Goal: Task Accomplishment & Management: Use online tool/utility

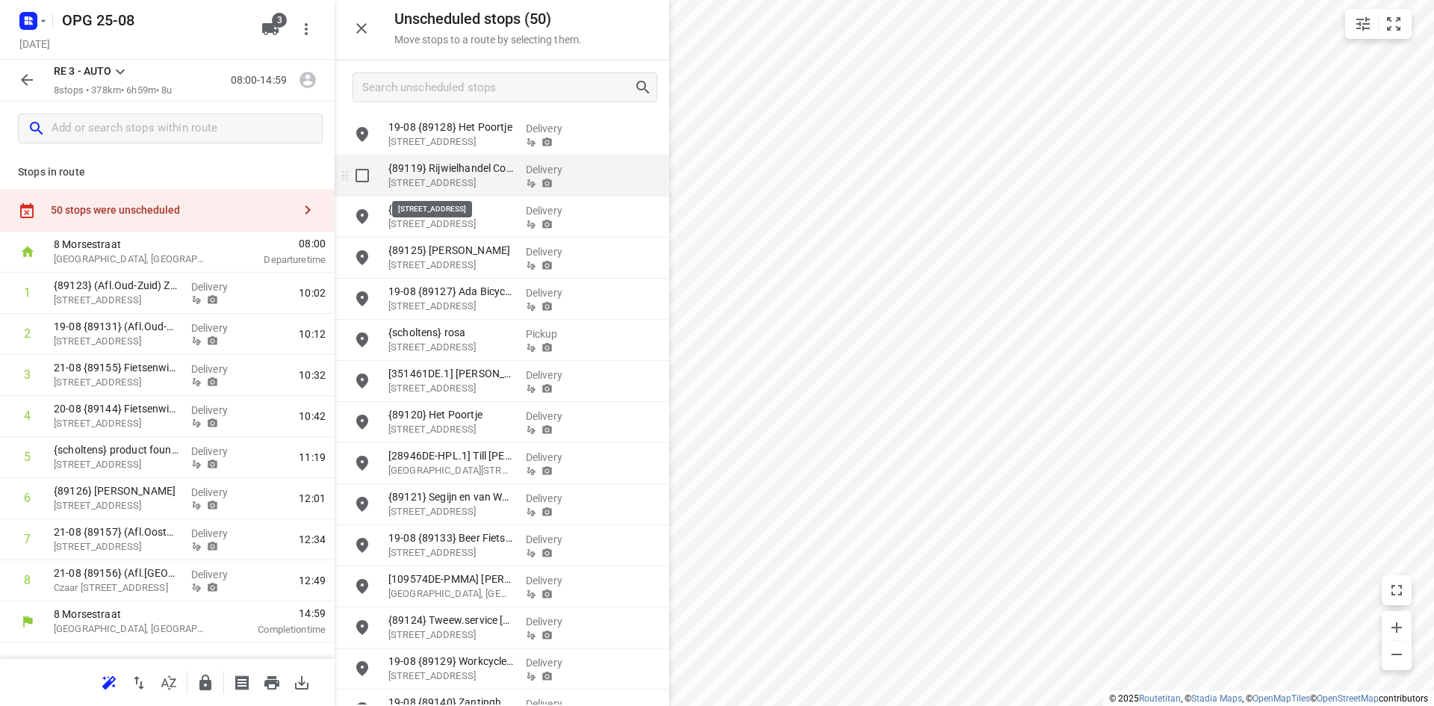
click at [460, 181] on p "[STREET_ADDRESS]" at bounding box center [450, 182] width 125 height 15
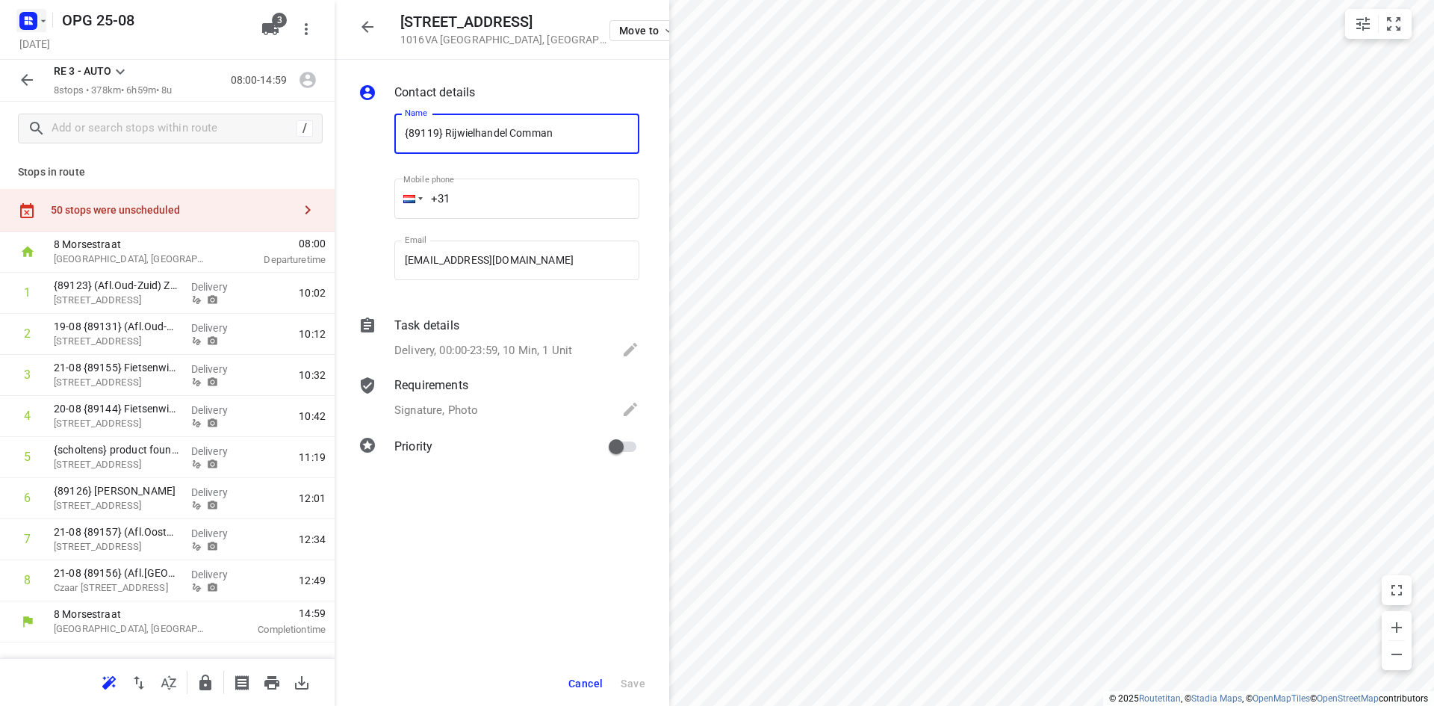
click at [44, 20] on icon "button" at bounding box center [43, 20] width 5 height 2
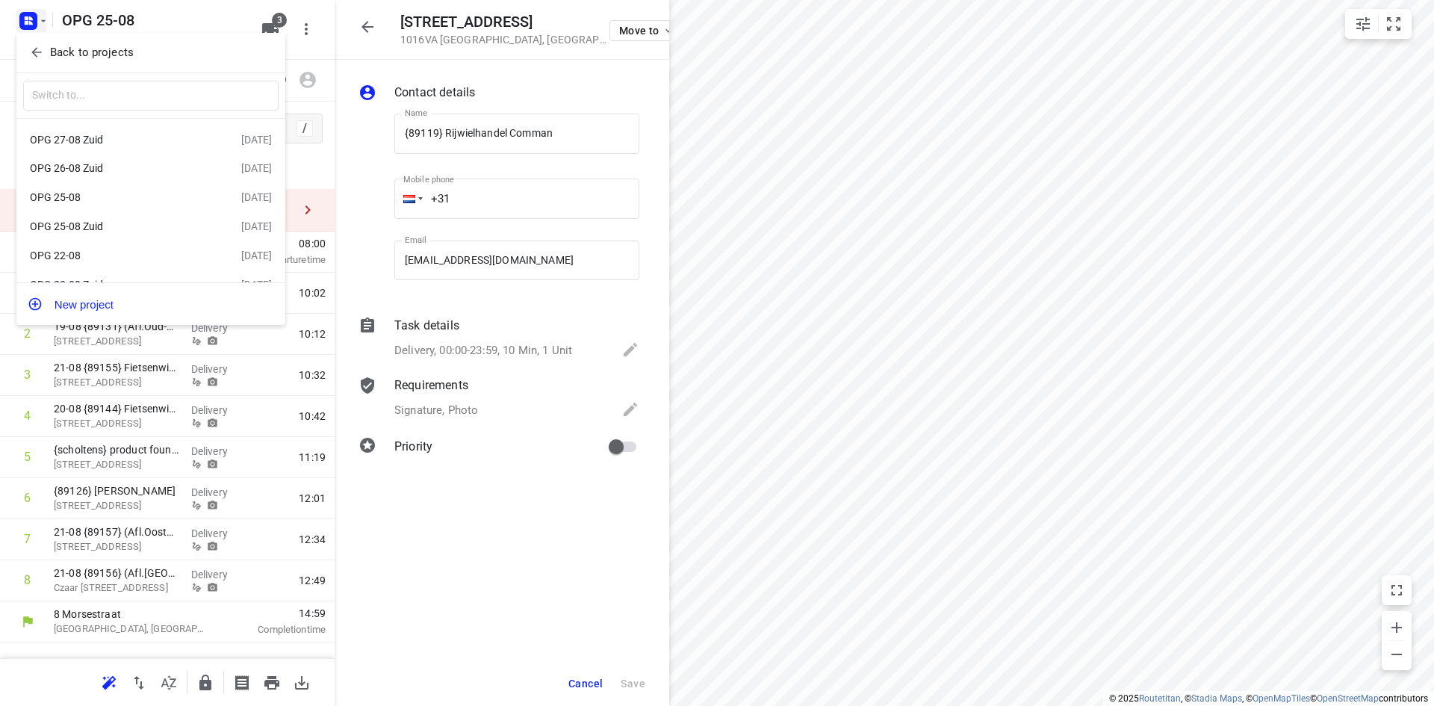
click at [74, 259] on div "OPG 22-08" at bounding box center [116, 255] width 172 height 12
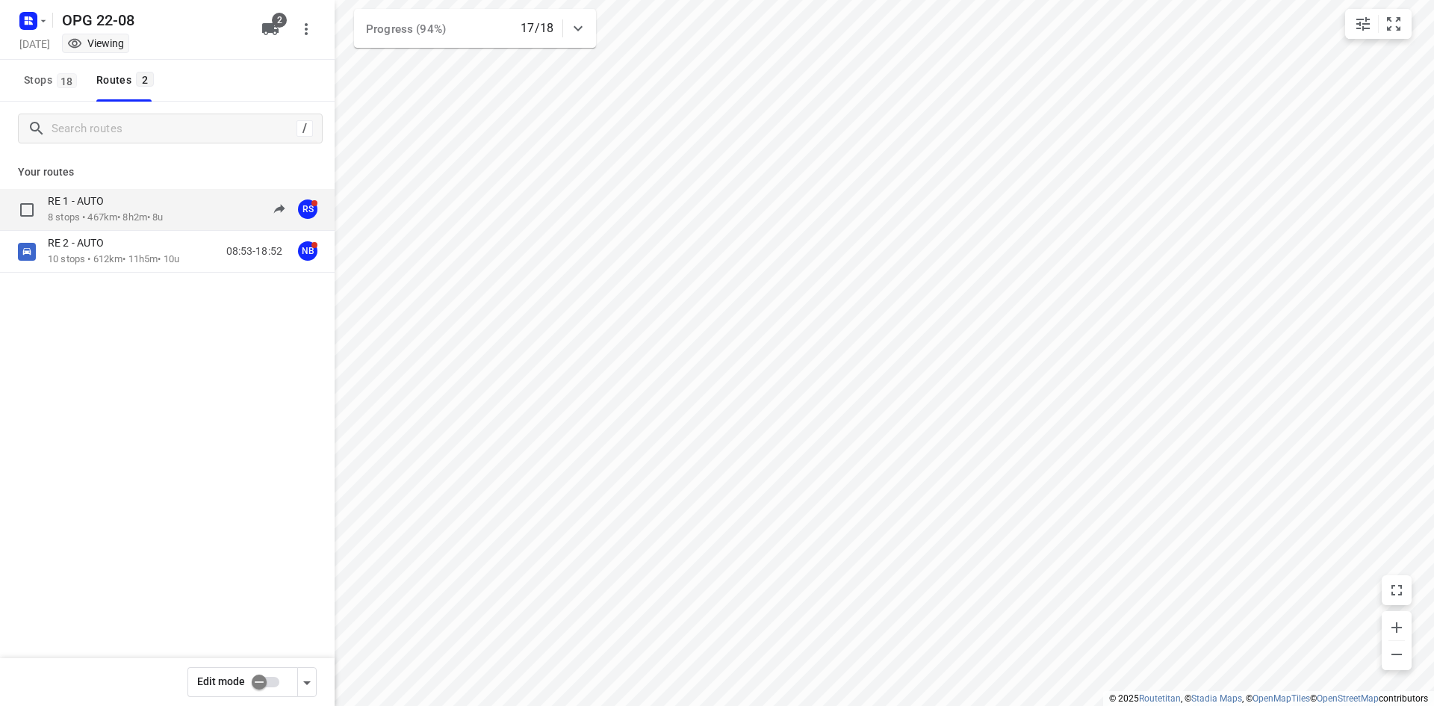
click at [104, 213] on p "8 stops • 467km • 8h2m • 8u" at bounding box center [106, 218] width 116 height 14
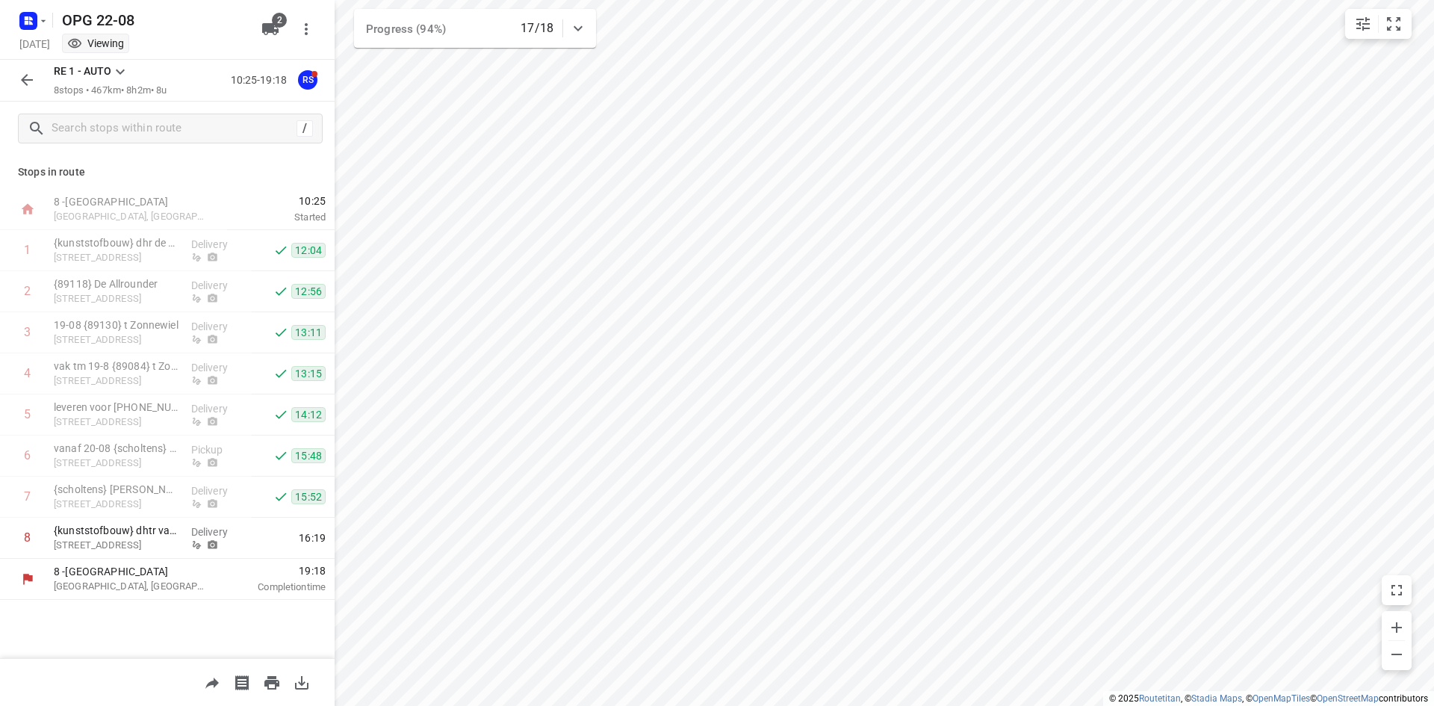
click at [119, 67] on icon at bounding box center [120, 72] width 18 height 18
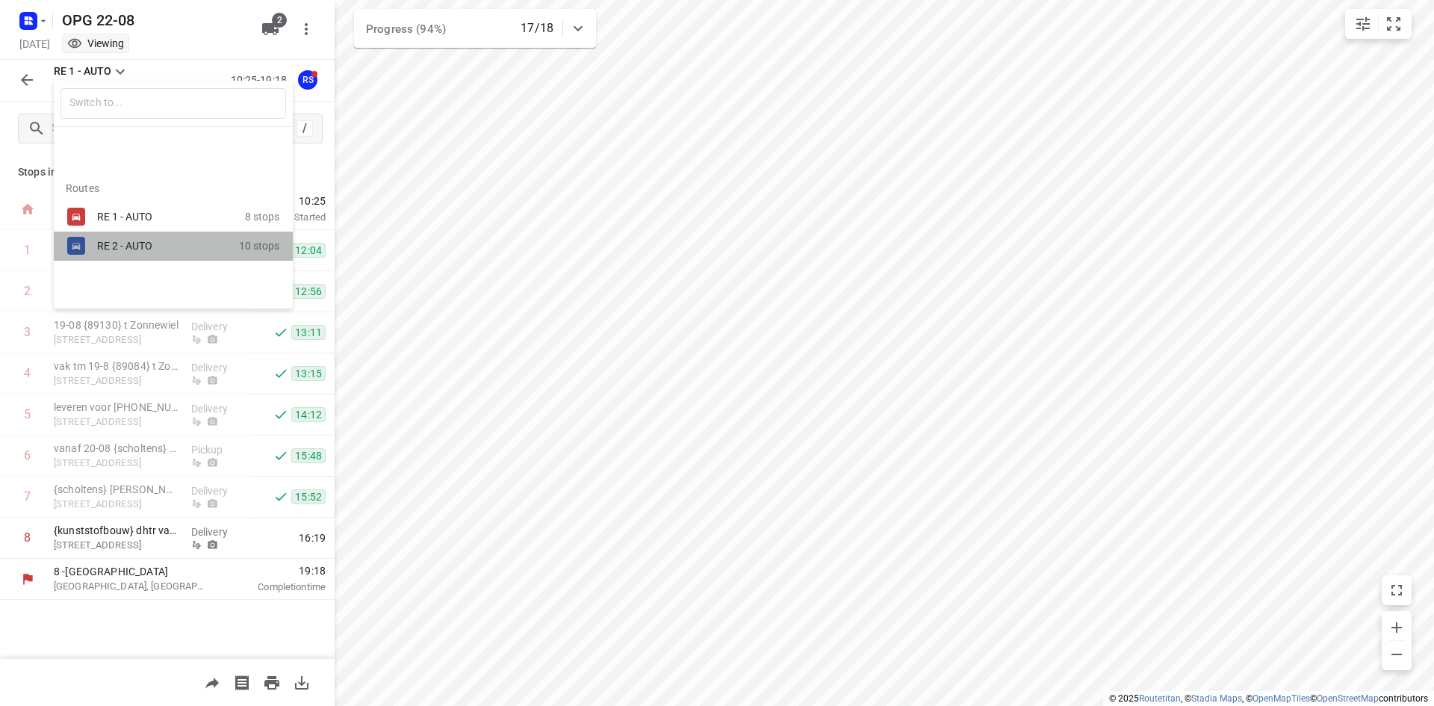
click at [121, 234] on div "RE 2 - AUTO 10 stops" at bounding box center [173, 245] width 239 height 29
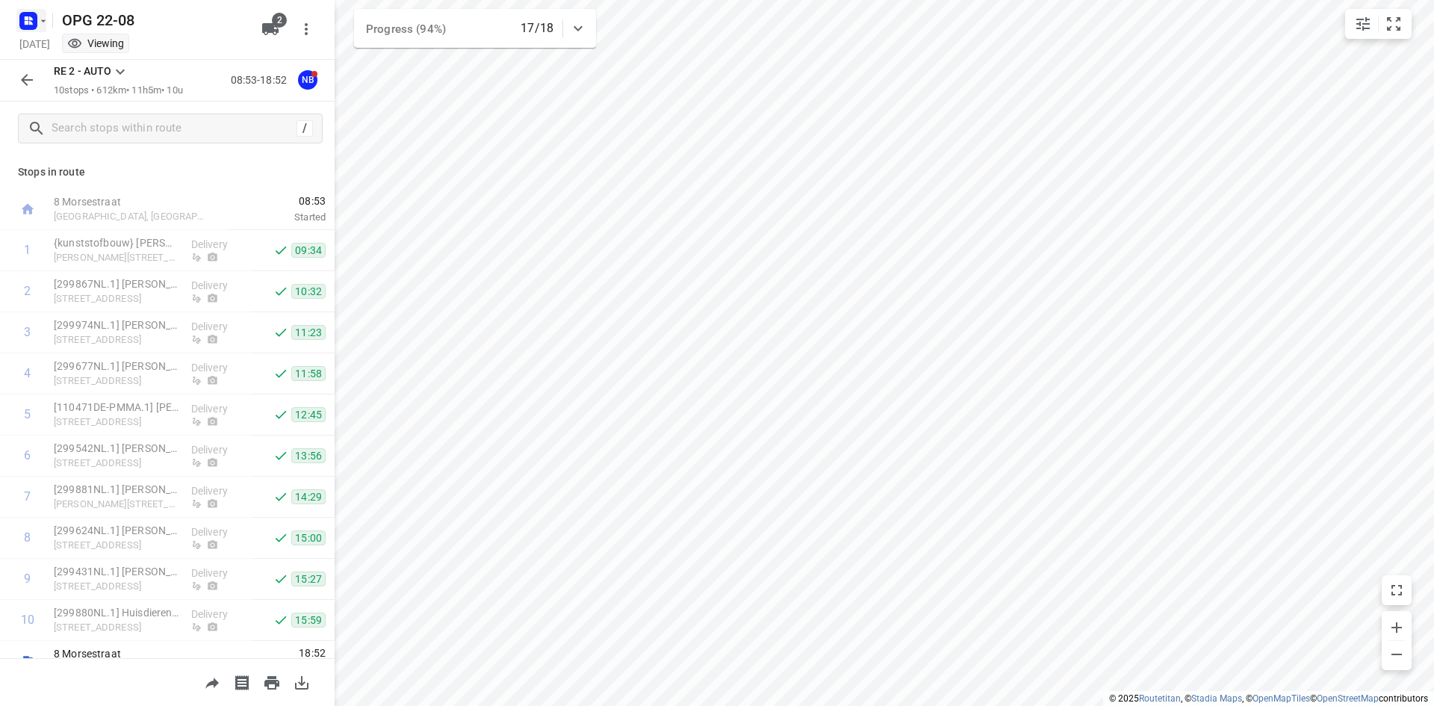
click at [45, 20] on icon "button" at bounding box center [43, 20] width 5 height 2
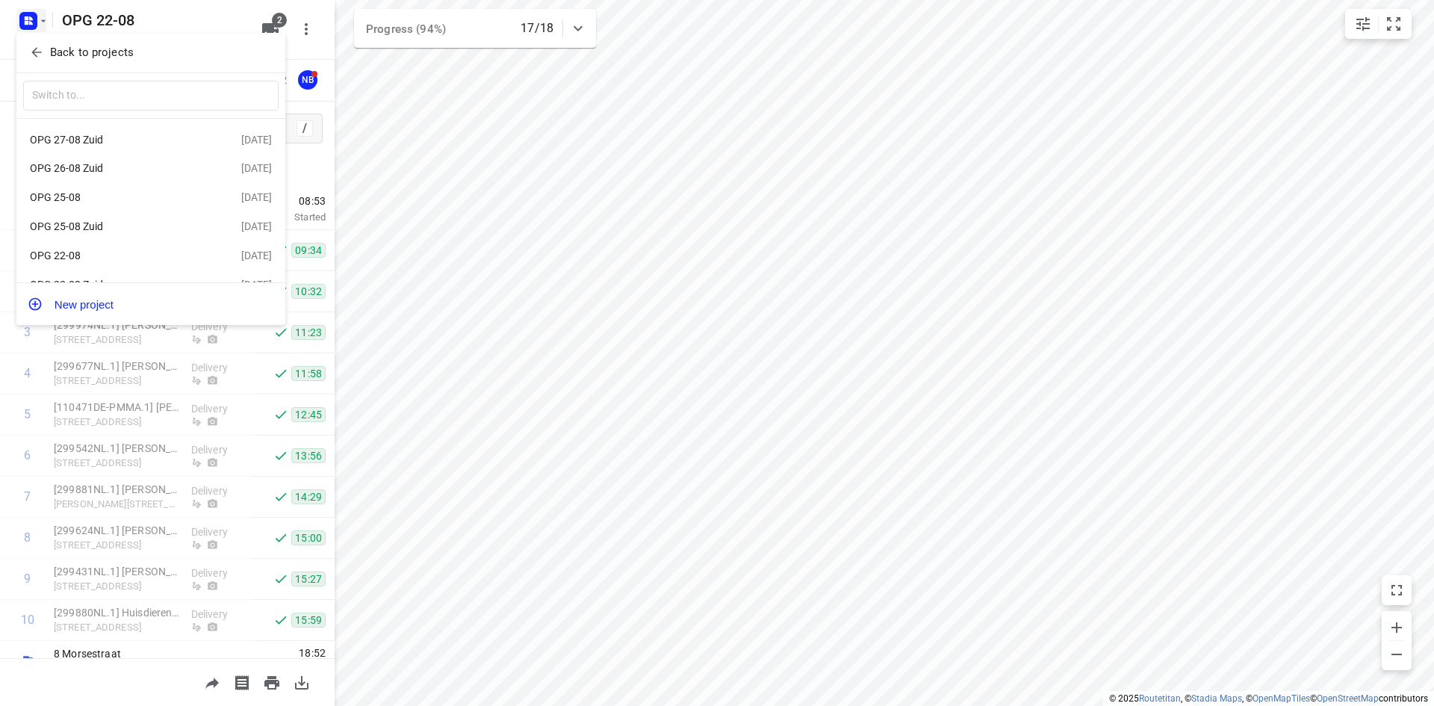
click at [84, 203] on div "OPG 25-08" at bounding box center [116, 197] width 172 height 12
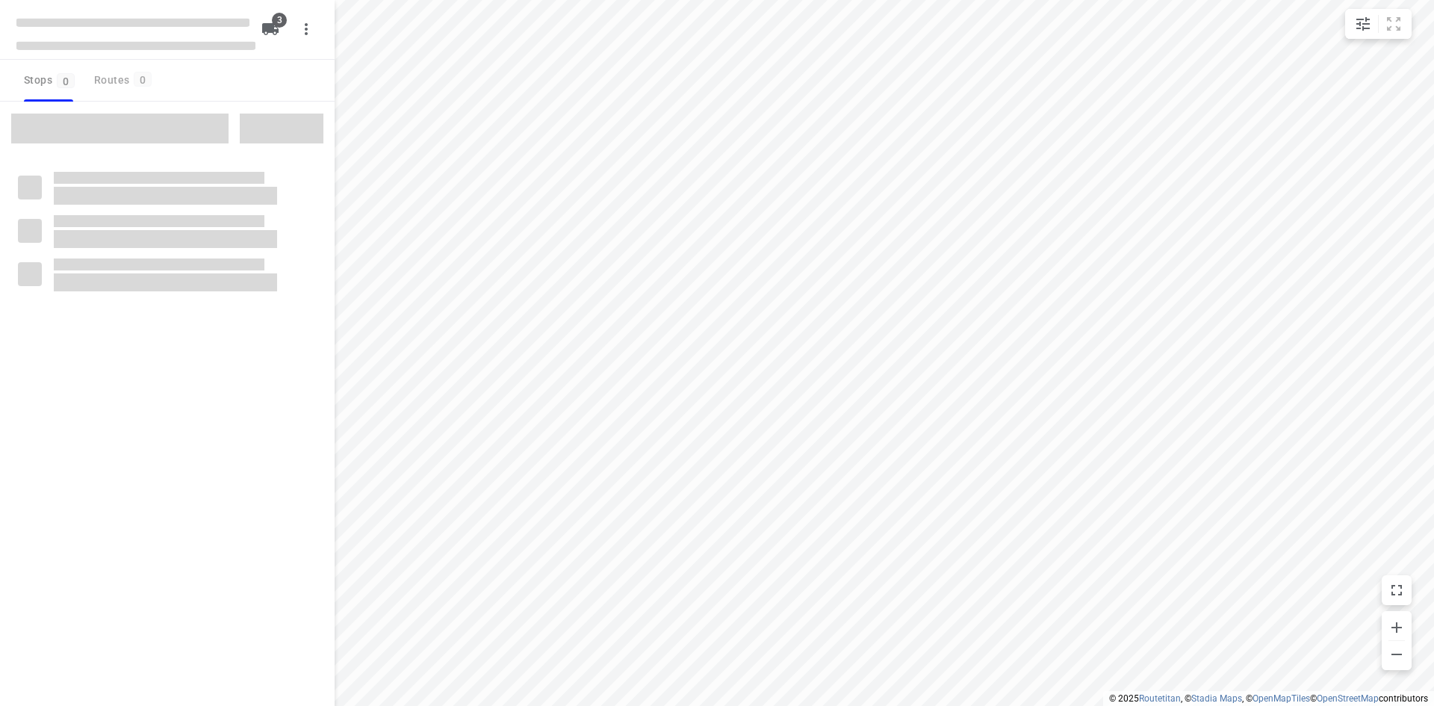
type input "distance"
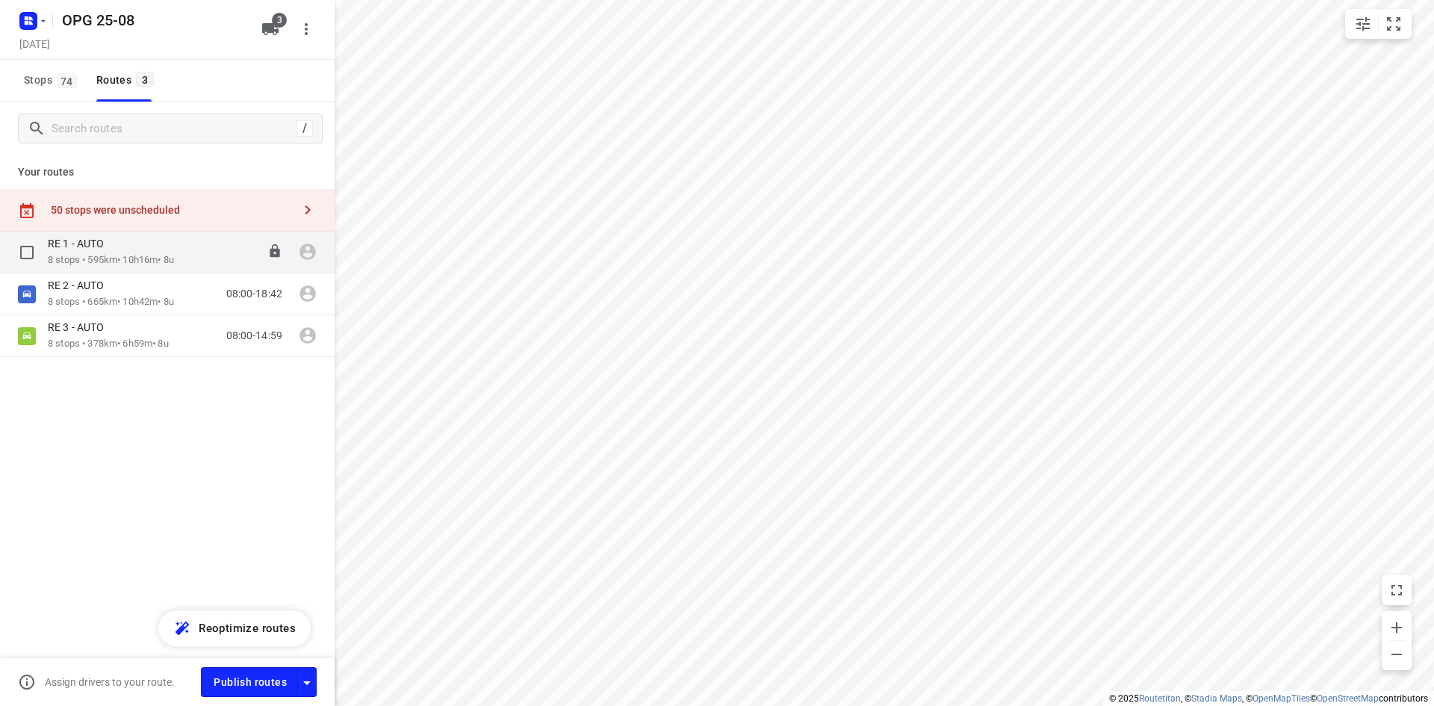
click at [217, 248] on div "08:00-18:16" at bounding box center [245, 252] width 75 height 31
click at [280, 253] on icon at bounding box center [274, 250] width 15 height 15
click at [271, 295] on icon at bounding box center [275, 292] width 10 height 13
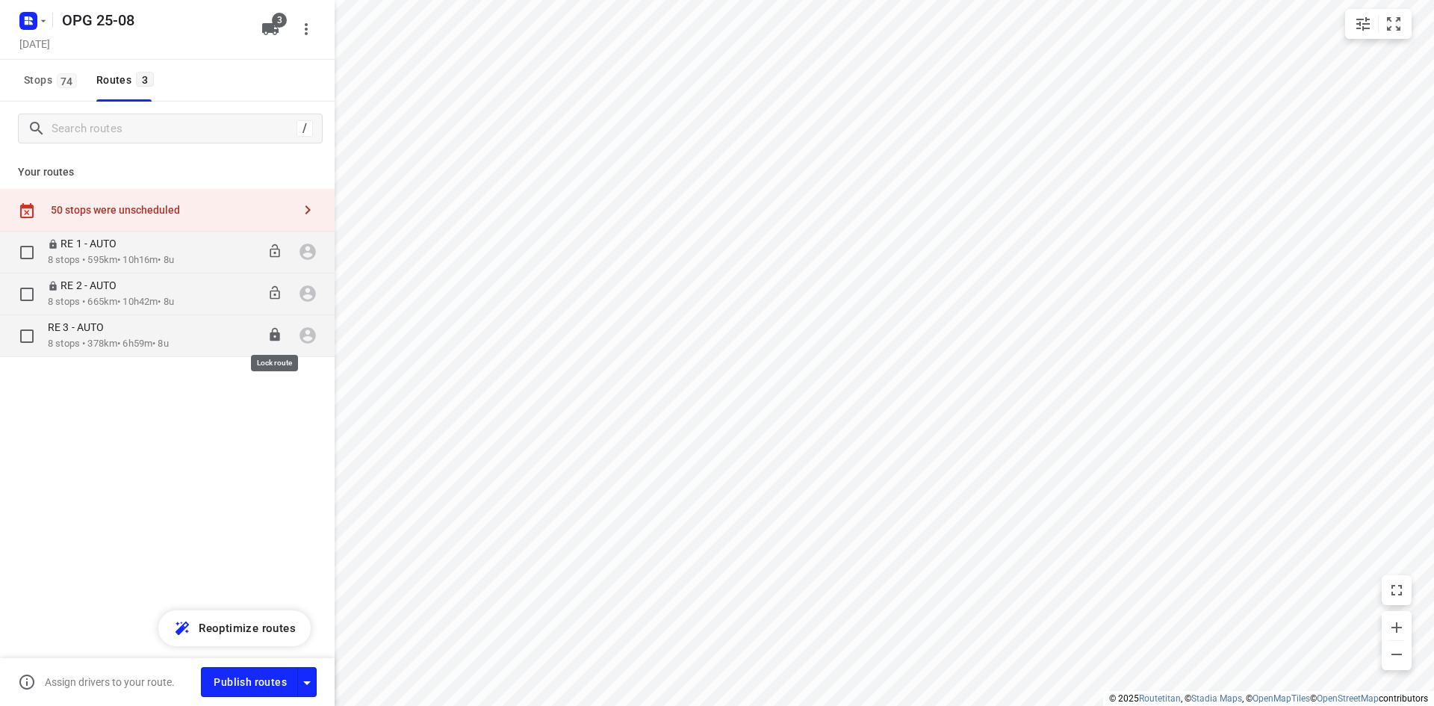
click at [276, 338] on icon at bounding box center [275, 334] width 10 height 13
click at [62, 80] on span "74" at bounding box center [67, 80] width 20 height 15
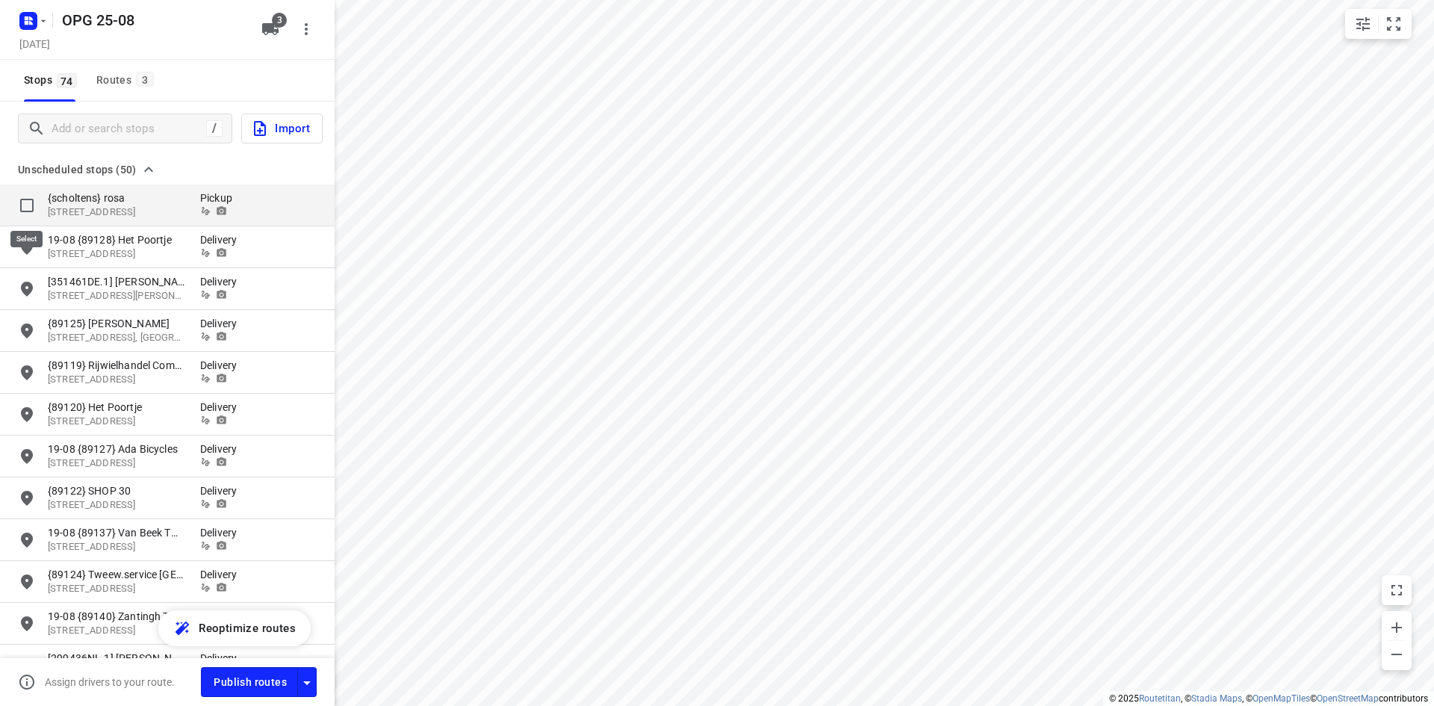
click at [26, 202] on input "grid" at bounding box center [27, 205] width 30 height 30
checkbox input "true"
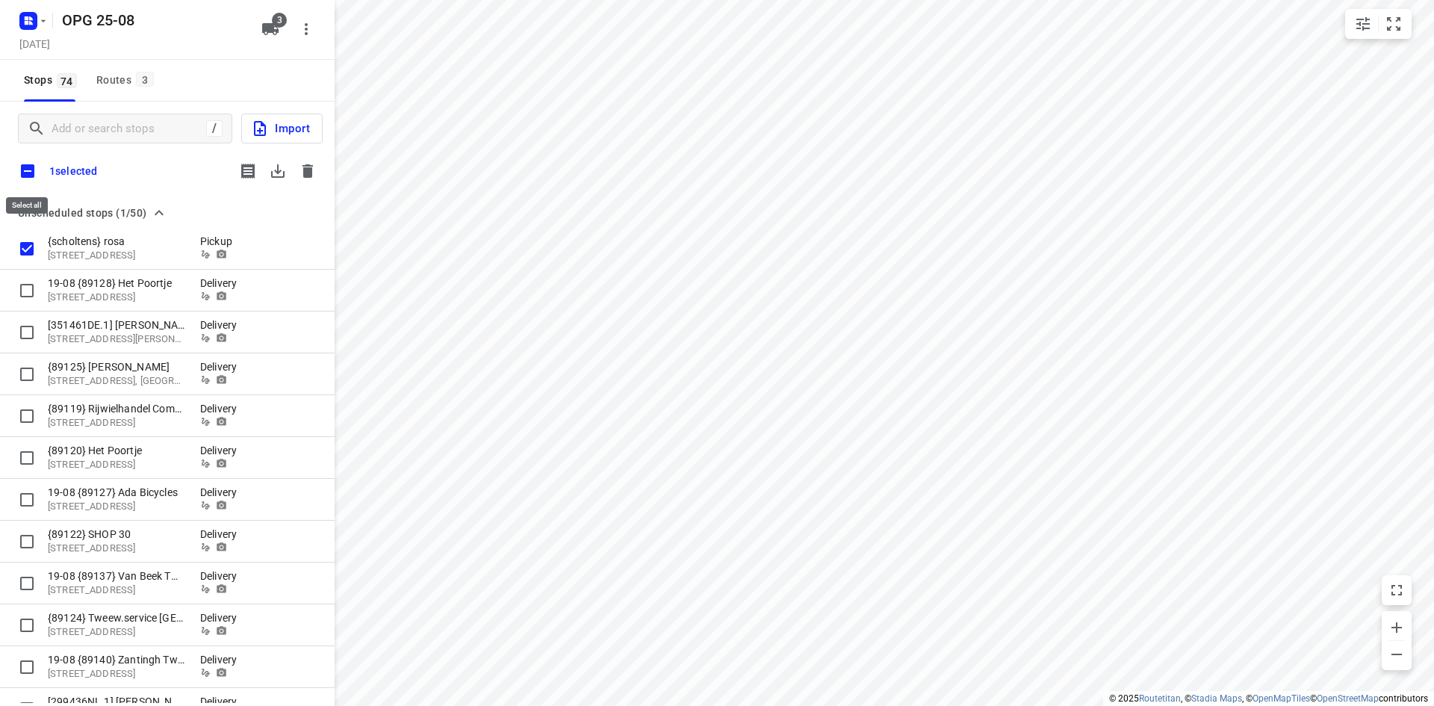
click at [30, 174] on input "checkbox" at bounding box center [27, 170] width 31 height 31
checkbox input "true"
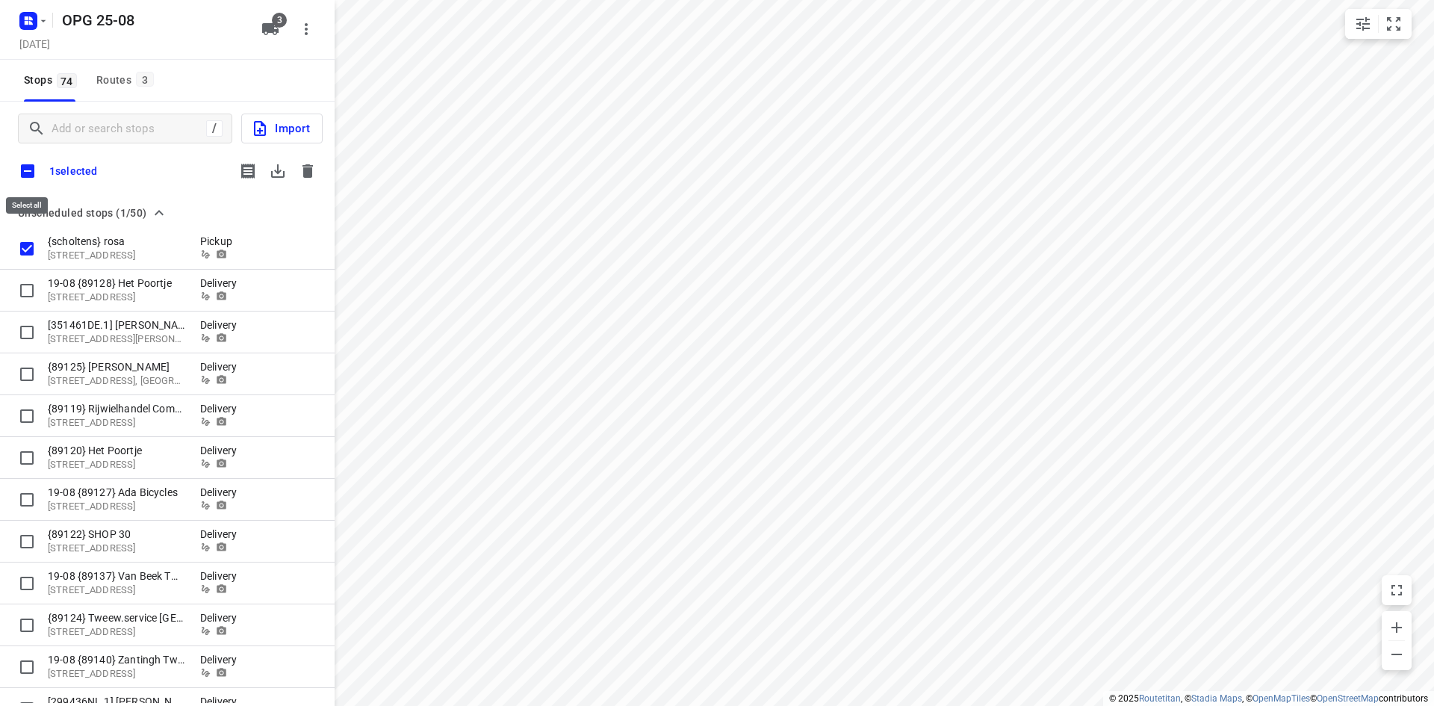
checkbox input "true"
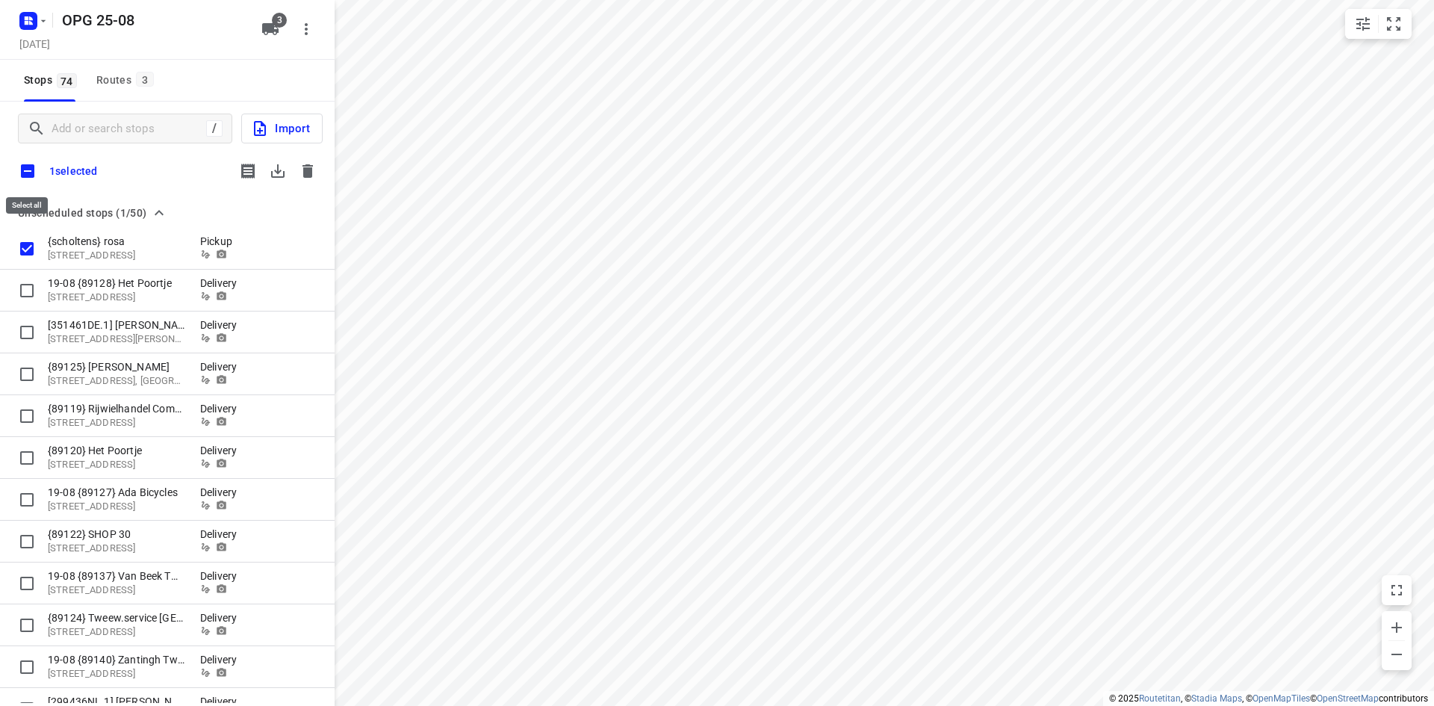
checkbox input "true"
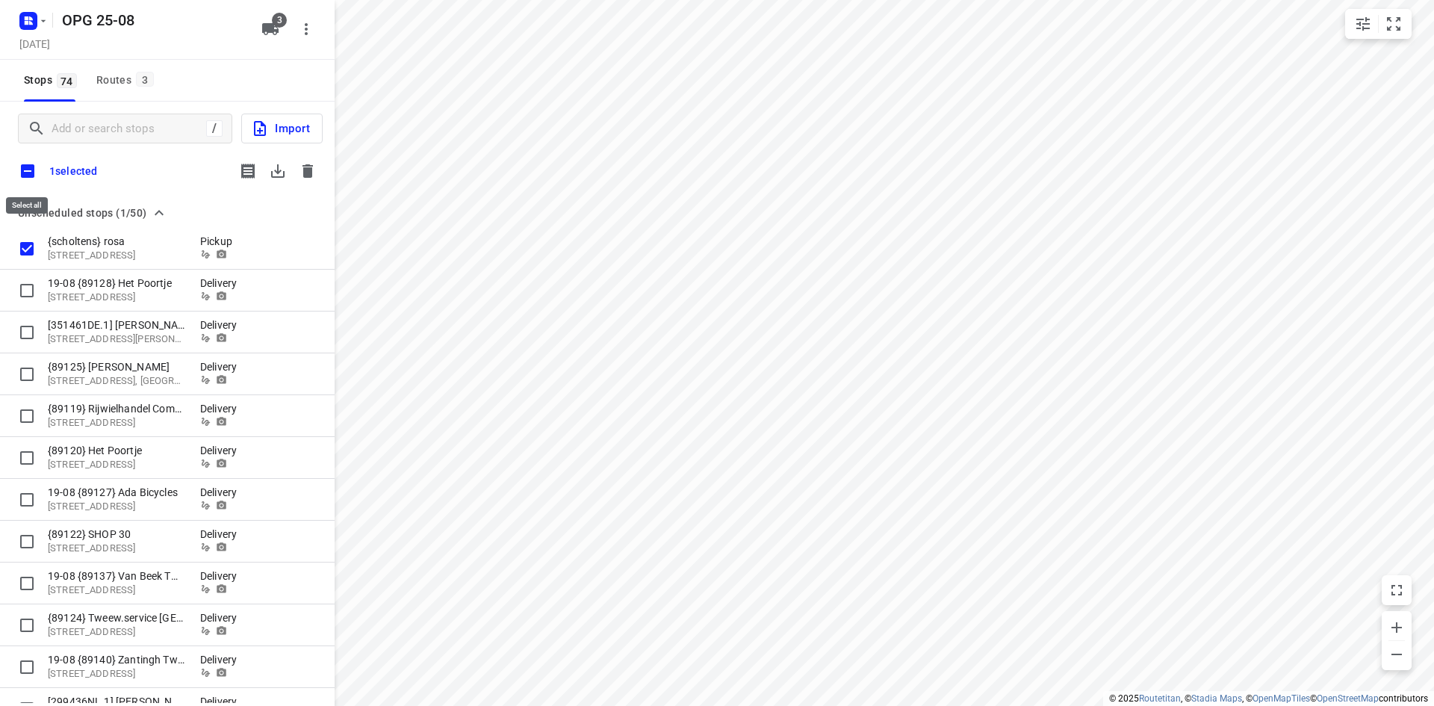
checkbox input "true"
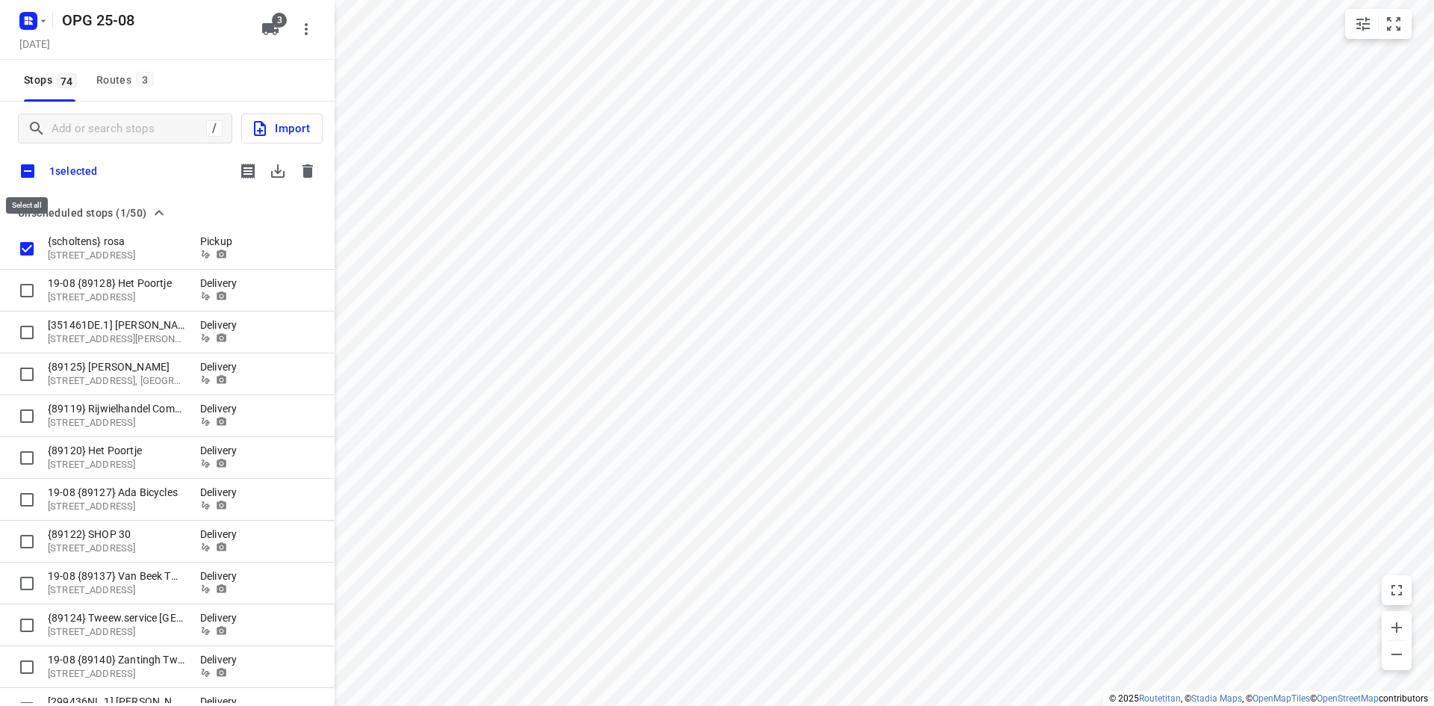
checkbox input "true"
click at [172, 28] on h5 "OPG 25-08" at bounding box center [152, 20] width 193 height 24
click at [39, 69] on button "Stops 74" at bounding box center [49, 81] width 63 height 42
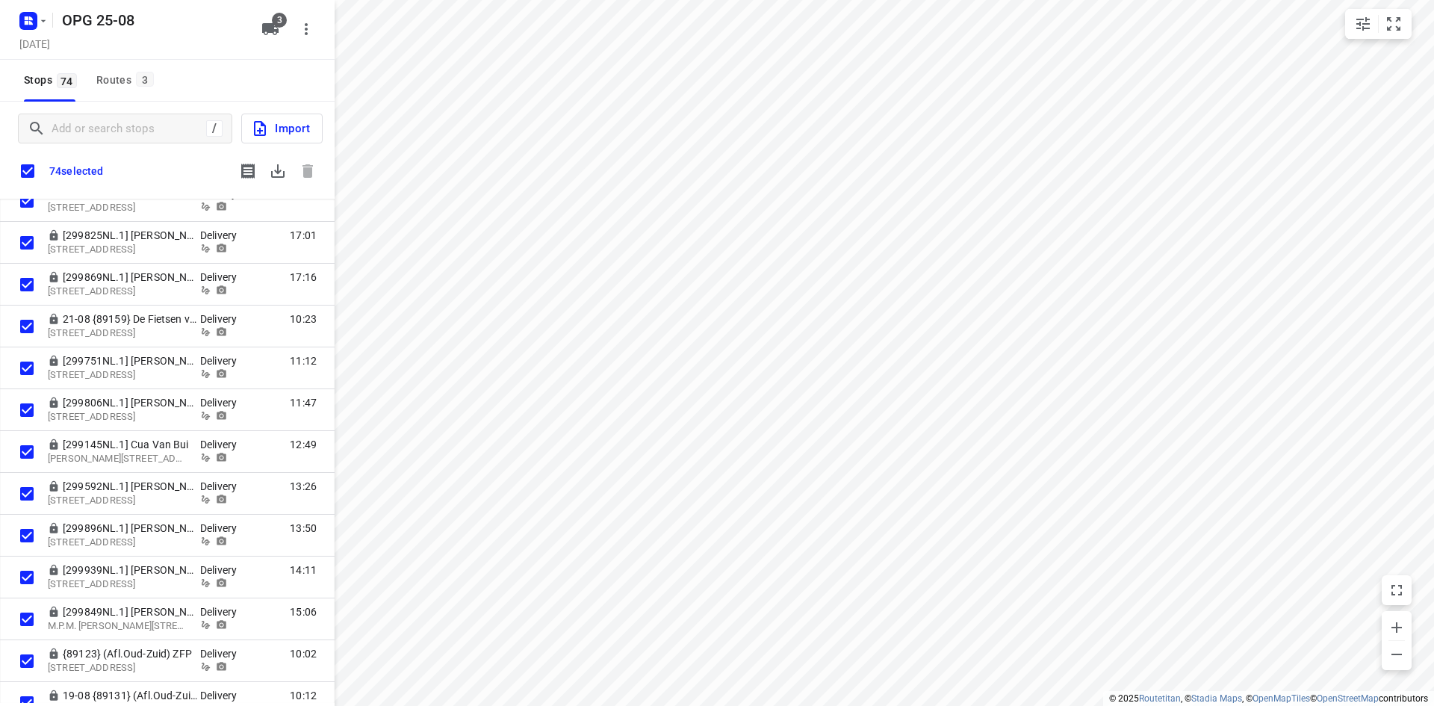
scroll to position [2721, 0]
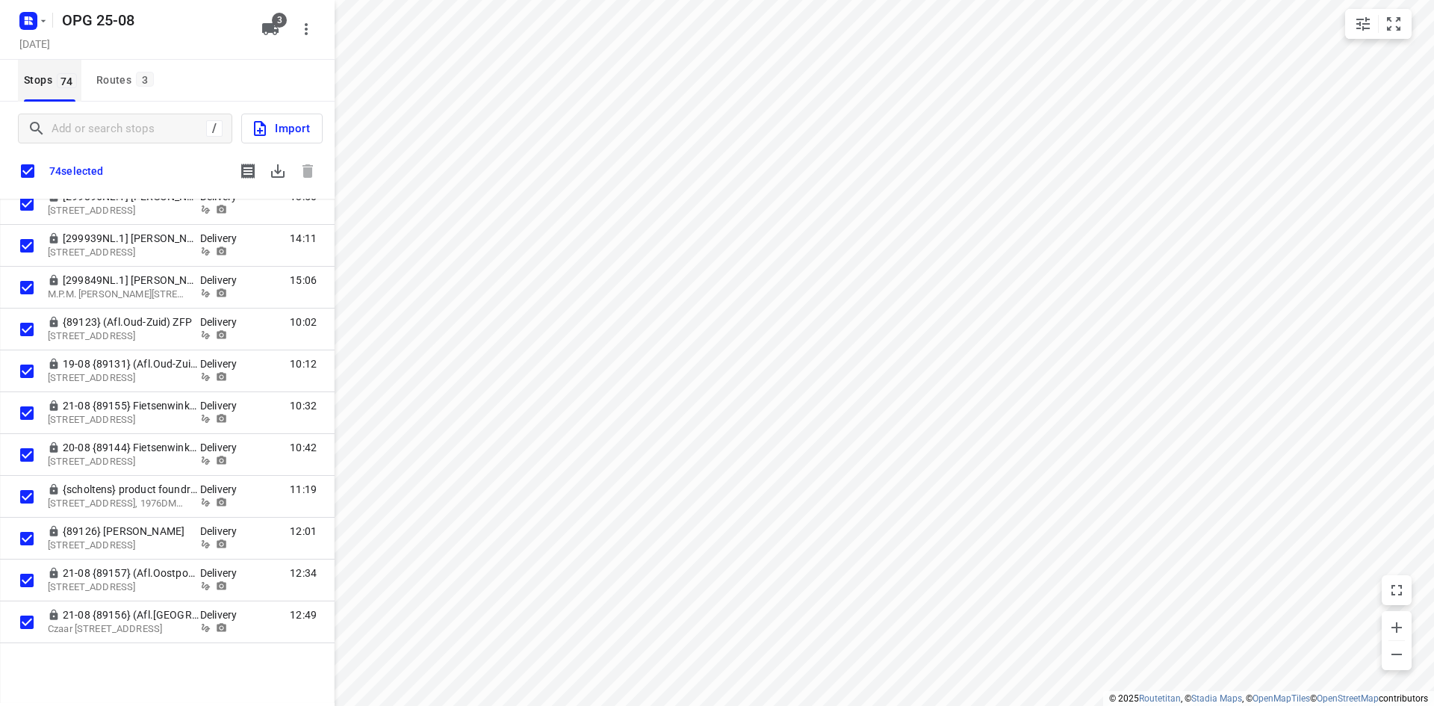
click at [58, 84] on span "74" at bounding box center [67, 80] width 20 height 15
click at [130, 87] on div "Routes 3" at bounding box center [127, 80] width 62 height 19
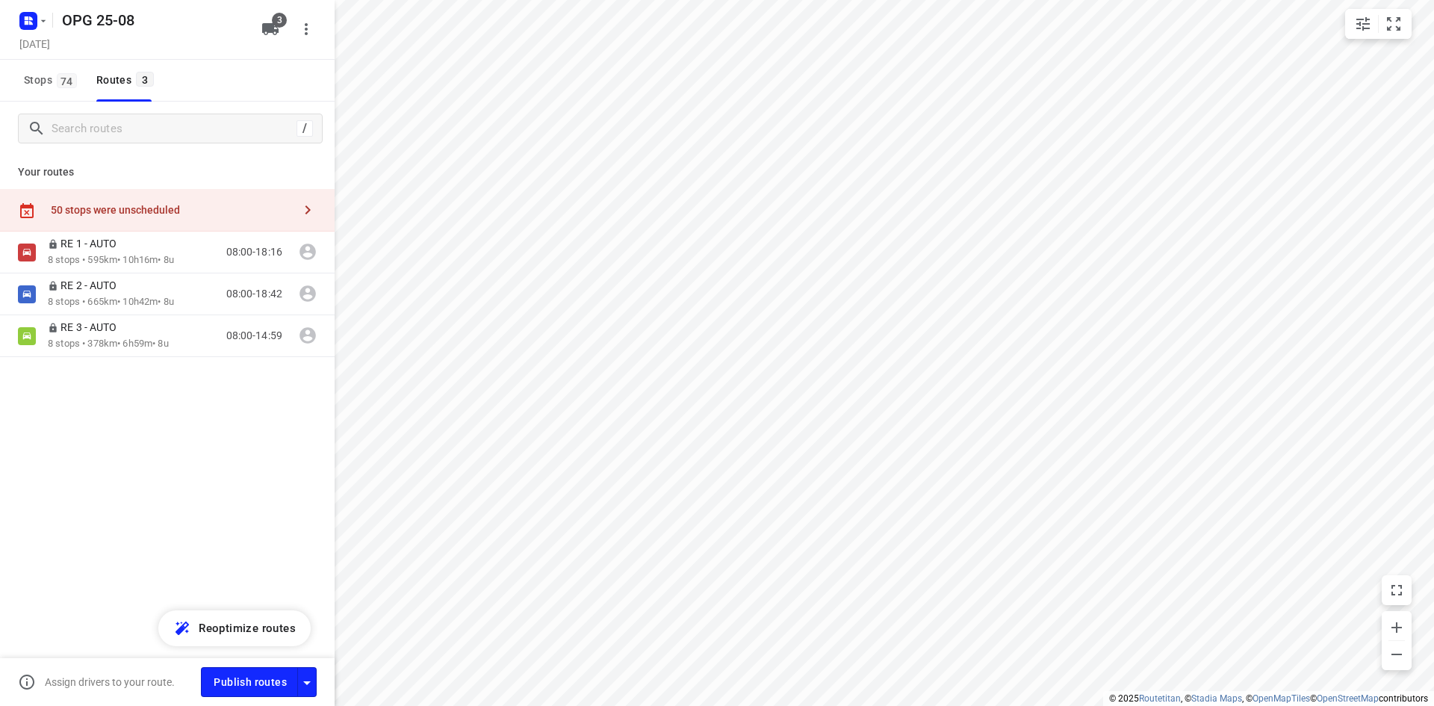
click at [303, 214] on icon "button" at bounding box center [308, 210] width 18 height 18
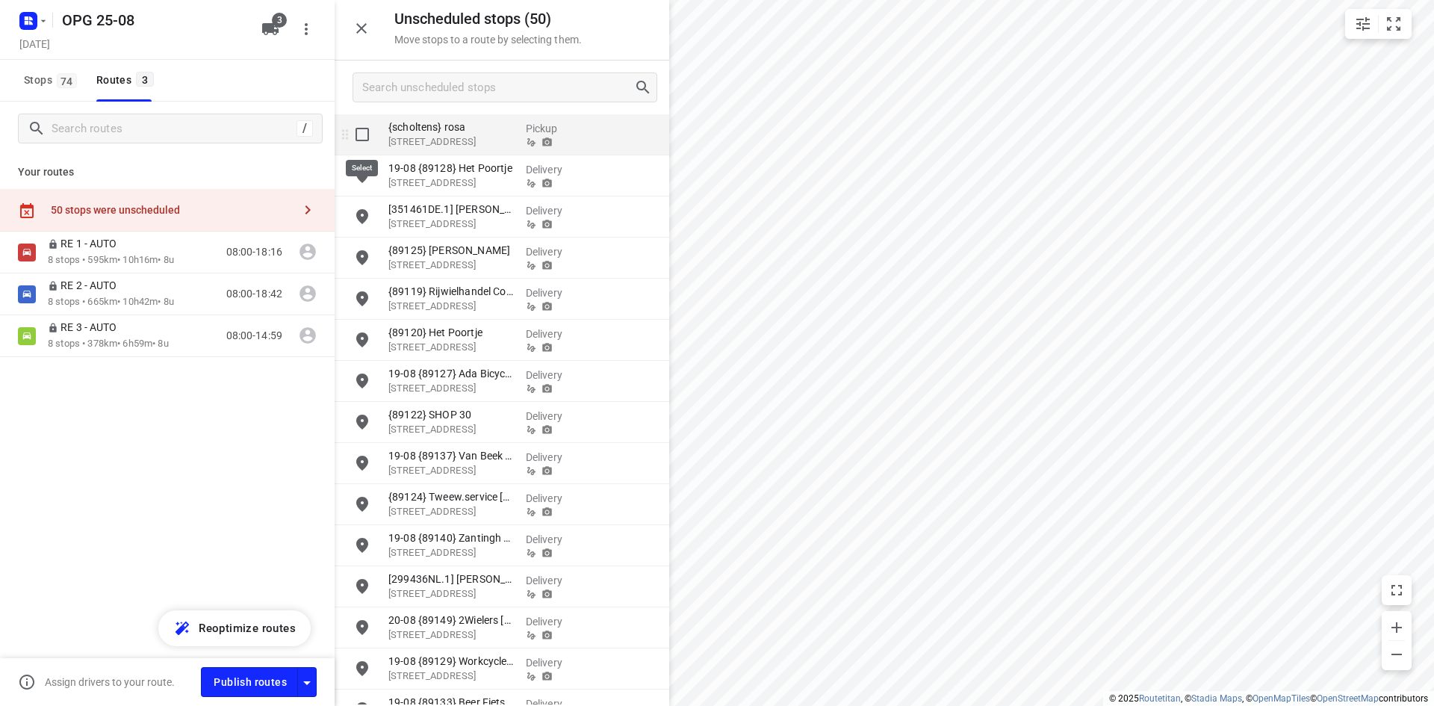
click at [364, 140] on input "grid" at bounding box center [362, 134] width 30 height 30
checkbox input "true"
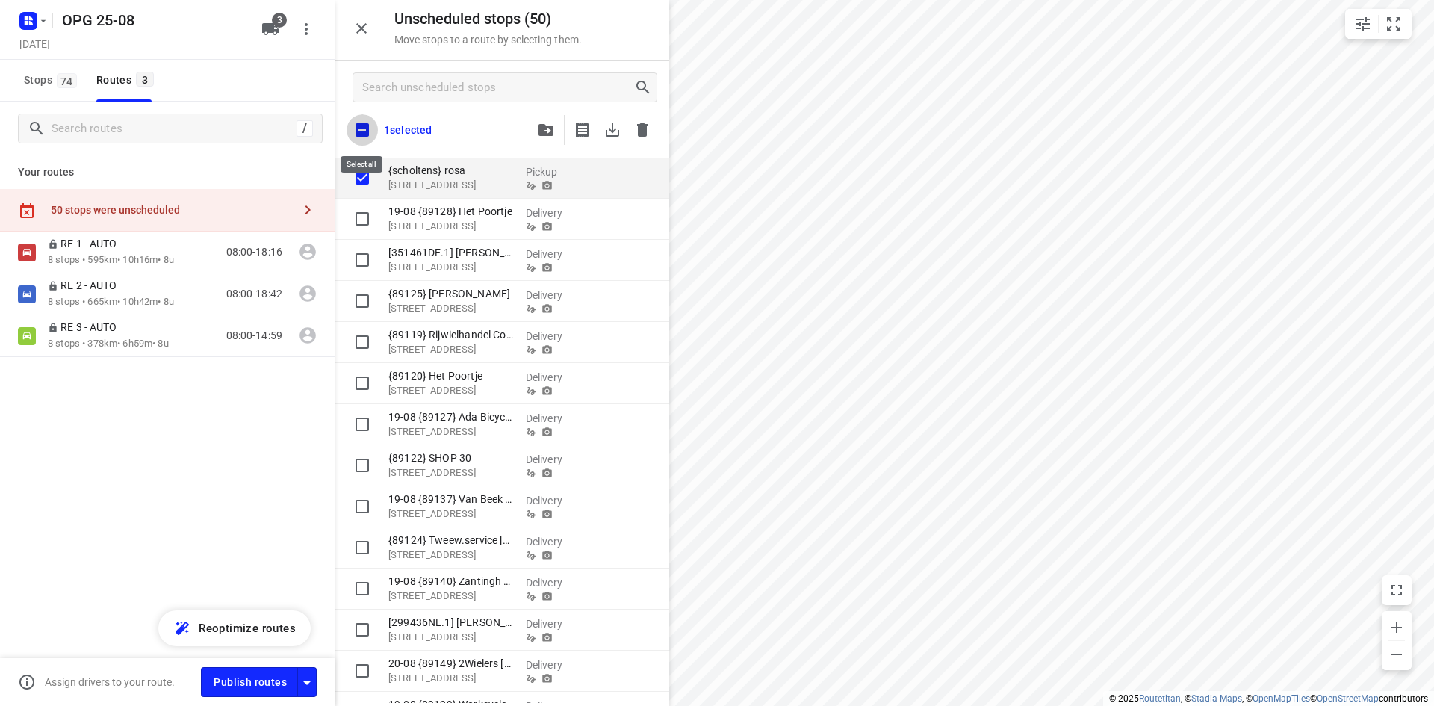
click at [364, 131] on input "checkbox" at bounding box center [361, 129] width 31 height 31
checkbox input "true"
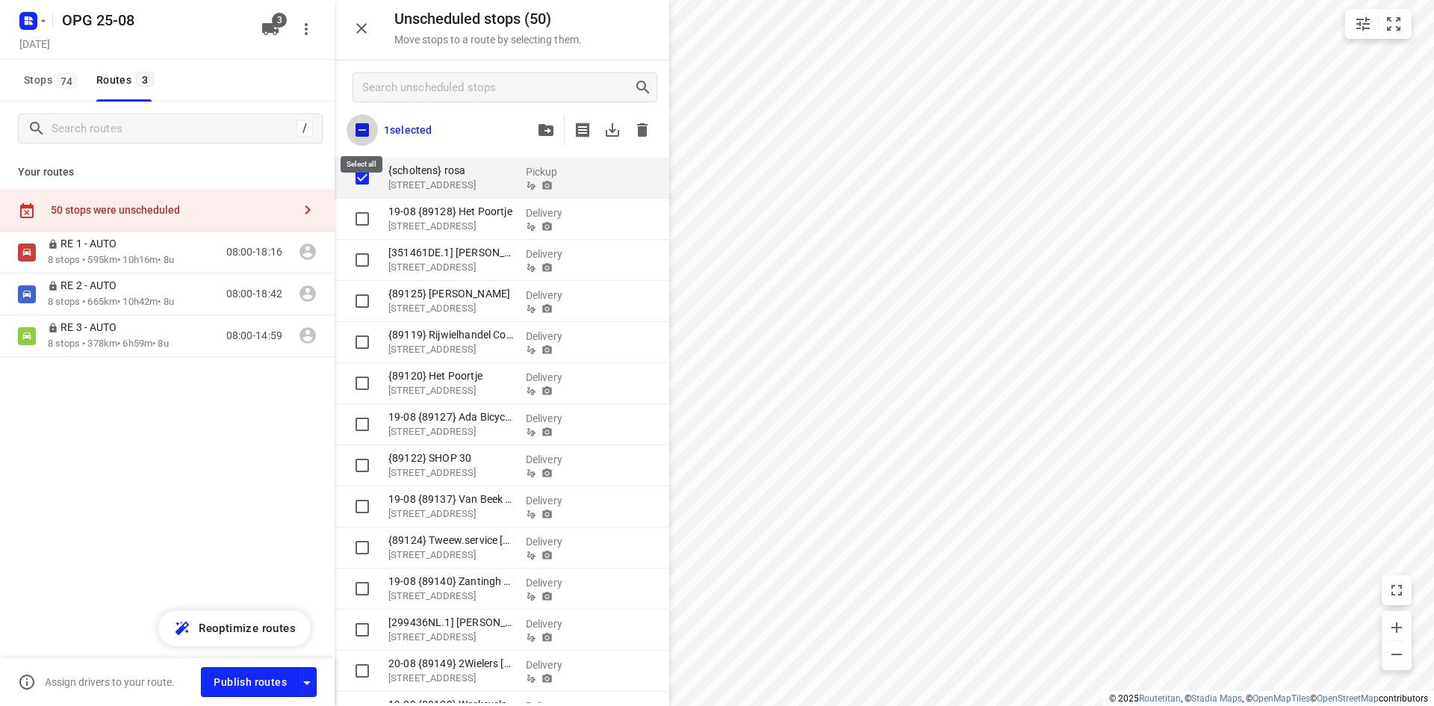
checkbox input "true"
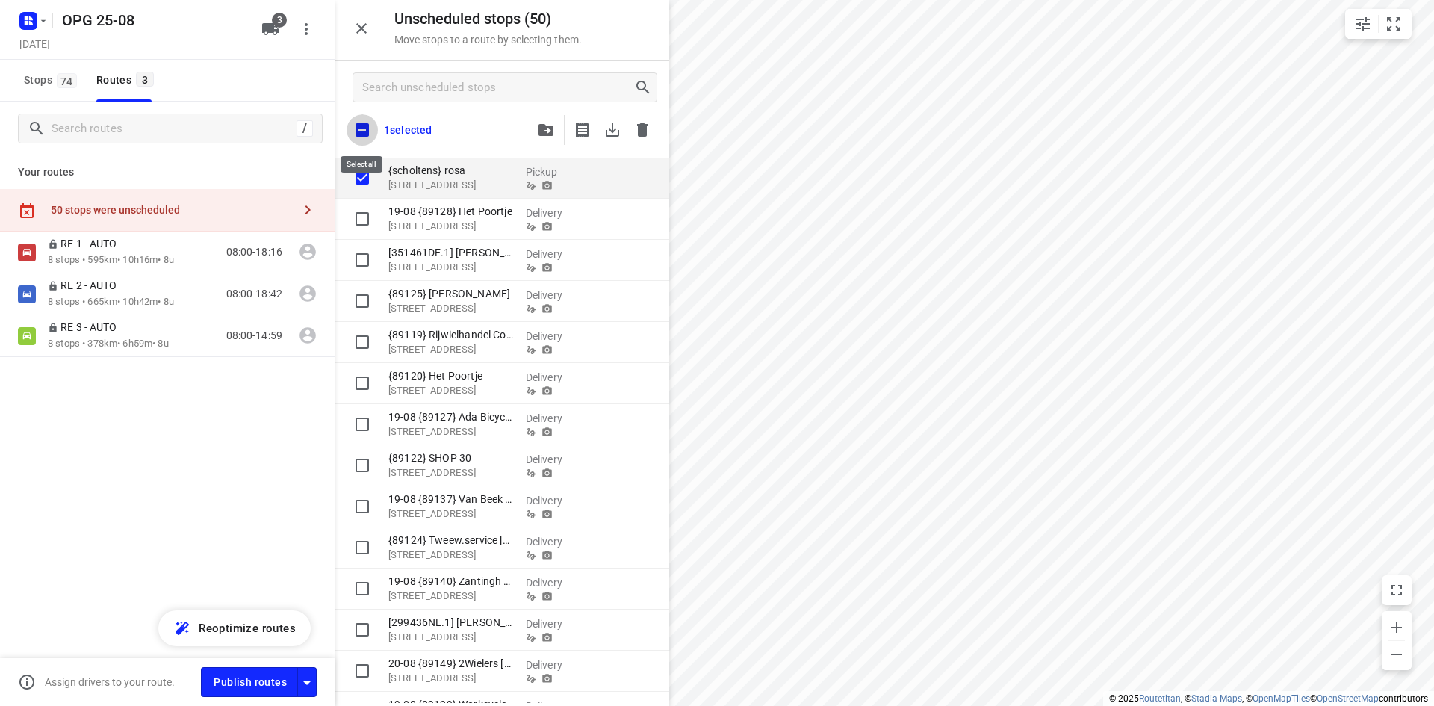
checkbox input "true"
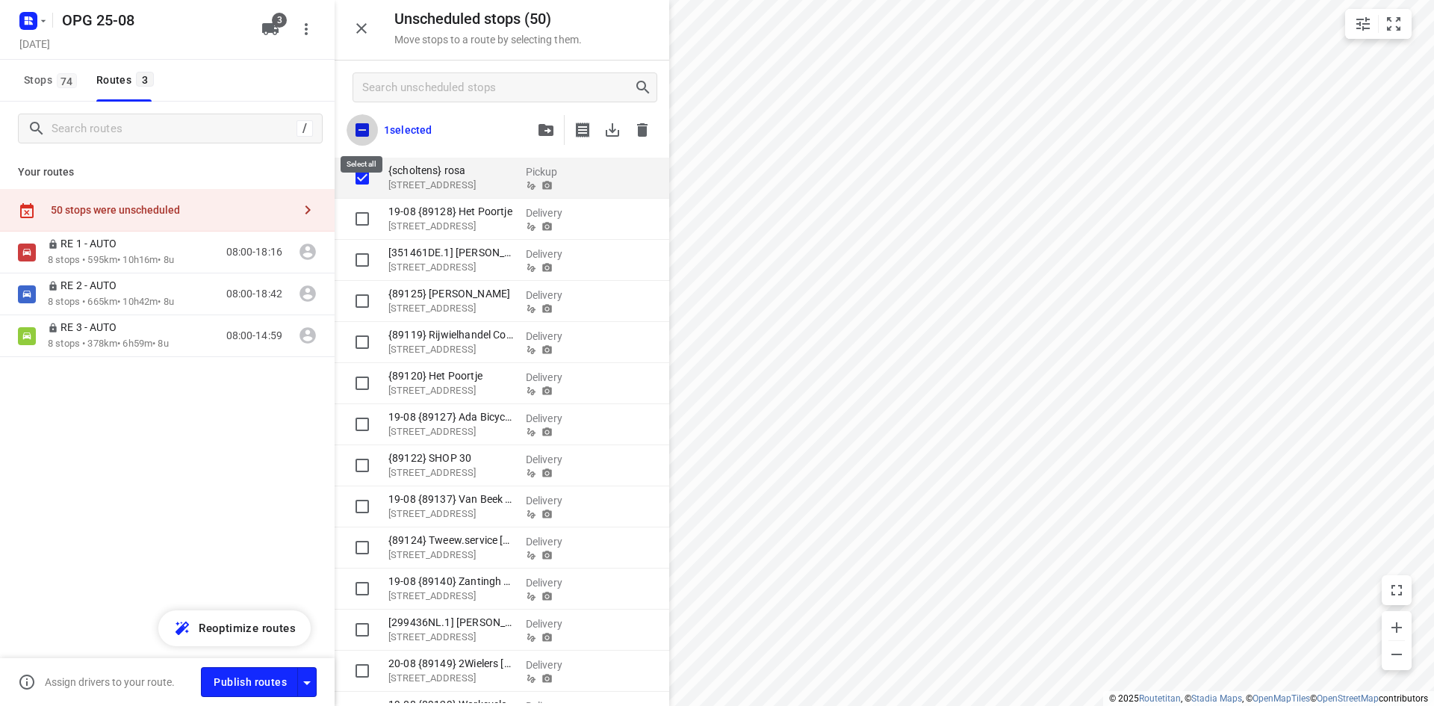
checkbox input "true"
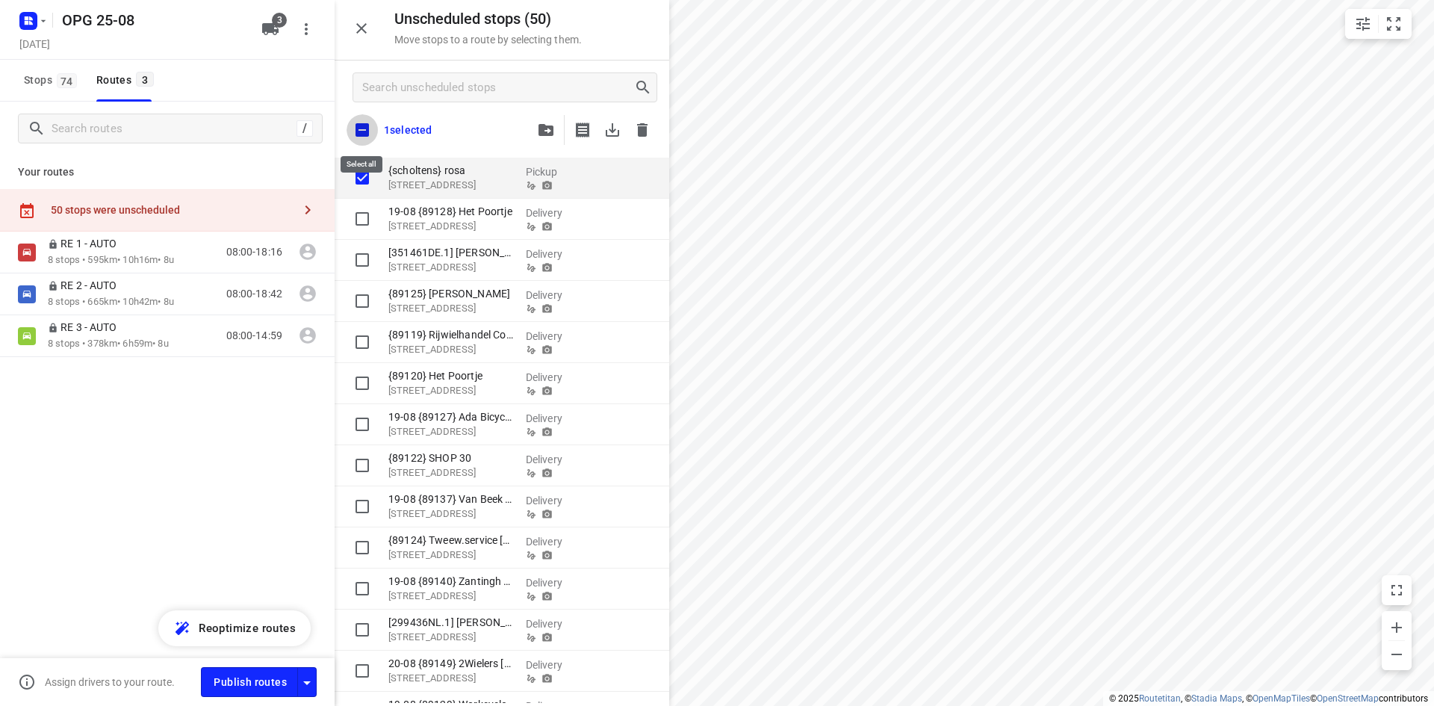
checkbox input "true"
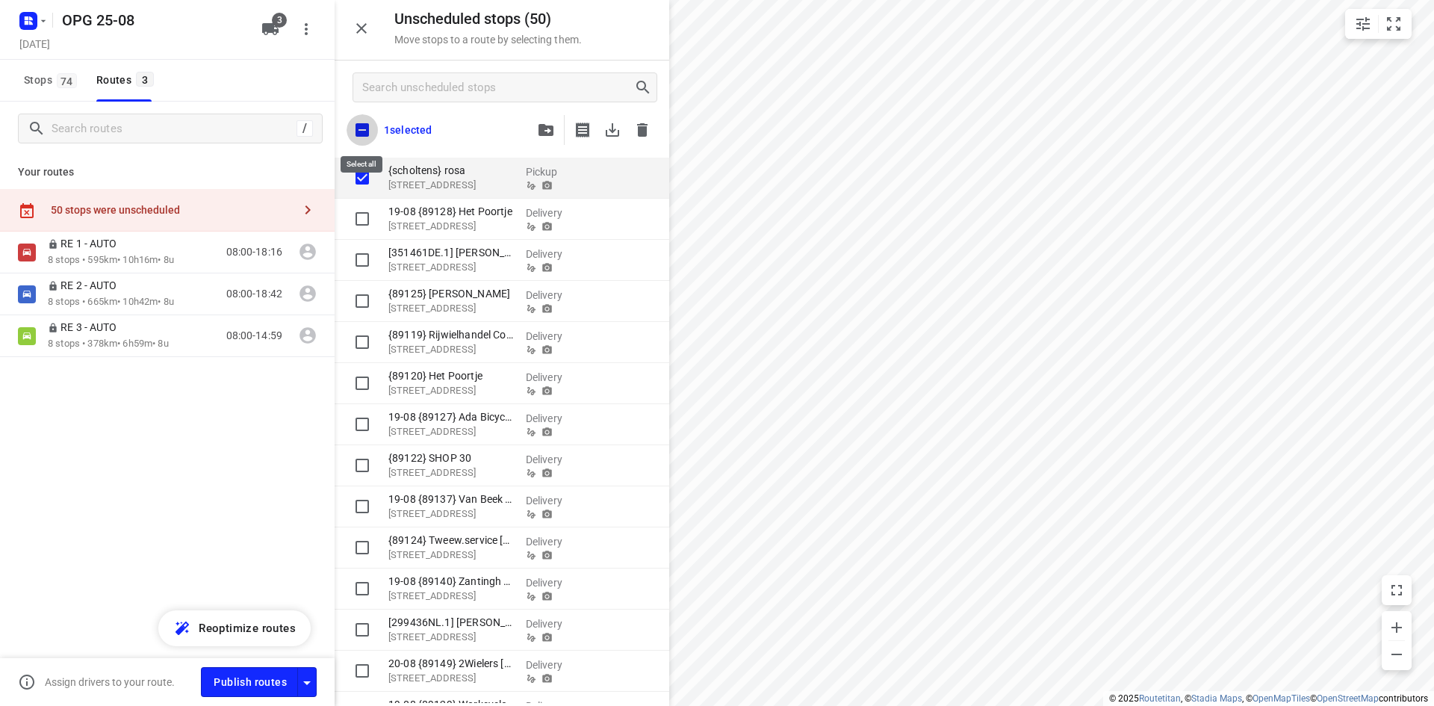
checkbox input "true"
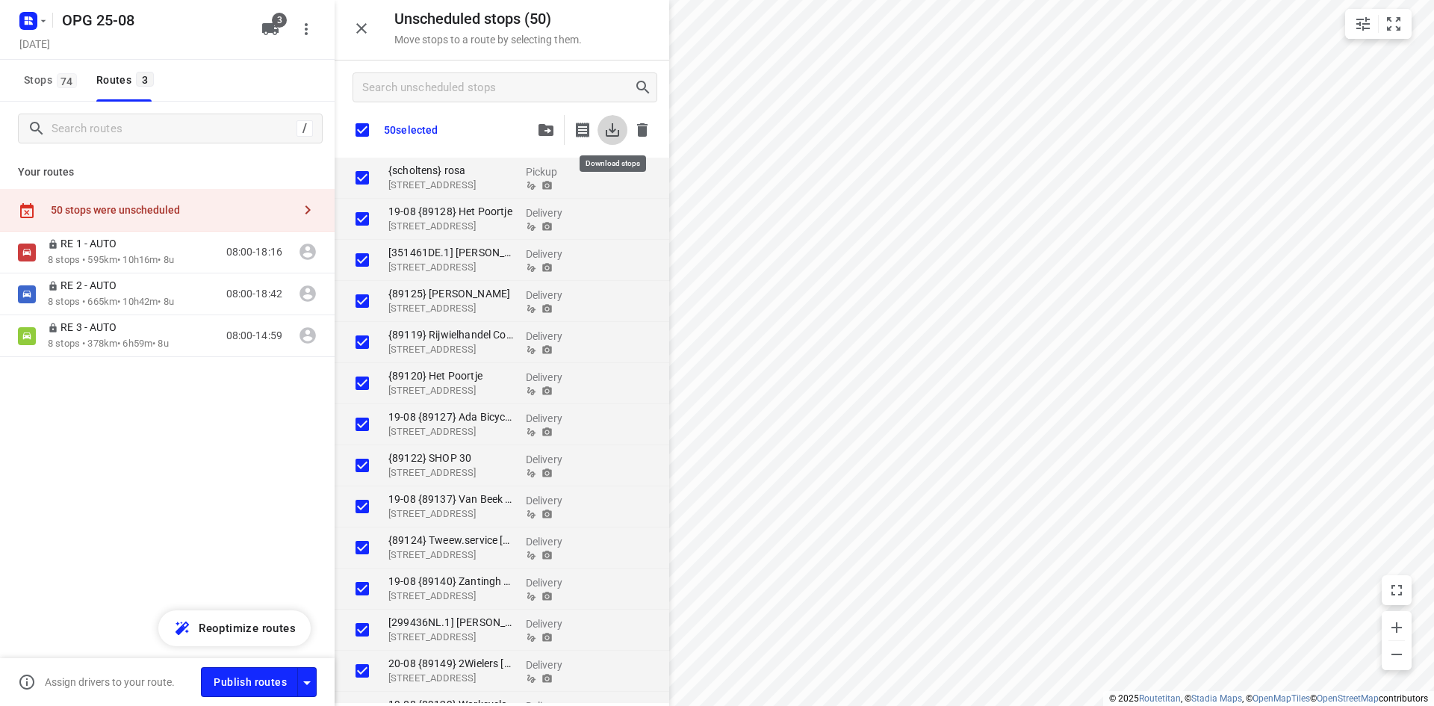
click at [612, 129] on icon "button" at bounding box center [612, 129] width 13 height 13
checkbox input "true"
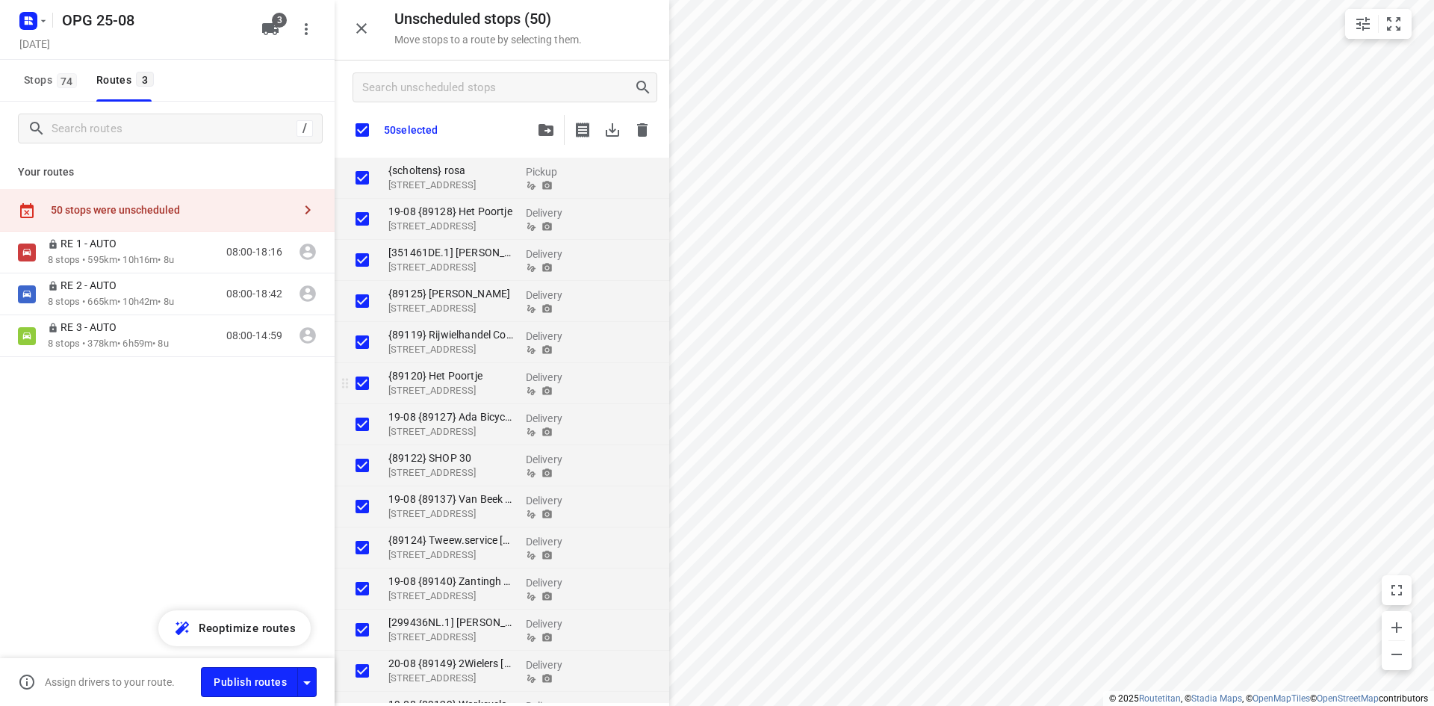
checkbox input "true"
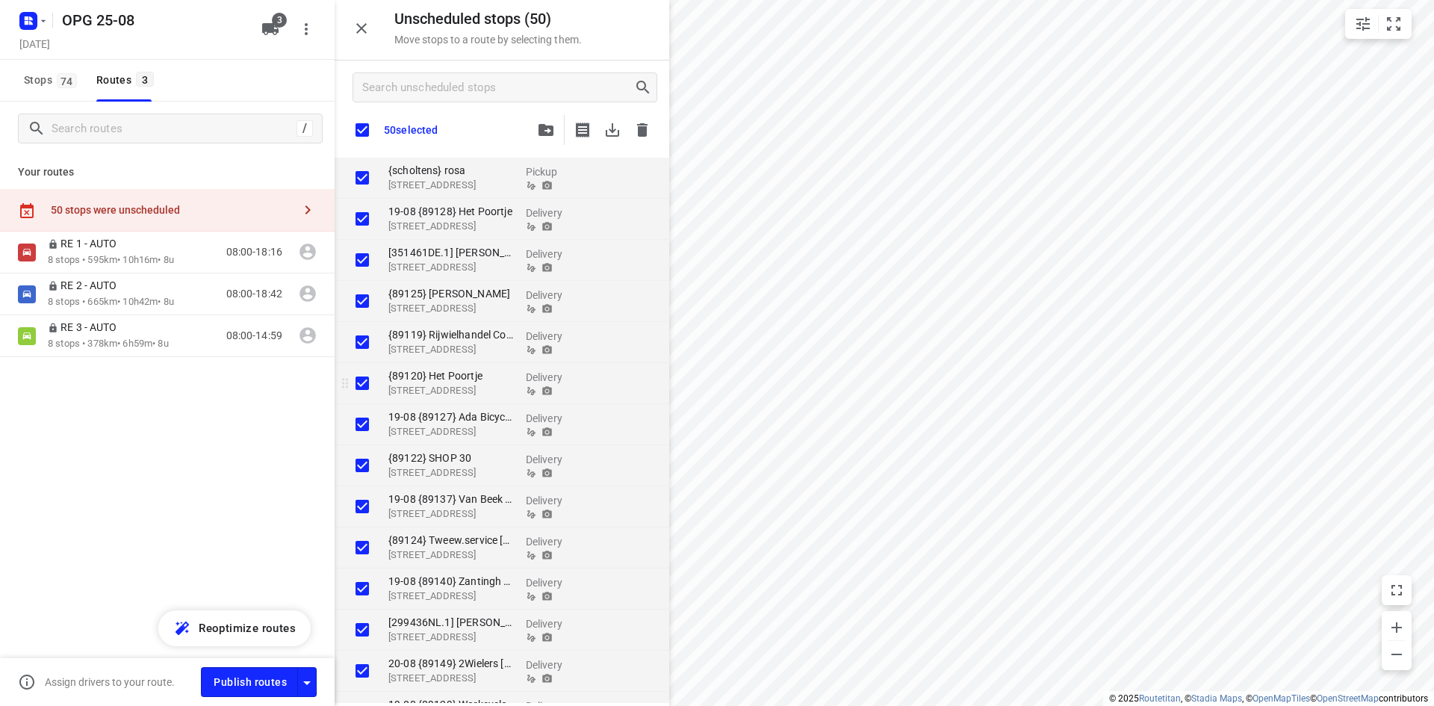
checkbox input "true"
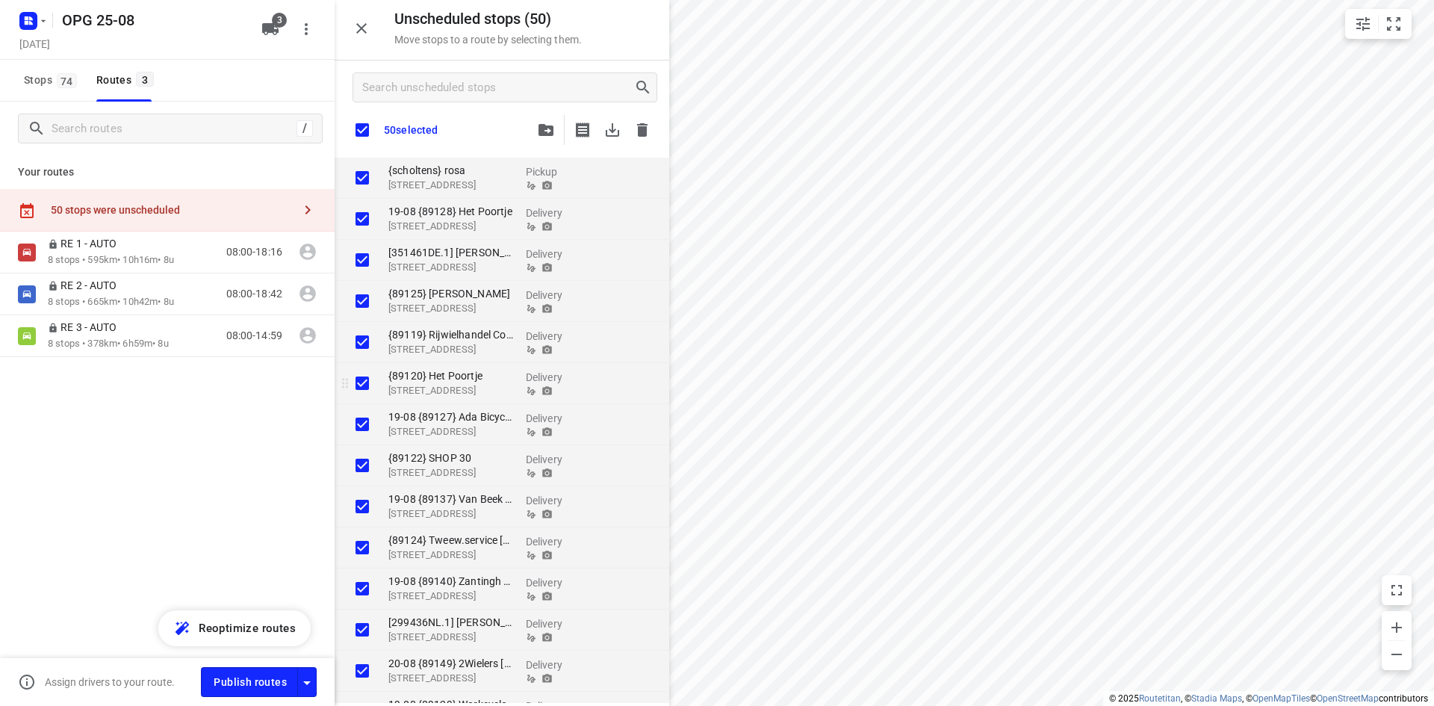
checkbox input "true"
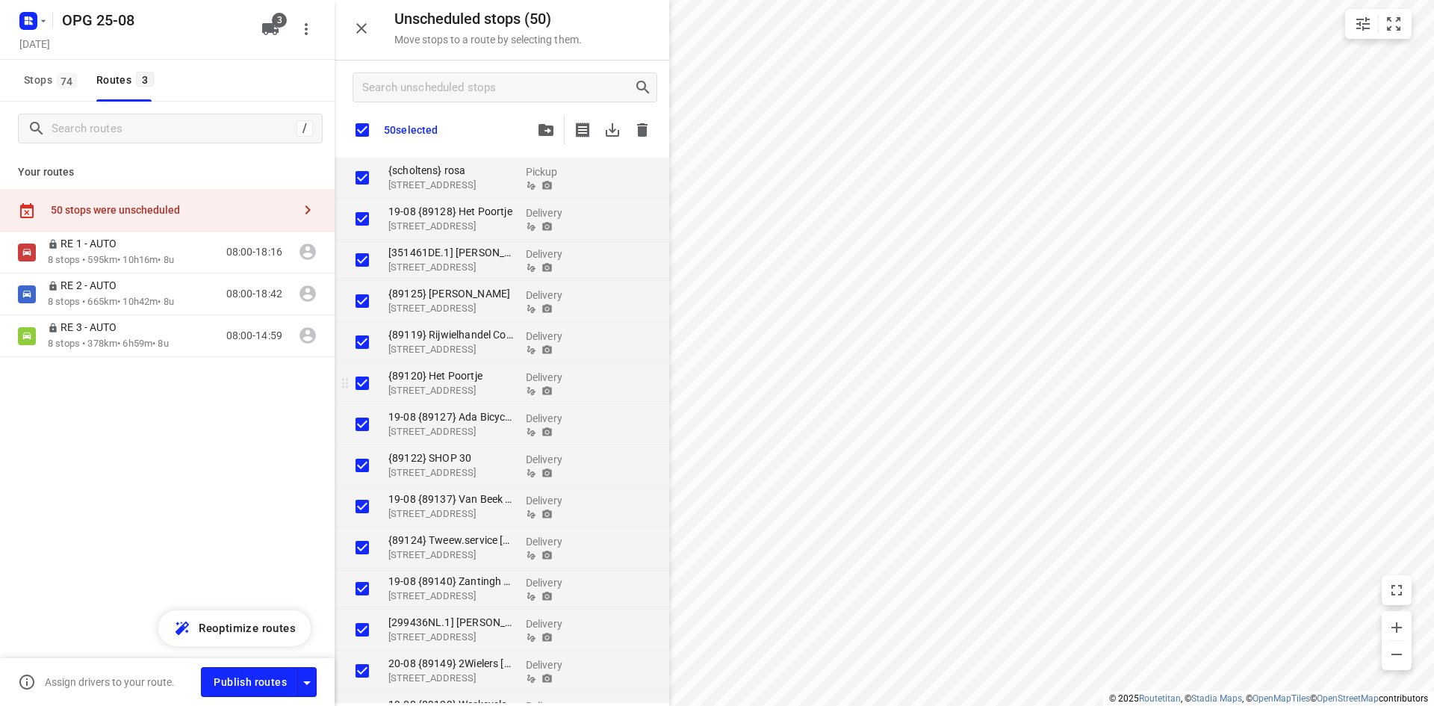
checkbox input "true"
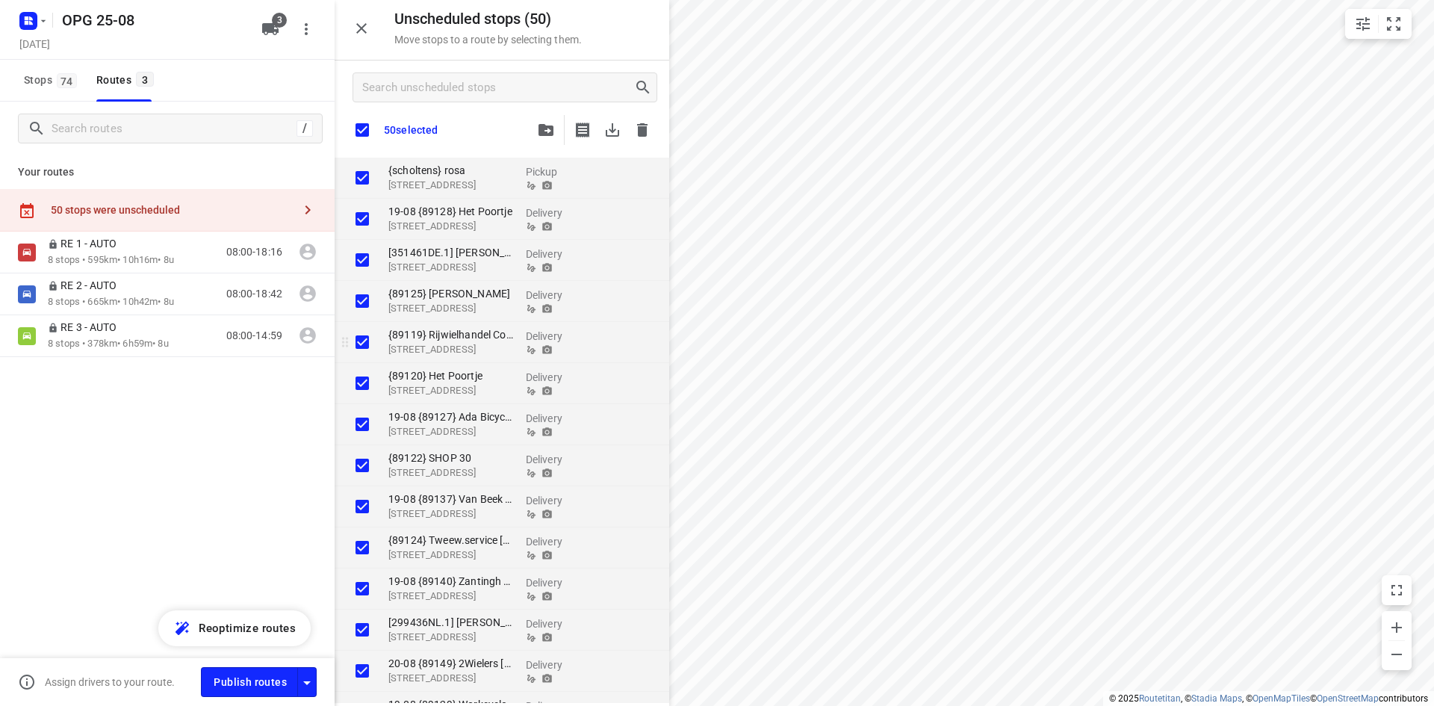
checkbox input "true"
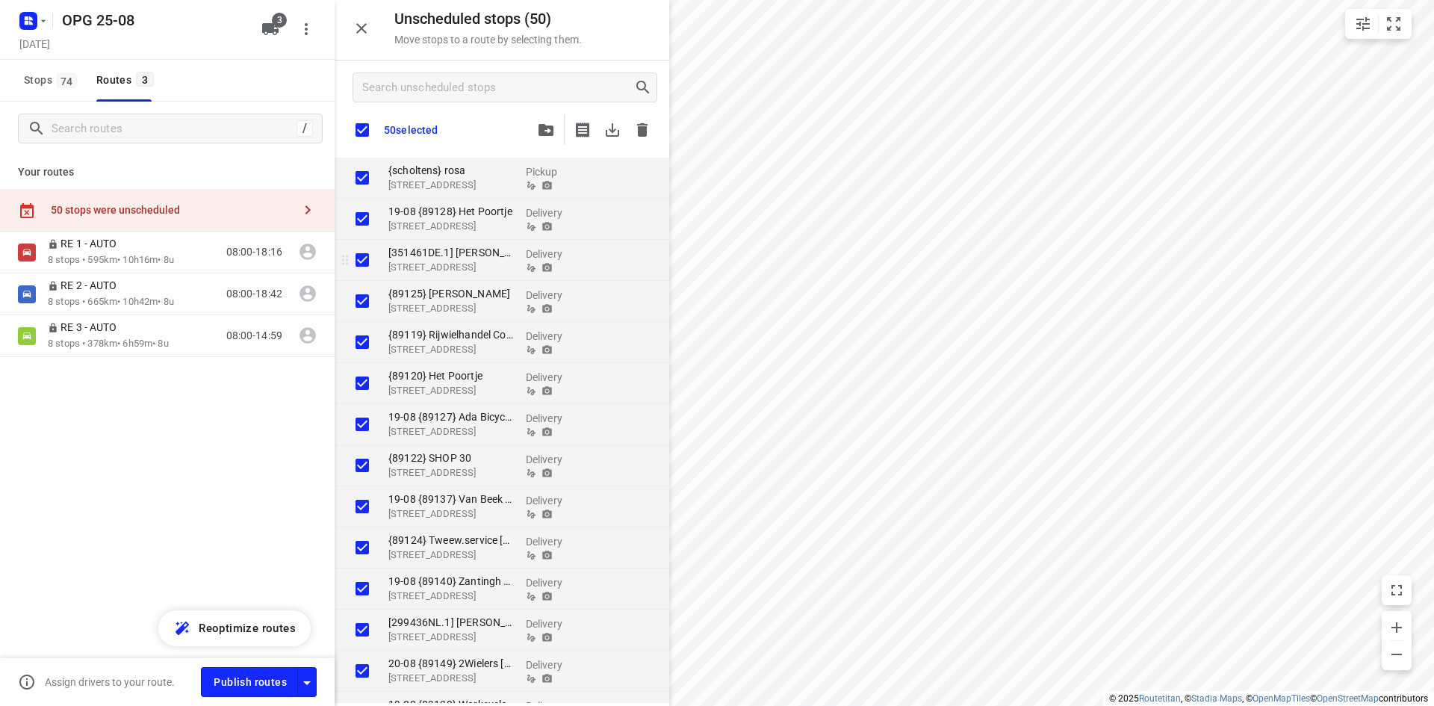
checkbox input "true"
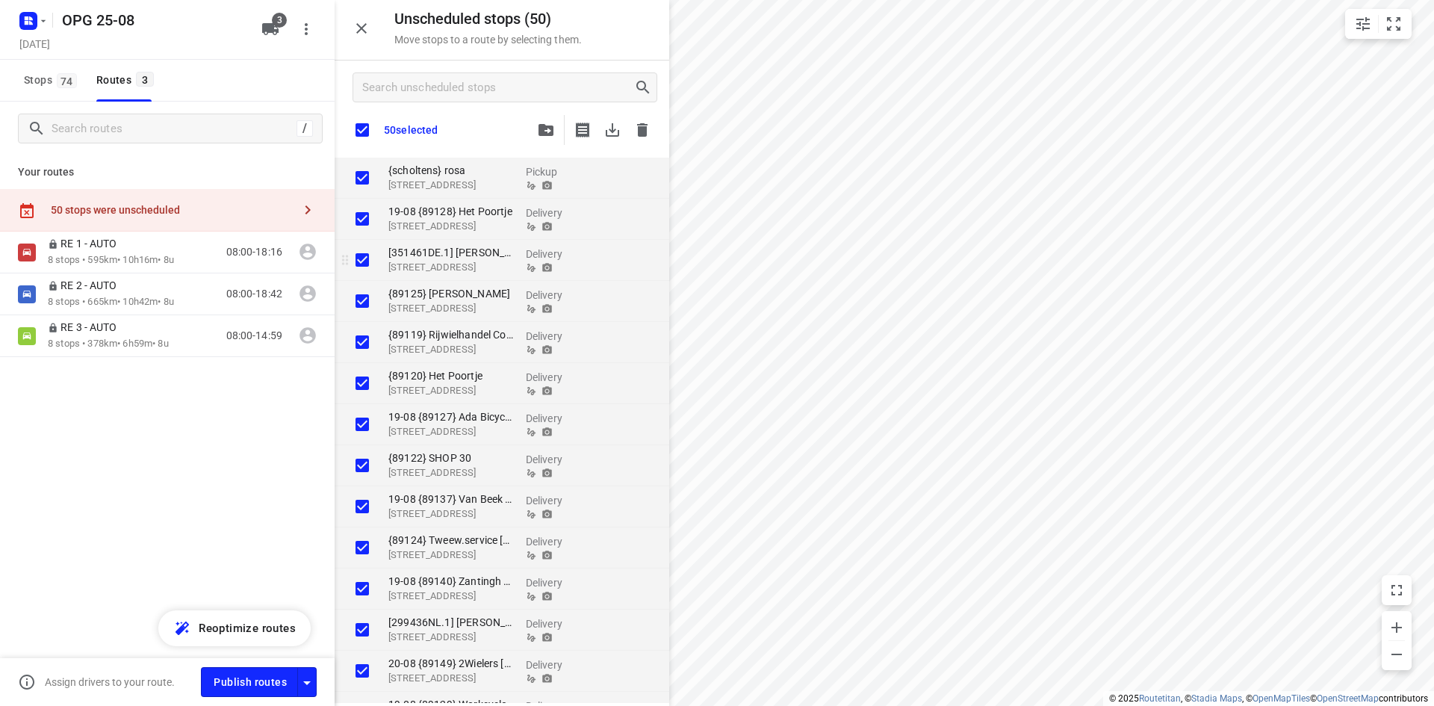
checkbox input "true"
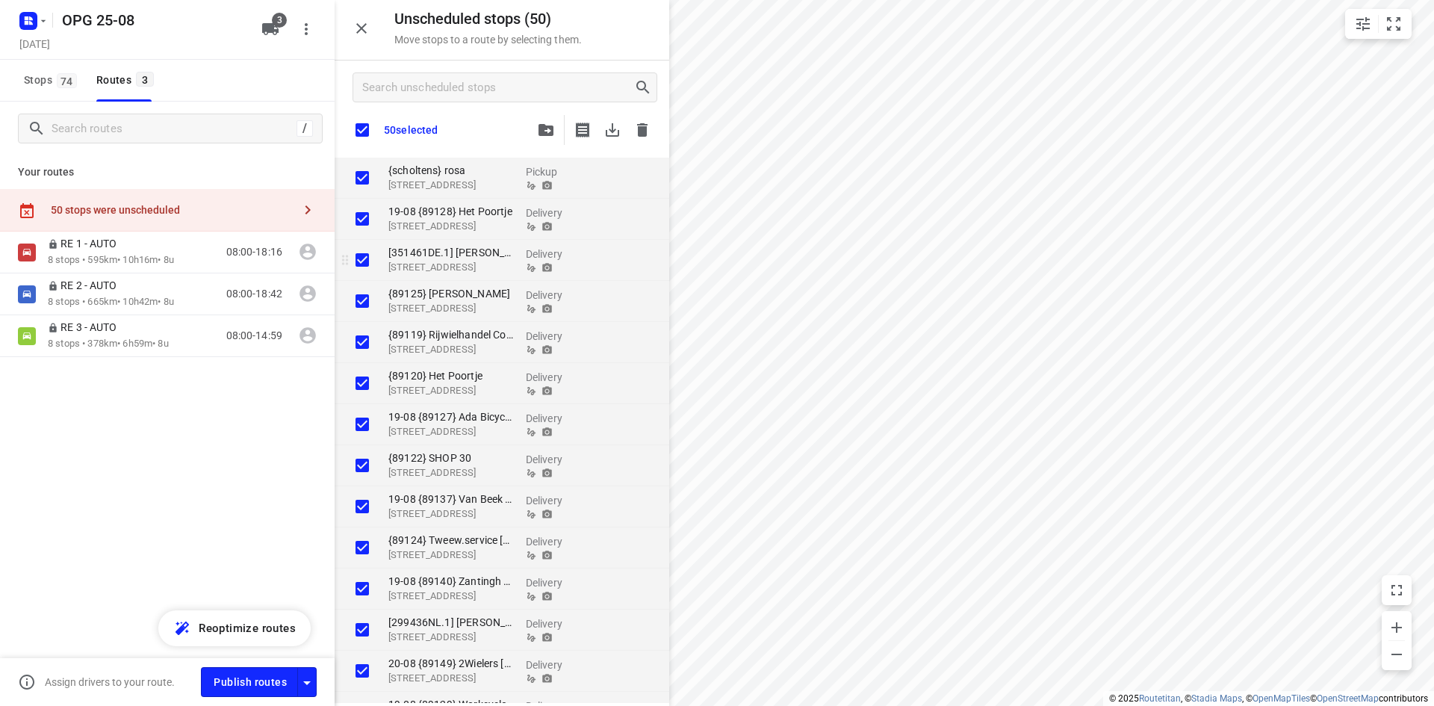
checkbox input "true"
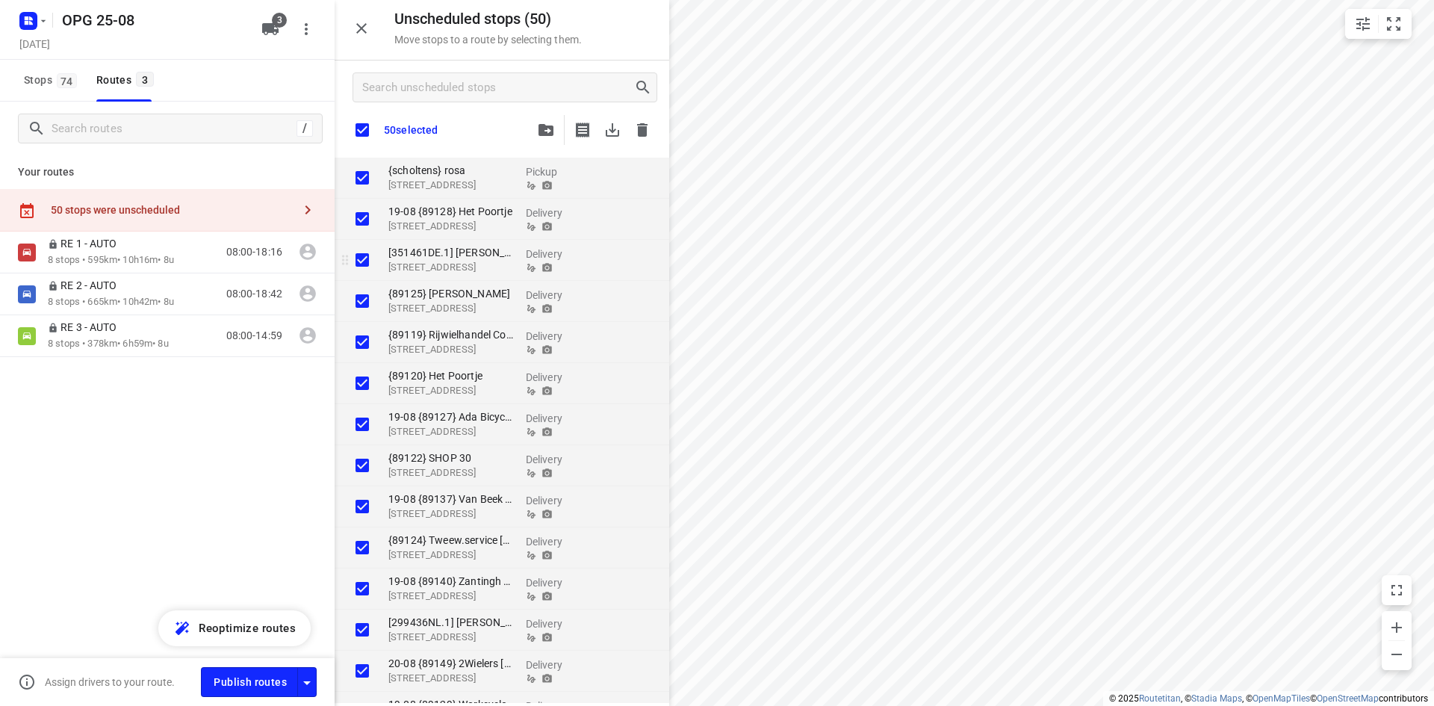
checkbox input "true"
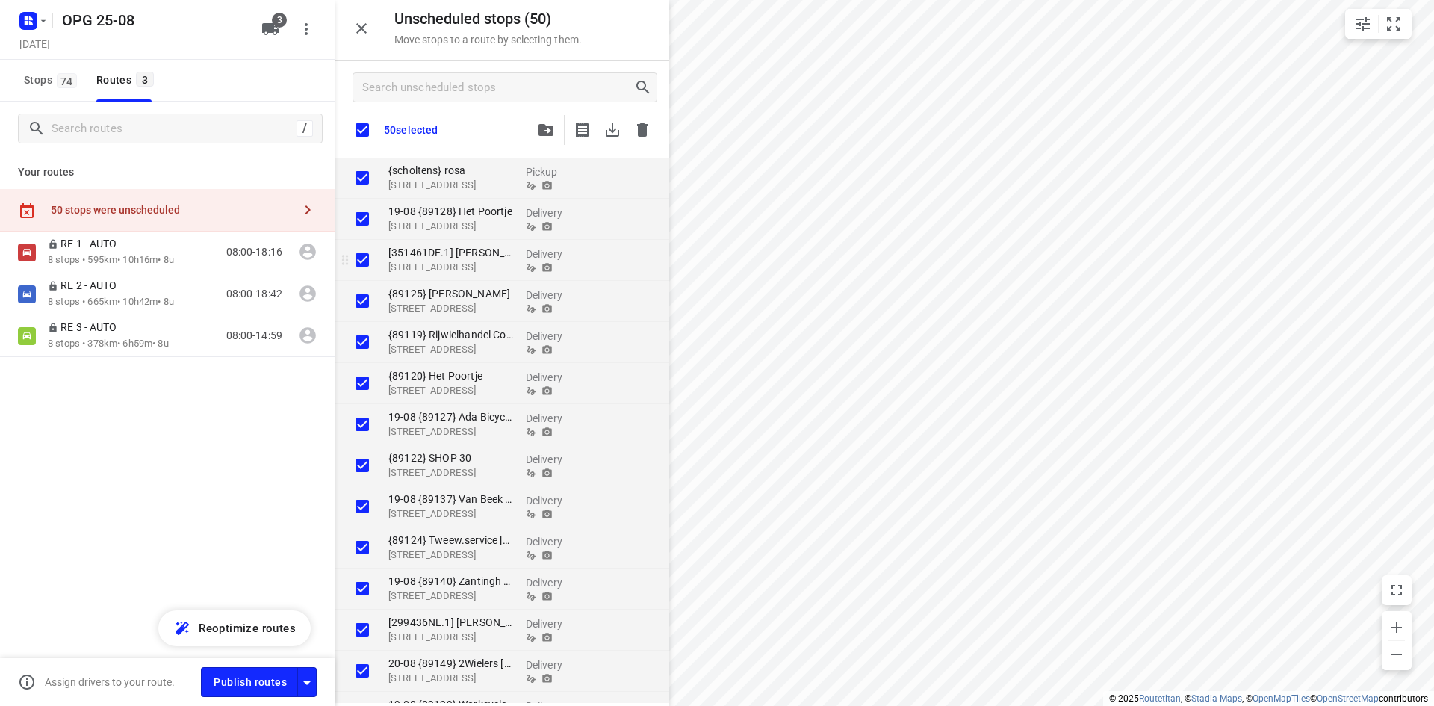
checkbox input "true"
click at [642, 134] on icon "button" at bounding box center [642, 129] width 10 height 13
checkbox input "true"
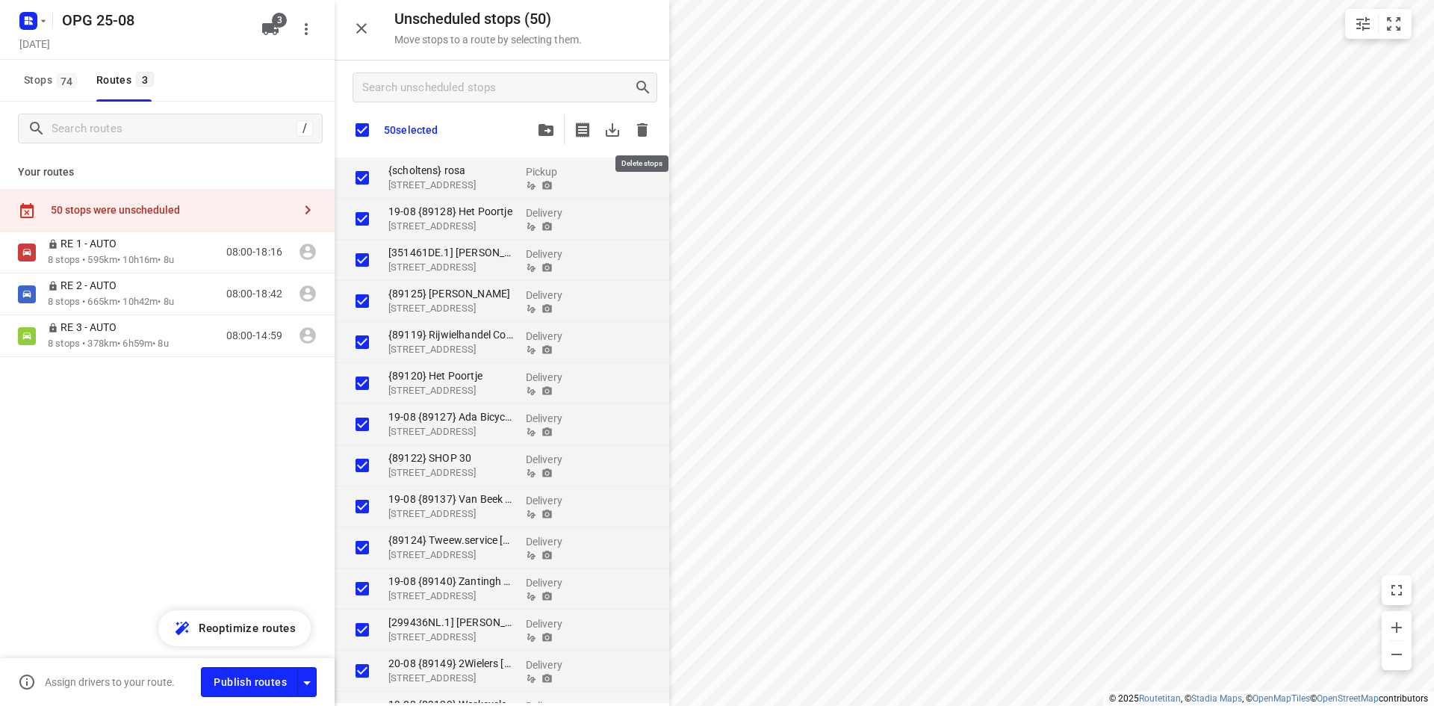
checkbox input "true"
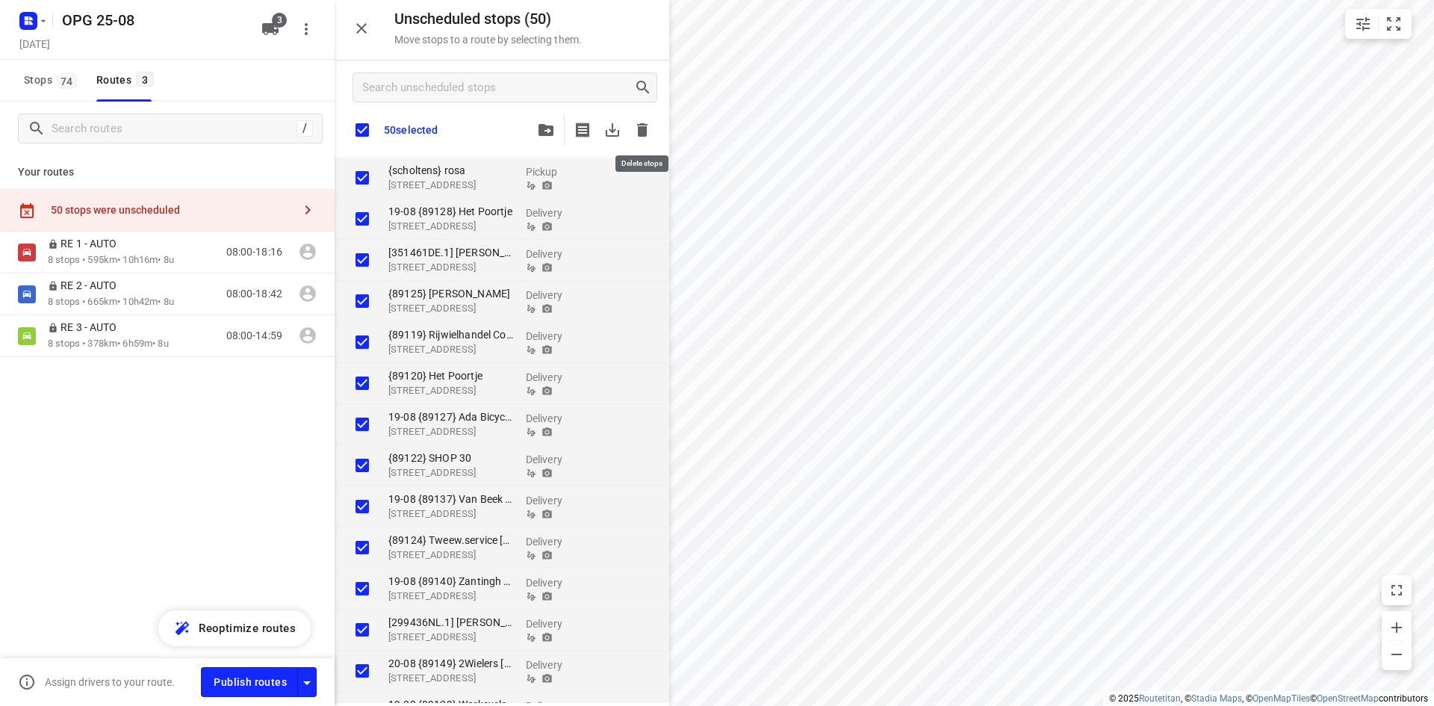
checkbox input "true"
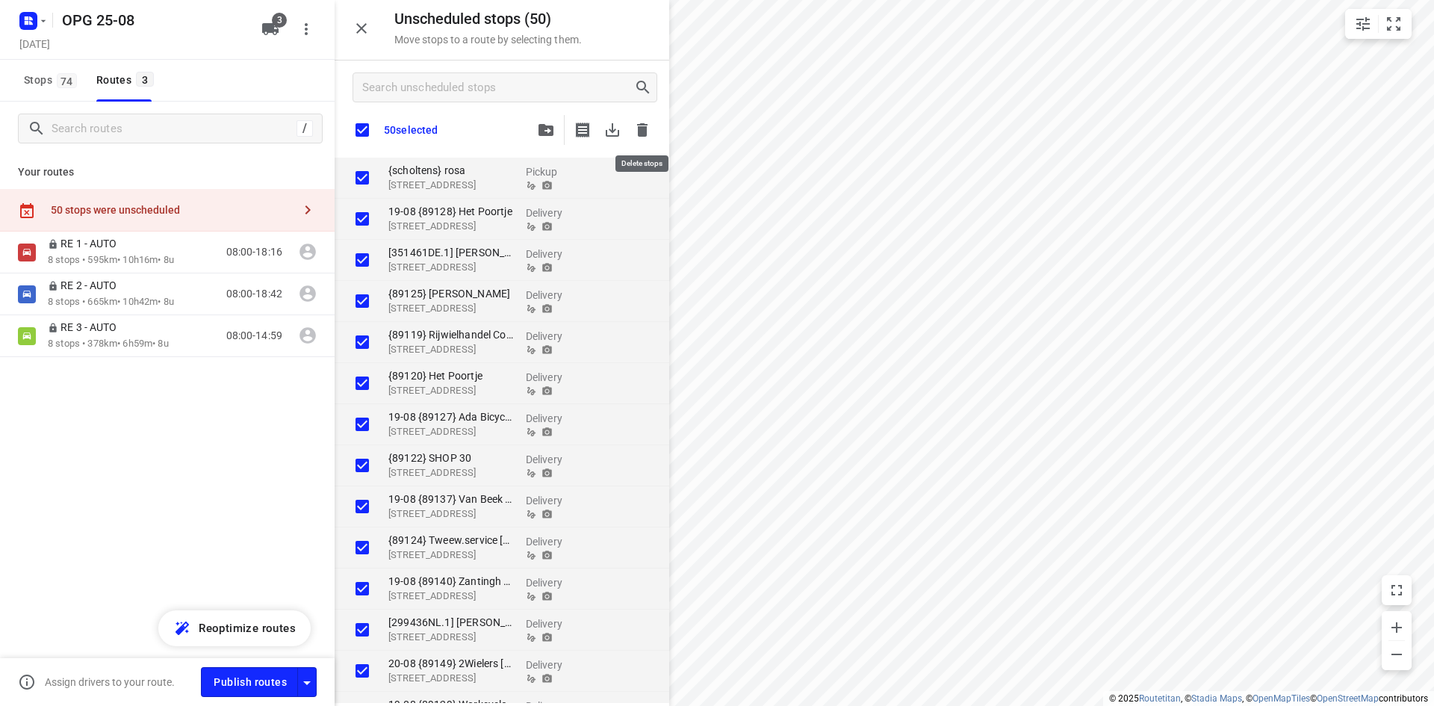
checkbox input "true"
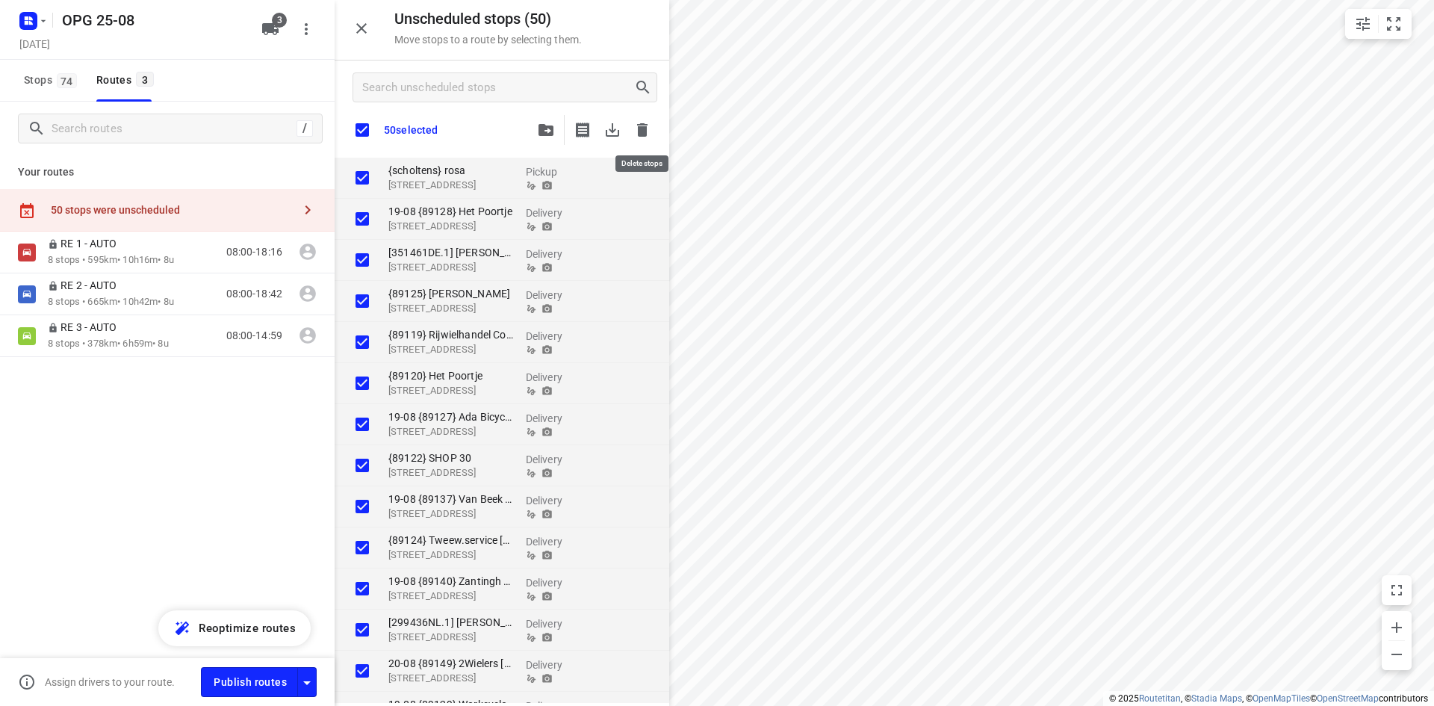
checkbox input "true"
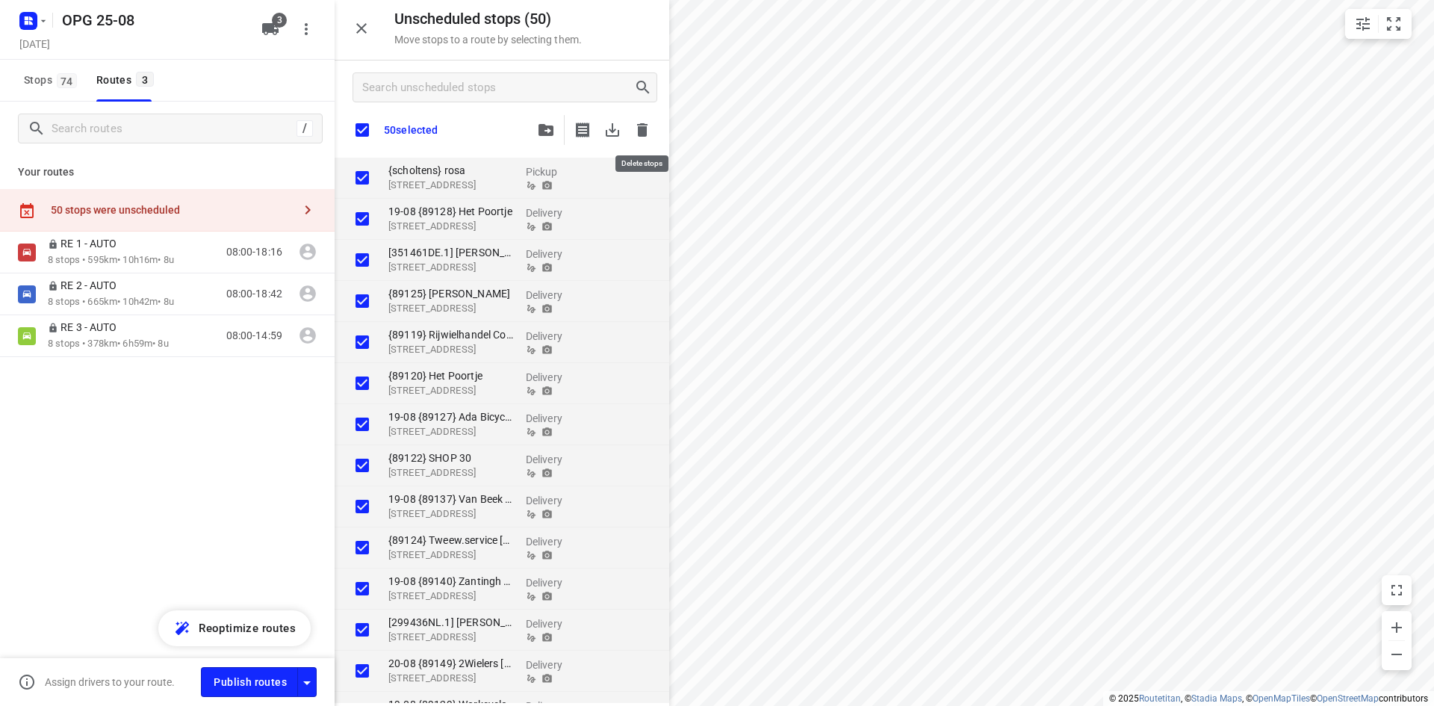
checkbox input "true"
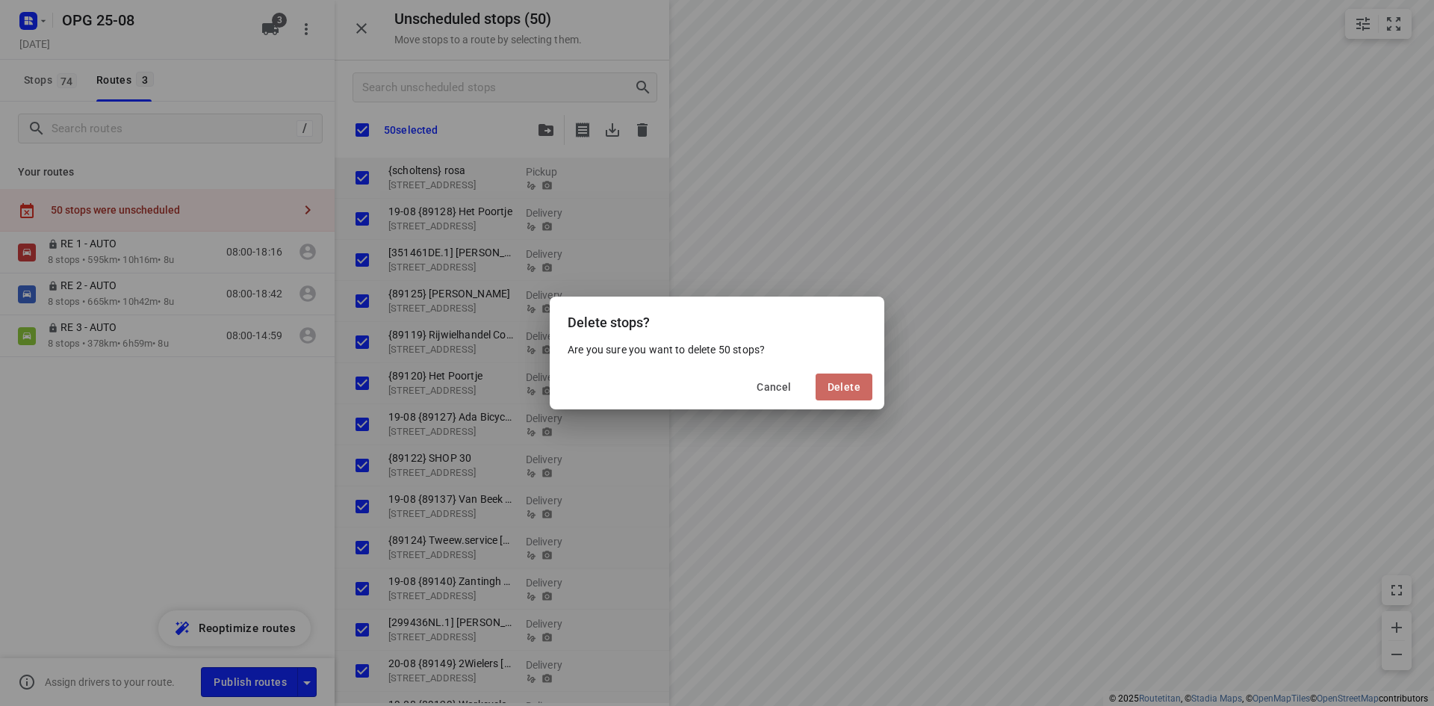
click at [850, 388] on span "Delete" at bounding box center [843, 387] width 33 height 12
checkbox input "true"
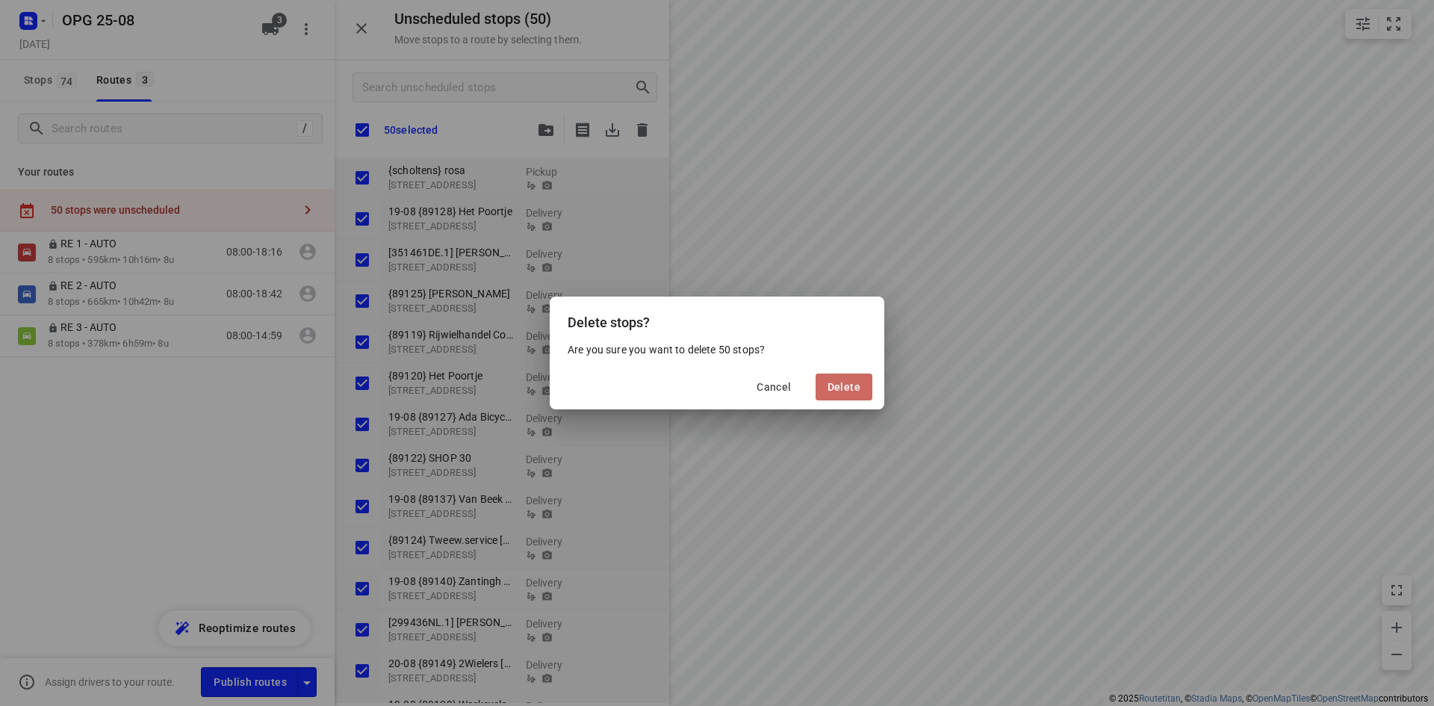
checkbox input "true"
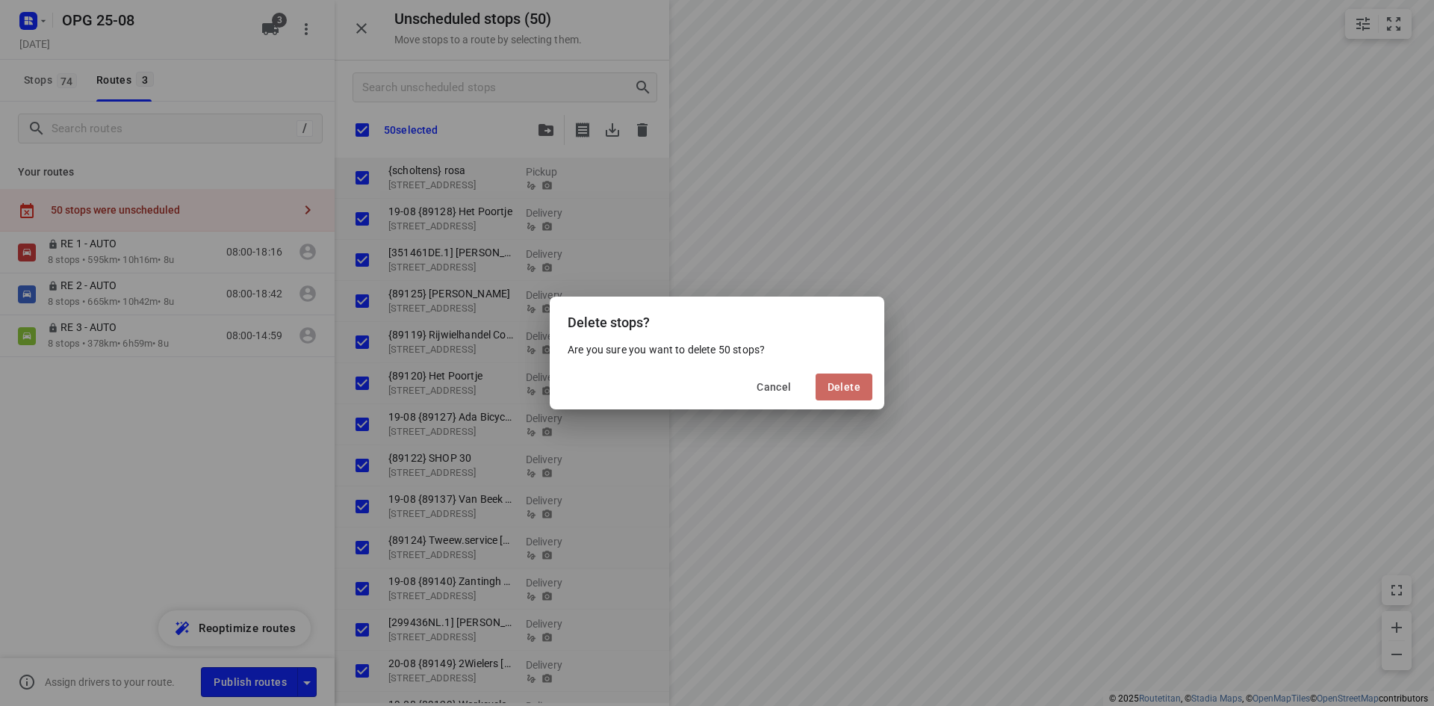
checkbox input "true"
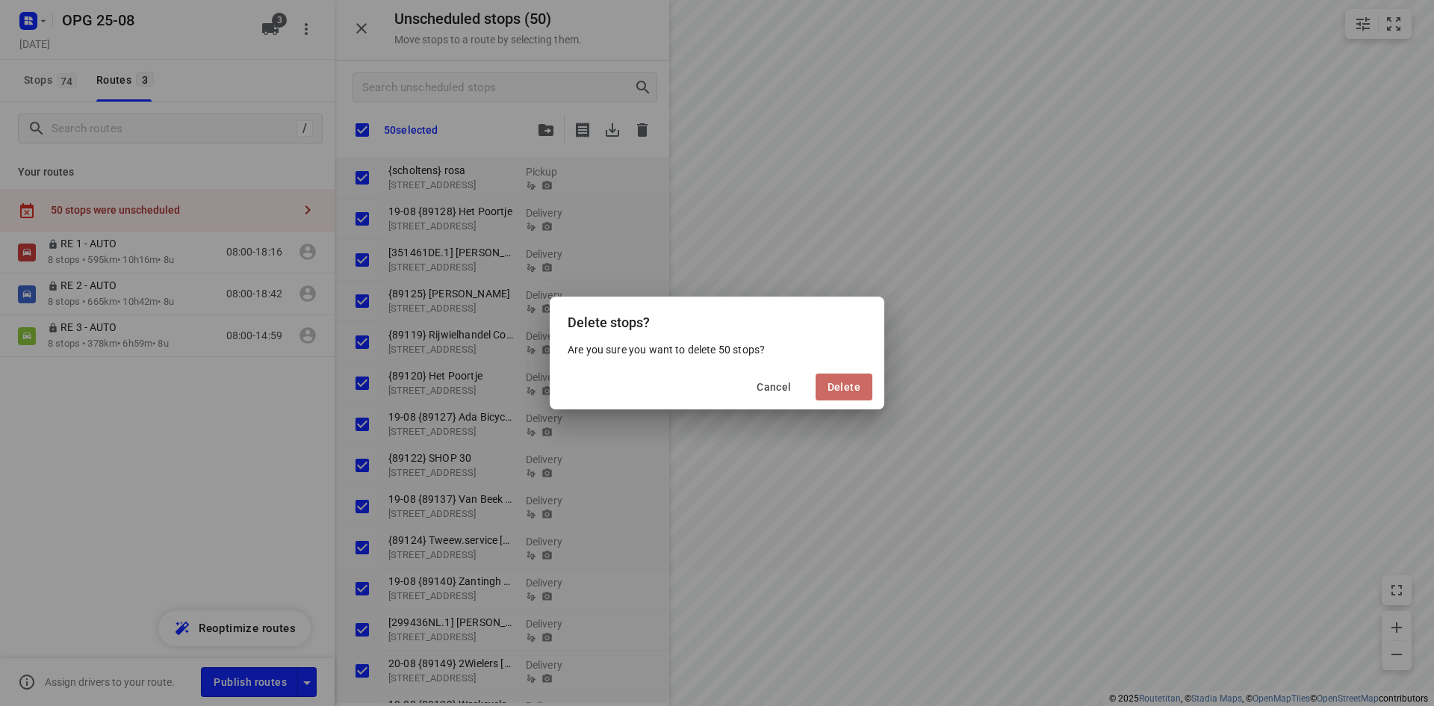
checkbox input "true"
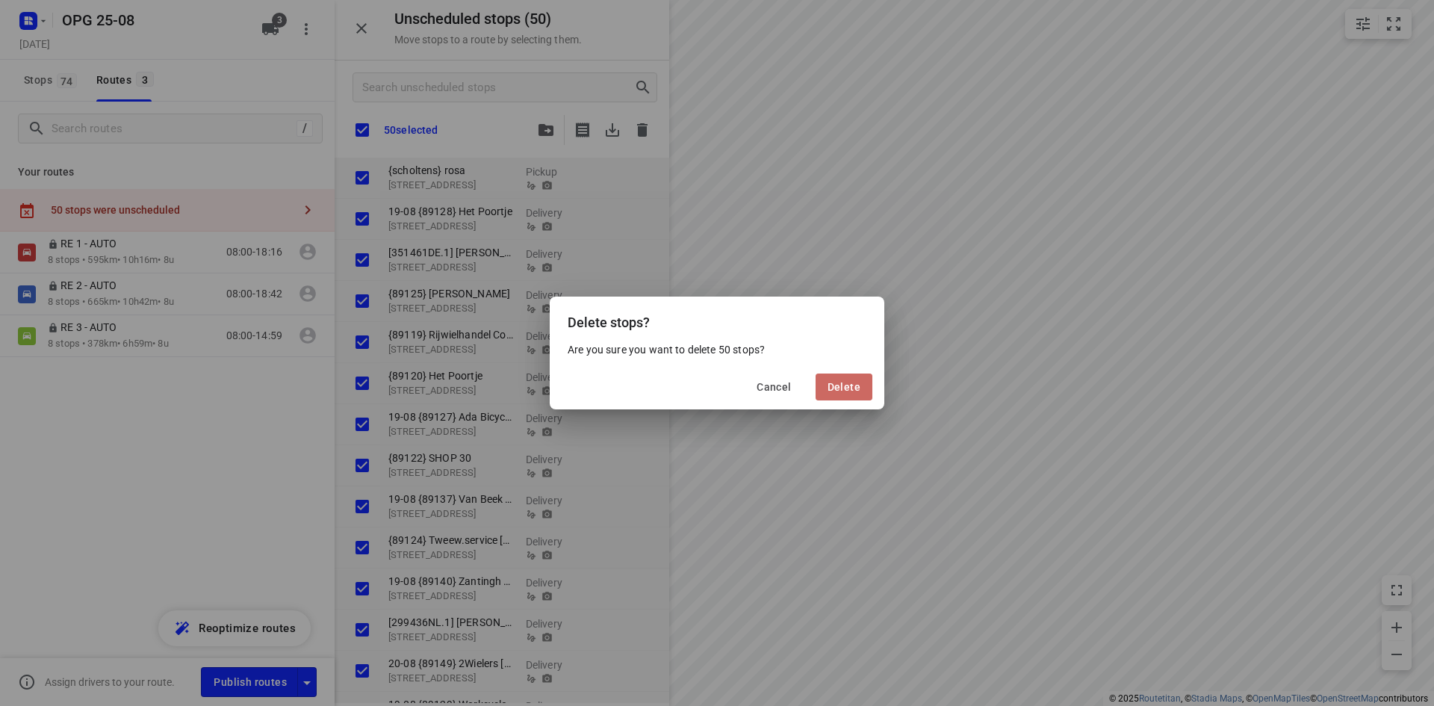
checkbox input "true"
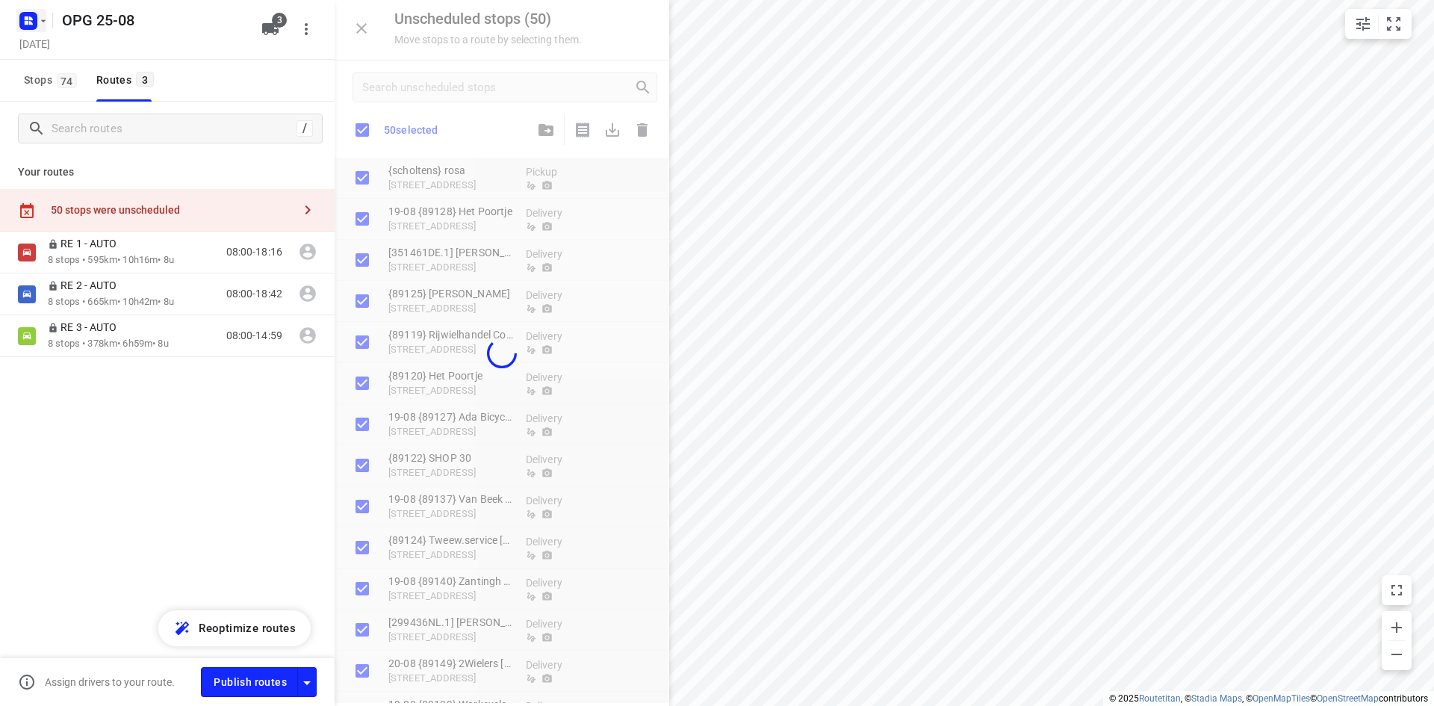
click at [44, 25] on icon "button" at bounding box center [43, 21] width 12 height 12
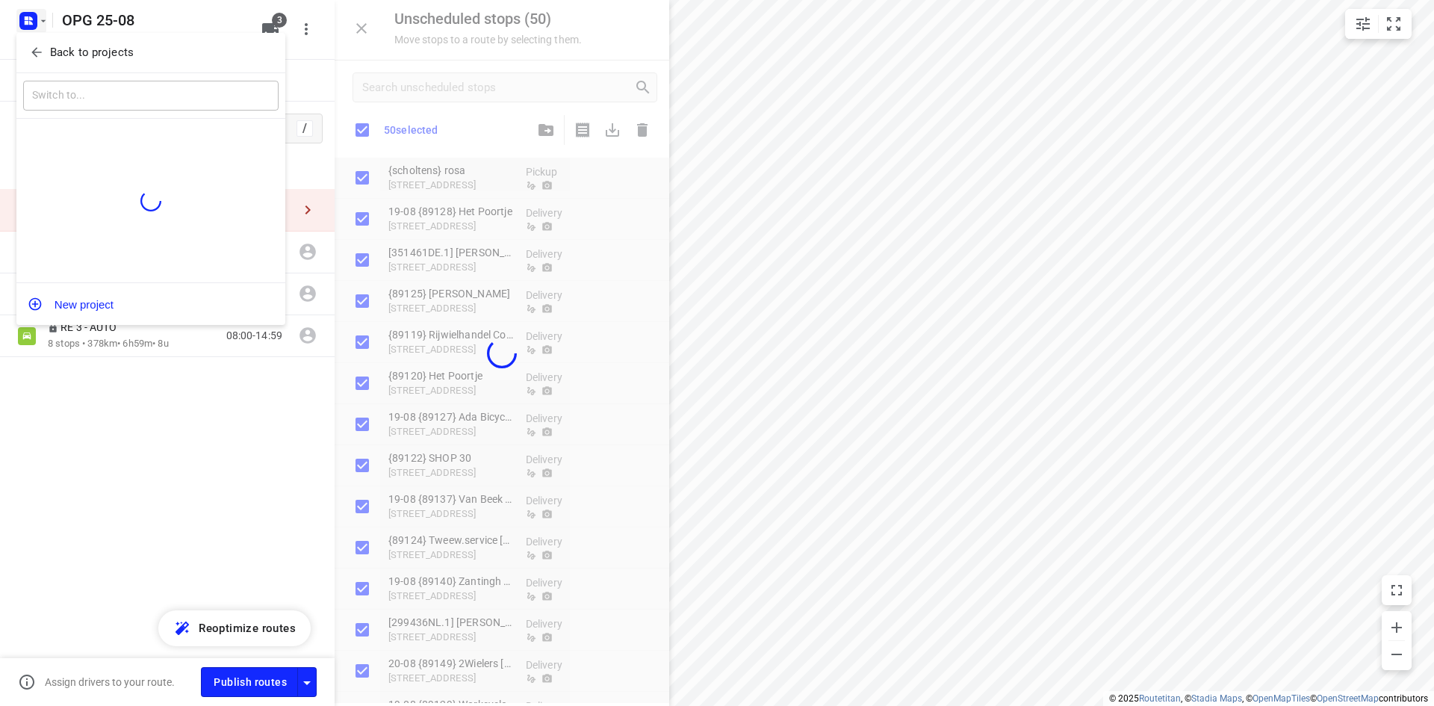
click at [60, 52] on p "Back to projects" at bounding box center [92, 52] width 84 height 17
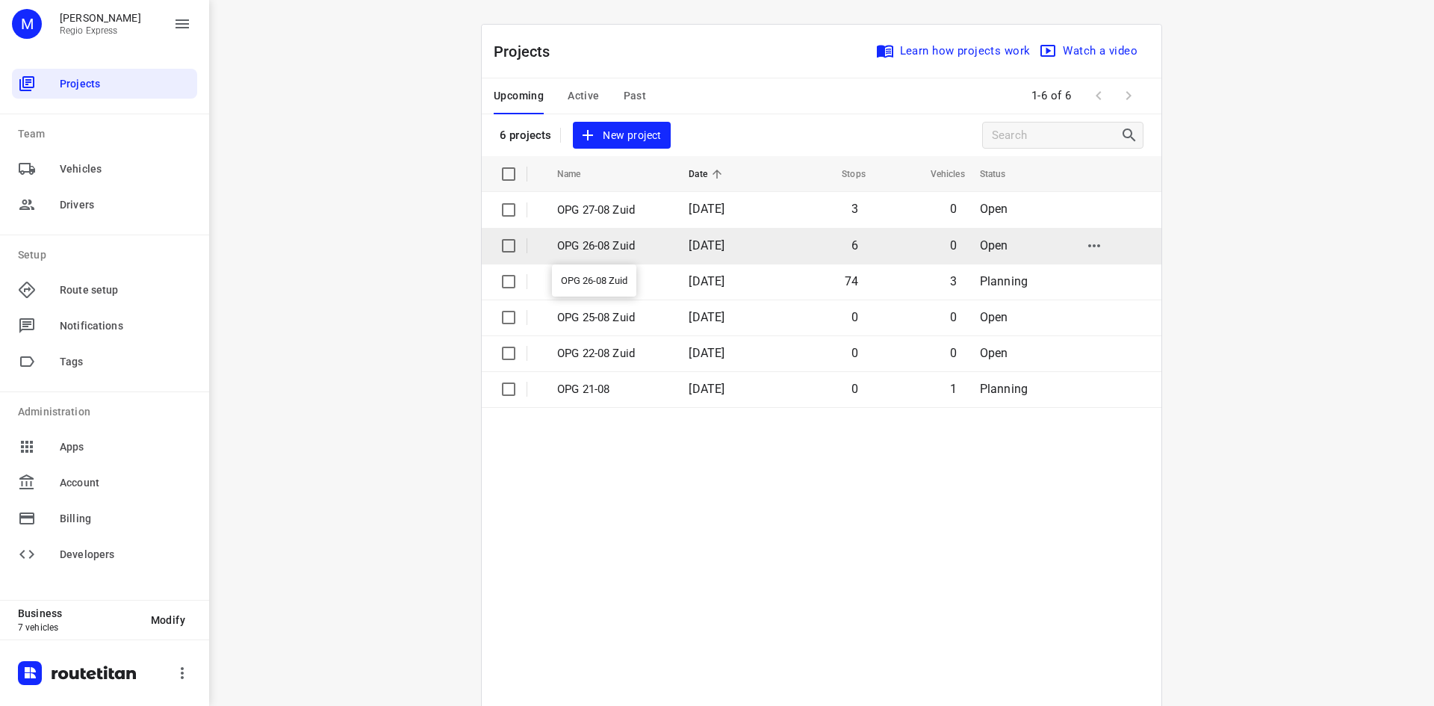
click at [624, 245] on p "OPG 26-08 Zuid" at bounding box center [611, 245] width 109 height 17
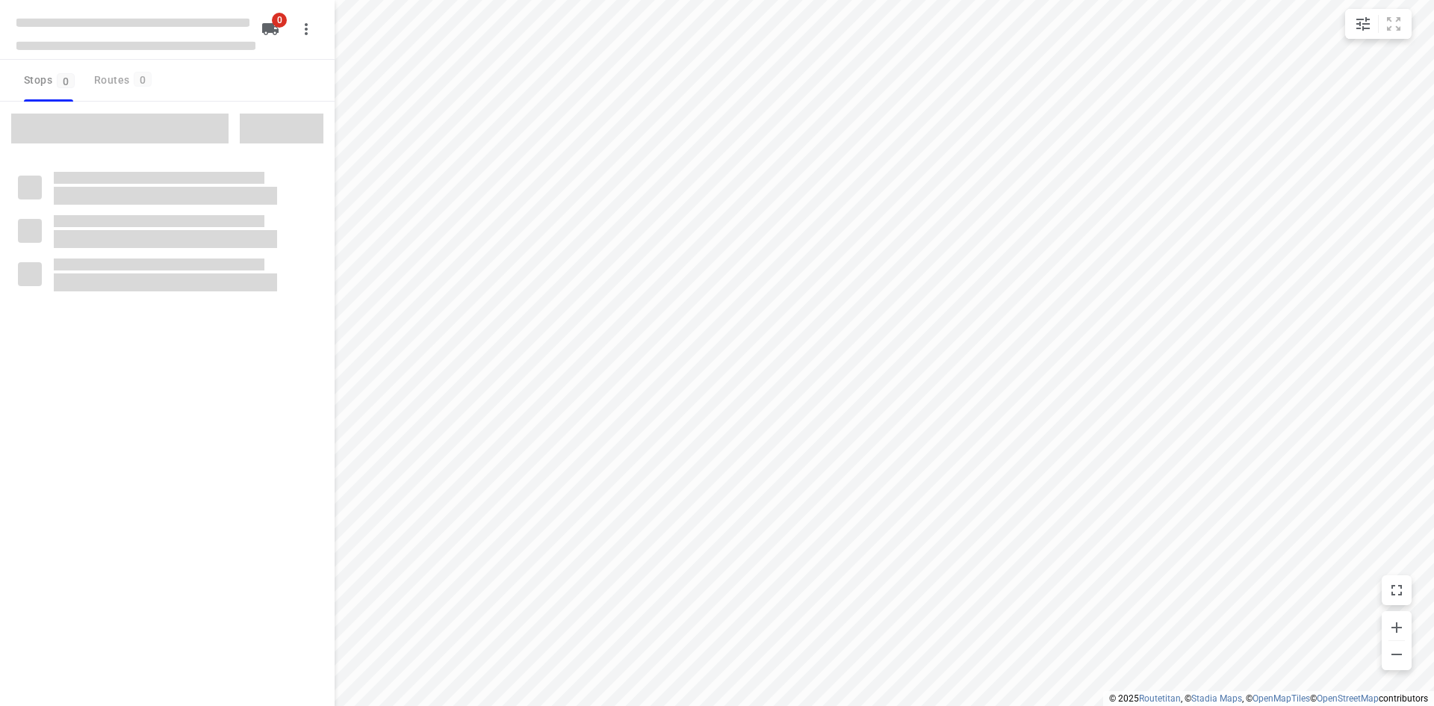
type input "distance"
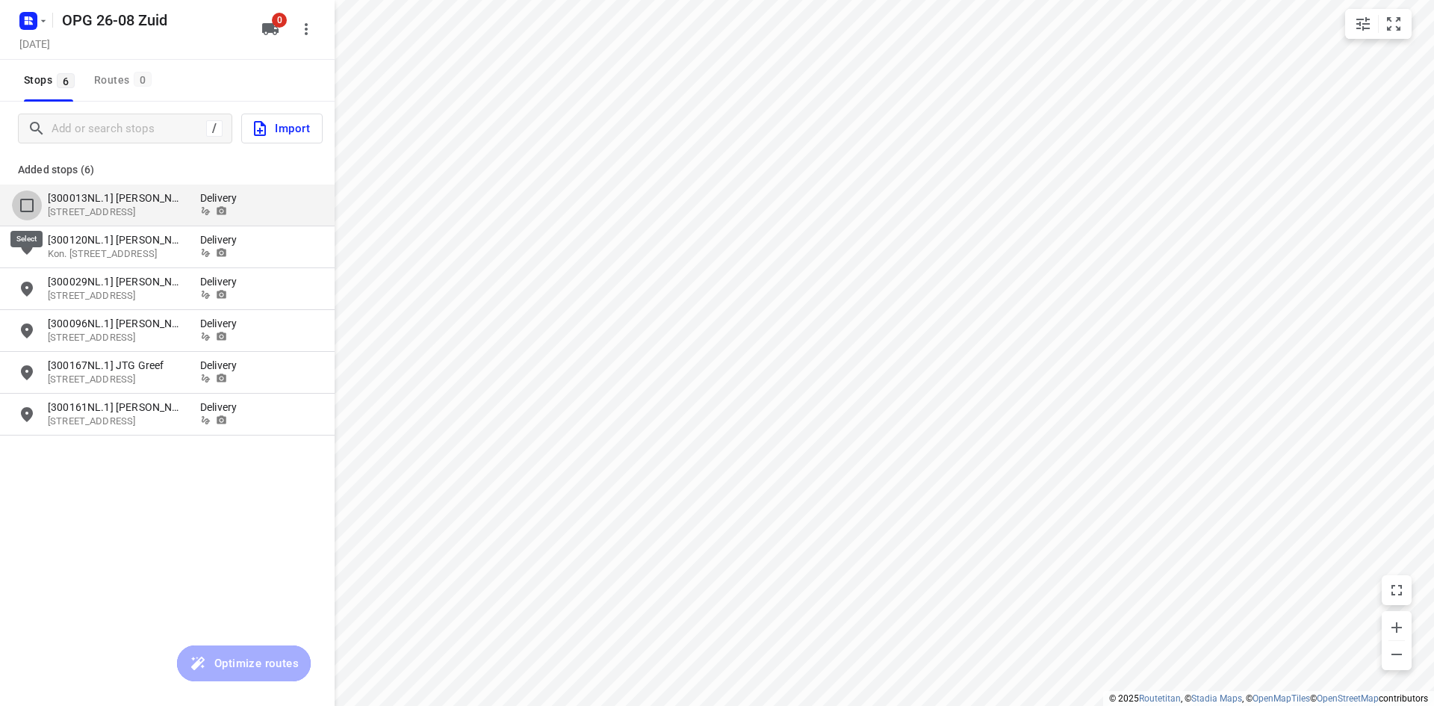
click at [19, 213] on input "grid" at bounding box center [27, 205] width 30 height 30
checkbox input "true"
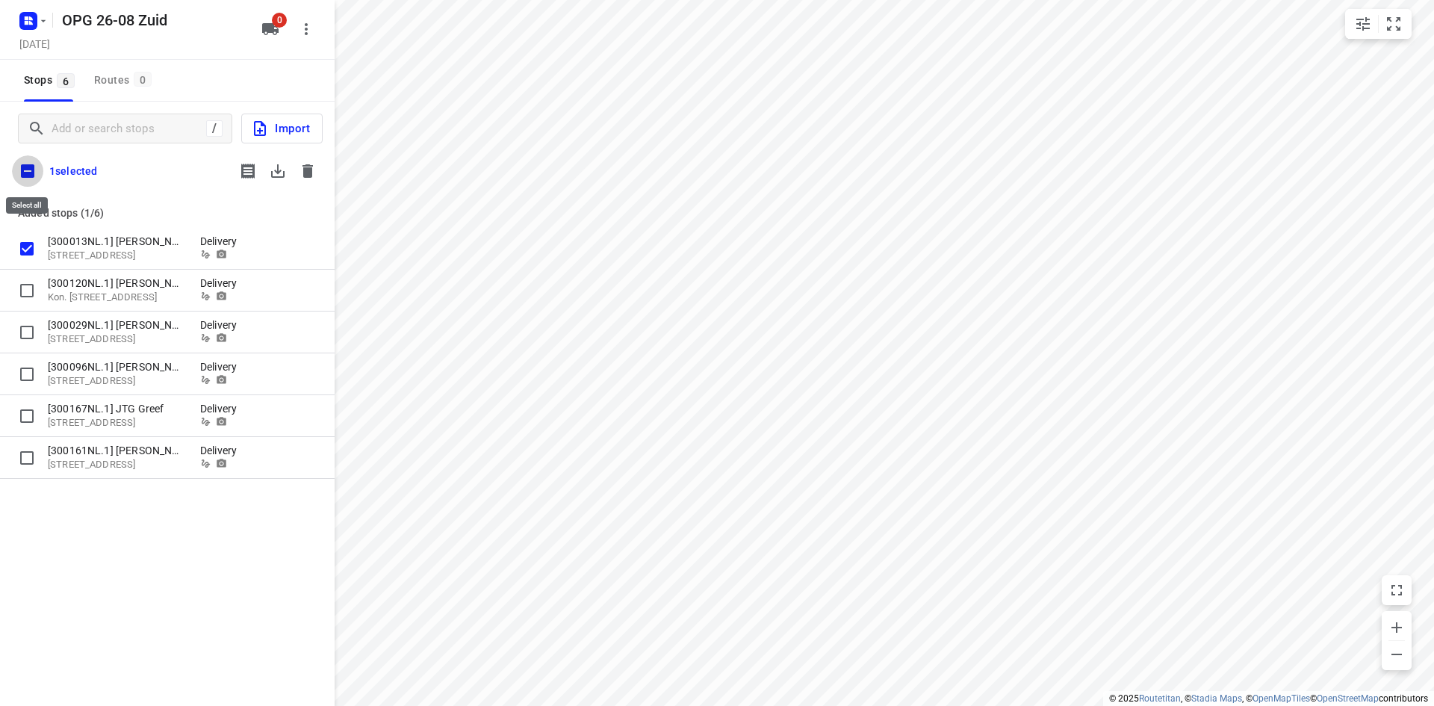
drag, startPoint x: 29, startPoint y: 169, endPoint x: 37, endPoint y: 167, distance: 7.6
click at [30, 169] on input "checkbox" at bounding box center [27, 170] width 31 height 31
checkbox input "true"
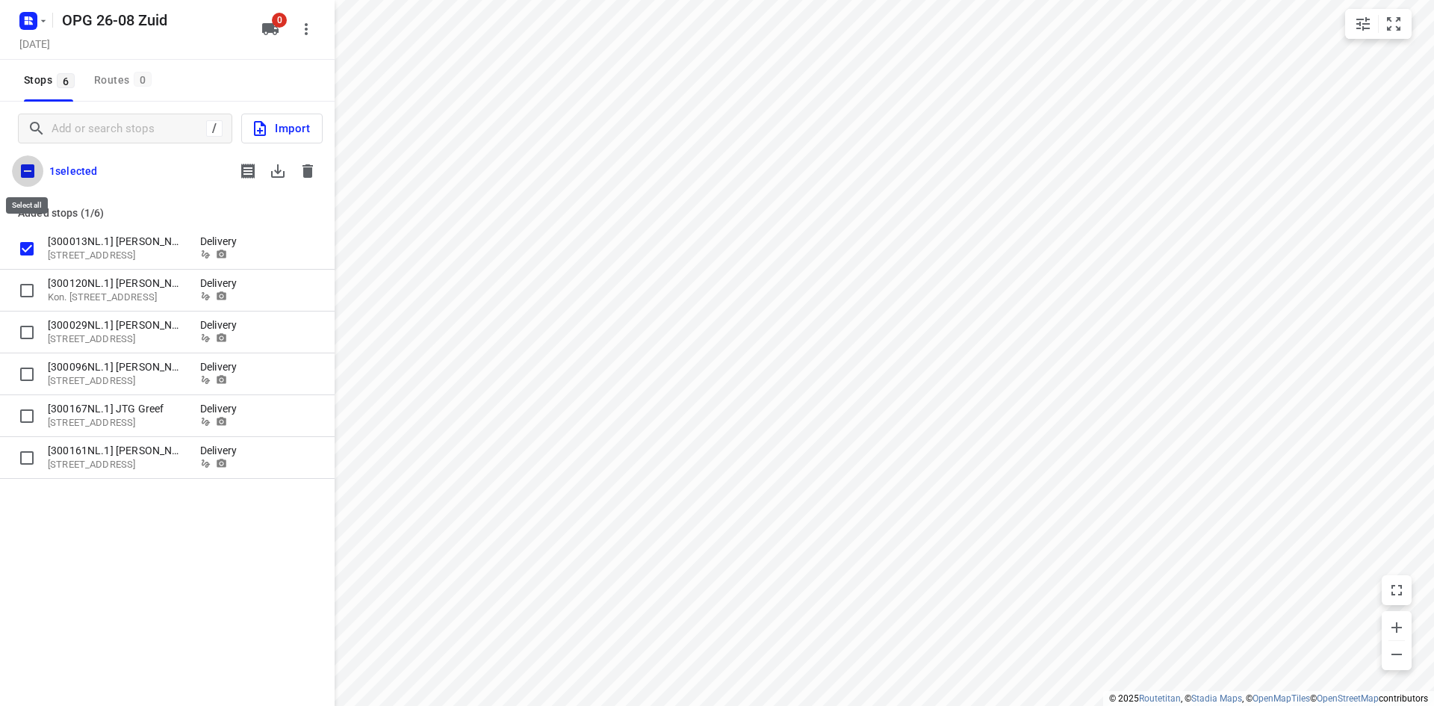
checkbox input "true"
click at [285, 173] on icon "button" at bounding box center [277, 170] width 13 height 13
click at [300, 174] on icon "button" at bounding box center [308, 171] width 18 height 18
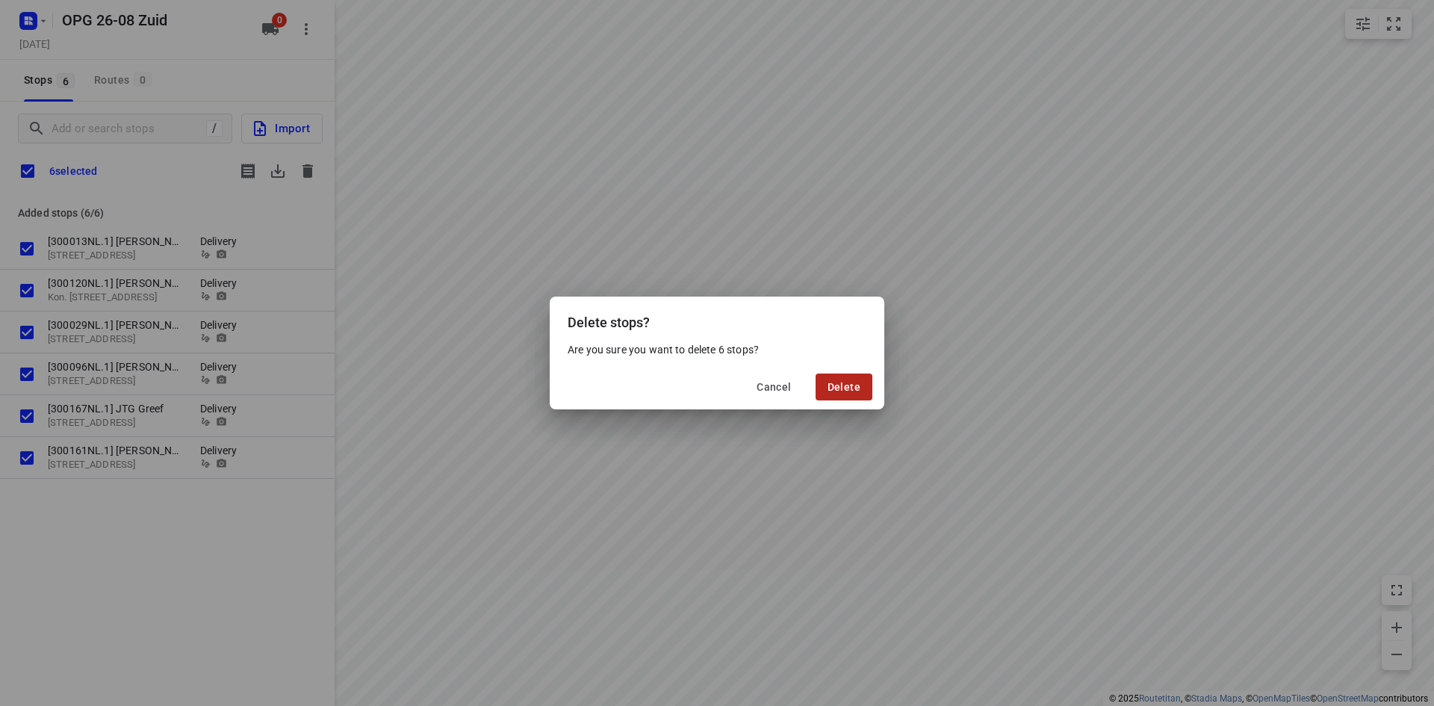
click at [833, 382] on span "Delete" at bounding box center [843, 387] width 33 height 12
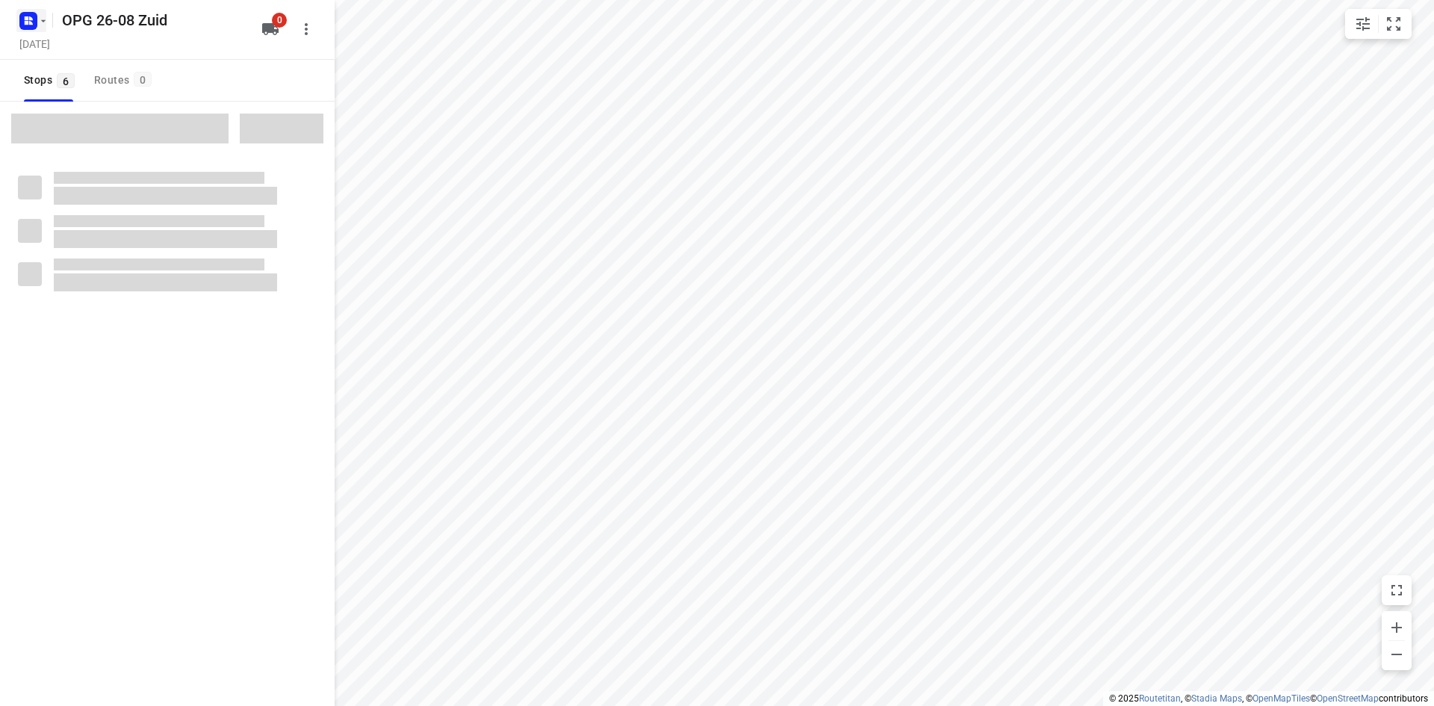
click at [45, 17] on icon "button" at bounding box center [43, 21] width 12 height 12
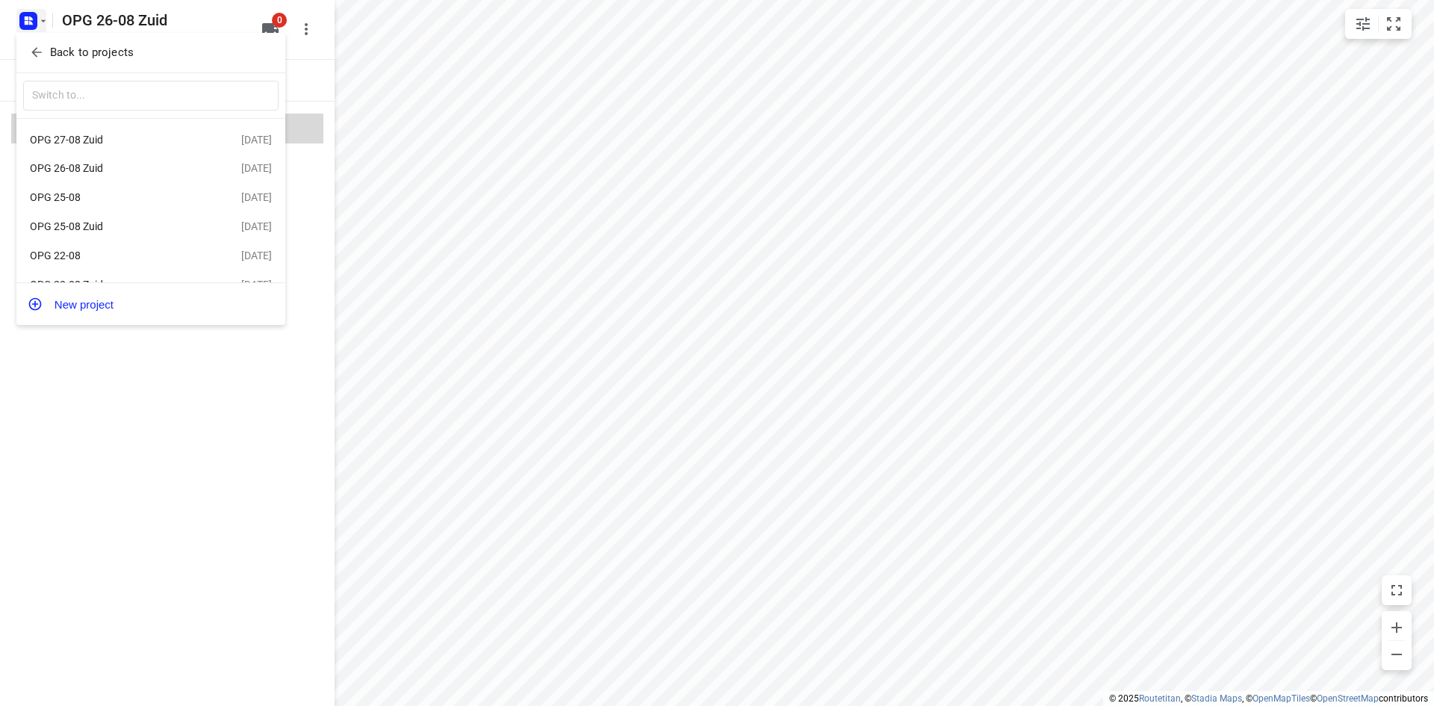
click at [78, 49] on p "Back to projects" at bounding box center [92, 52] width 84 height 17
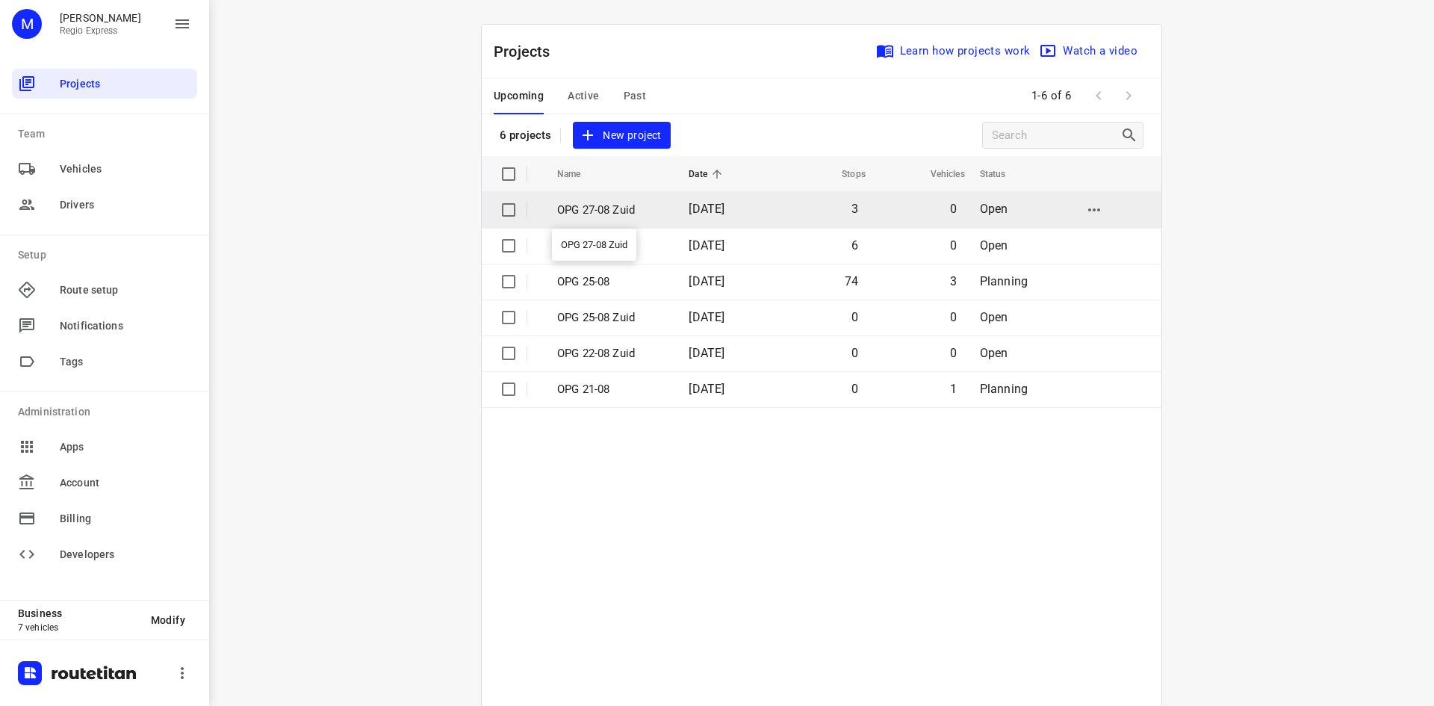
click at [608, 212] on p "OPG 27-08 Zuid" at bounding box center [611, 210] width 109 height 17
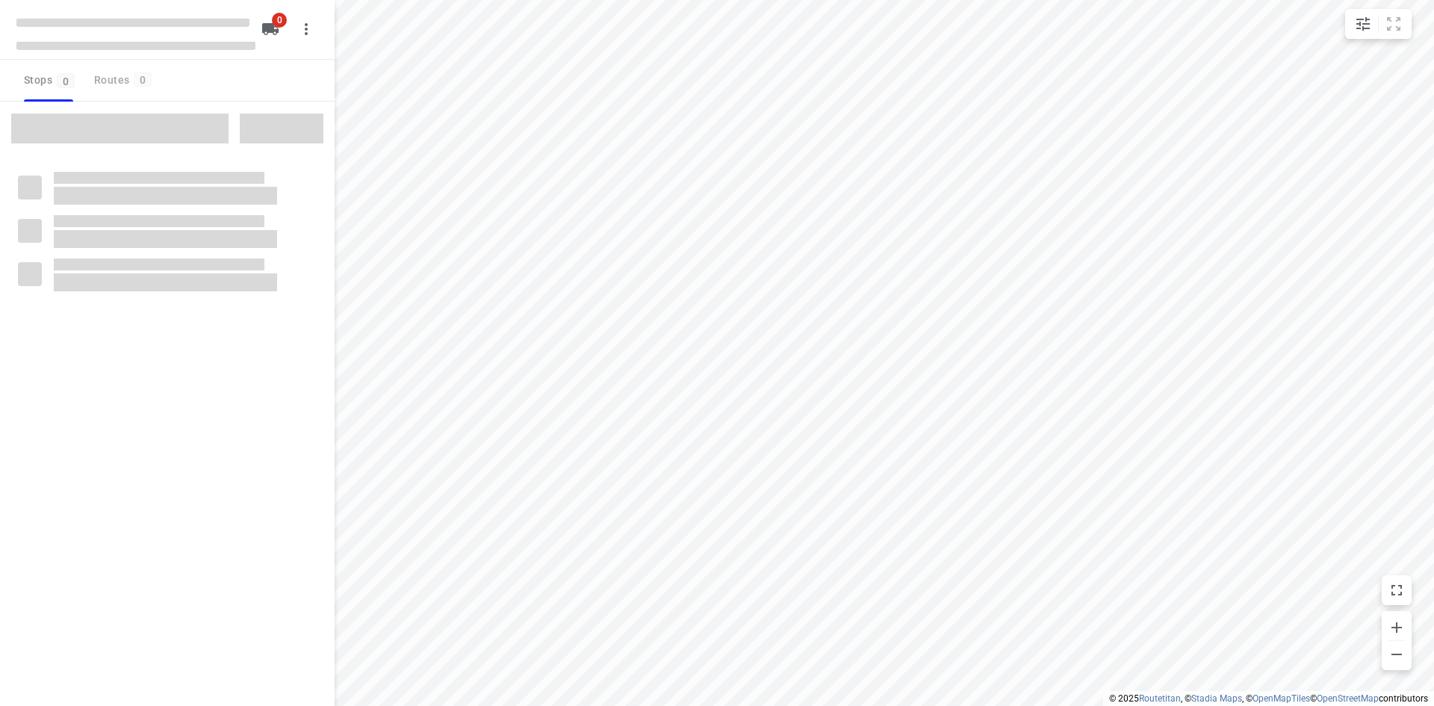
type input "distance"
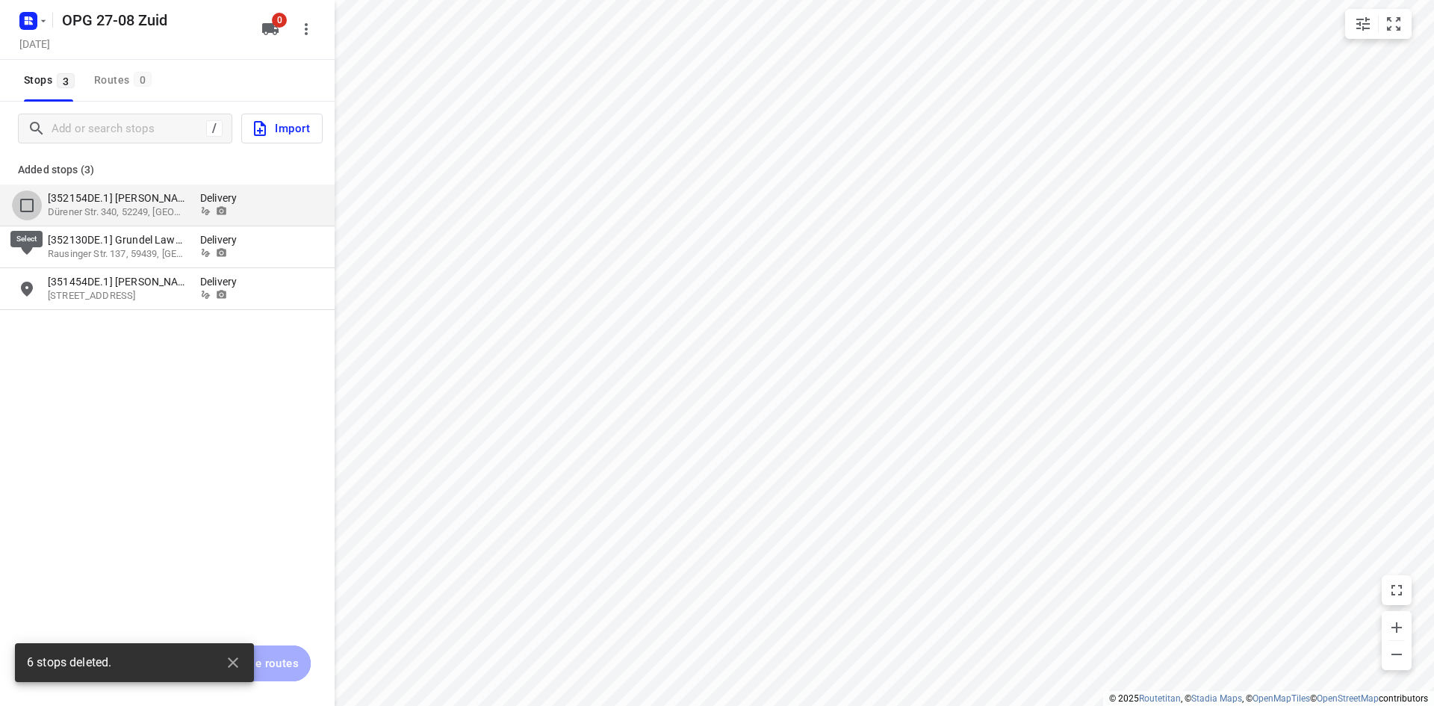
click at [29, 205] on input "grid" at bounding box center [27, 205] width 30 height 30
checkbox input "true"
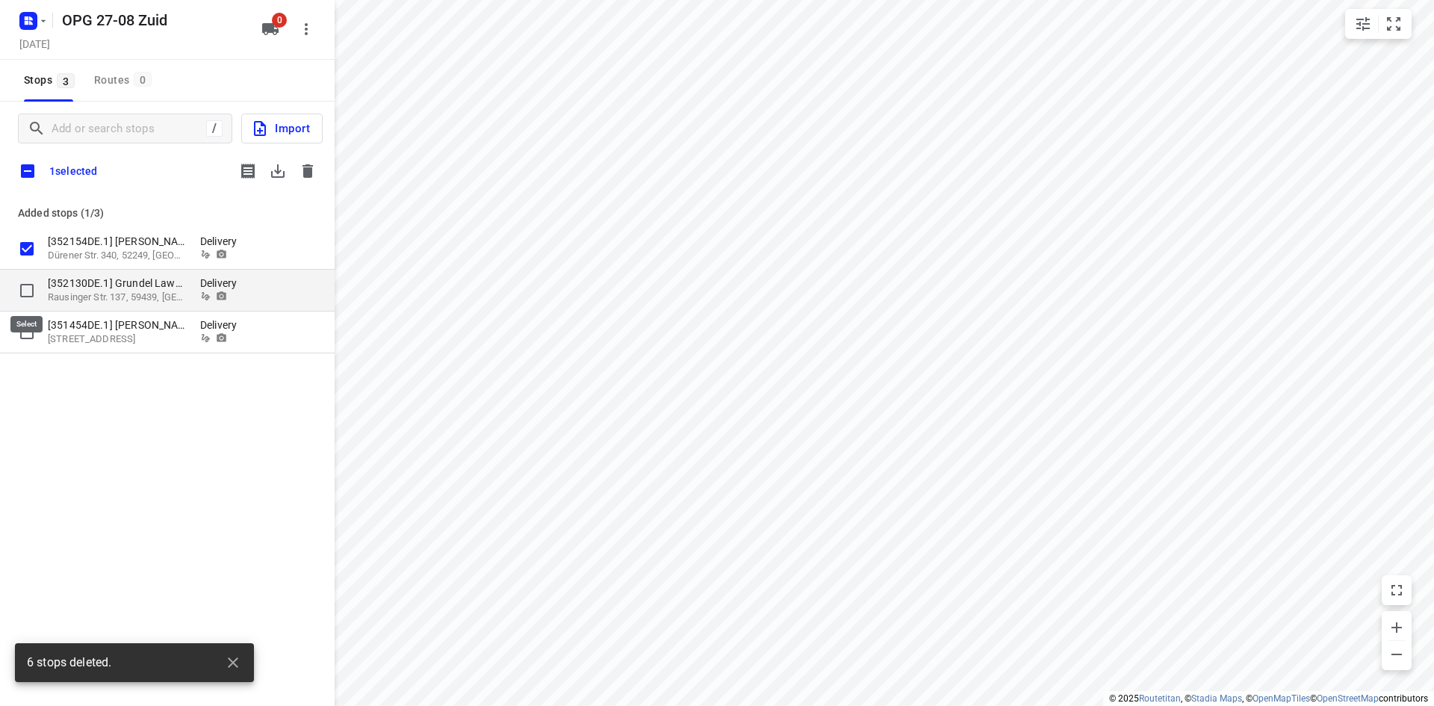
click at [28, 288] on input "grid" at bounding box center [27, 291] width 30 height 30
checkbox input "true"
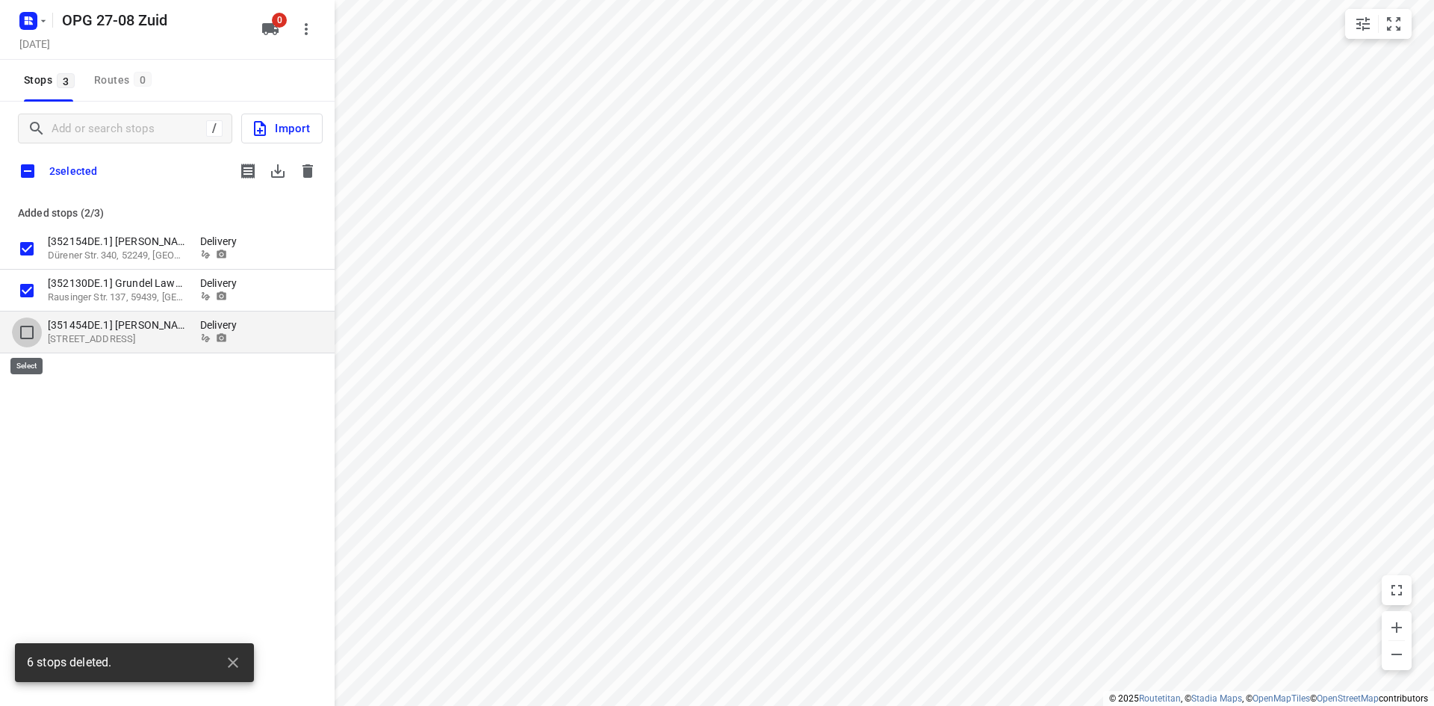
click at [28, 332] on input "grid" at bounding box center [27, 332] width 30 height 30
checkbox input "true"
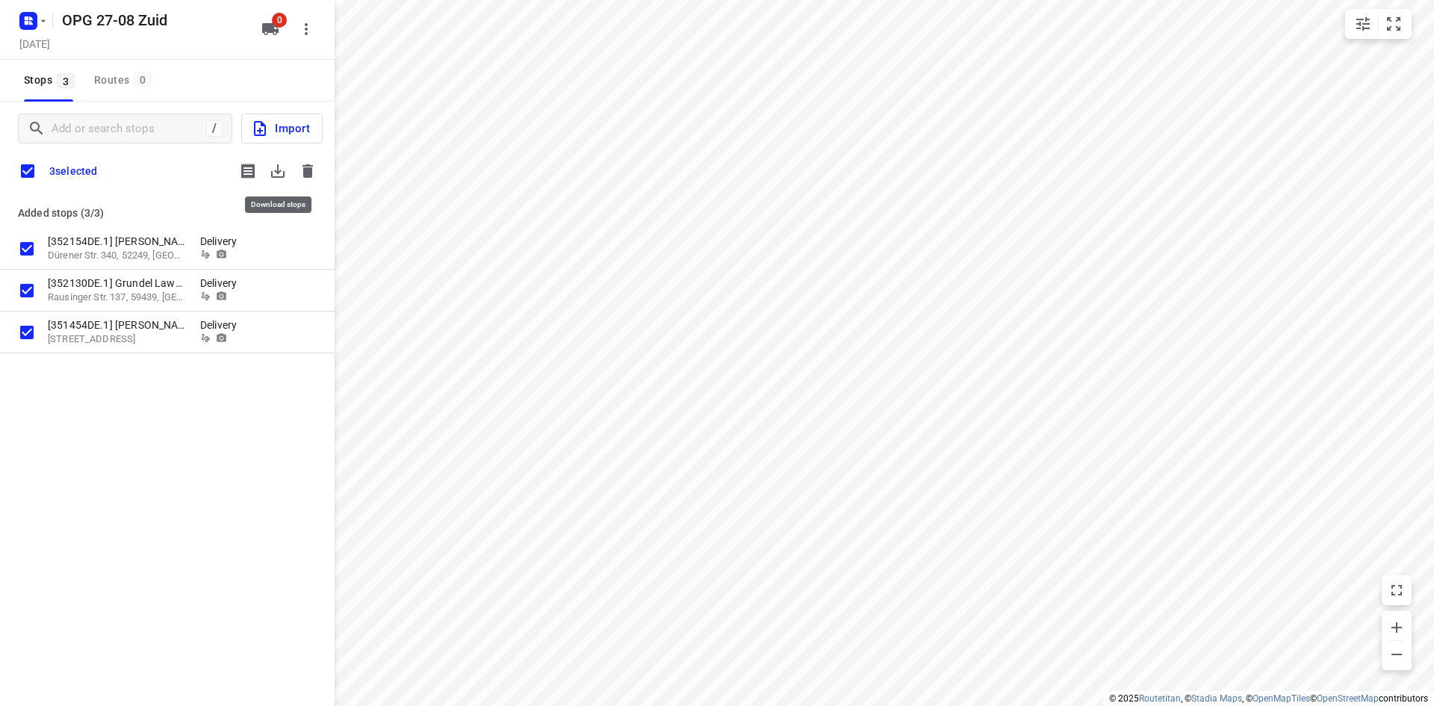
click at [279, 169] on icon "button" at bounding box center [278, 171] width 18 height 18
click at [307, 168] on icon "button" at bounding box center [307, 170] width 10 height 13
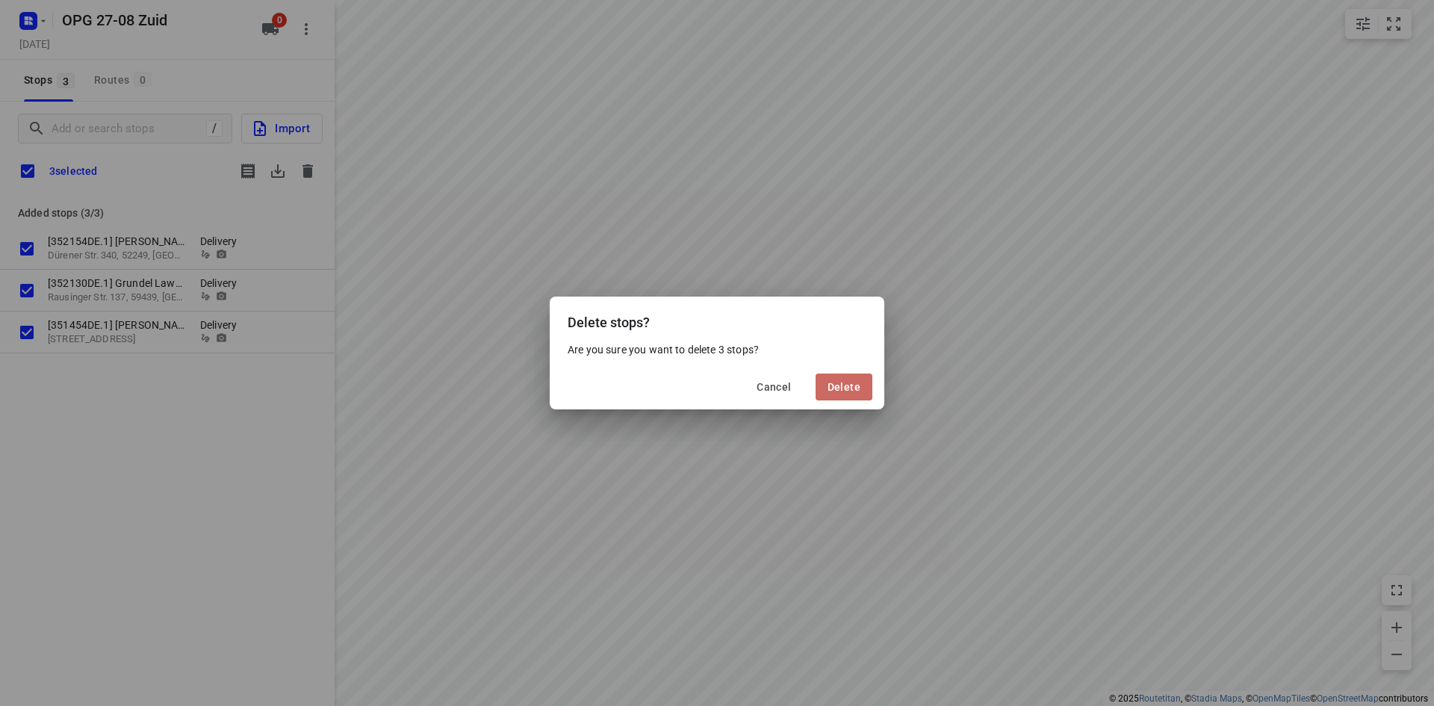
click at [831, 383] on span "Delete" at bounding box center [843, 387] width 33 height 12
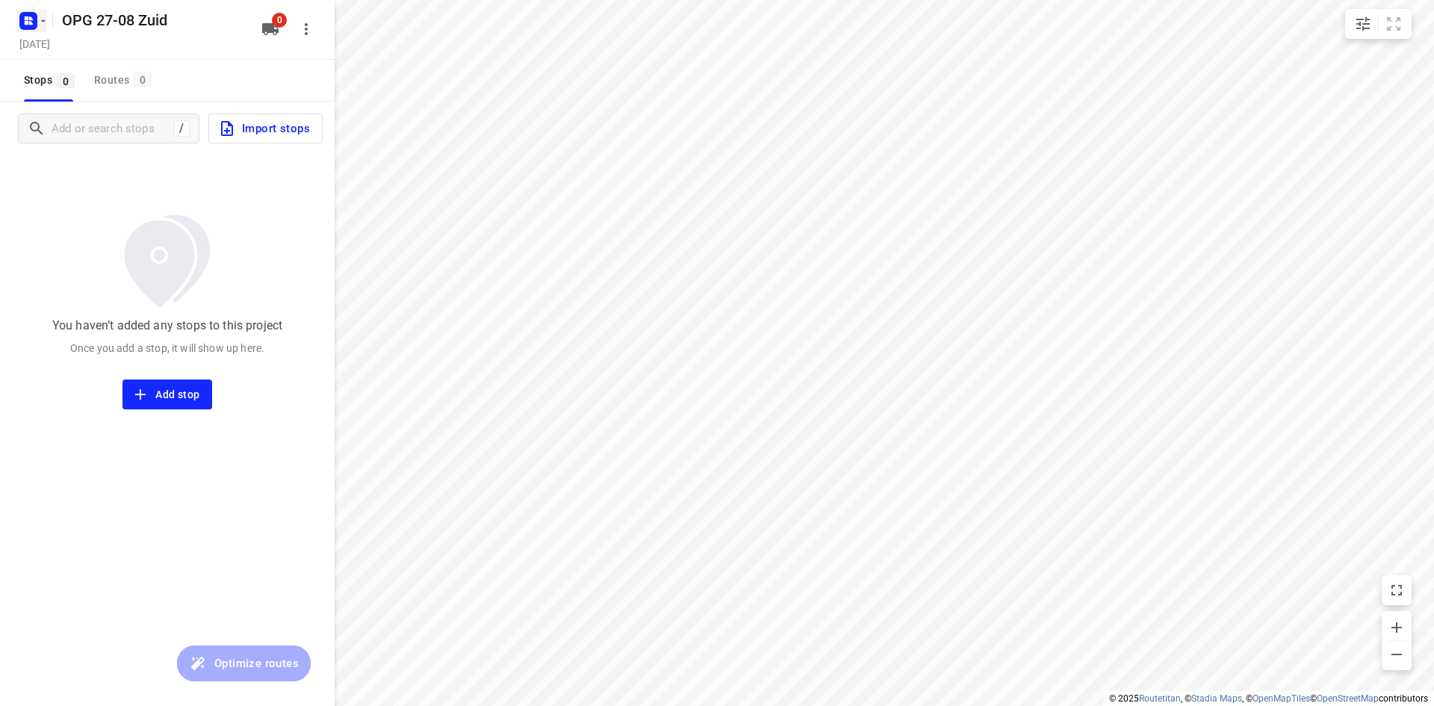
click at [42, 28] on button "button" at bounding box center [31, 21] width 30 height 24
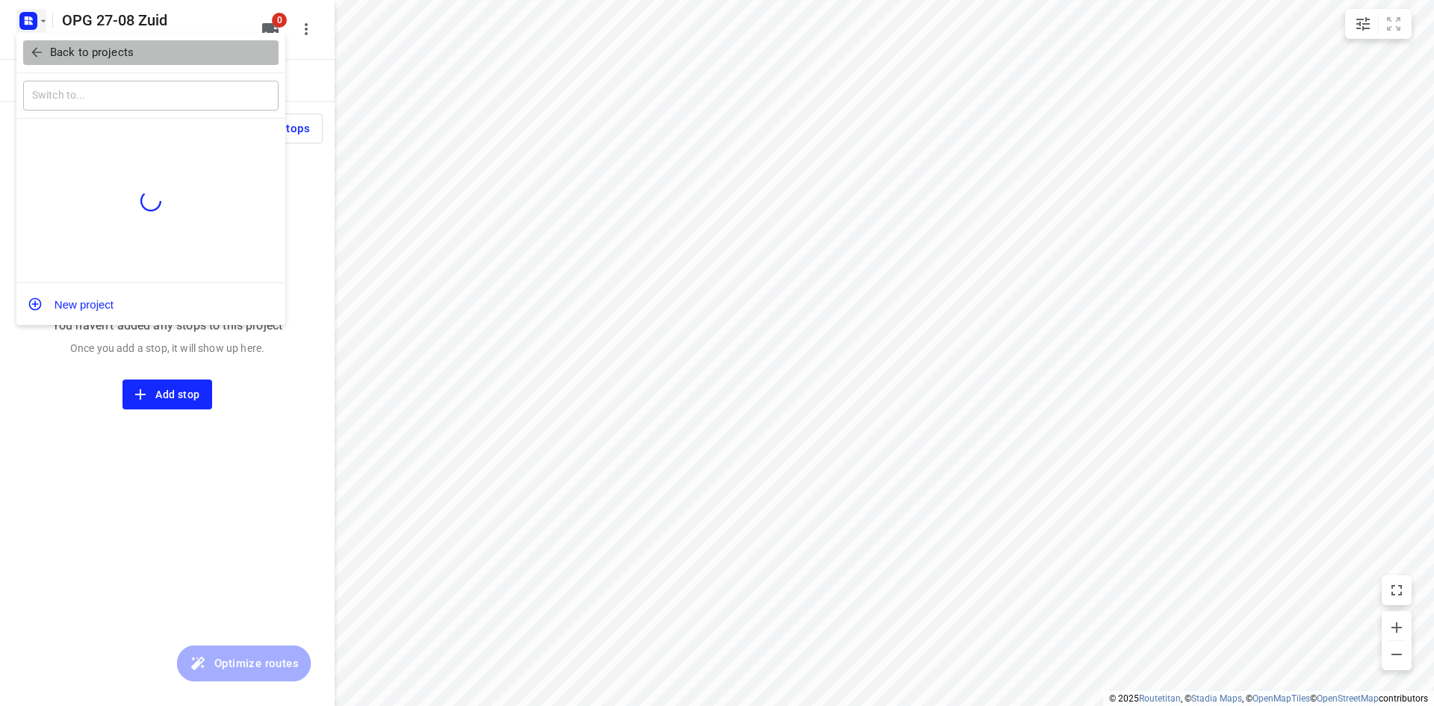
click at [71, 58] on p "Back to projects" at bounding box center [92, 52] width 84 height 17
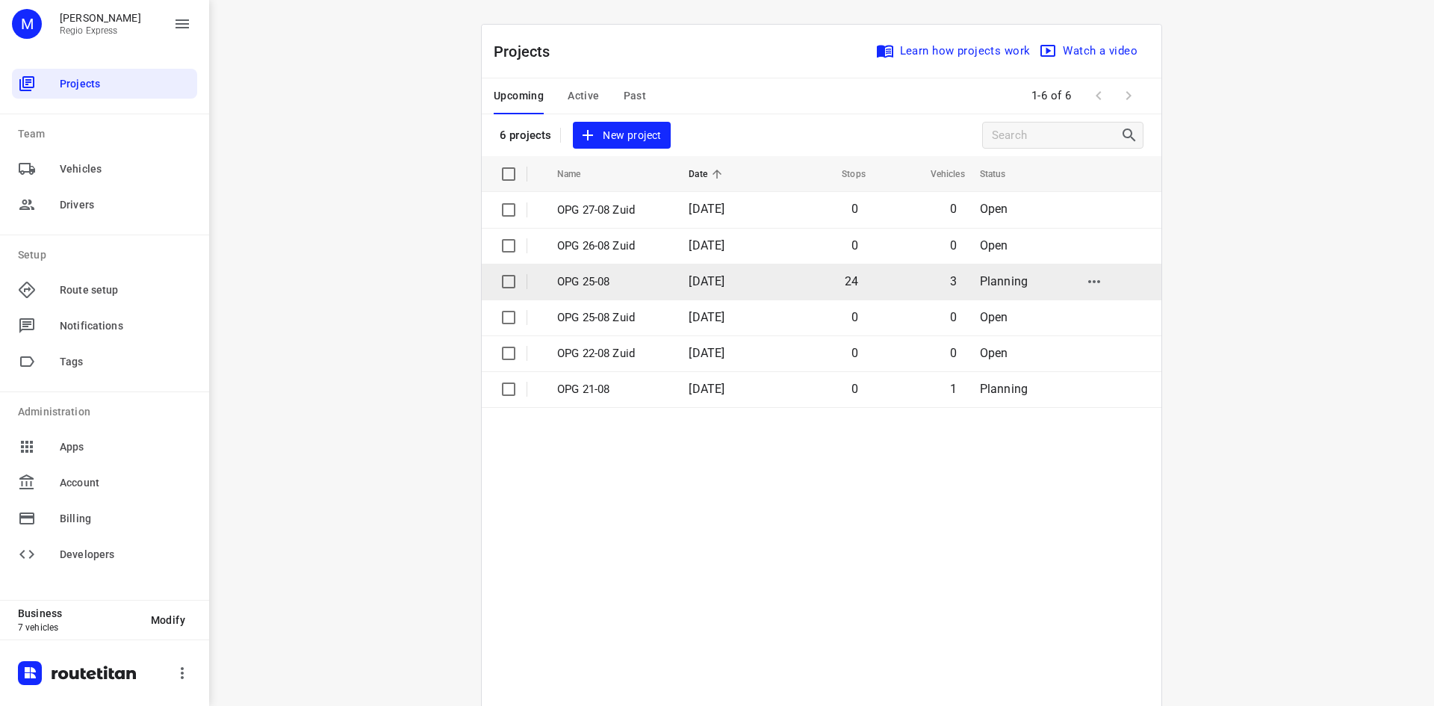
click at [609, 276] on p "OPG 25-08" at bounding box center [611, 281] width 109 height 17
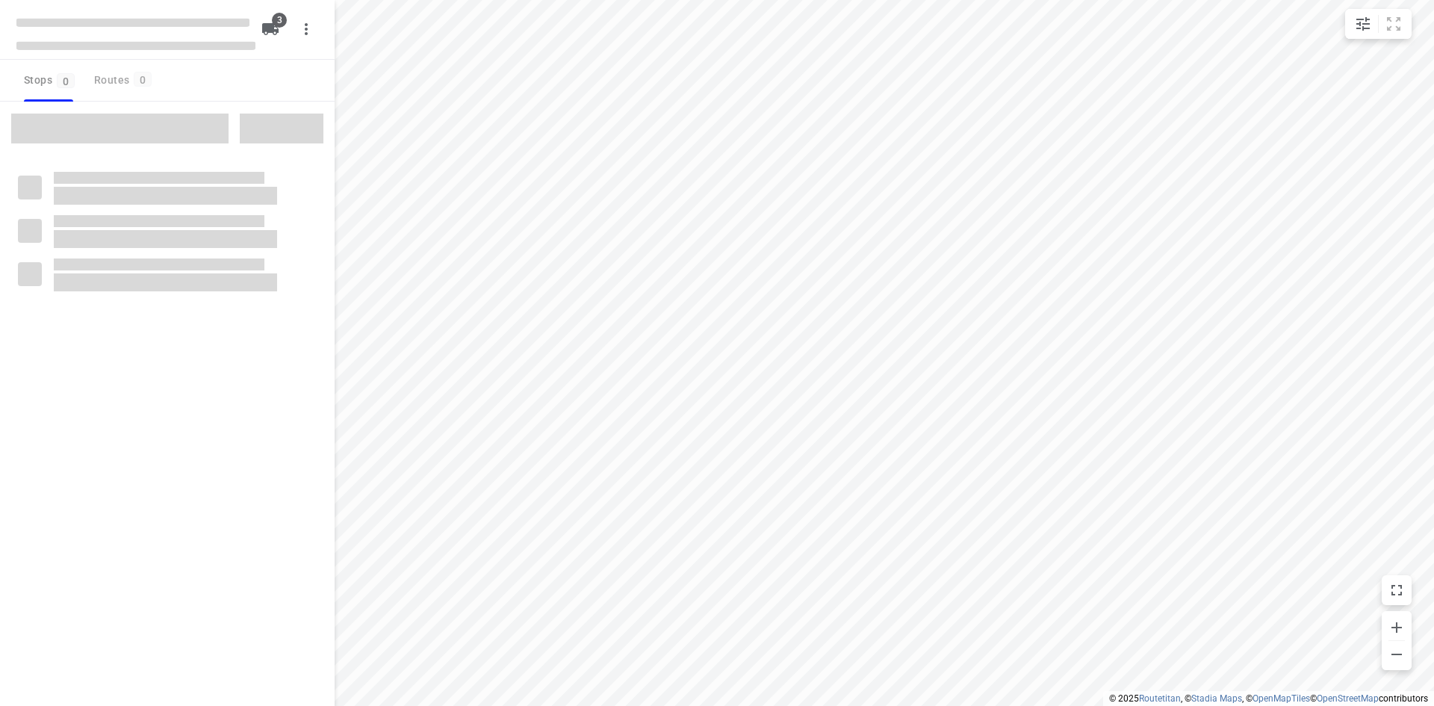
type input "distance"
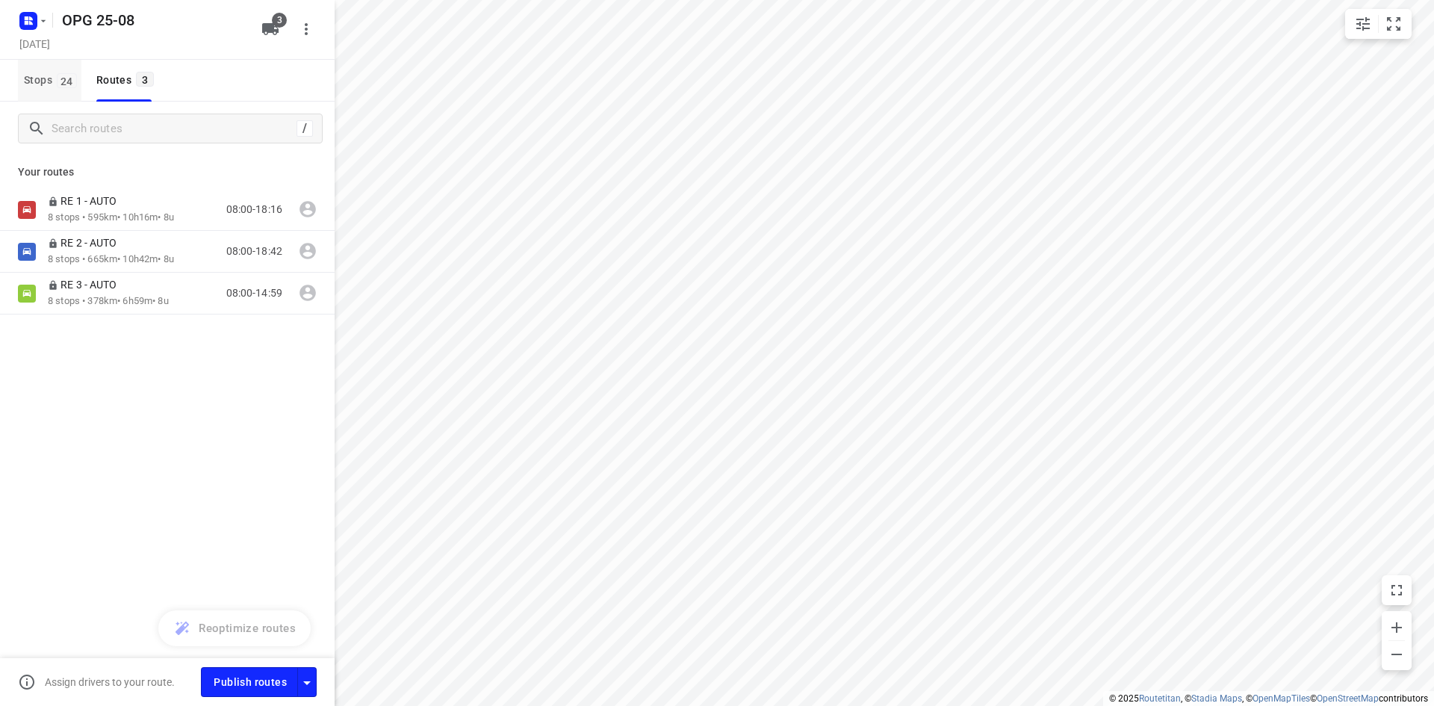
click at [58, 82] on span "24" at bounding box center [67, 80] width 20 height 15
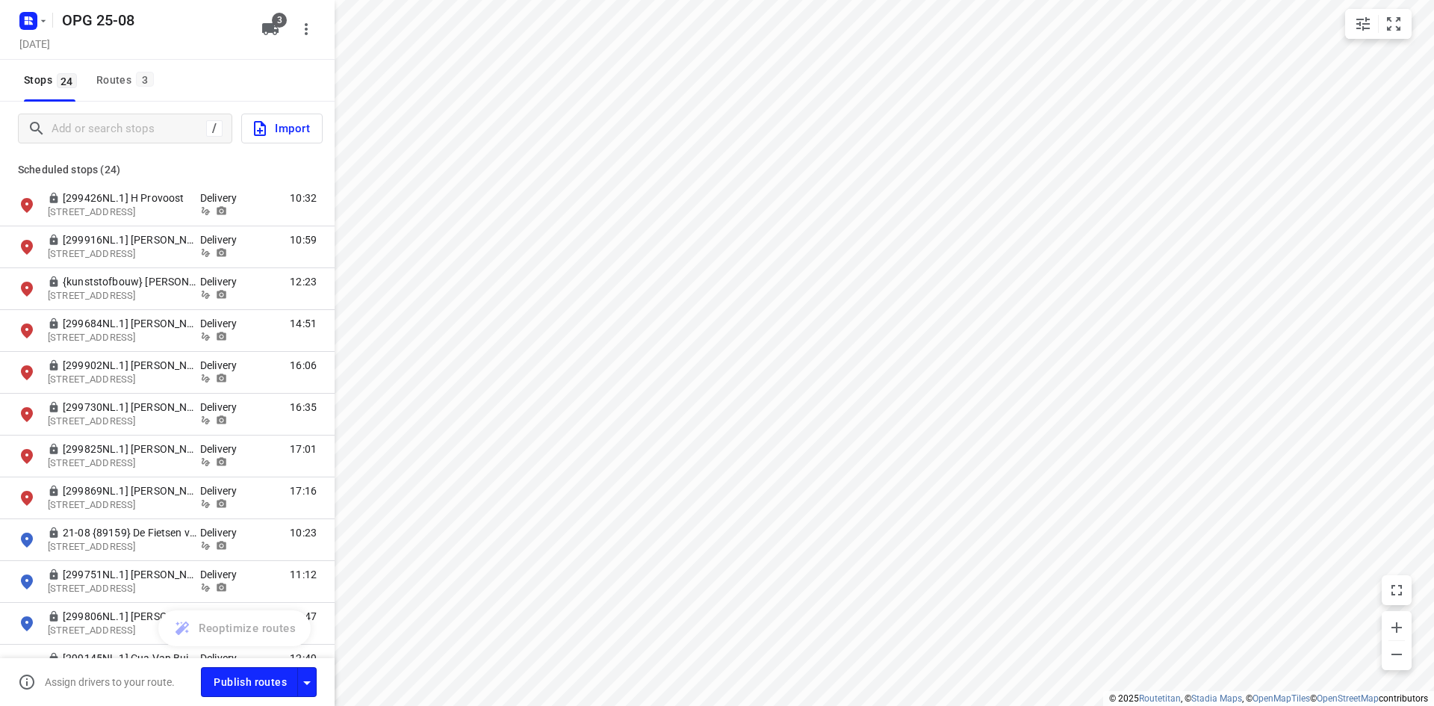
click at [295, 134] on span "Import" at bounding box center [280, 128] width 59 height 19
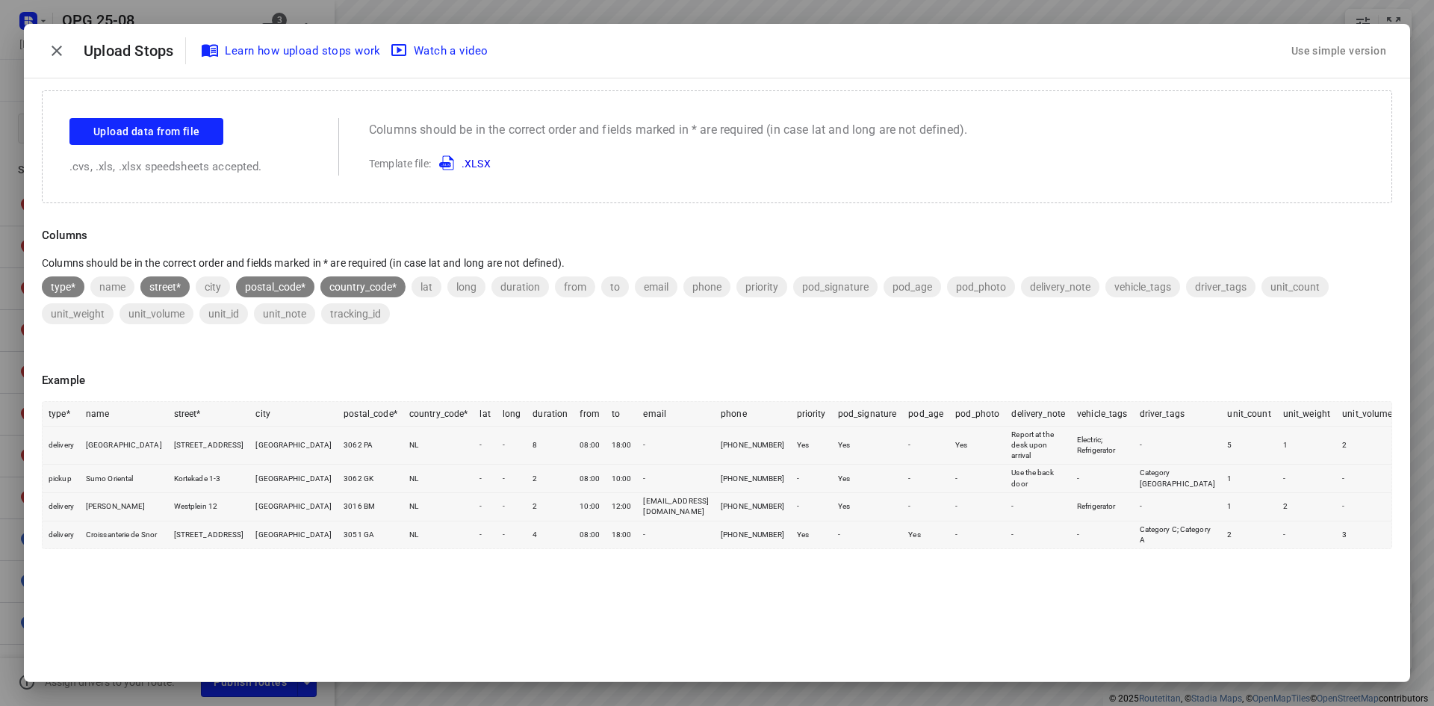
click at [1318, 52] on div "Use simple version" at bounding box center [1338, 51] width 101 height 25
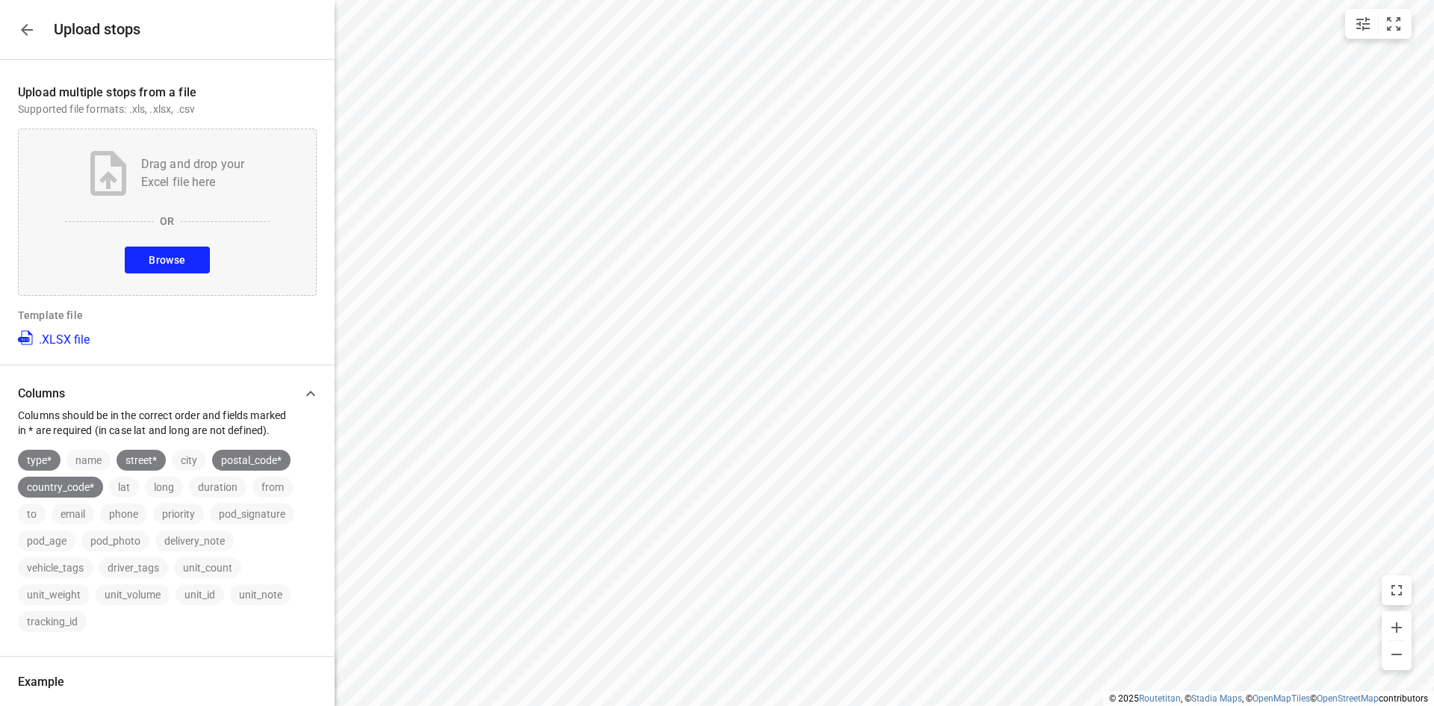
click at [194, 258] on button "Browse" at bounding box center [167, 259] width 84 height 27
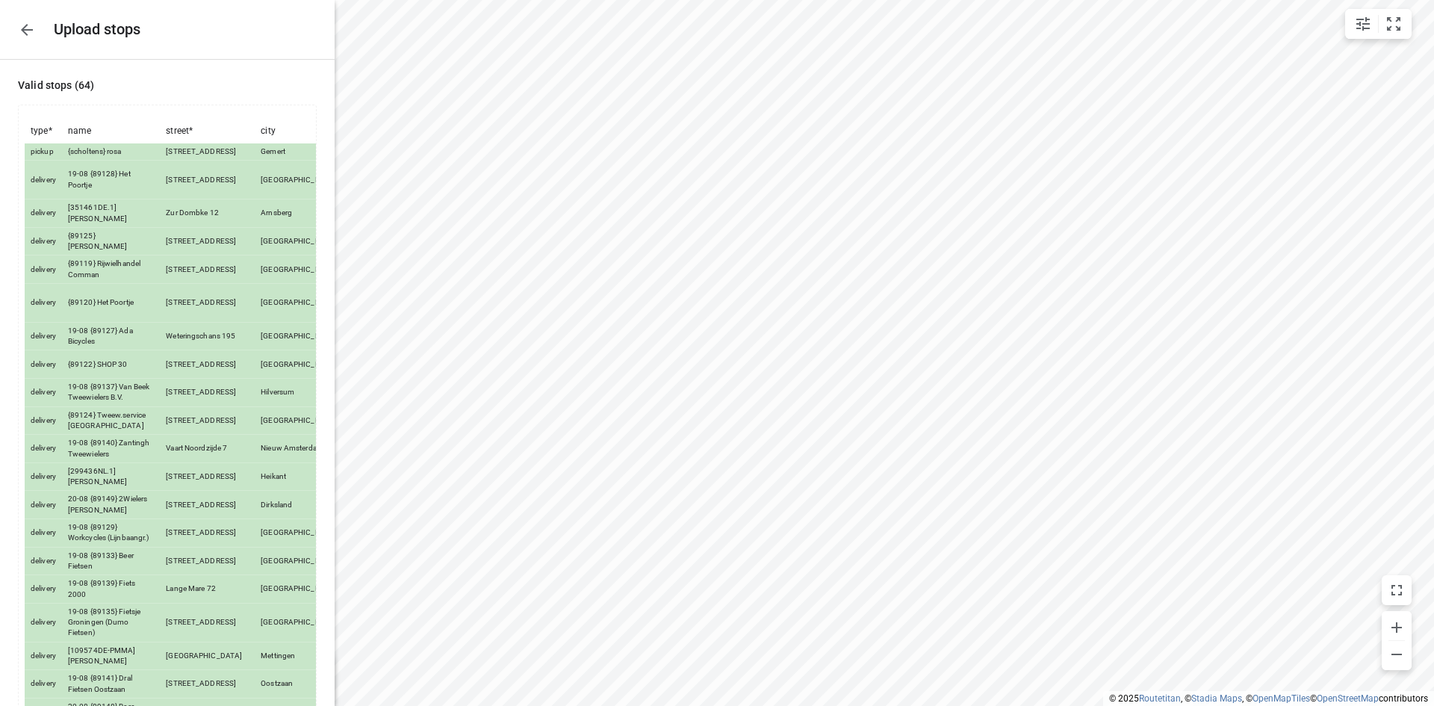
scroll to position [1302, 0]
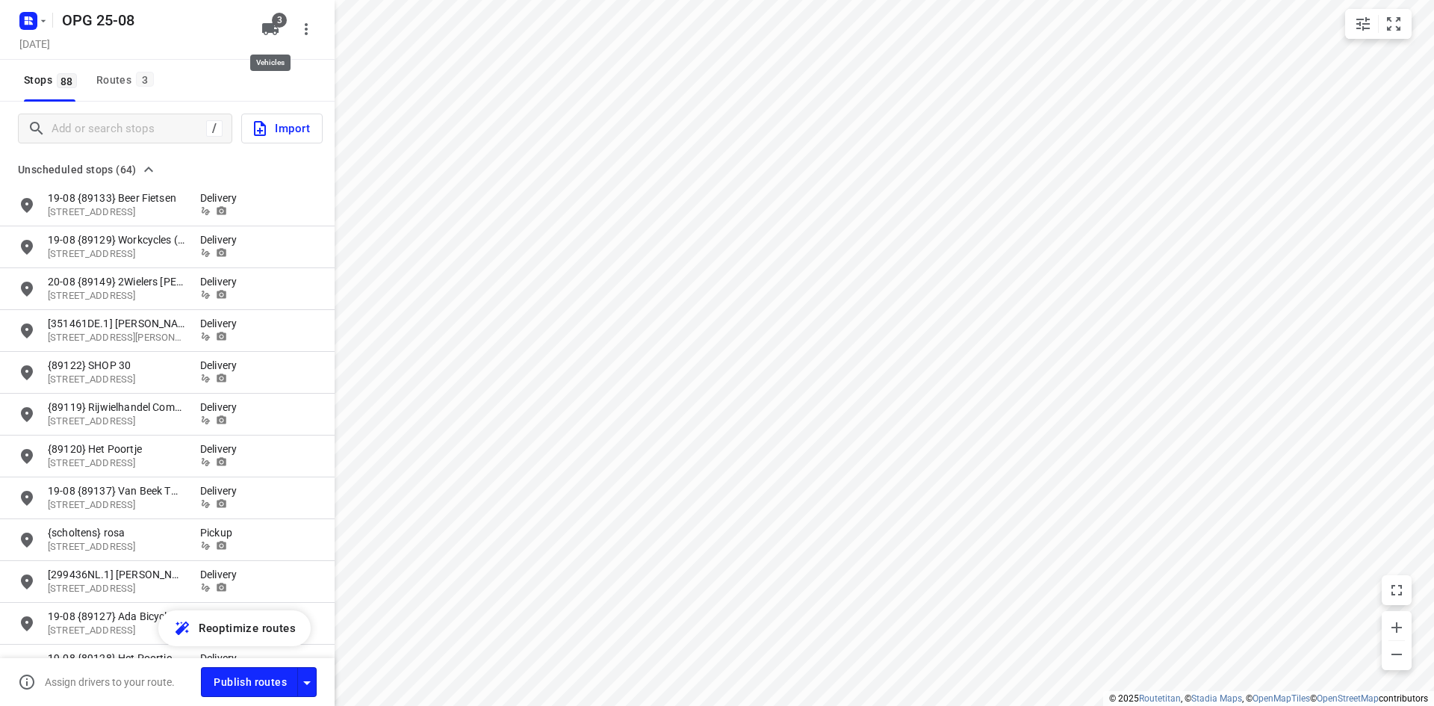
click at [270, 25] on icon "button" at bounding box center [270, 29] width 16 height 12
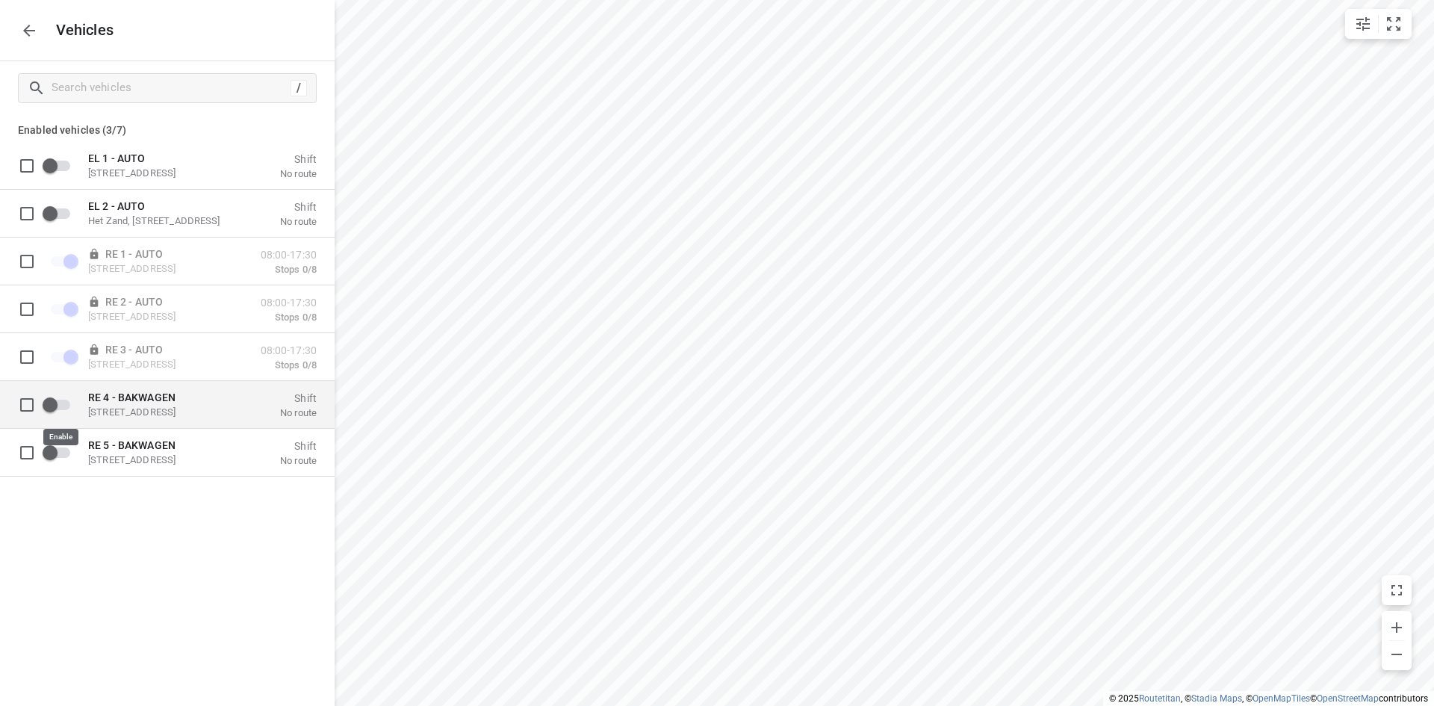
click at [59, 405] on input "grid" at bounding box center [49, 404] width 85 height 28
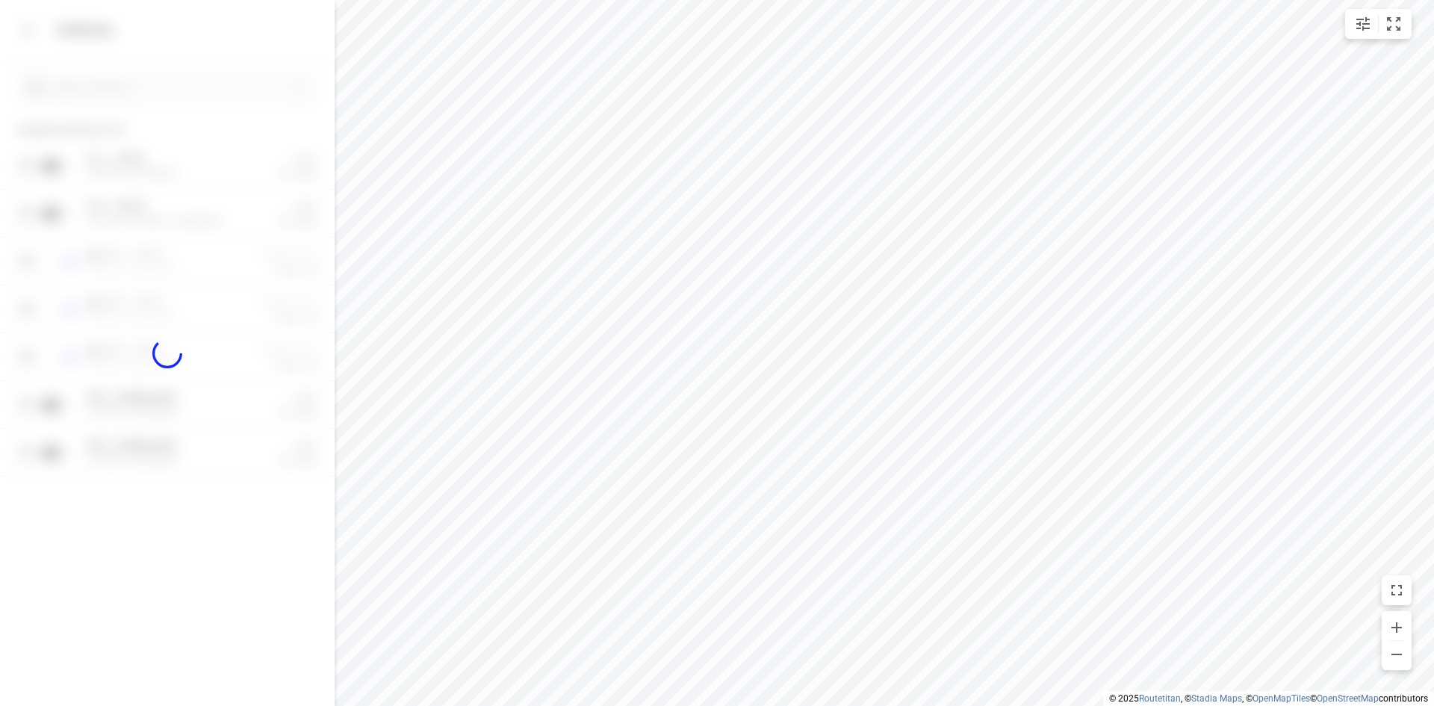
checkbox input "true"
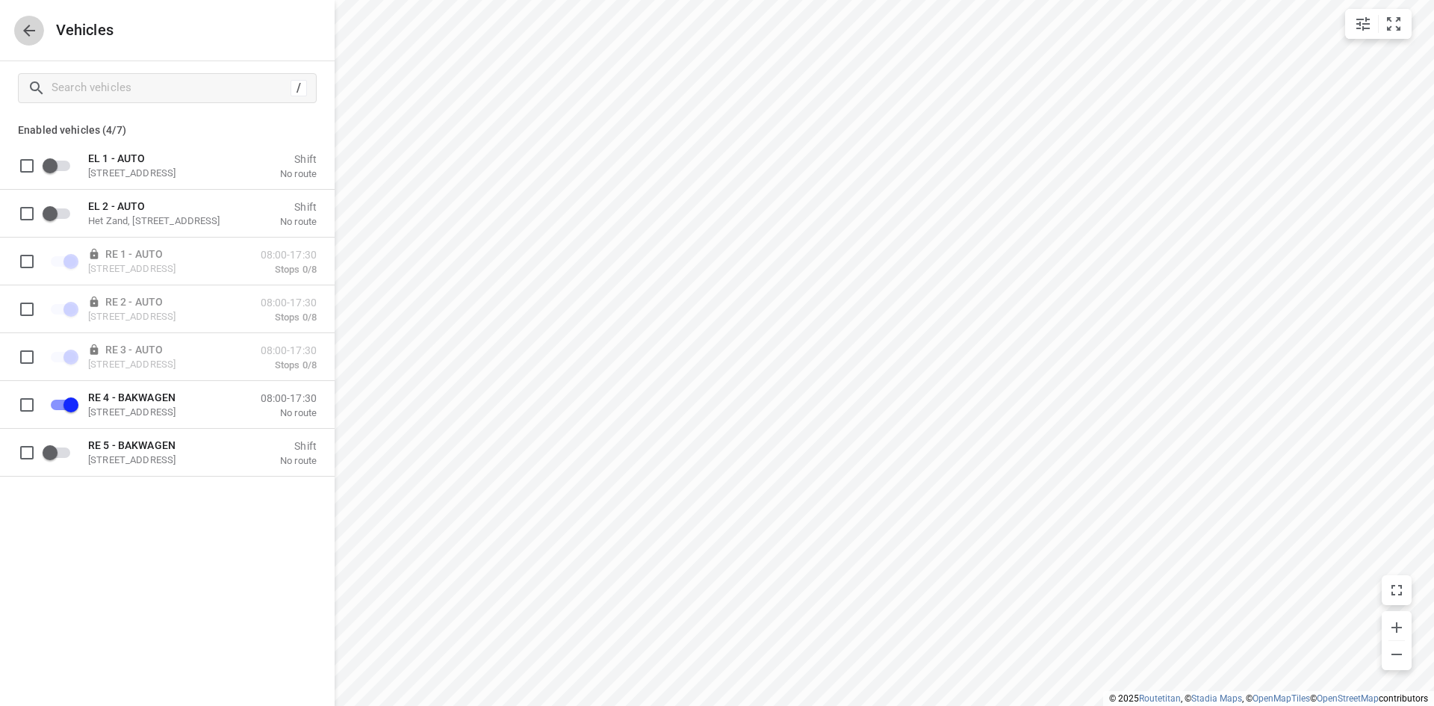
click at [34, 32] on icon "button" at bounding box center [29, 31] width 18 height 18
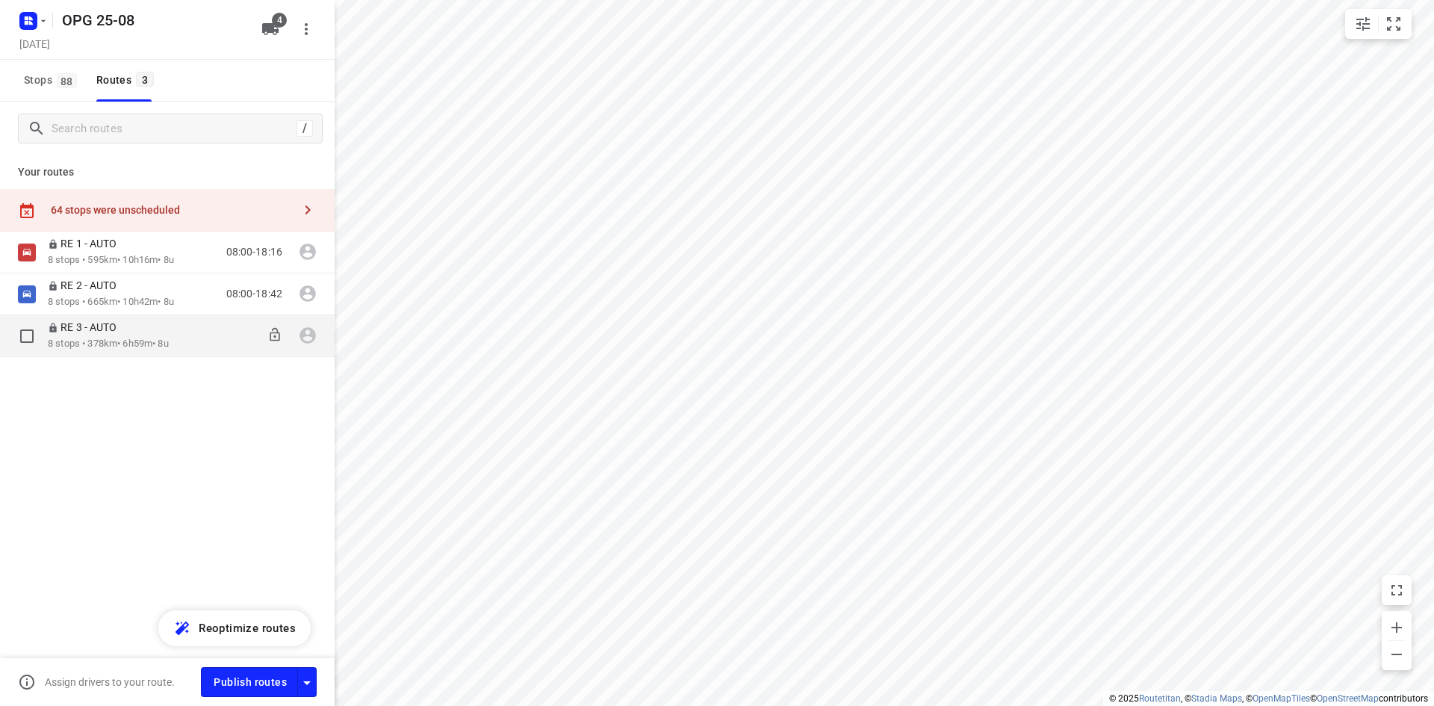
click at [119, 341] on p "8 stops • 378km • 6h59m • 8u" at bounding box center [108, 344] width 121 height 14
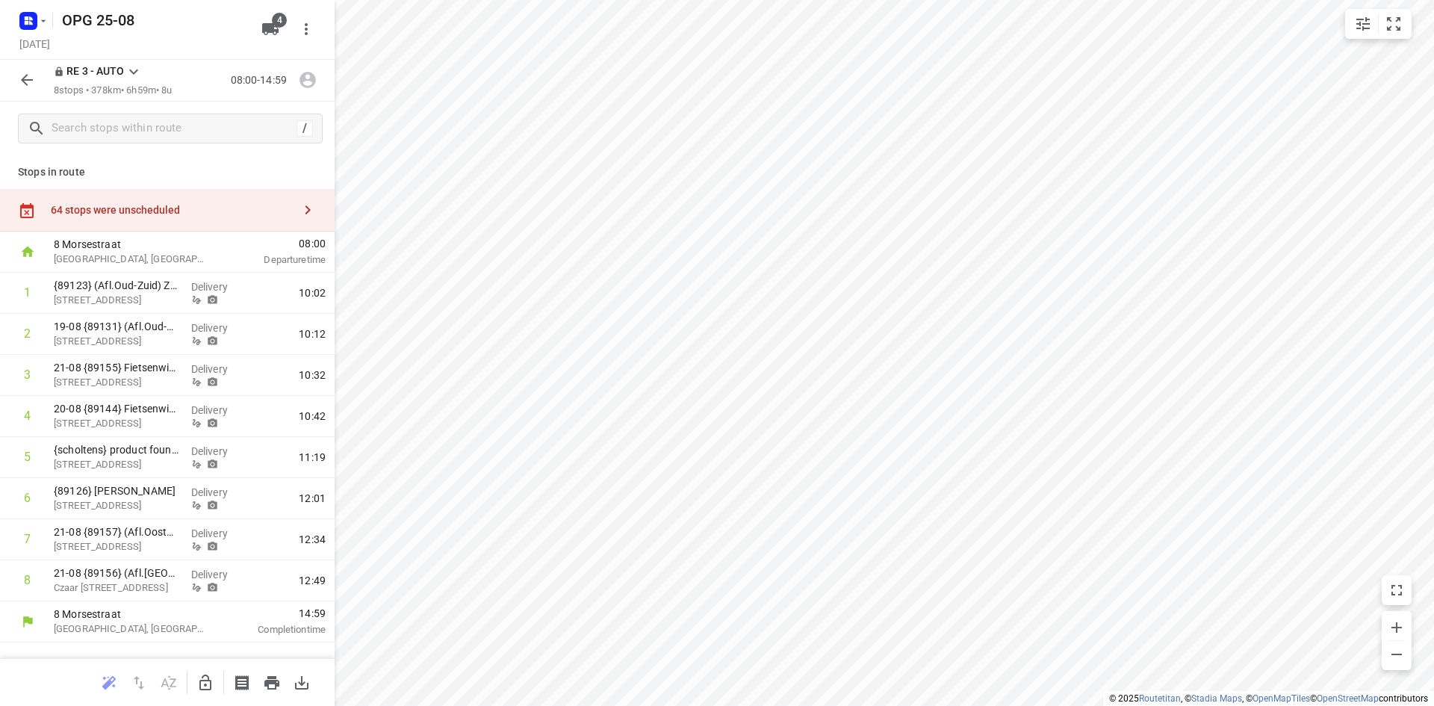
click at [309, 207] on icon "button" at bounding box center [308, 210] width 18 height 18
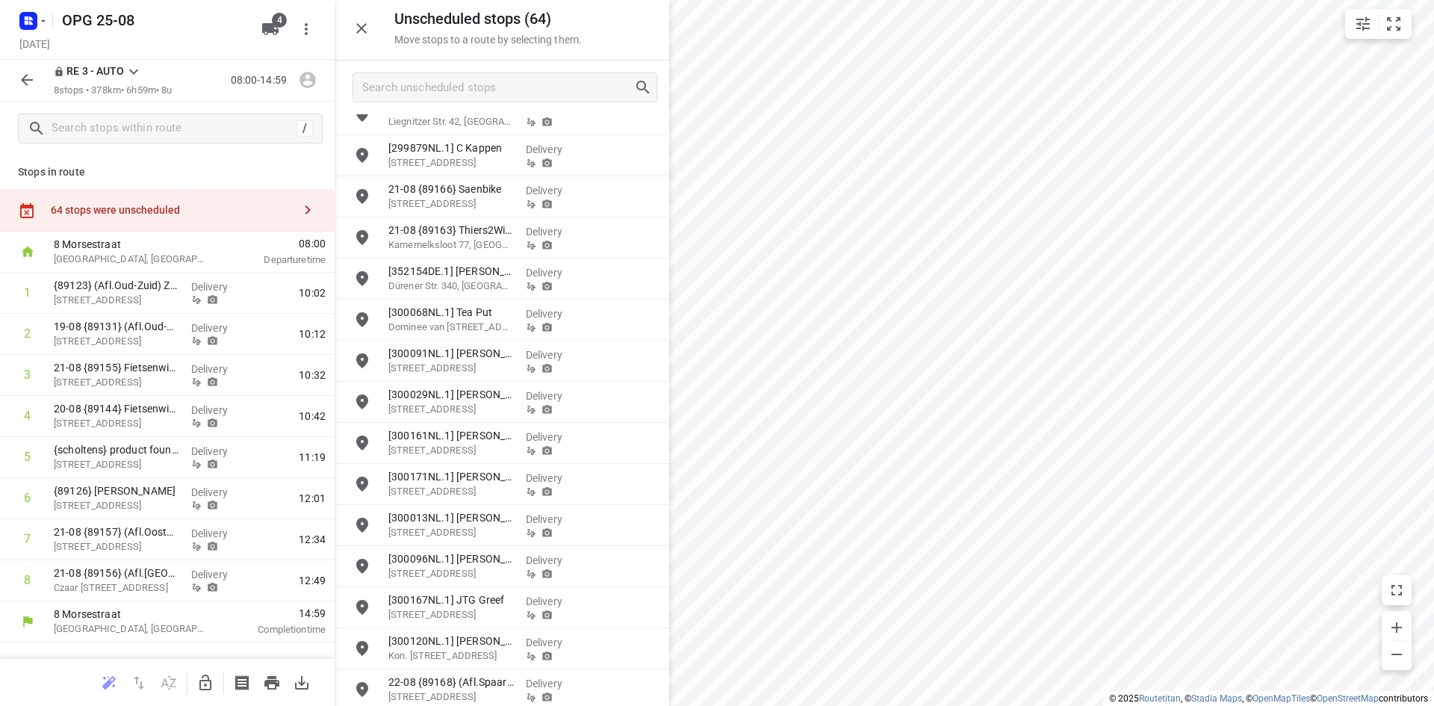
scroll to position [1792, 0]
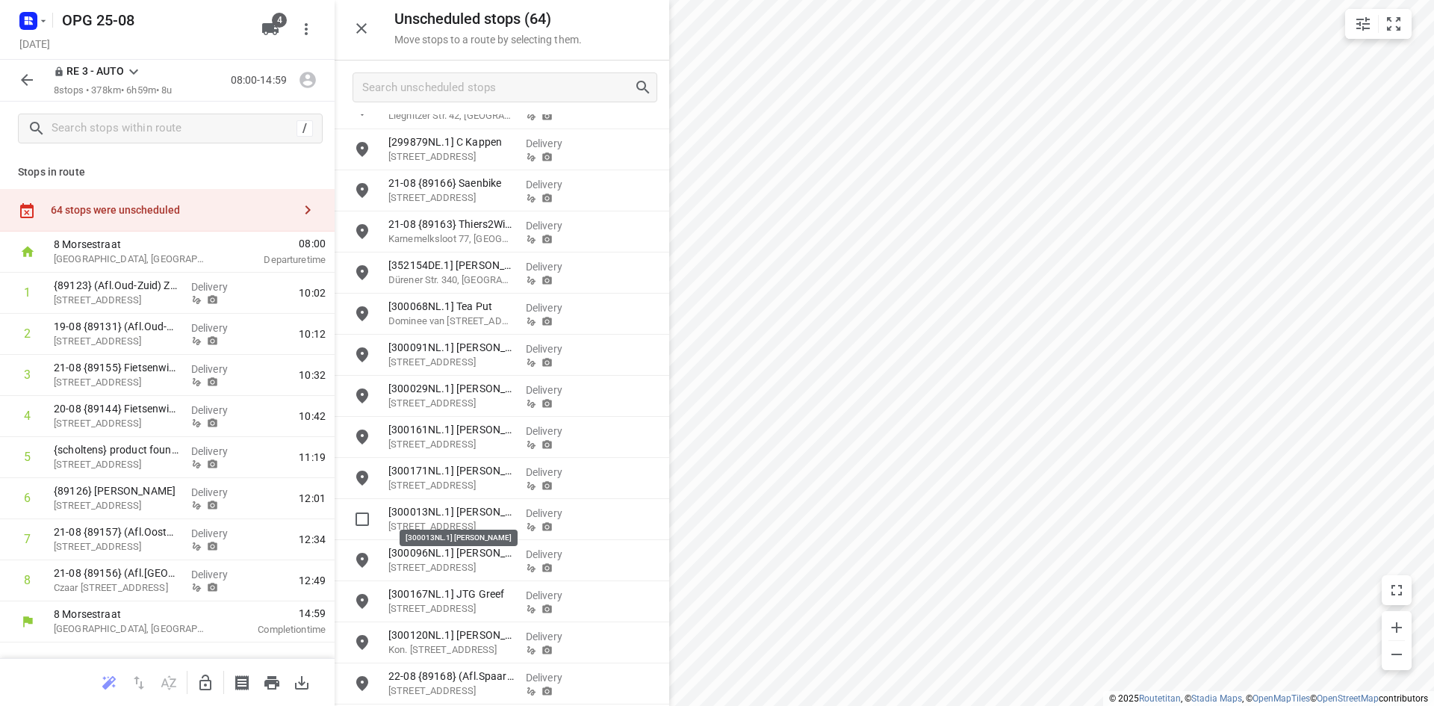
click at [450, 504] on p "[300013NL.1] [PERSON_NAME]" at bounding box center [450, 511] width 125 height 15
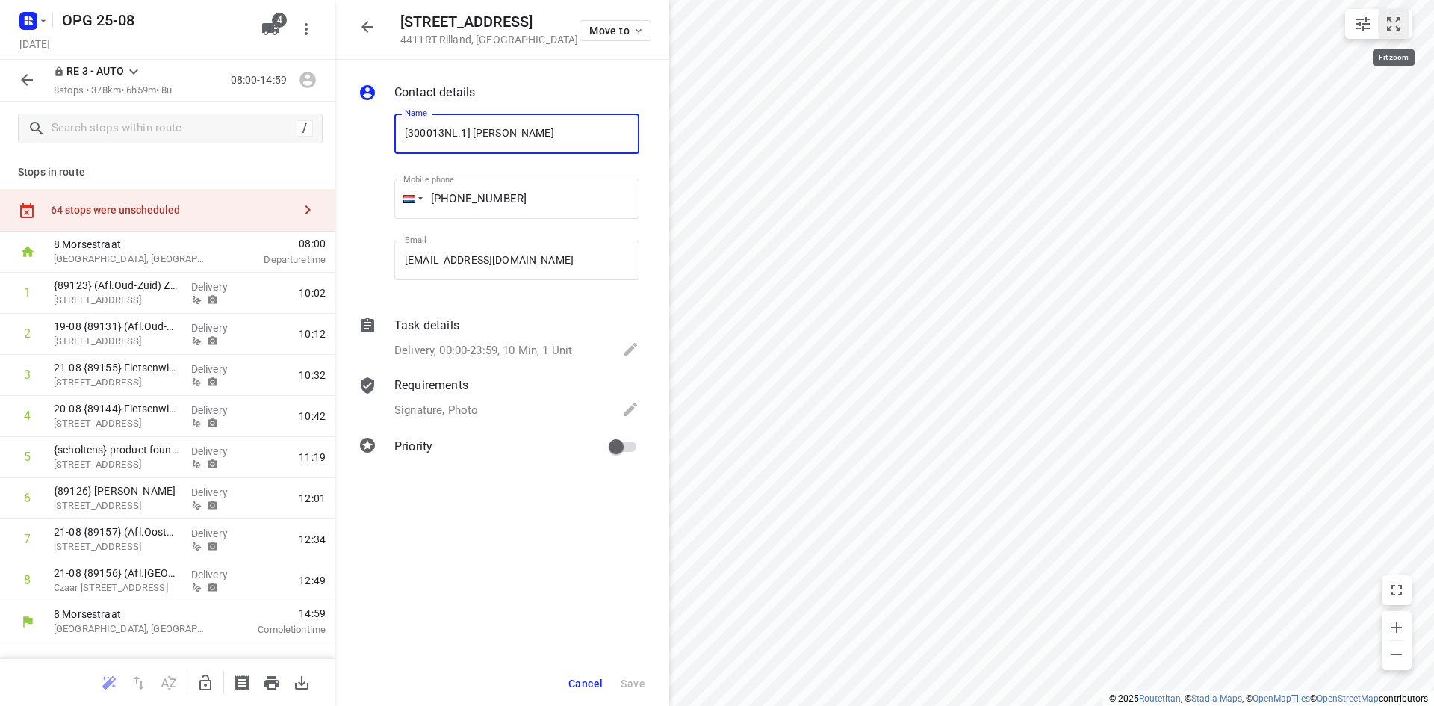
click at [1403, 30] on button "small contained button group" at bounding box center [1394, 24] width 30 height 30
click at [311, 214] on icon "button" at bounding box center [308, 210] width 18 height 18
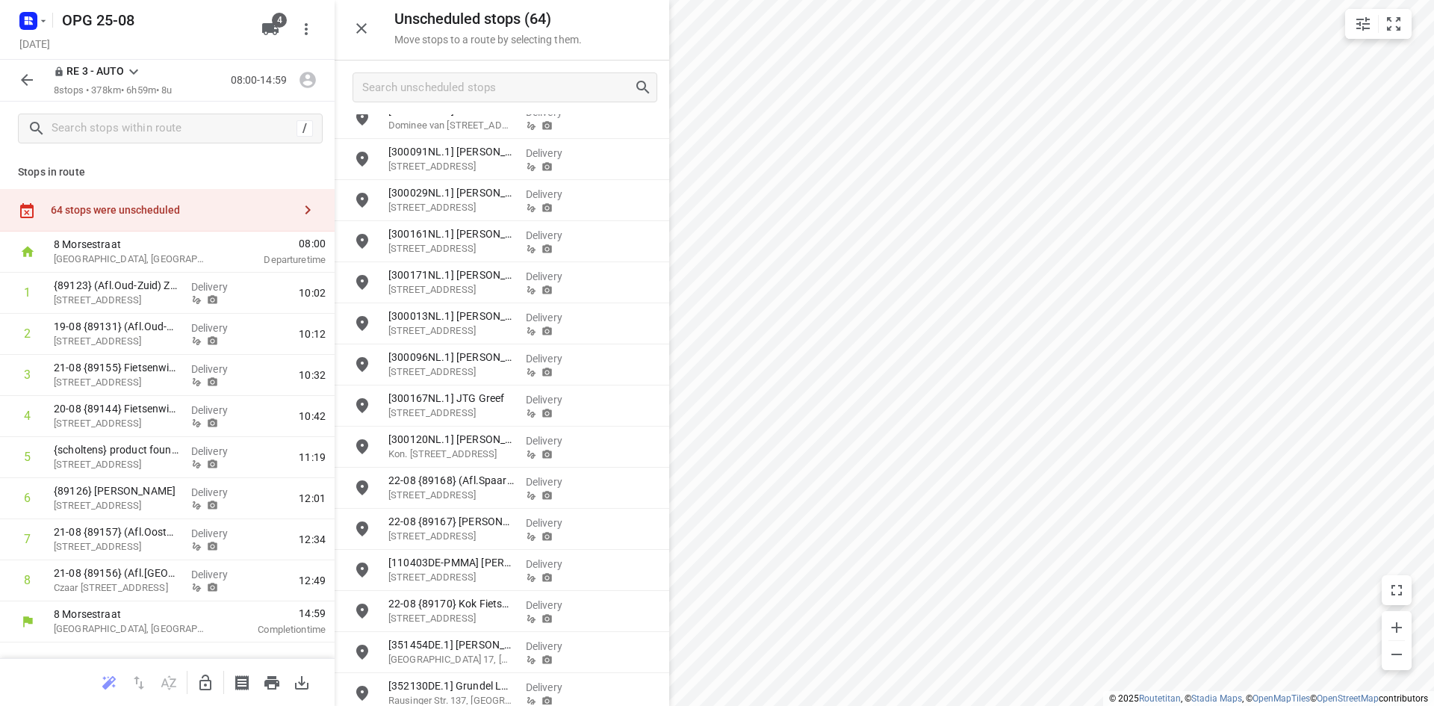
scroll to position [2016, 0]
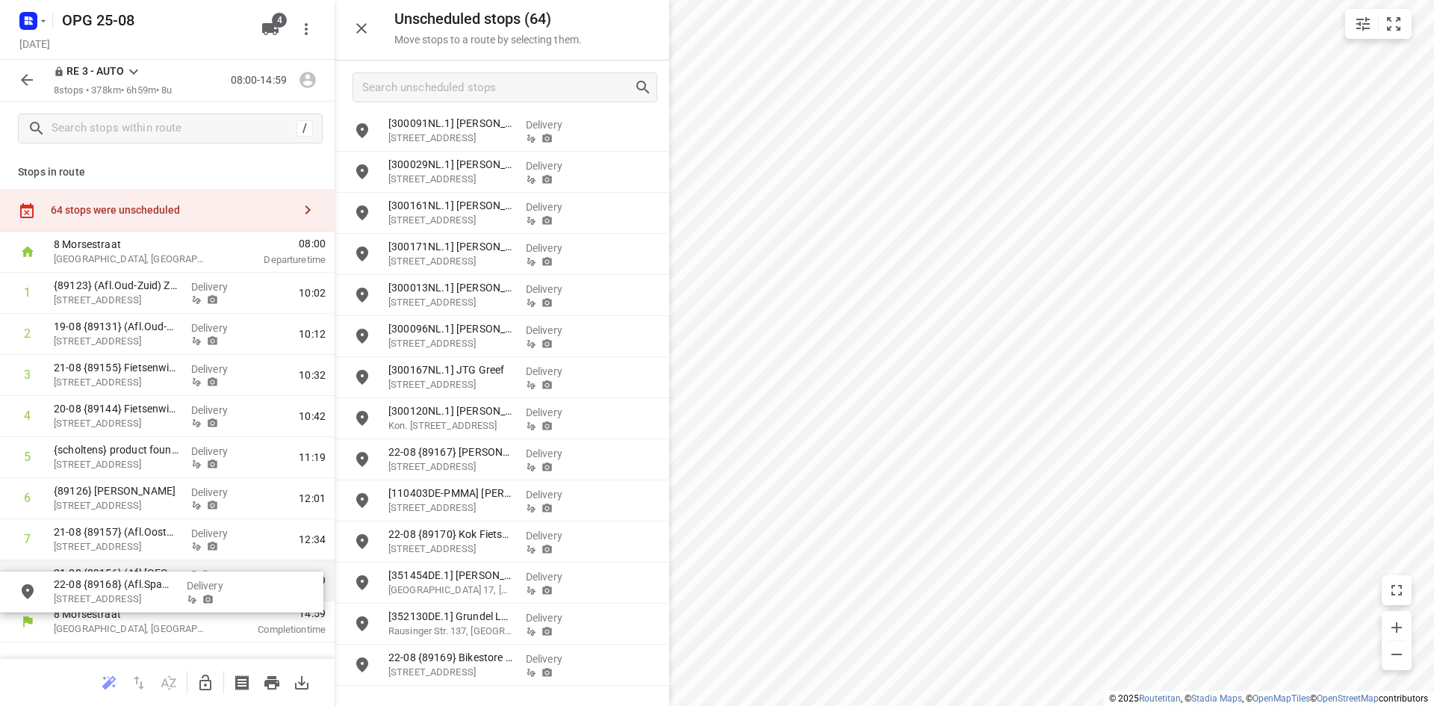
drag, startPoint x: 483, startPoint y: 465, endPoint x: 144, endPoint y: 597, distance: 363.9
click at [205, 687] on icon "button" at bounding box center [205, 683] width 18 height 18
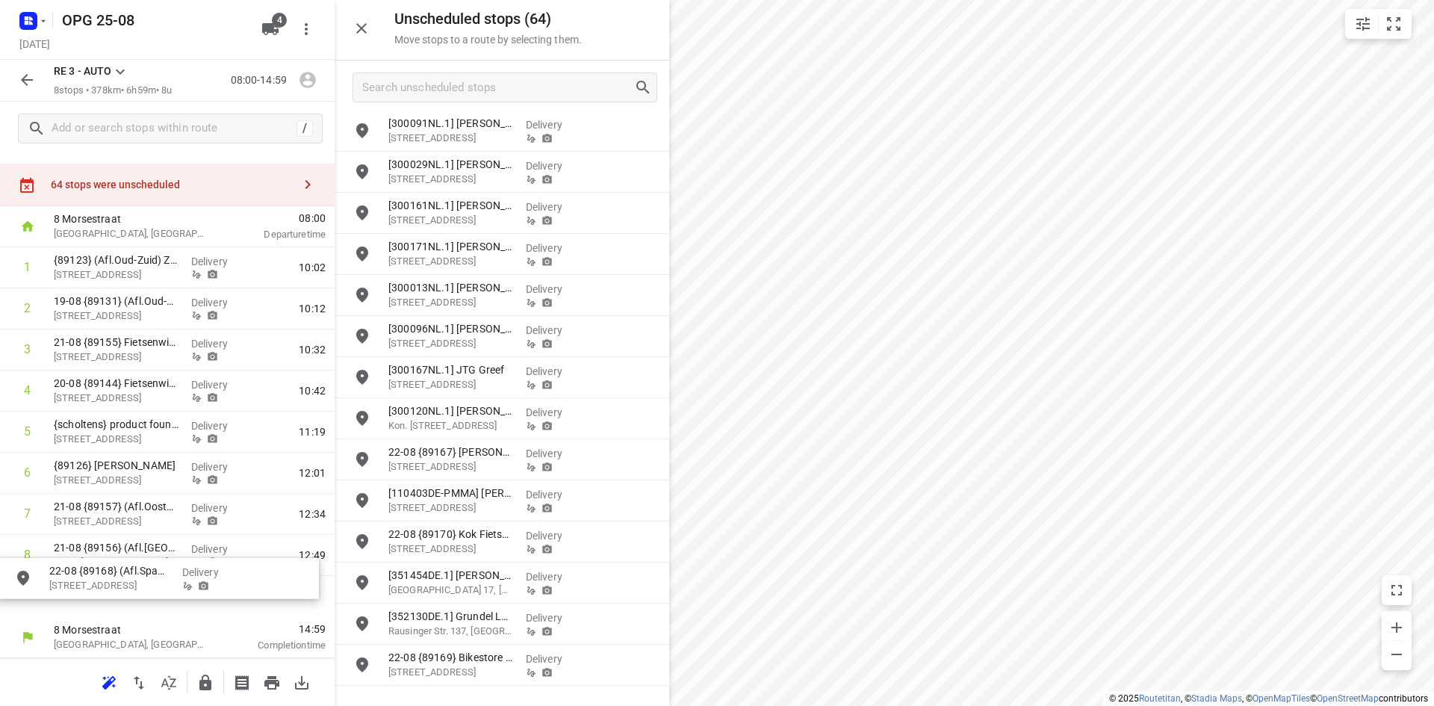
scroll to position [25, 0]
drag, startPoint x: 479, startPoint y: 456, endPoint x: 163, endPoint y: 577, distance: 339.2
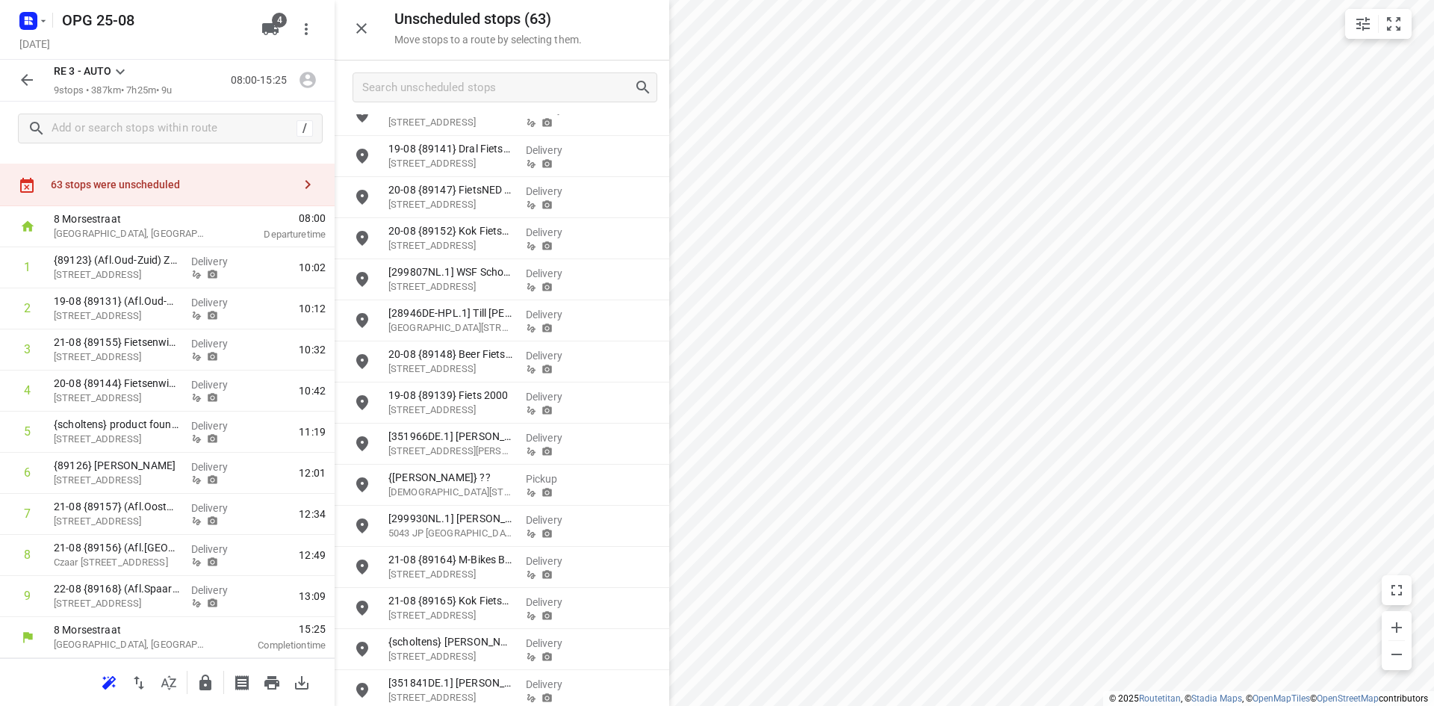
scroll to position [1045, 0]
click at [273, 22] on span "4" at bounding box center [279, 20] width 15 height 15
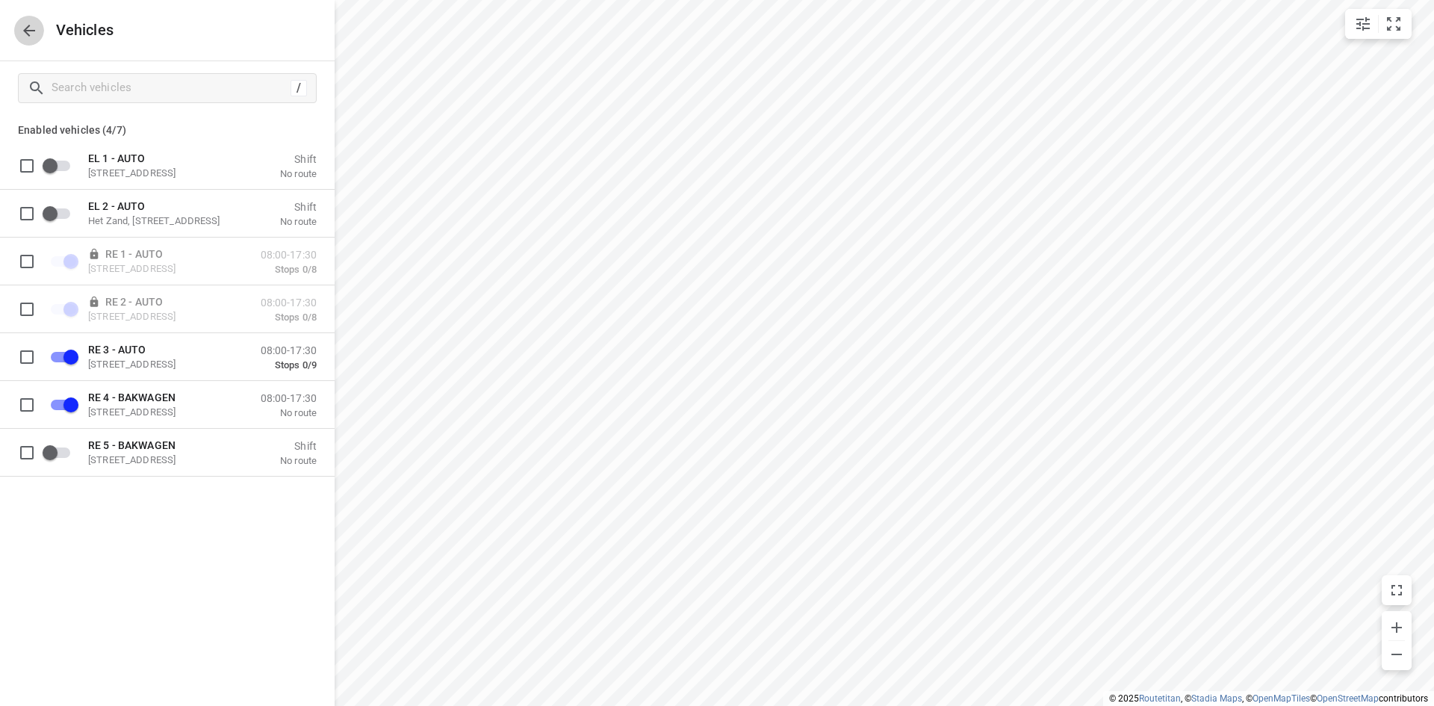
click at [27, 25] on icon "button" at bounding box center [29, 31] width 18 height 18
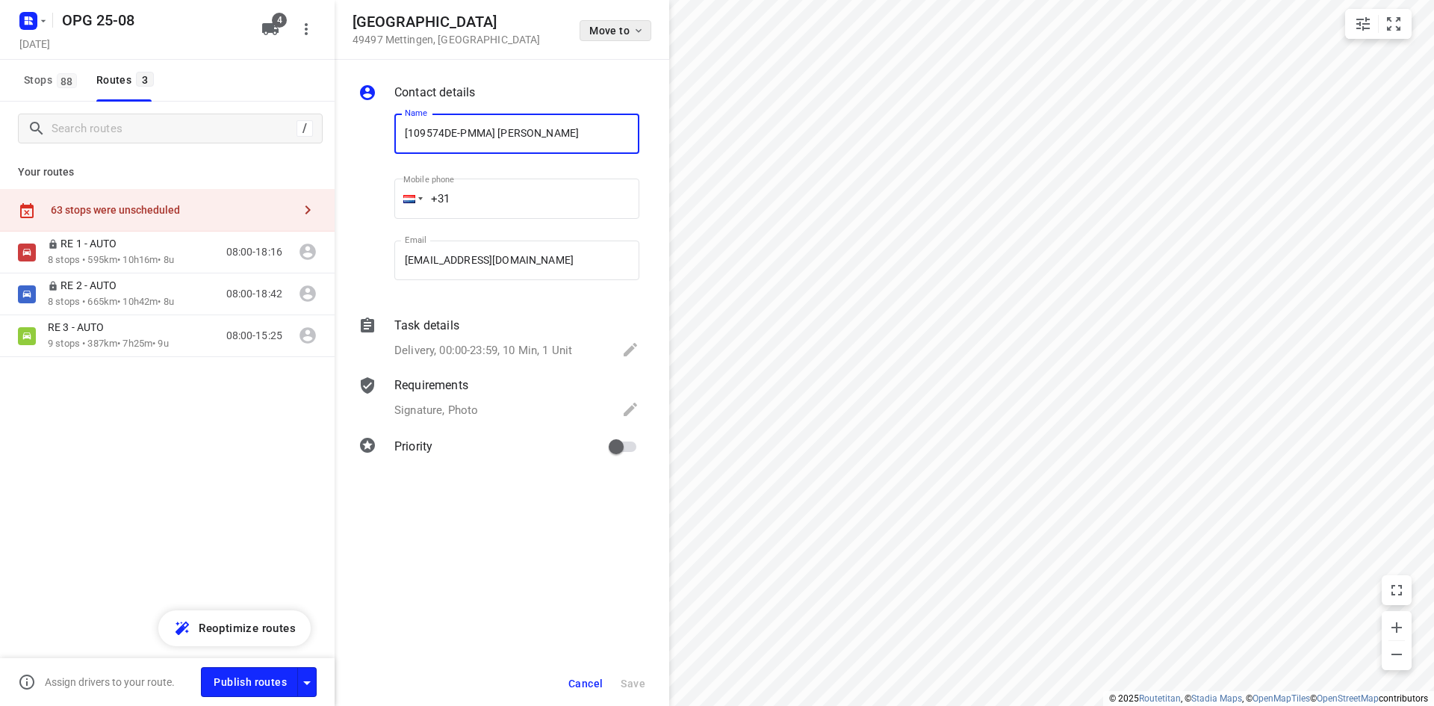
click at [638, 29] on icon "button" at bounding box center [639, 31] width 12 height 12
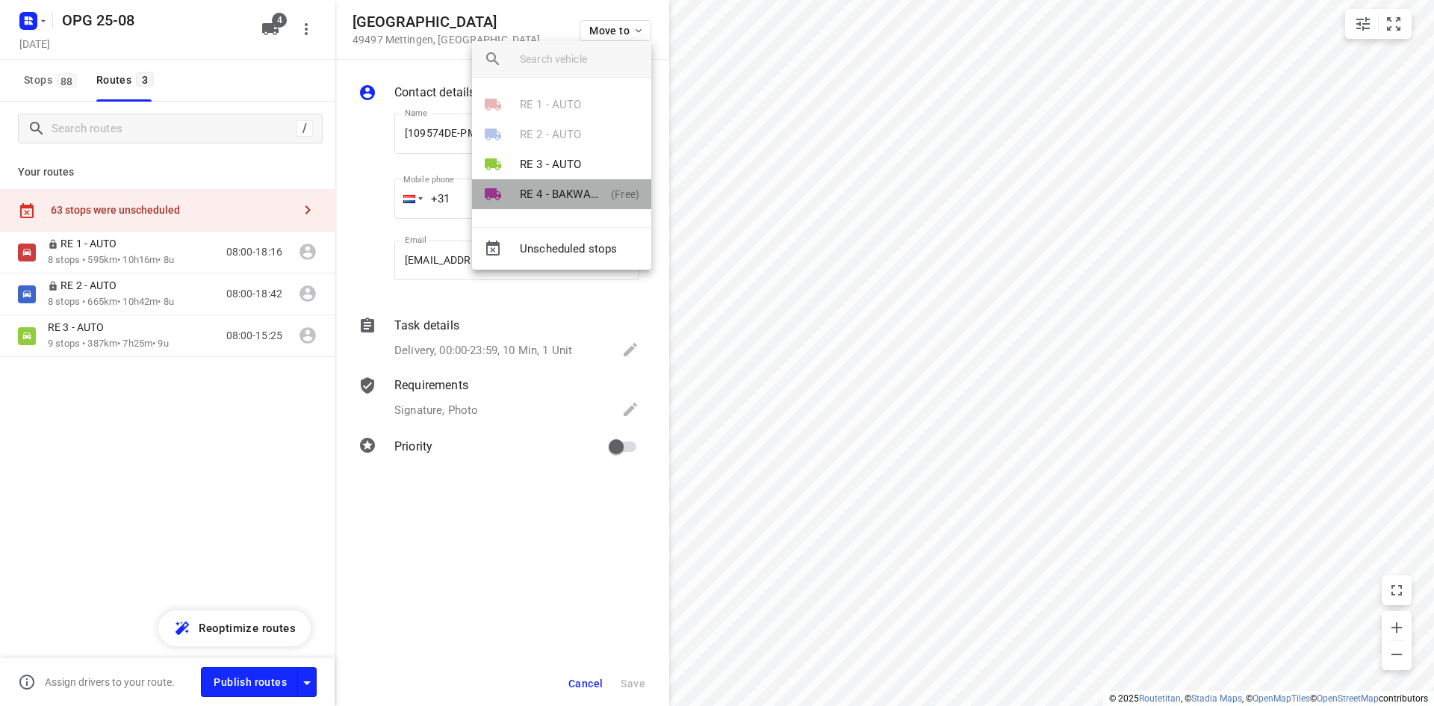
click at [588, 195] on p "RE 4 - BAKWAGEN" at bounding box center [562, 194] width 85 height 17
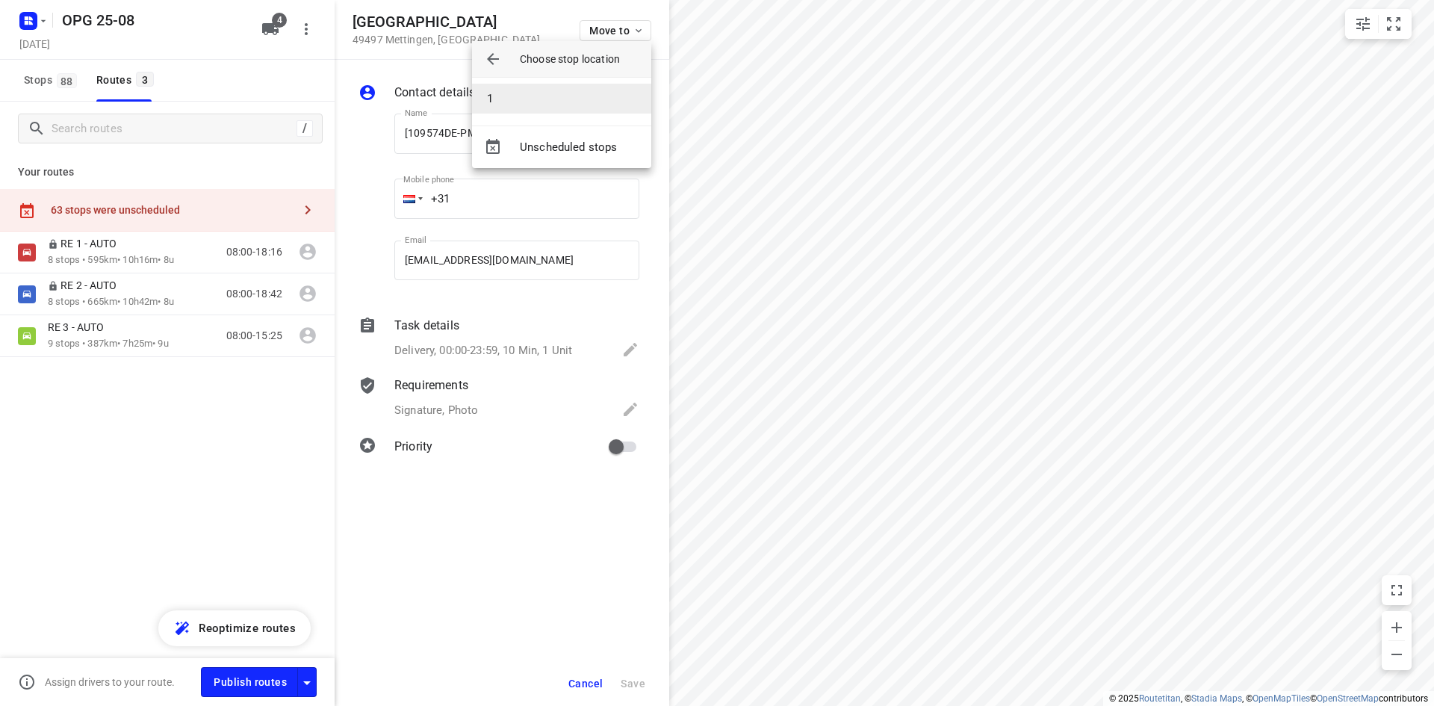
click at [566, 106] on li "1" at bounding box center [561, 99] width 179 height 30
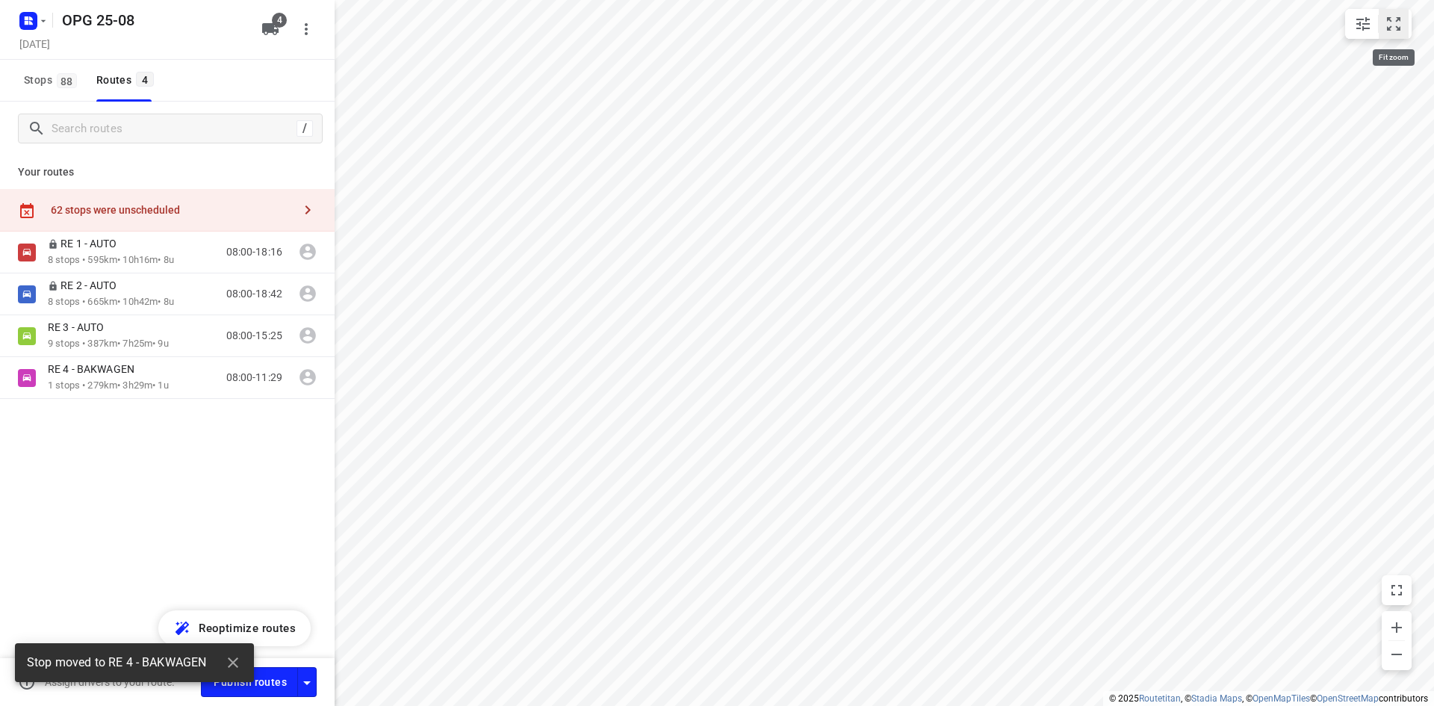
click at [1395, 25] on icon "small contained button group" at bounding box center [1393, 24] width 18 height 18
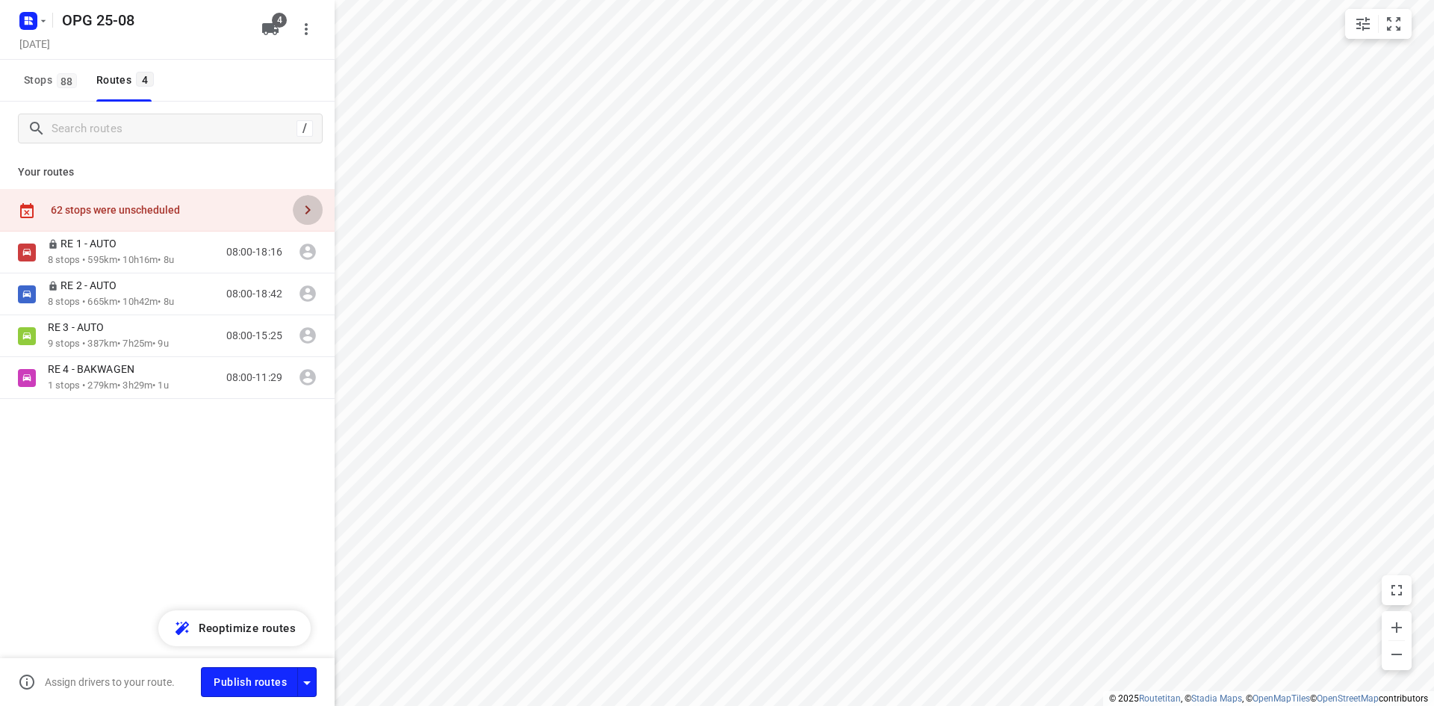
click at [311, 208] on icon "button" at bounding box center [308, 210] width 18 height 18
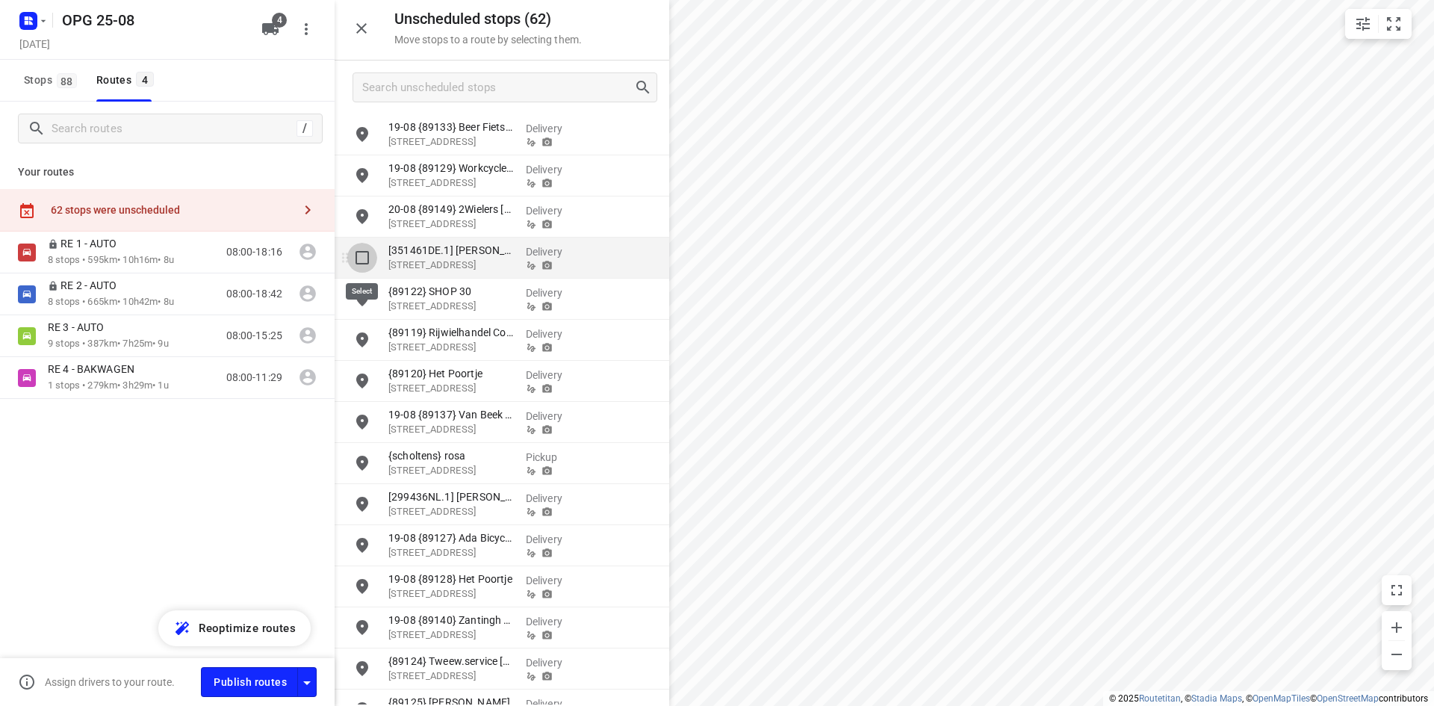
click at [366, 260] on input "grid" at bounding box center [362, 258] width 30 height 30
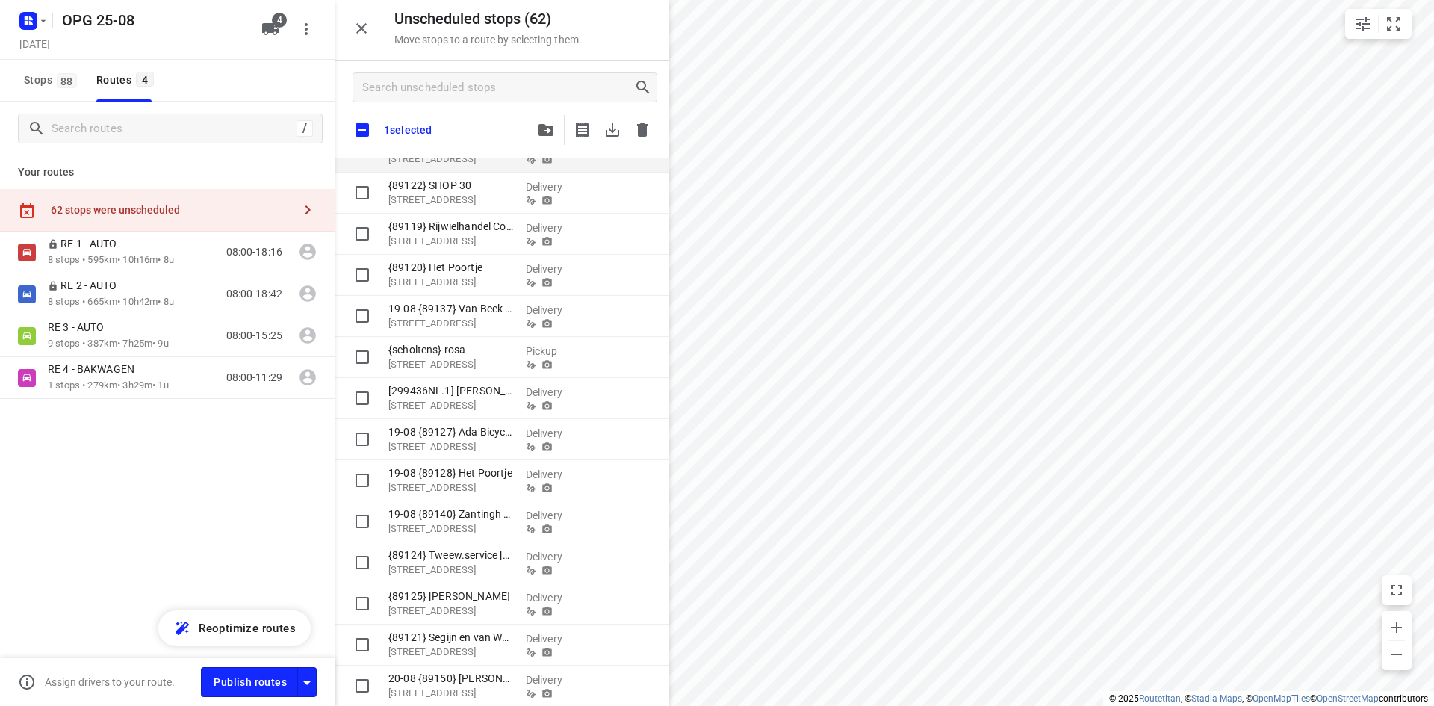
checkbox input "true"
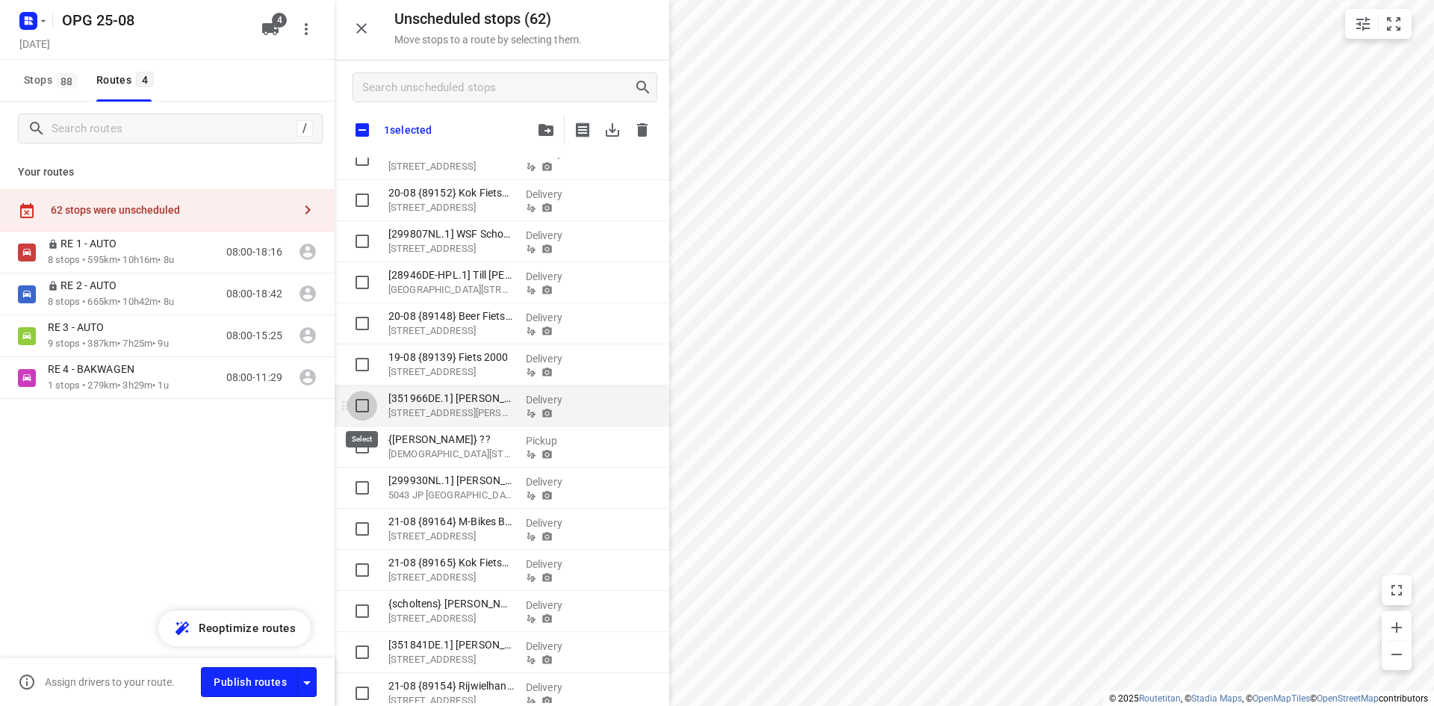
click at [371, 414] on input "grid" at bounding box center [362, 406] width 30 height 30
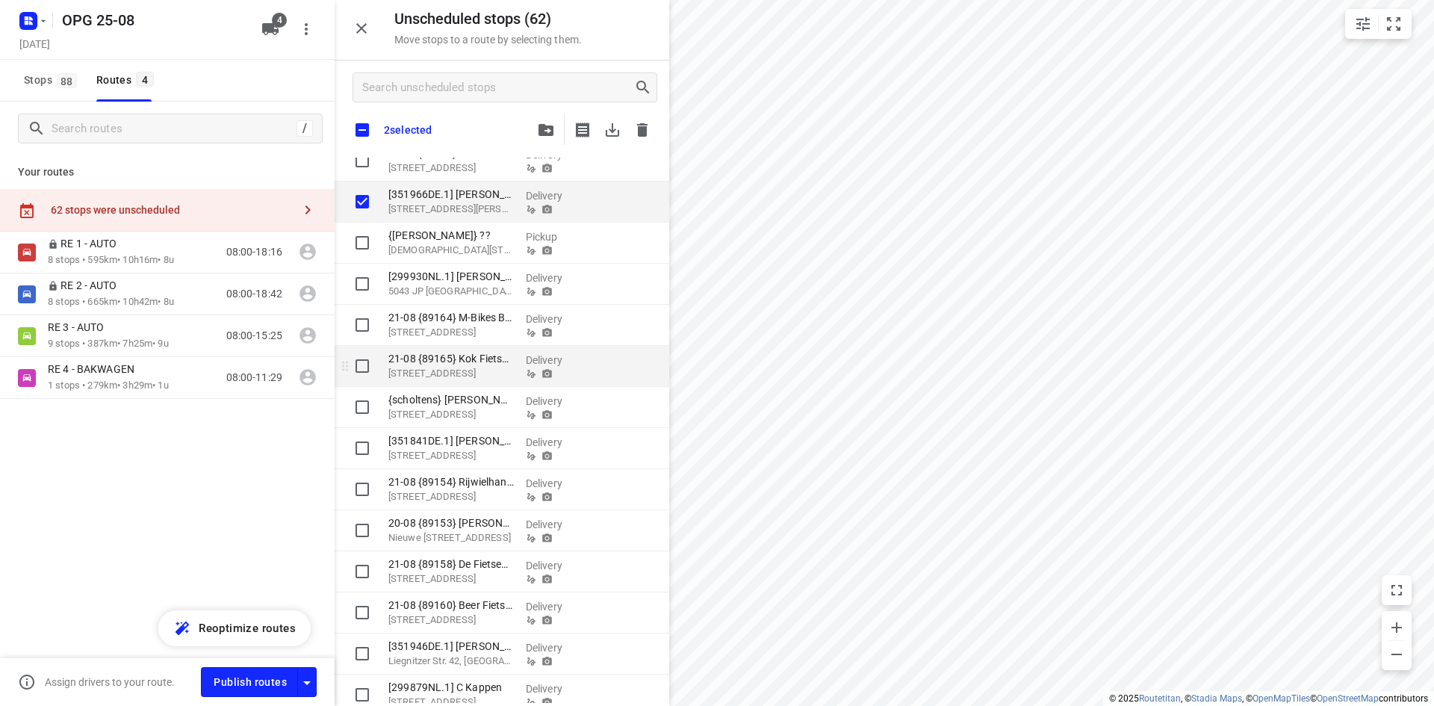
scroll to position [1269, 0]
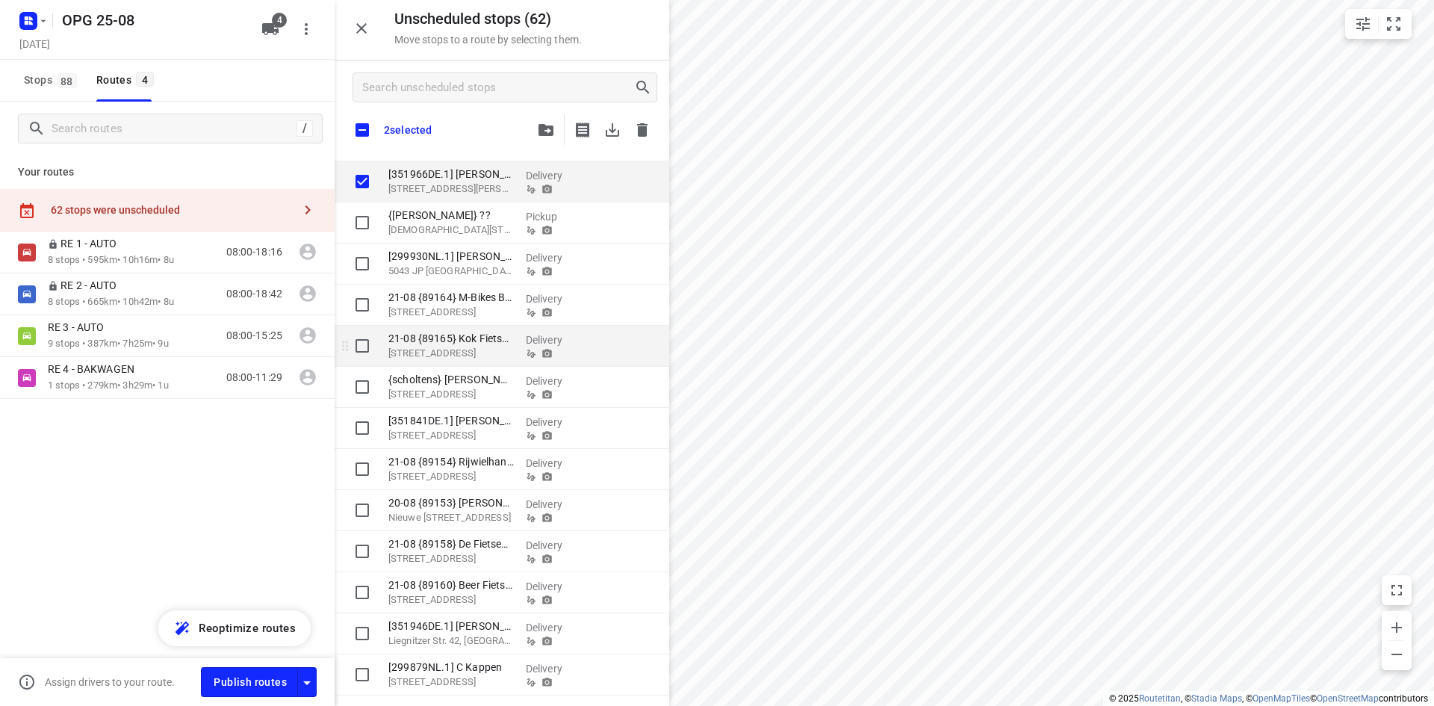
checkbox input "true"
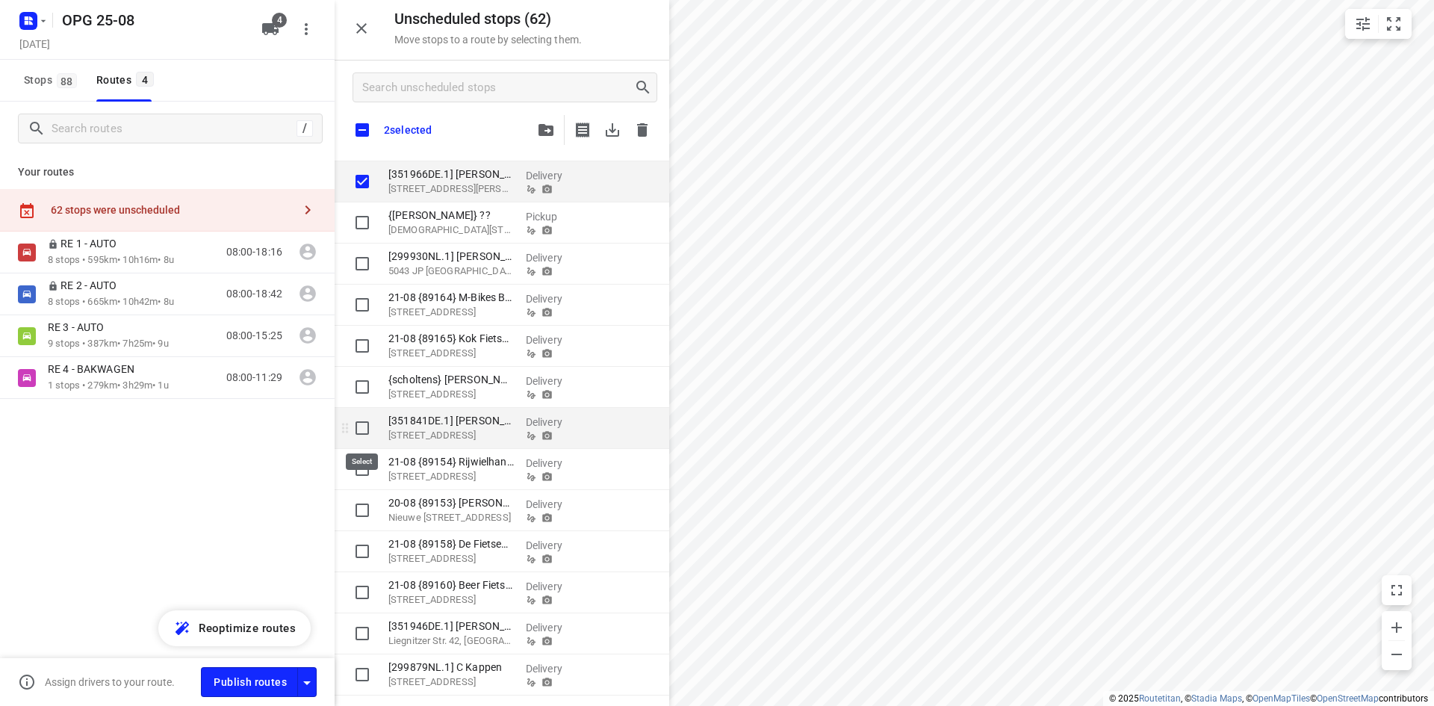
click at [361, 428] on input "grid" at bounding box center [362, 428] width 30 height 30
checkbox input "true"
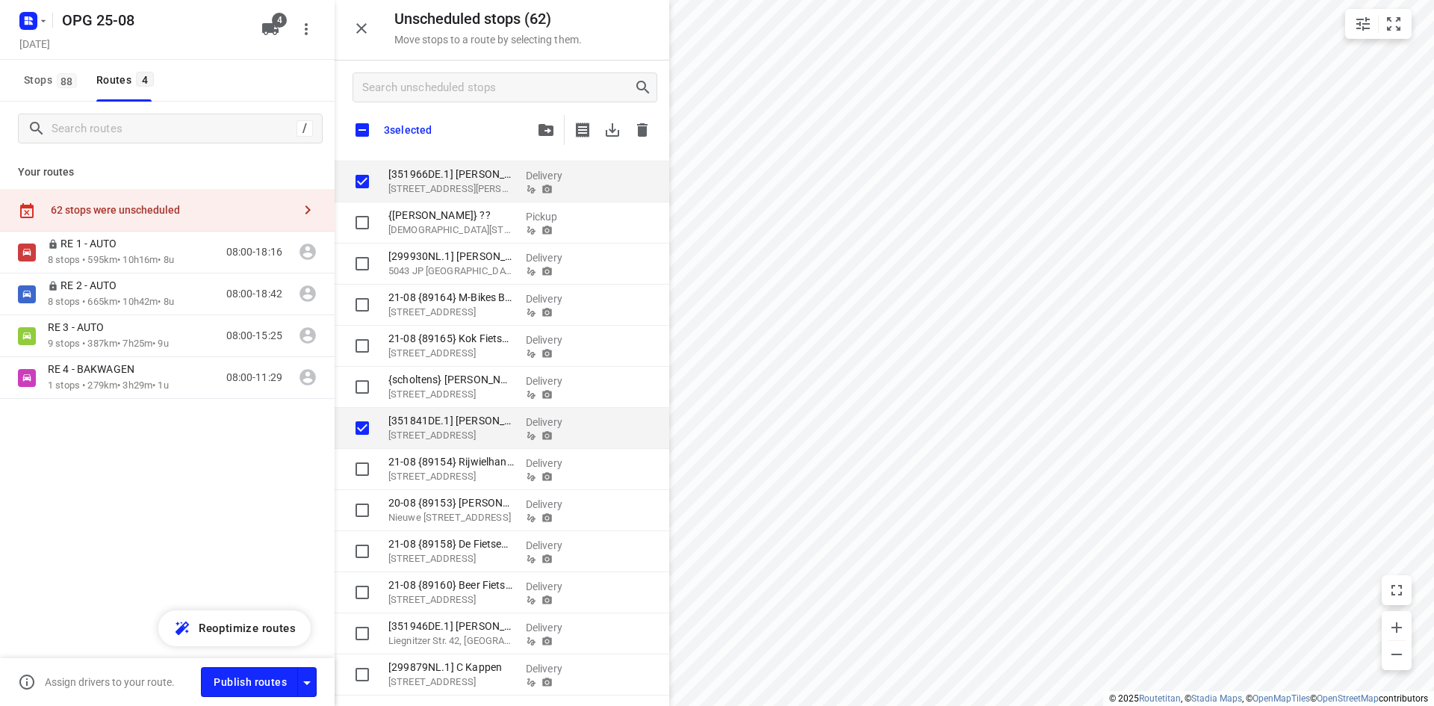
checkbox input "true"
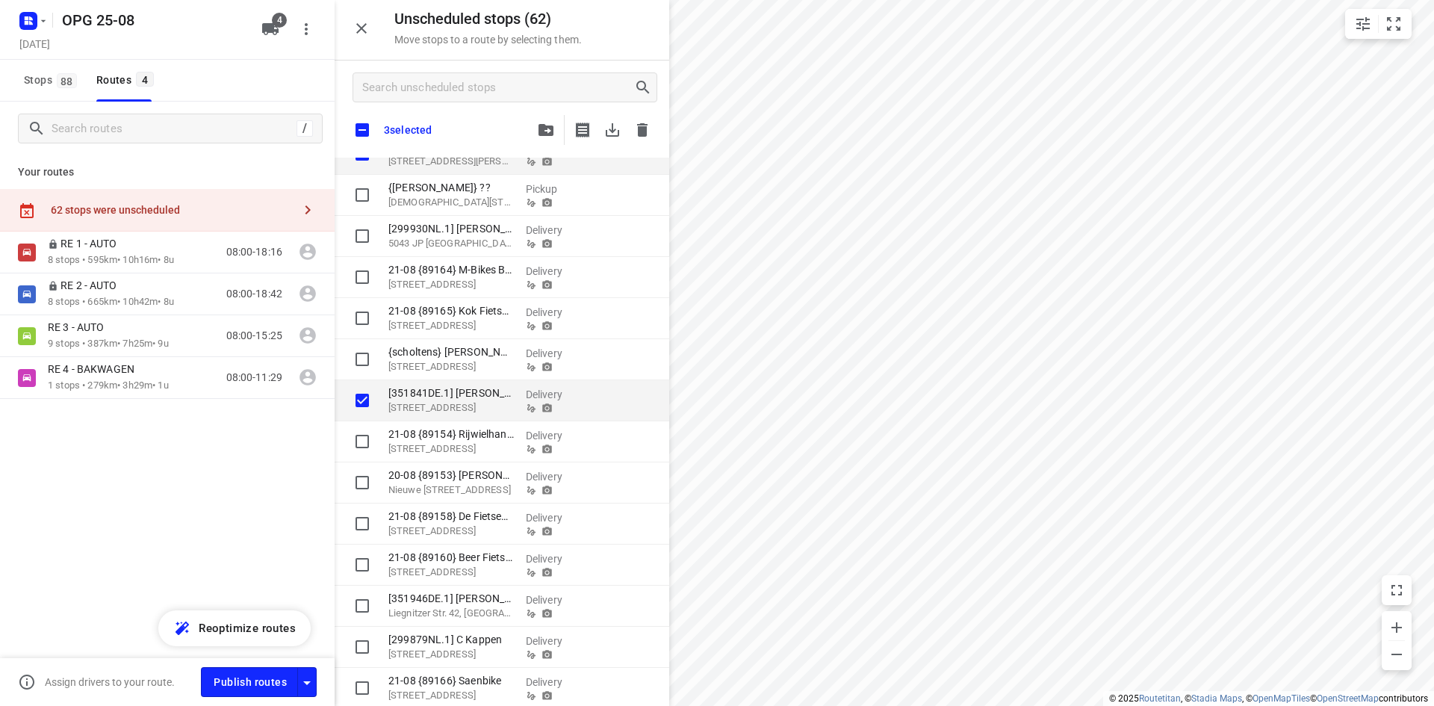
scroll to position [1344, 0]
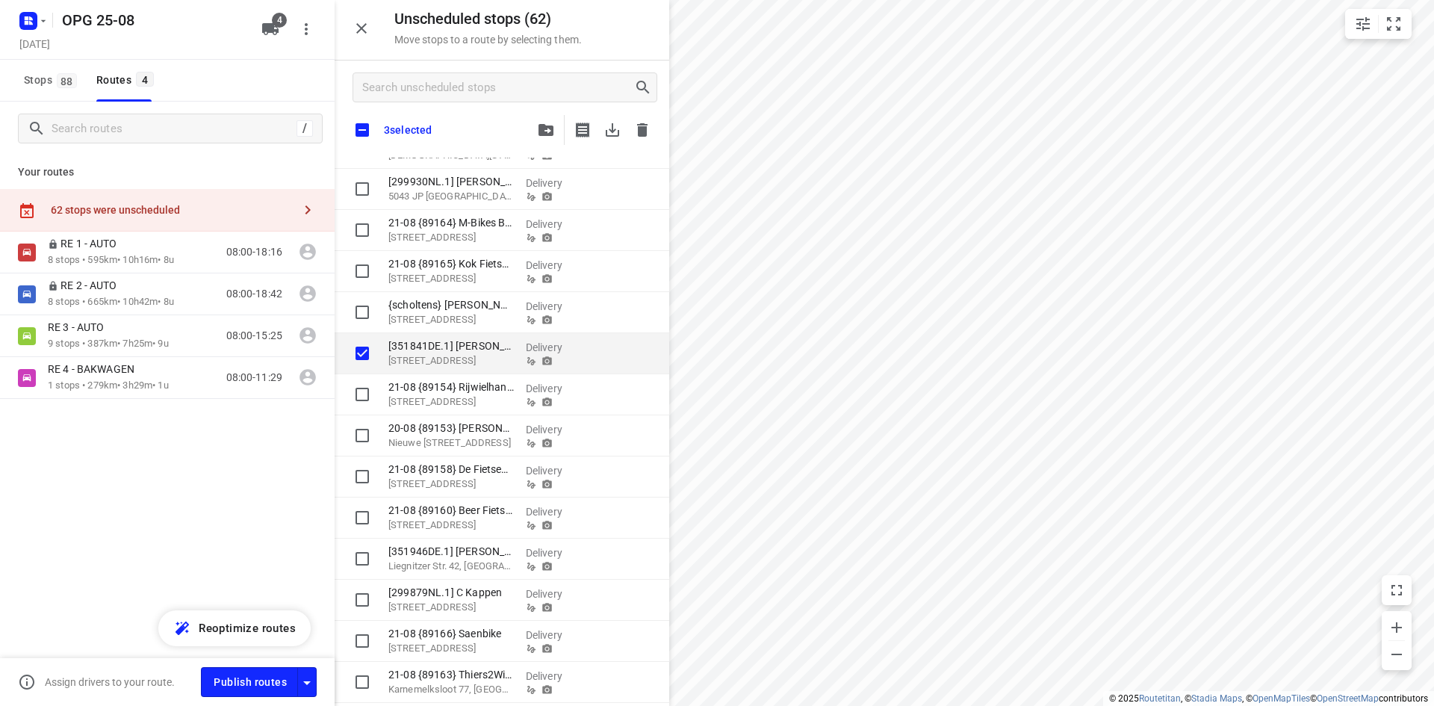
checkbox input "true"
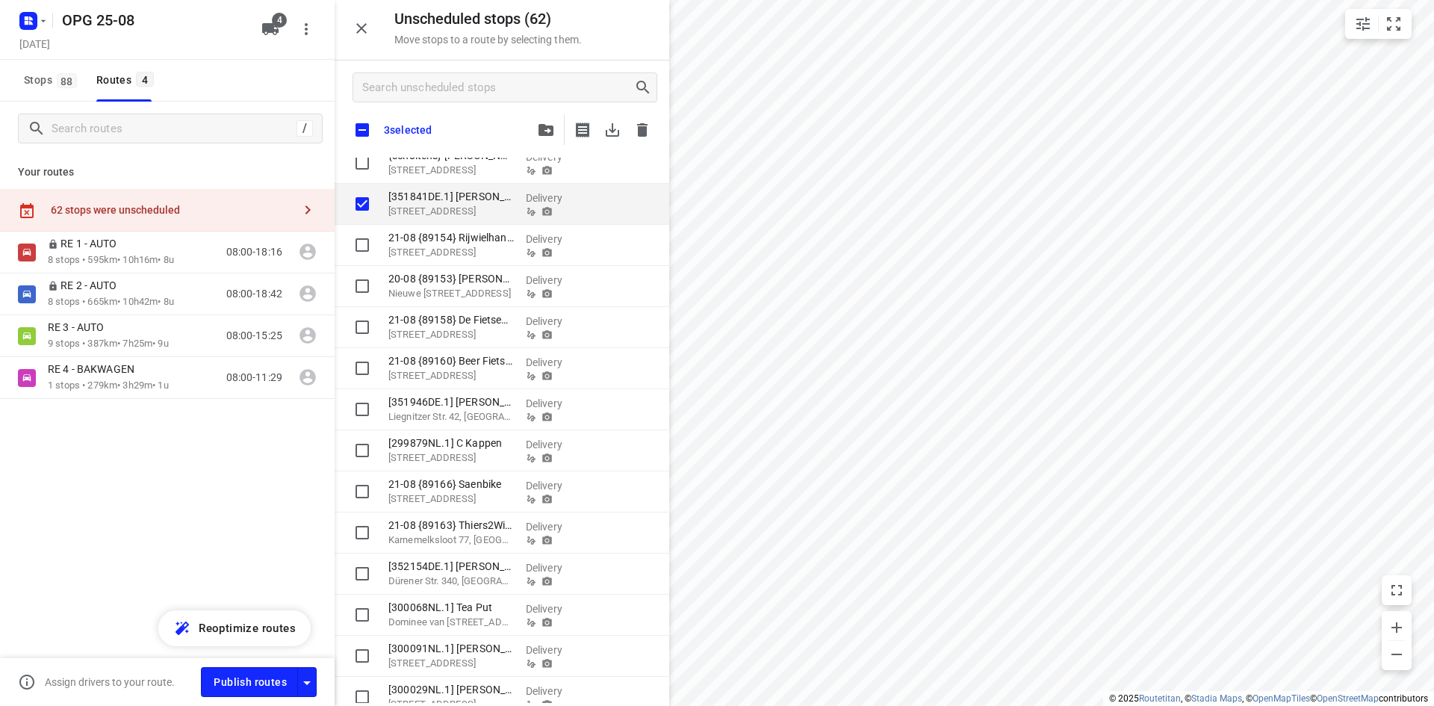
scroll to position [1568, 0]
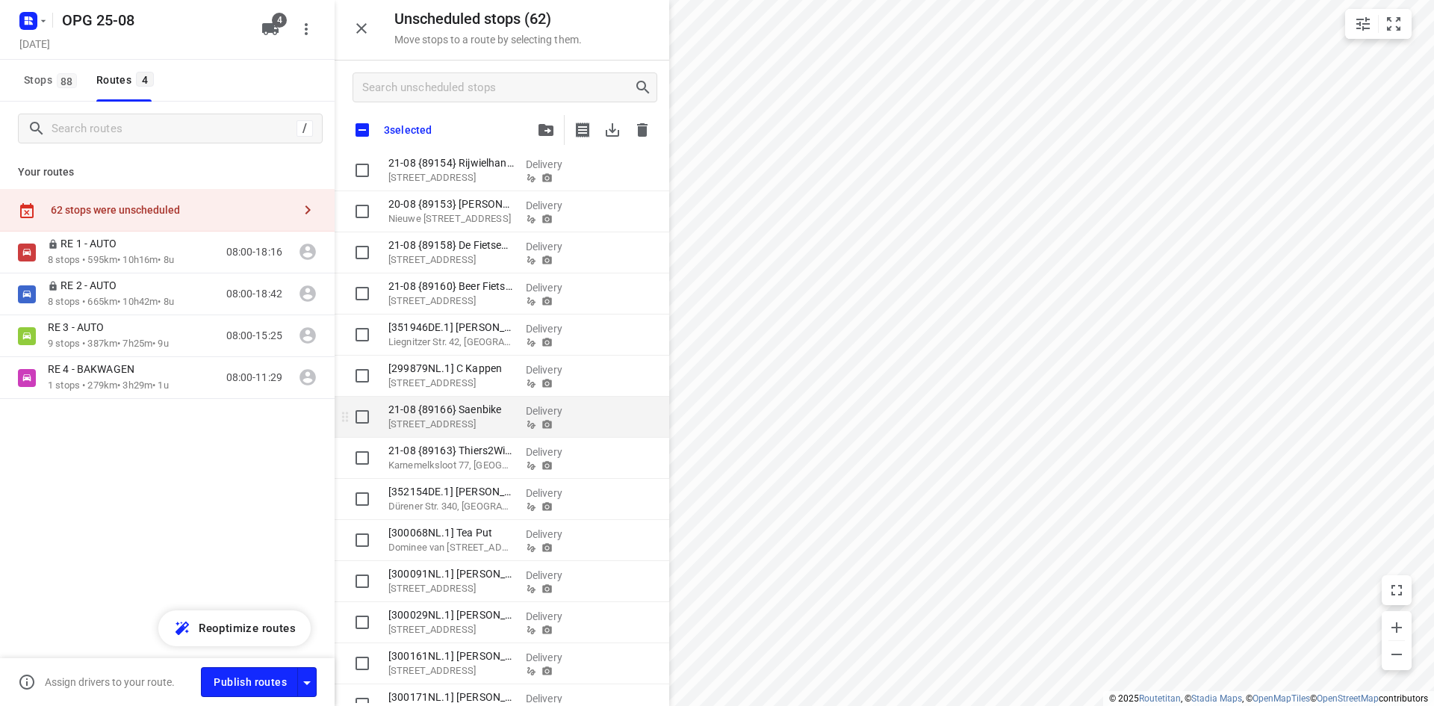
checkbox input "true"
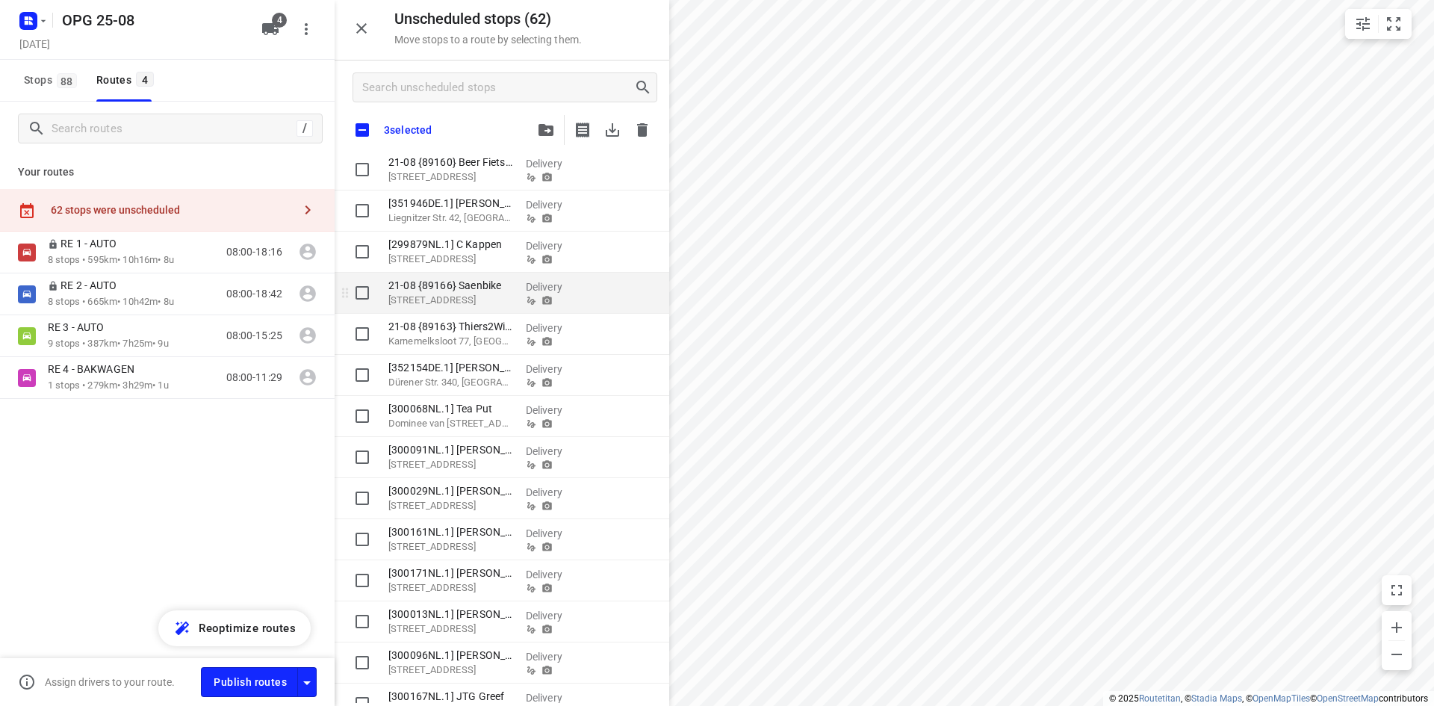
scroll to position [1718, 0]
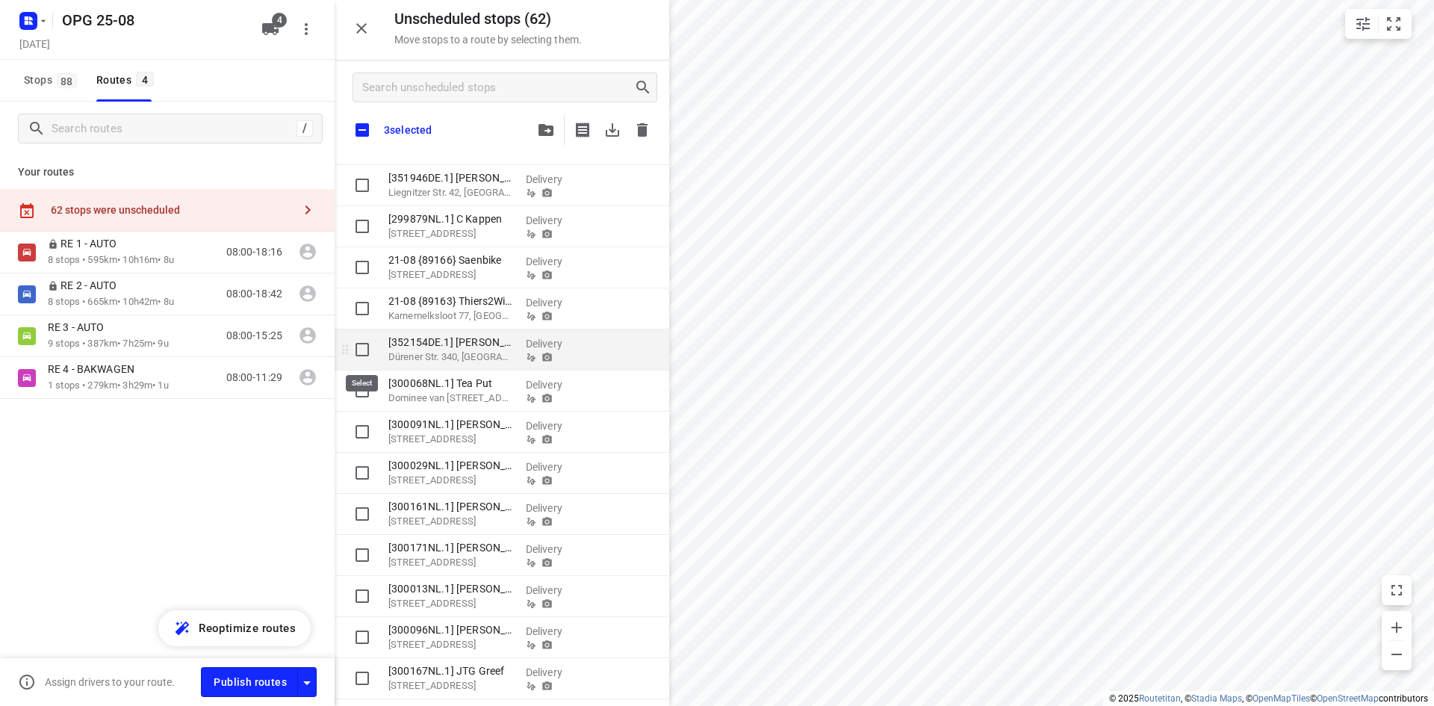
click at [364, 349] on input "grid" at bounding box center [362, 350] width 30 height 30
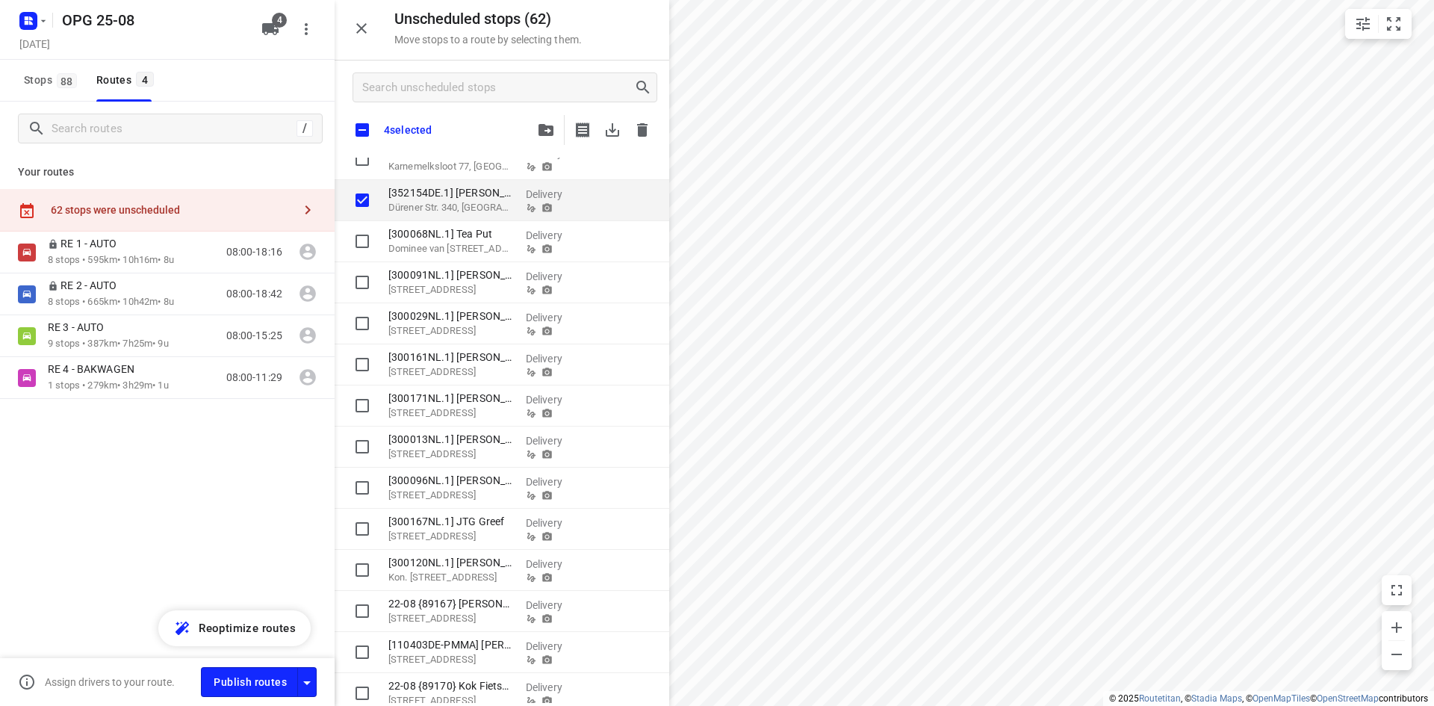
checkbox input "true"
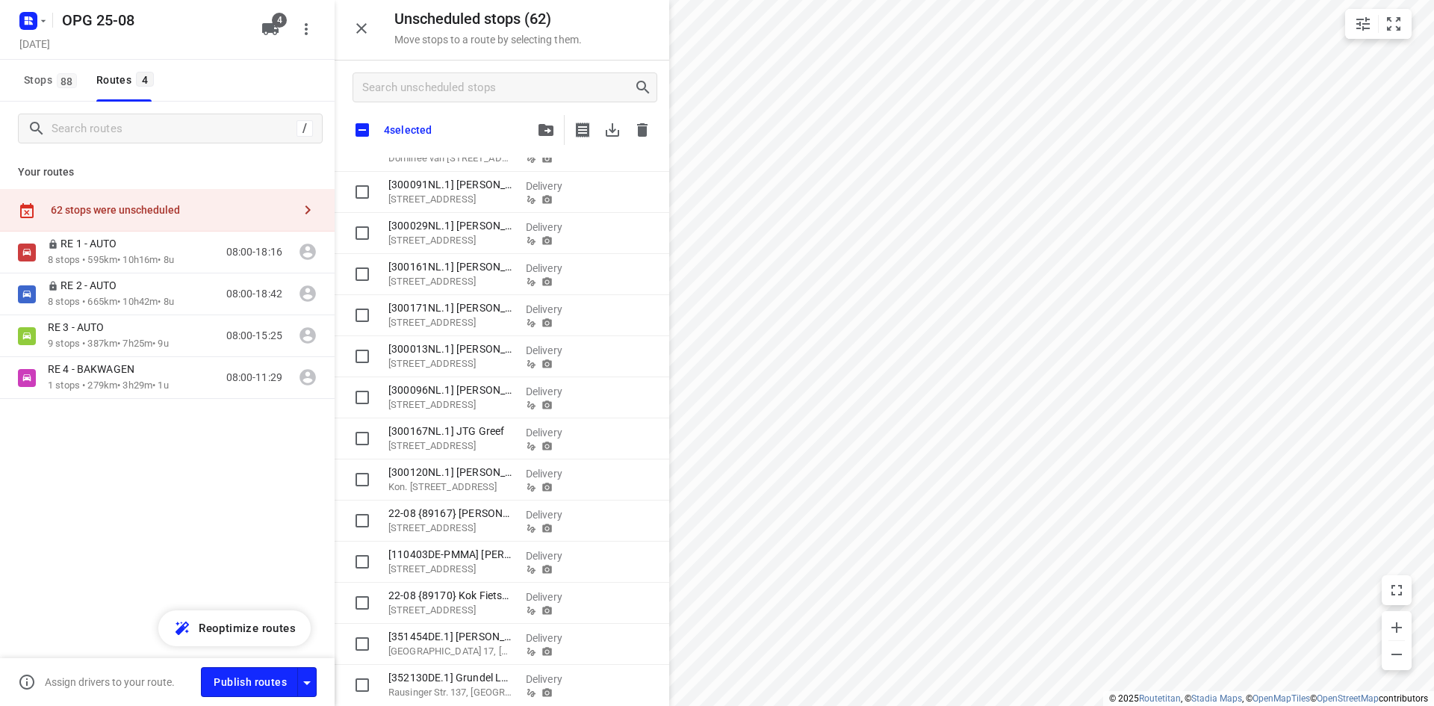
scroll to position [2004, 0]
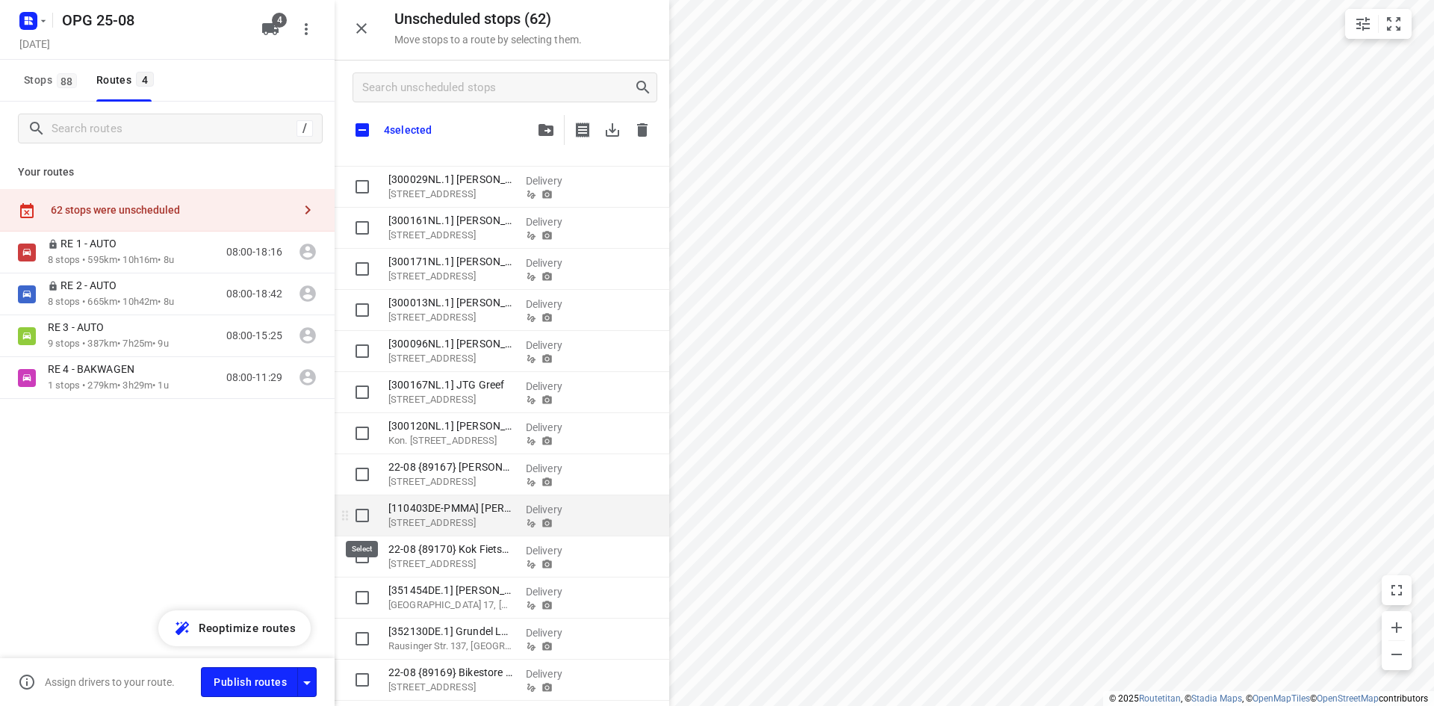
click at [364, 515] on input "grid" at bounding box center [362, 515] width 30 height 30
checkbox input "true"
click at [361, 593] on input "grid" at bounding box center [362, 597] width 30 height 30
checkbox input "true"
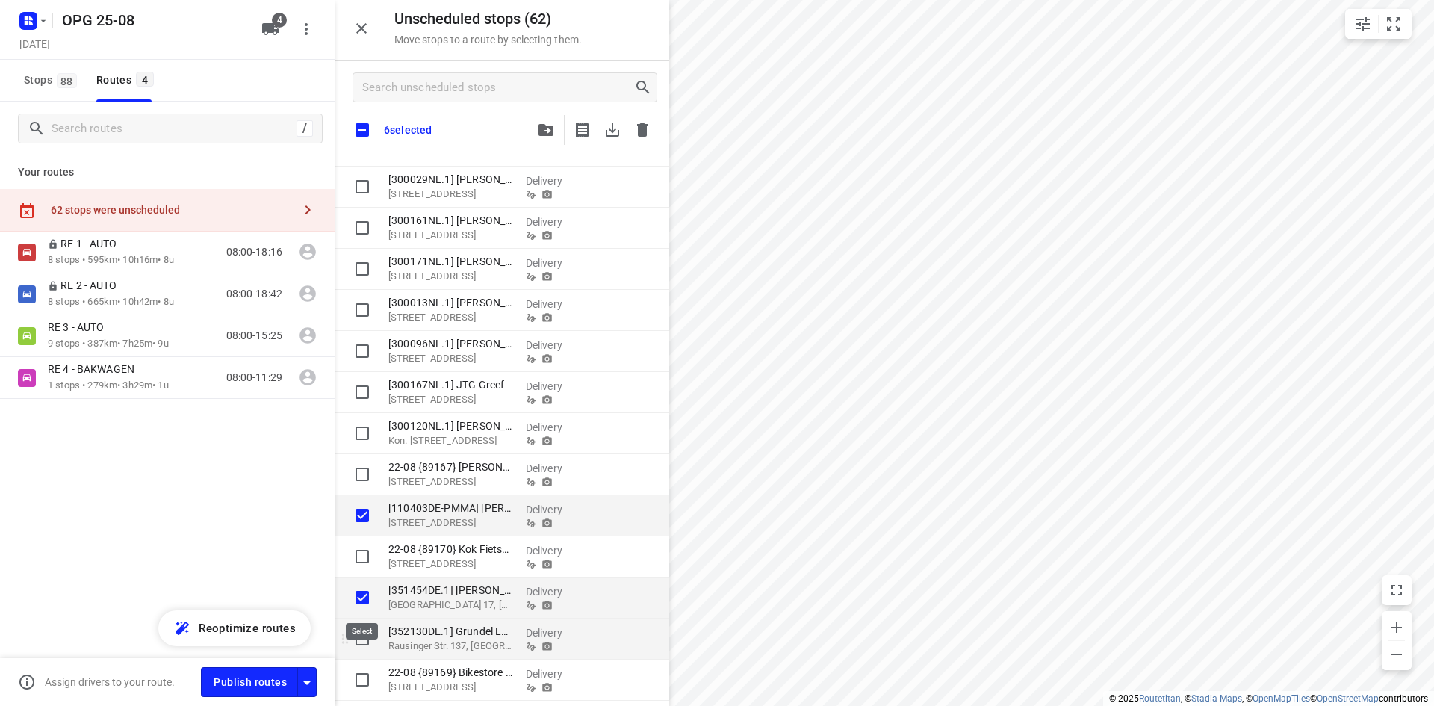
checkbox input "true"
click at [364, 638] on input "grid" at bounding box center [362, 639] width 30 height 30
checkbox input "true"
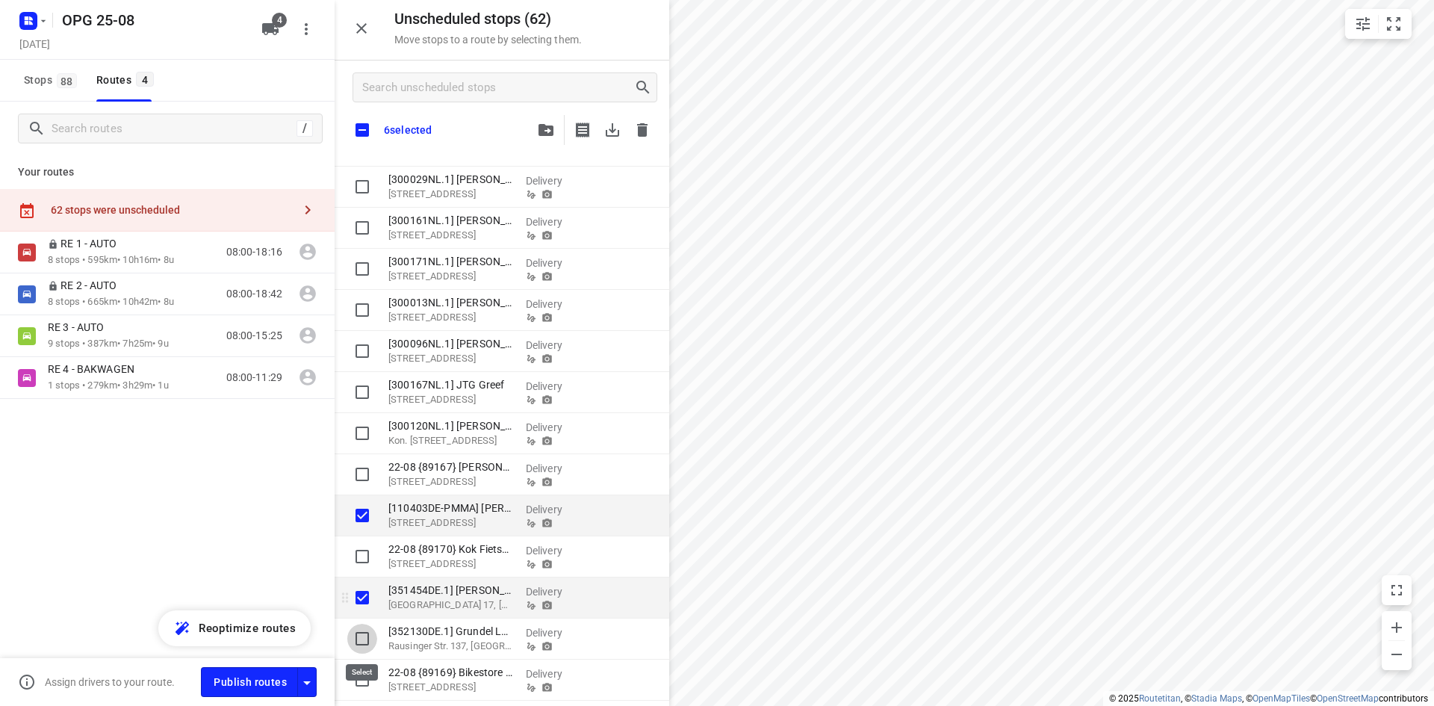
checkbox input "true"
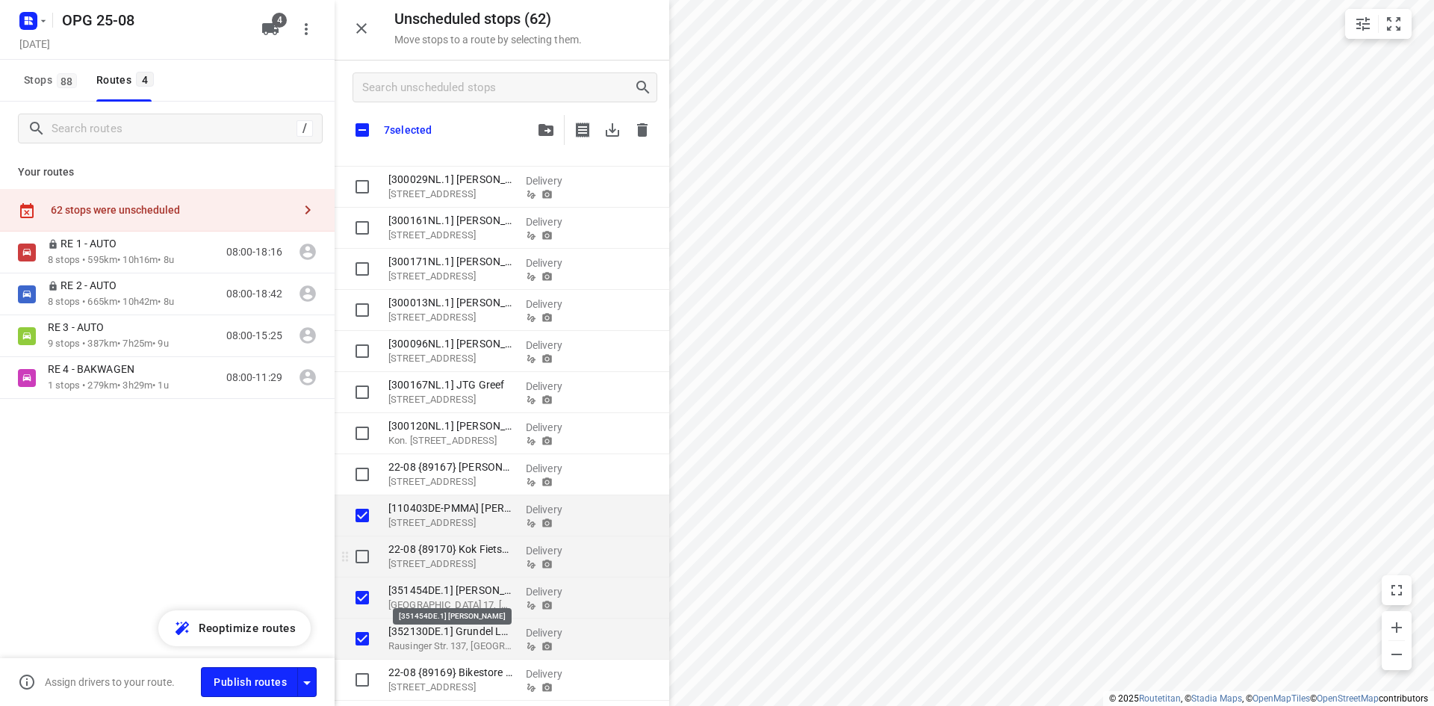
checkbox input "true"
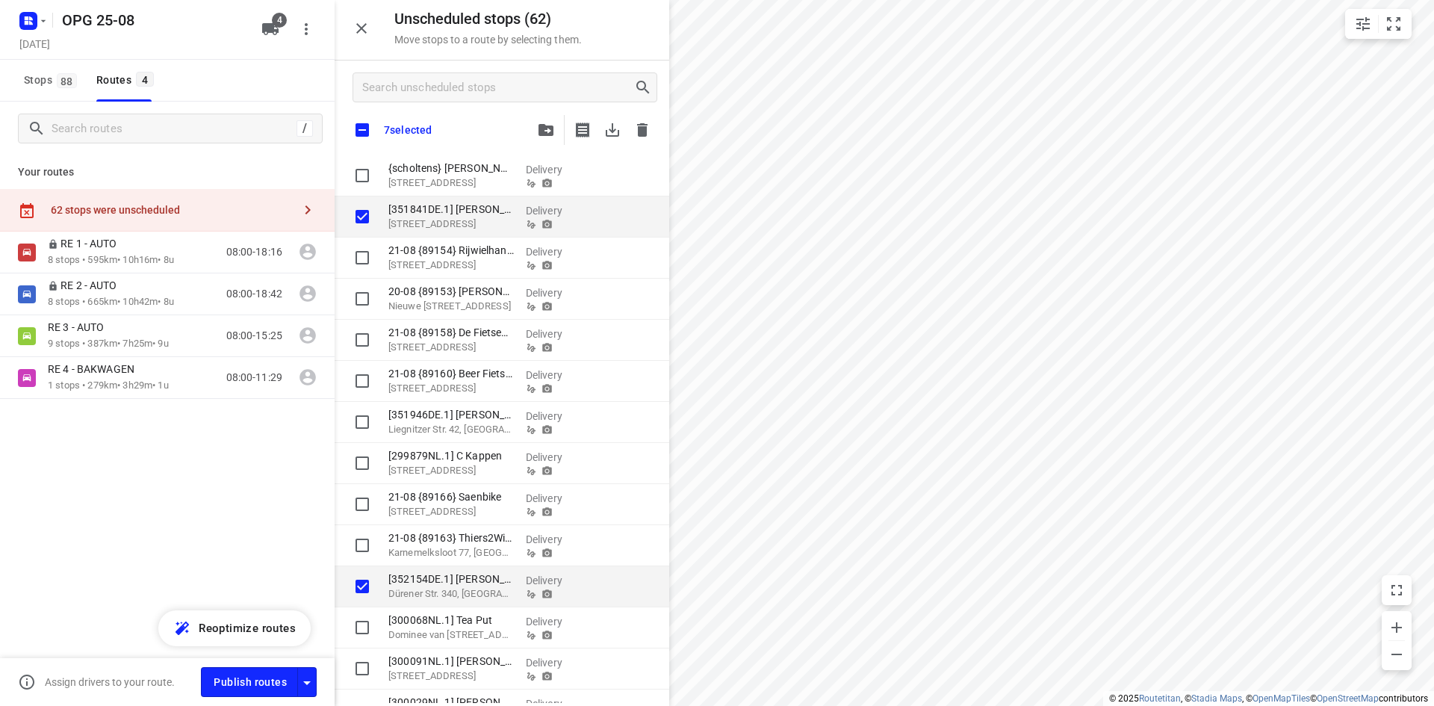
checkbox input "true"
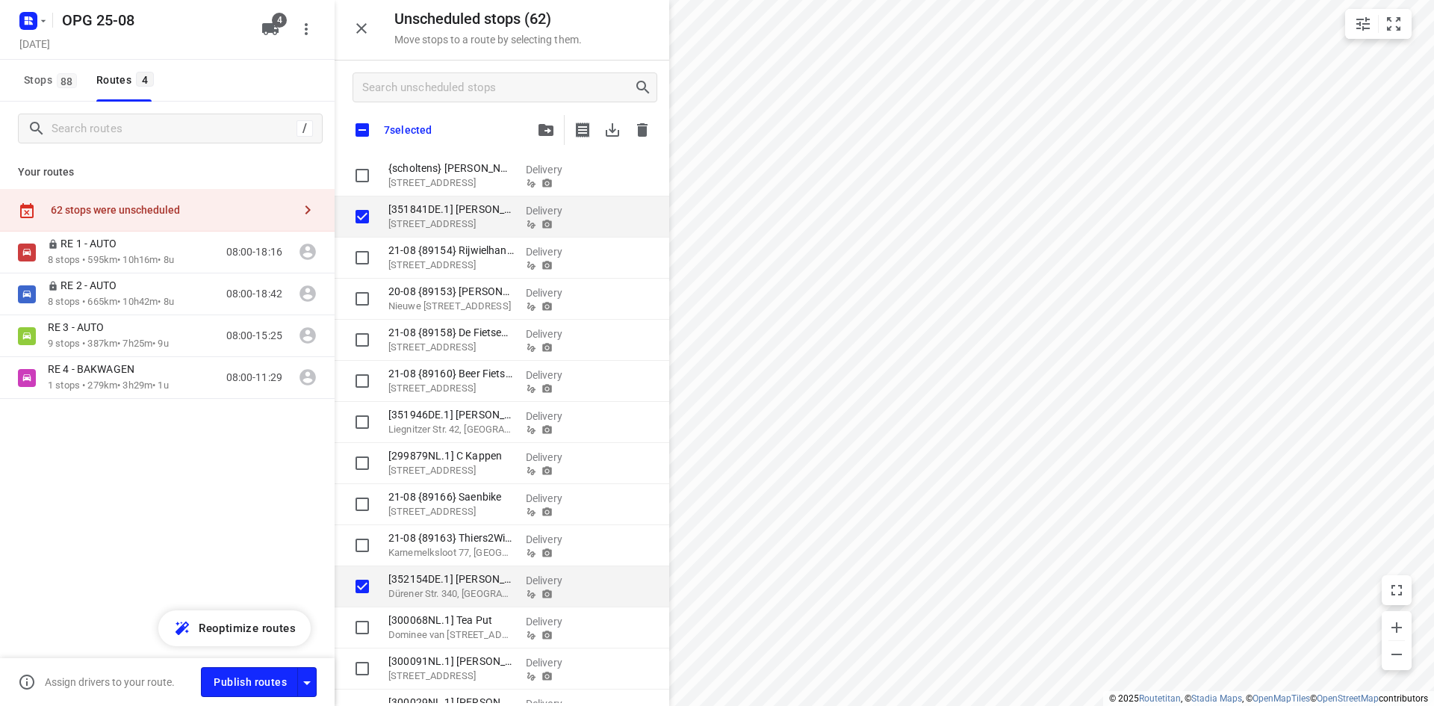
checkbox input "true"
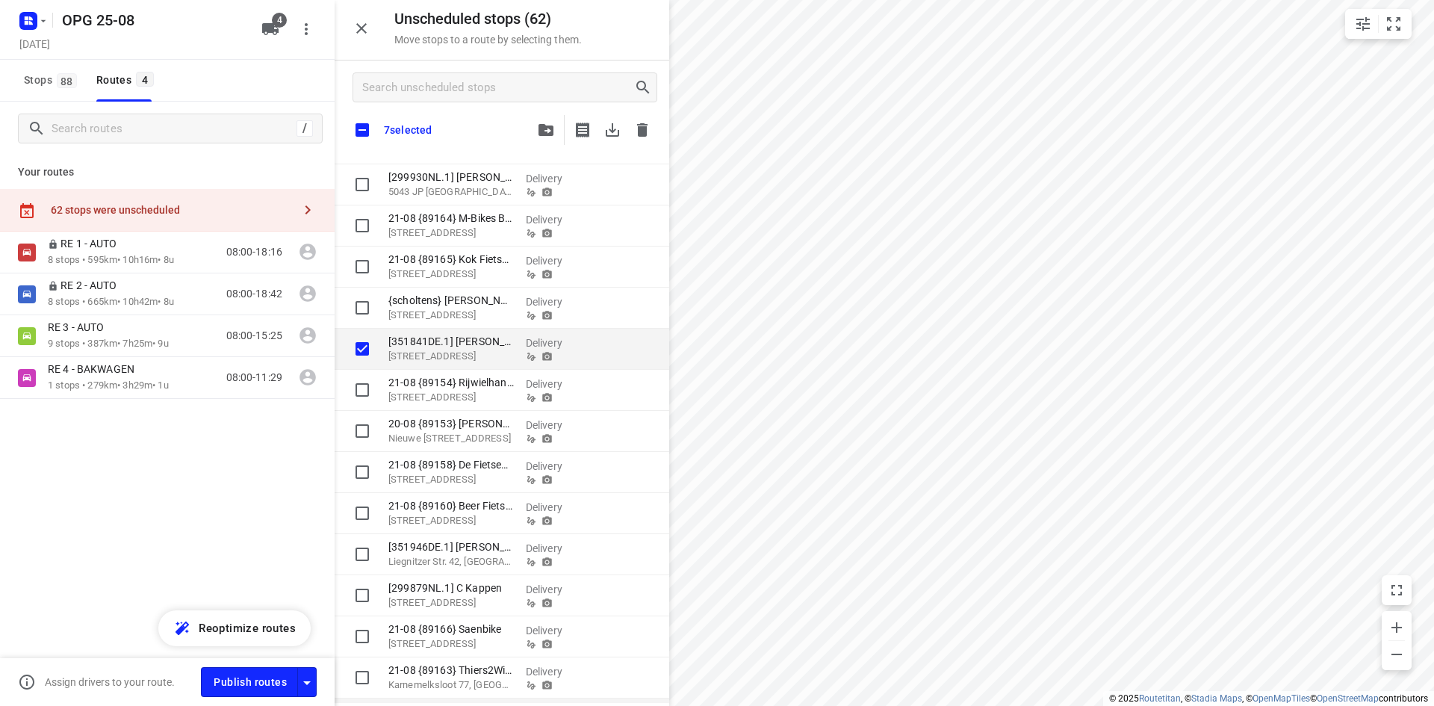
scroll to position [1331, 0]
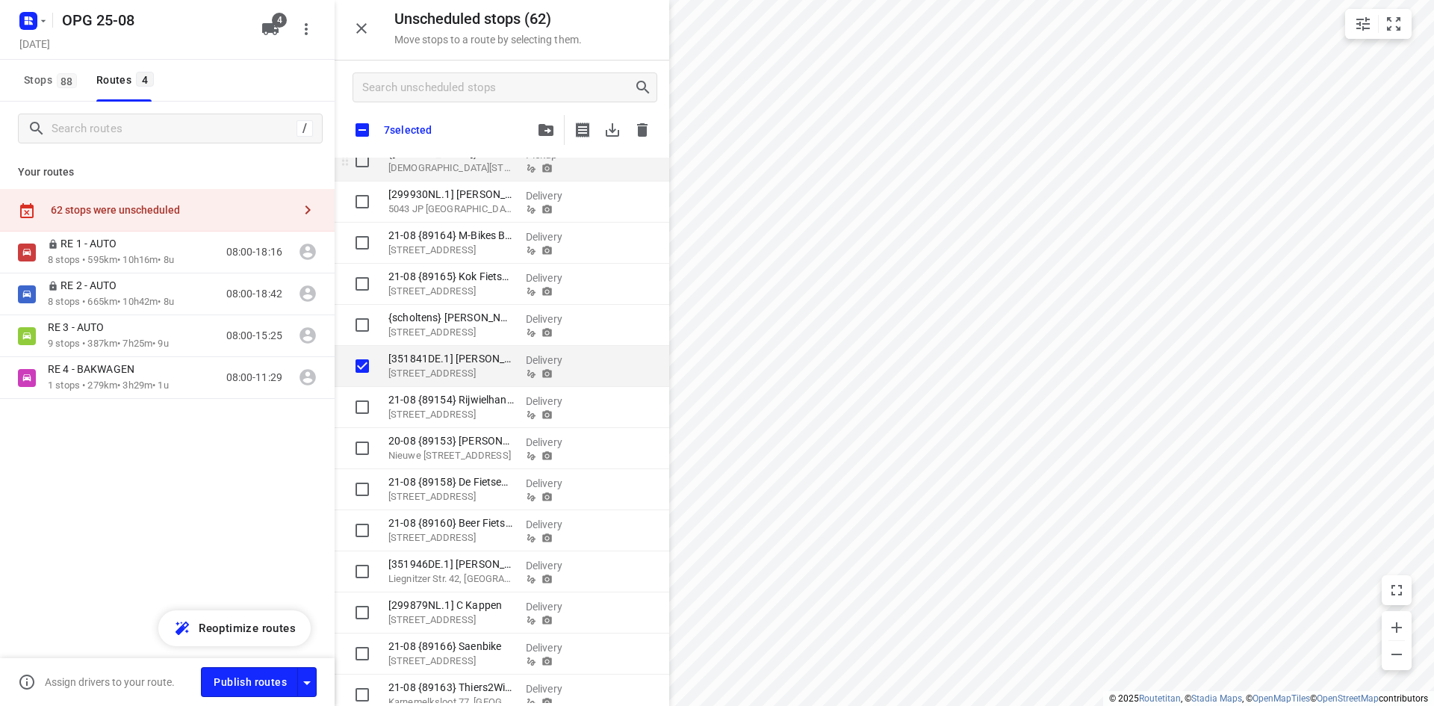
checkbox input "true"
click at [538, 128] on span "button" at bounding box center [546, 130] width 18 height 12
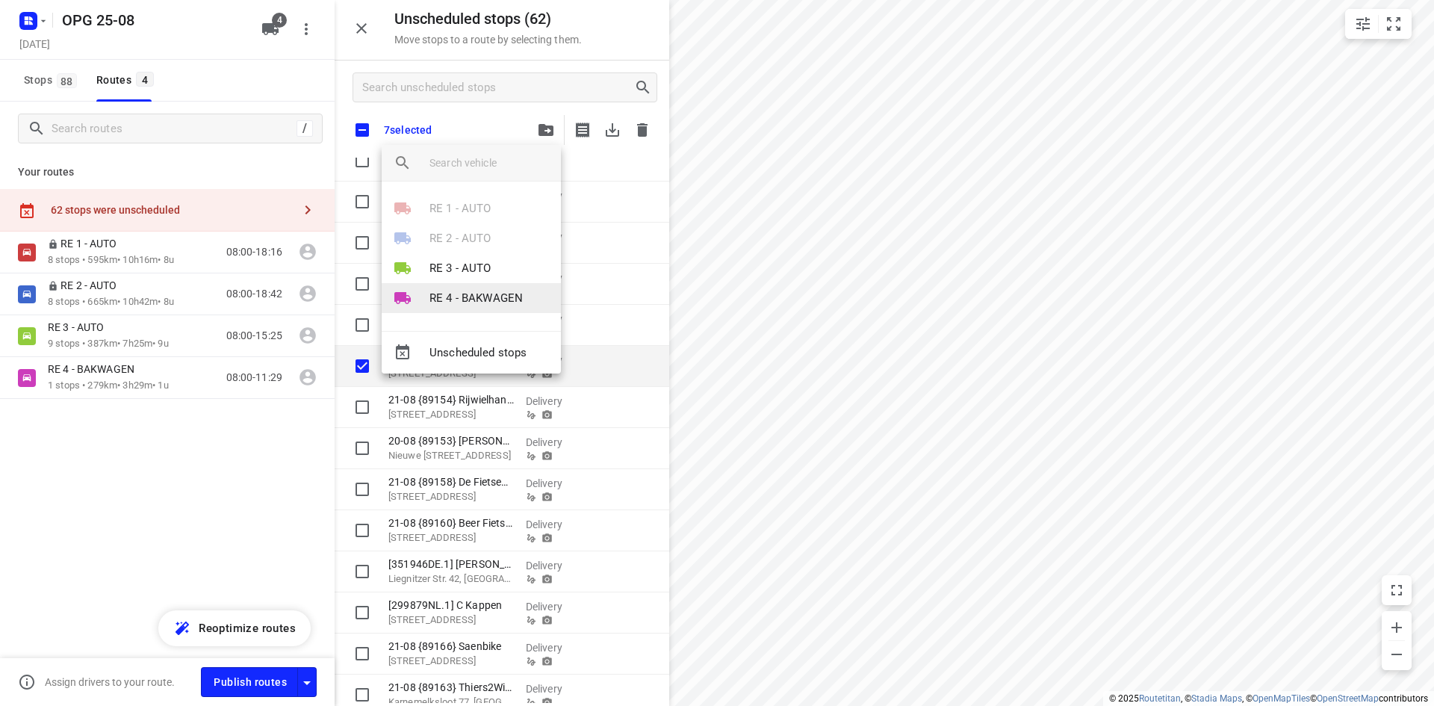
click at [448, 292] on p "RE 4 - BAKWAGEN" at bounding box center [475, 298] width 93 height 17
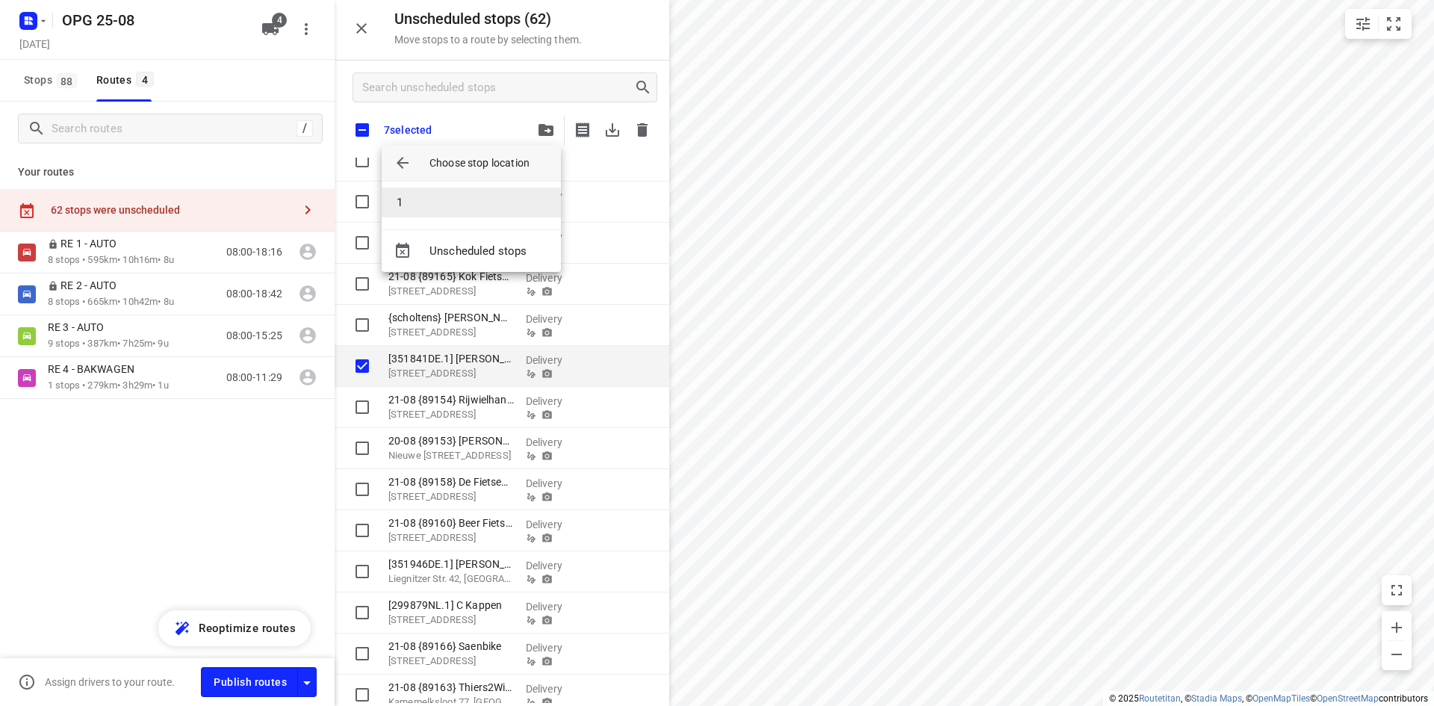
click at [466, 203] on li "1" at bounding box center [471, 202] width 179 height 30
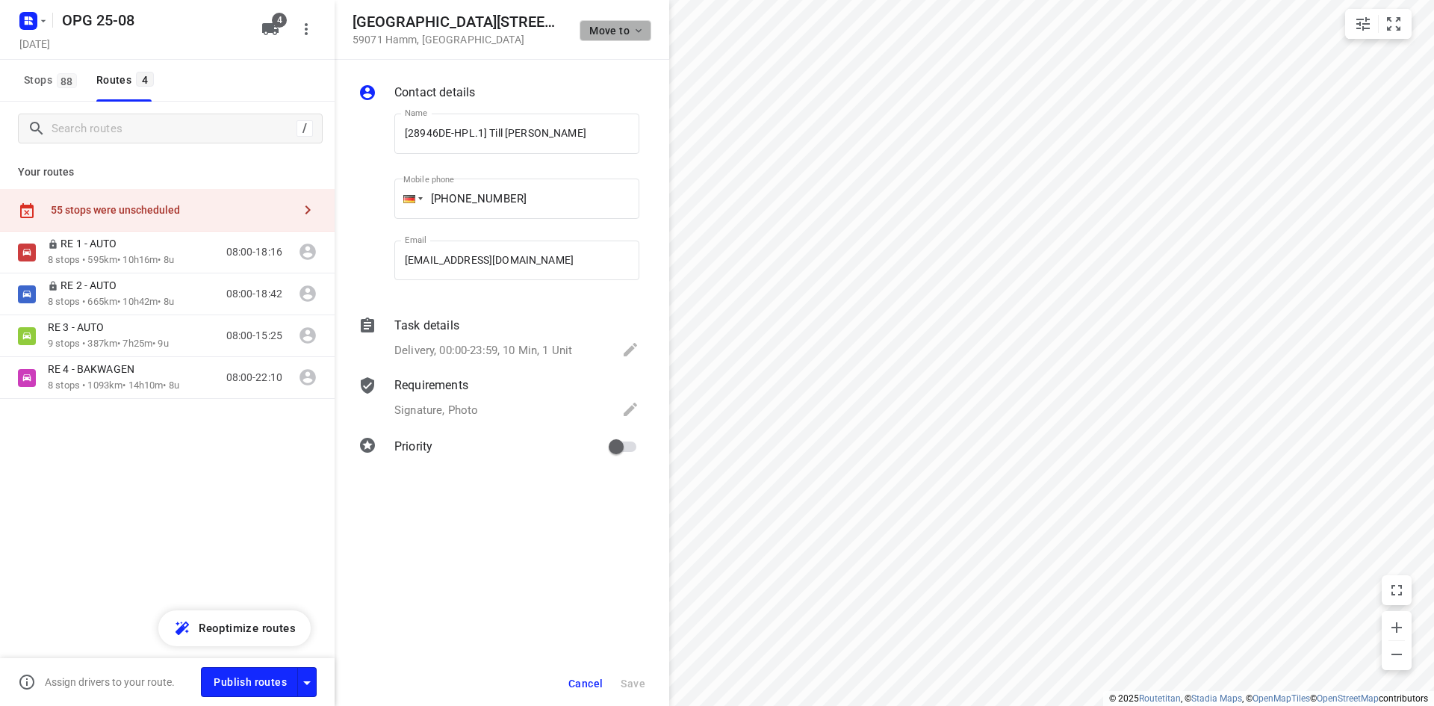
click at [636, 37] on button "Move to" at bounding box center [615, 30] width 72 height 21
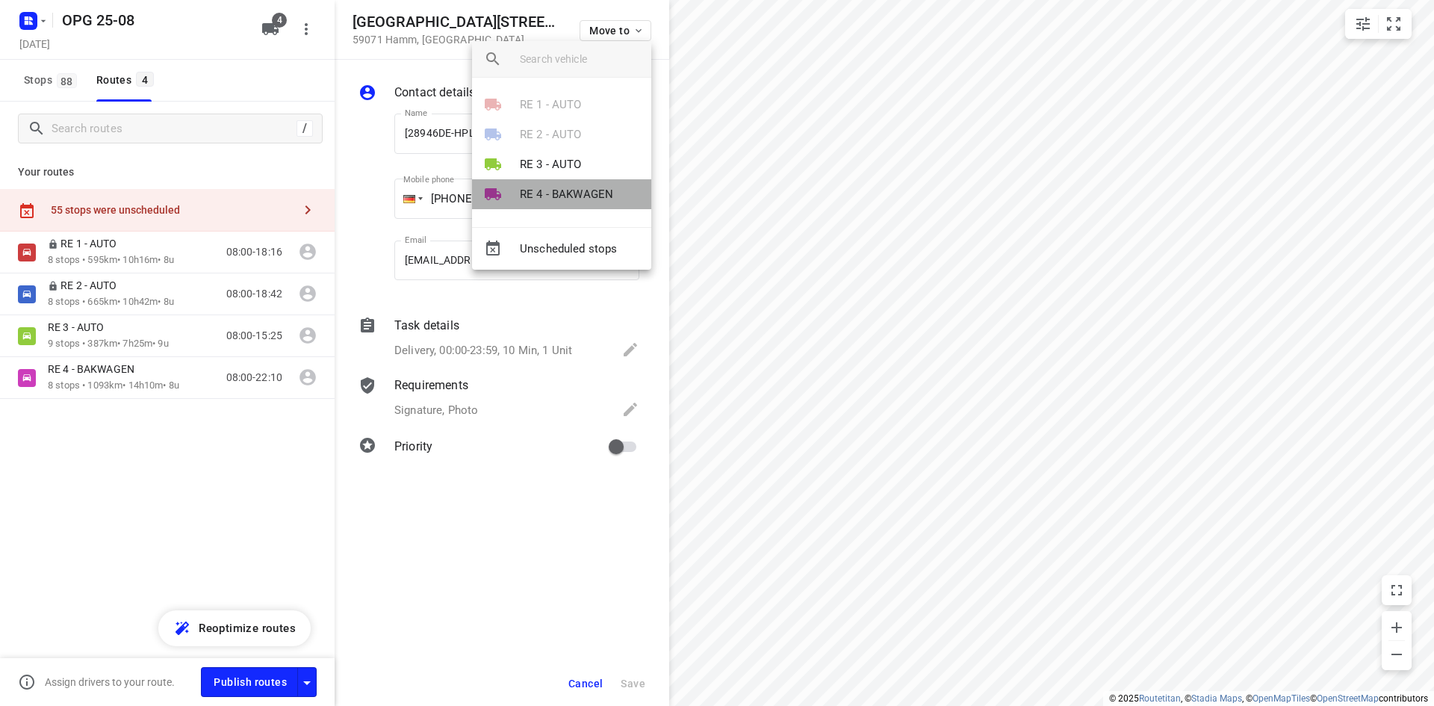
click at [581, 193] on p "RE 4 - BAKWAGEN" at bounding box center [566, 194] width 93 height 17
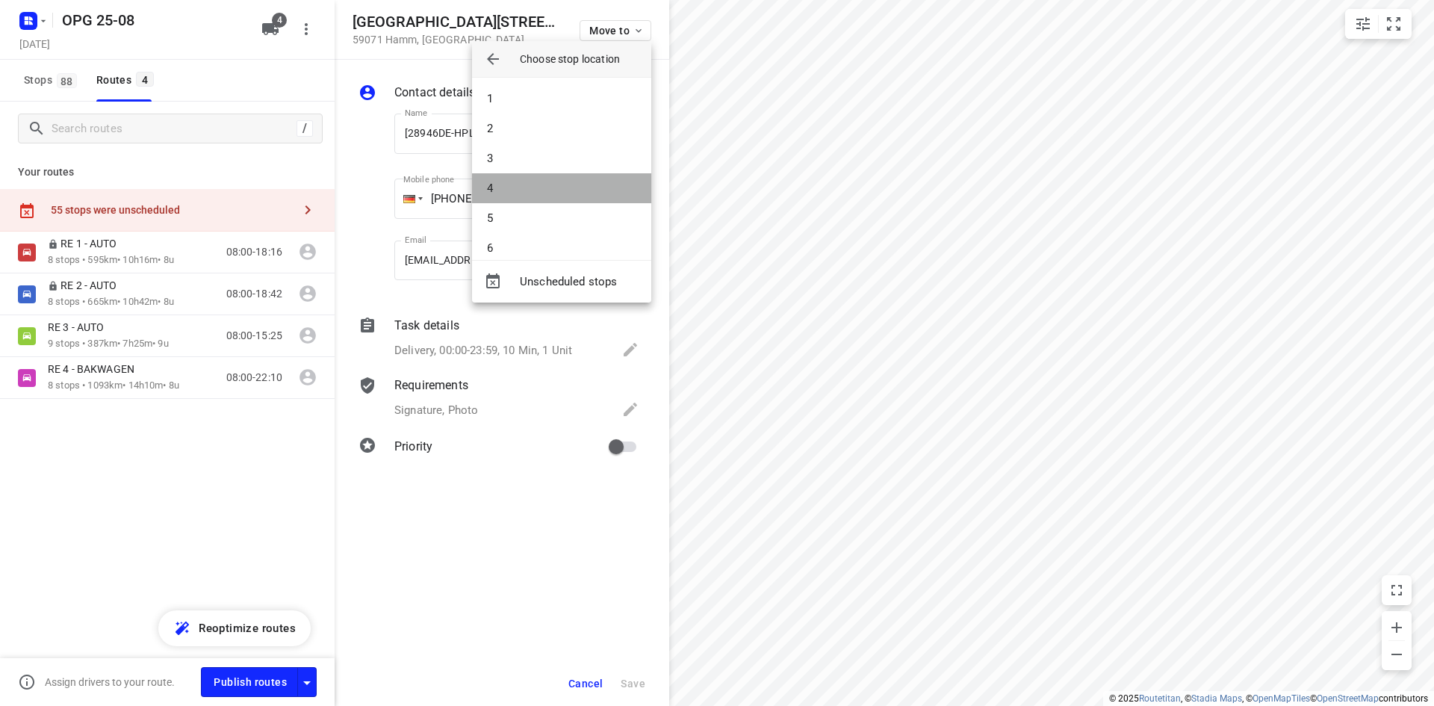
click at [581, 187] on li "4" at bounding box center [561, 188] width 179 height 30
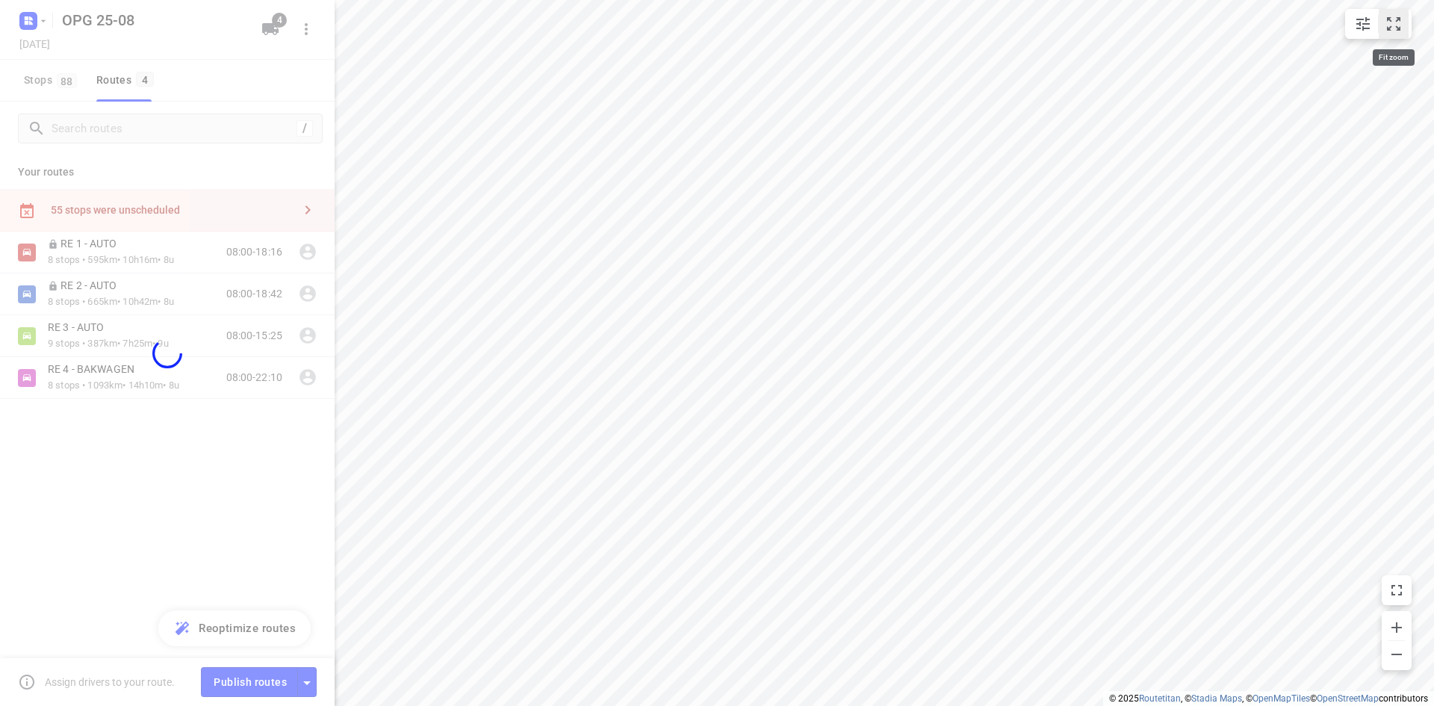
click at [1395, 19] on icon "small contained button group" at bounding box center [1393, 24] width 18 height 18
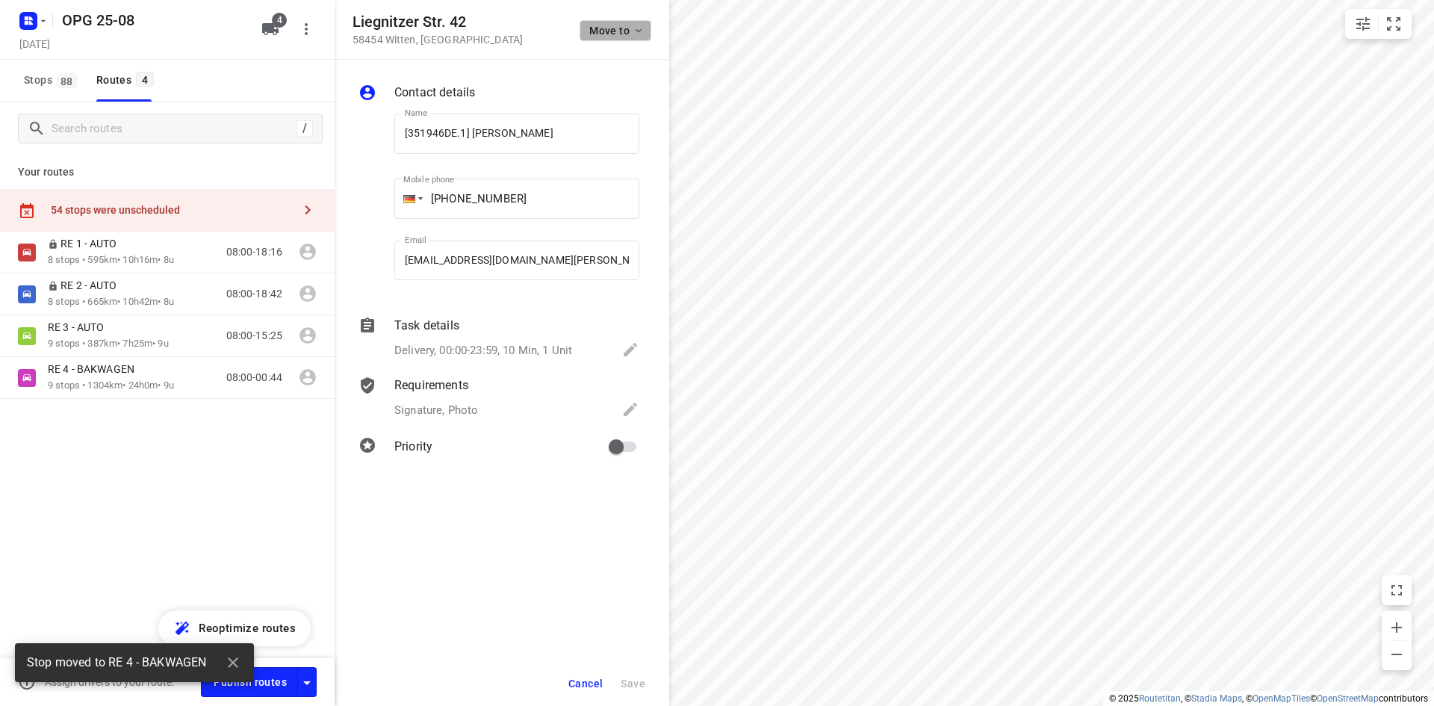
click at [644, 38] on button "Move to" at bounding box center [615, 30] width 72 height 21
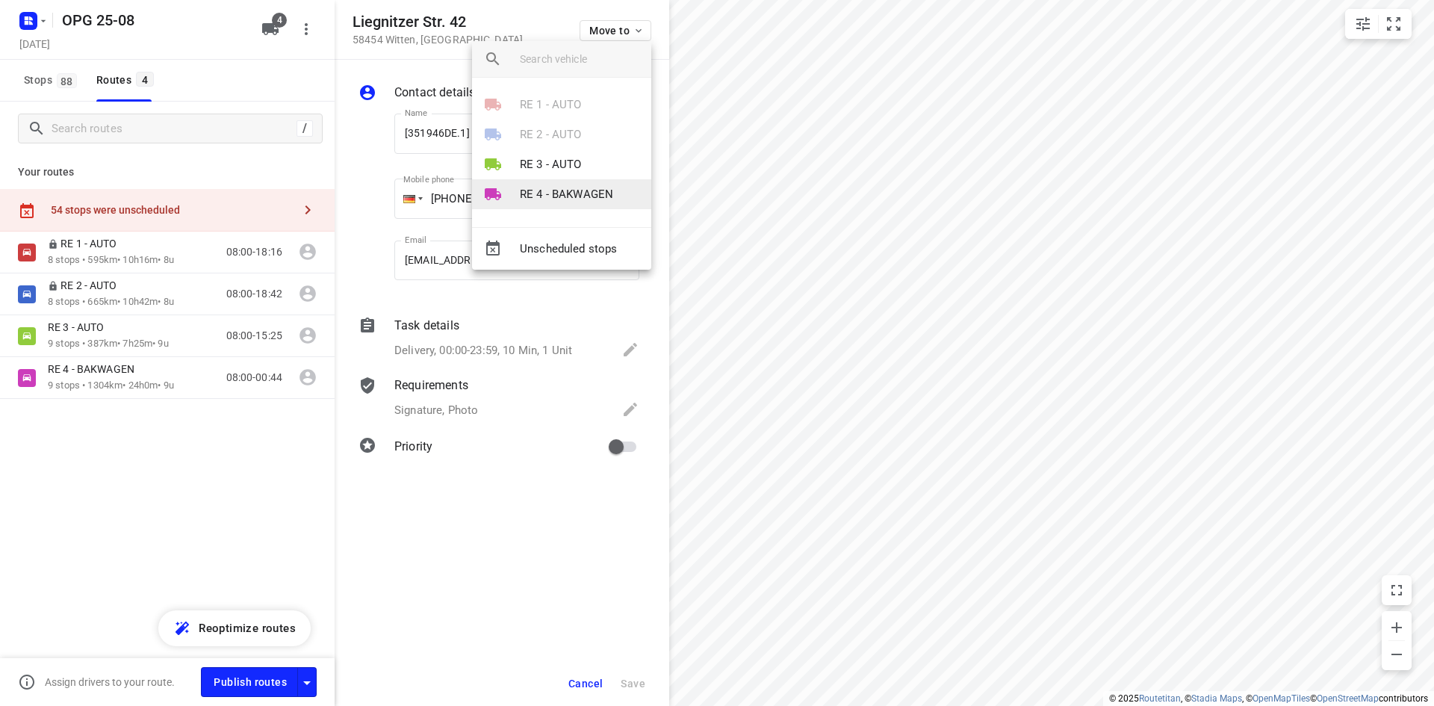
click at [549, 192] on p "RE 4 - BAKWAGEN" at bounding box center [566, 194] width 93 height 17
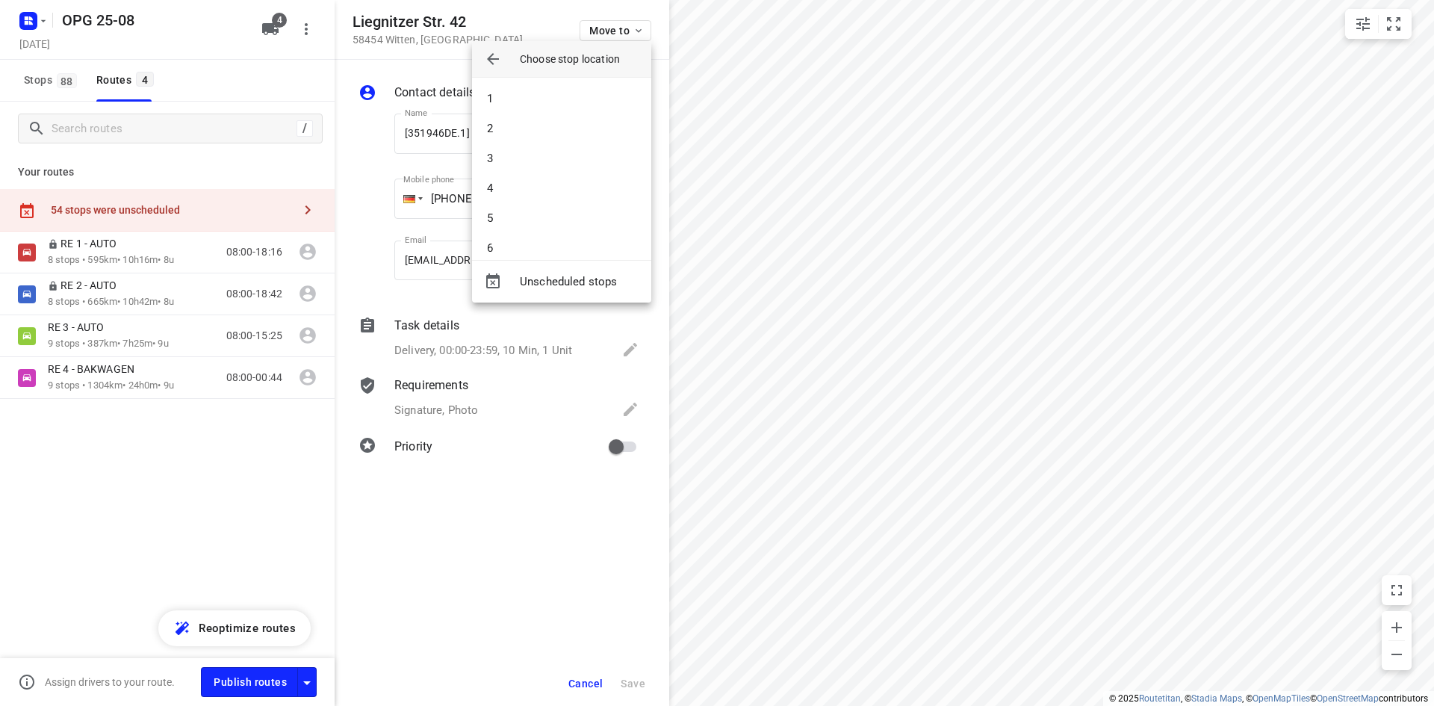
click at [549, 192] on li "4" at bounding box center [561, 188] width 179 height 30
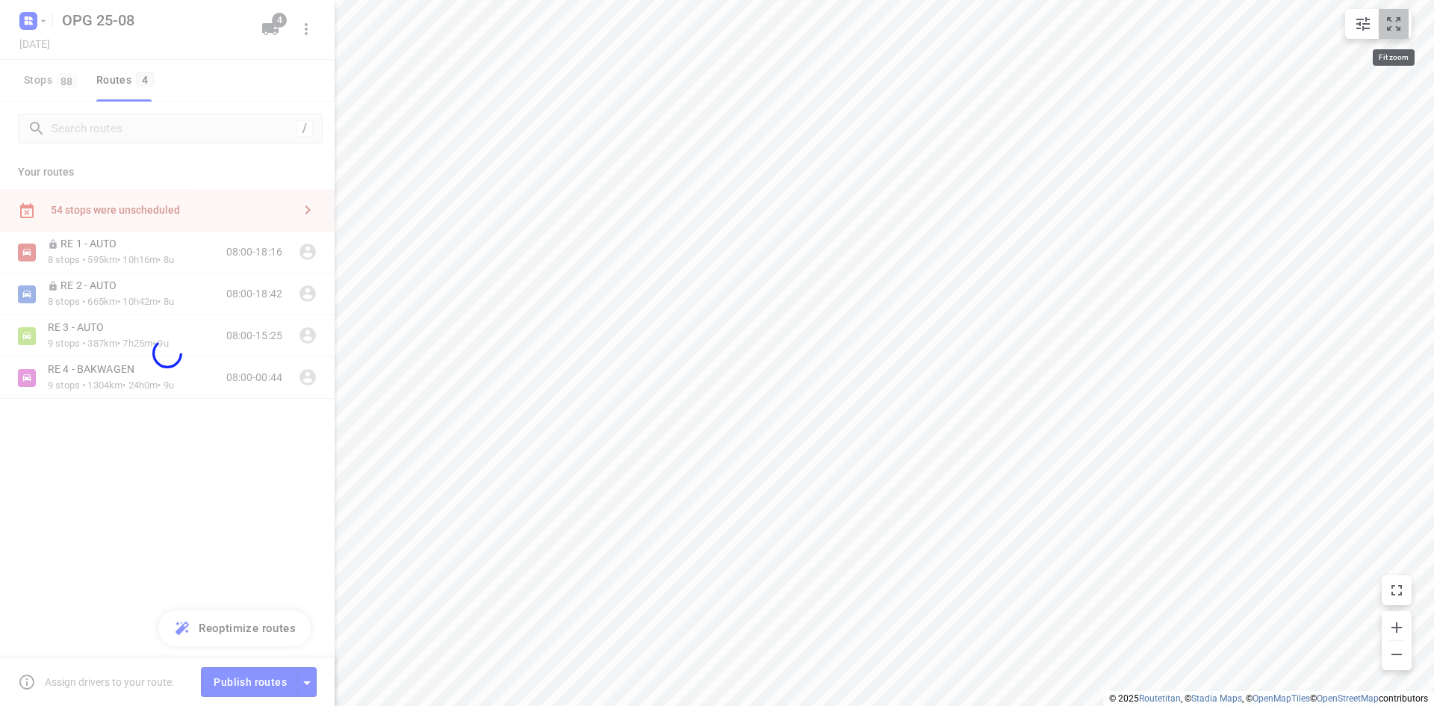
click at [1398, 15] on icon "small contained button group" at bounding box center [1393, 24] width 18 height 18
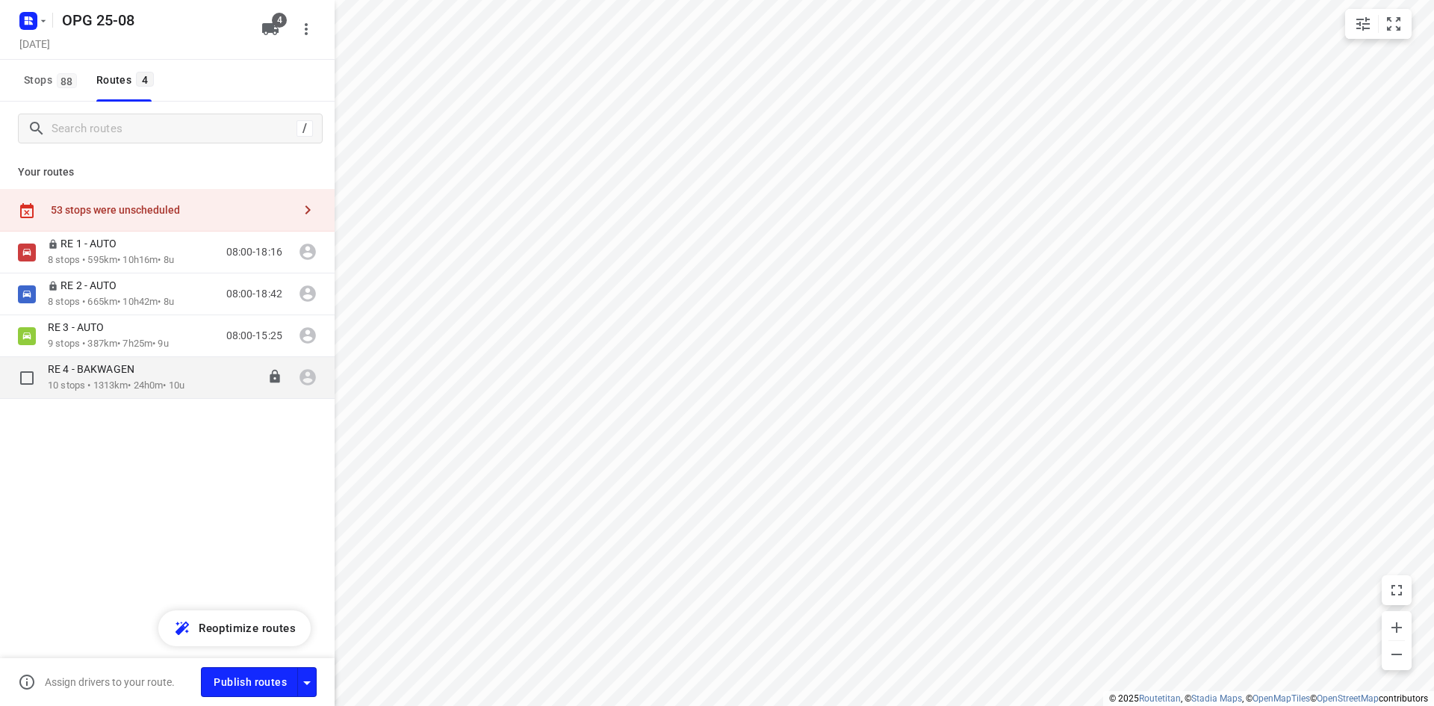
click at [78, 372] on p "RE 4 - BAKWAGEN" at bounding box center [96, 368] width 96 height 13
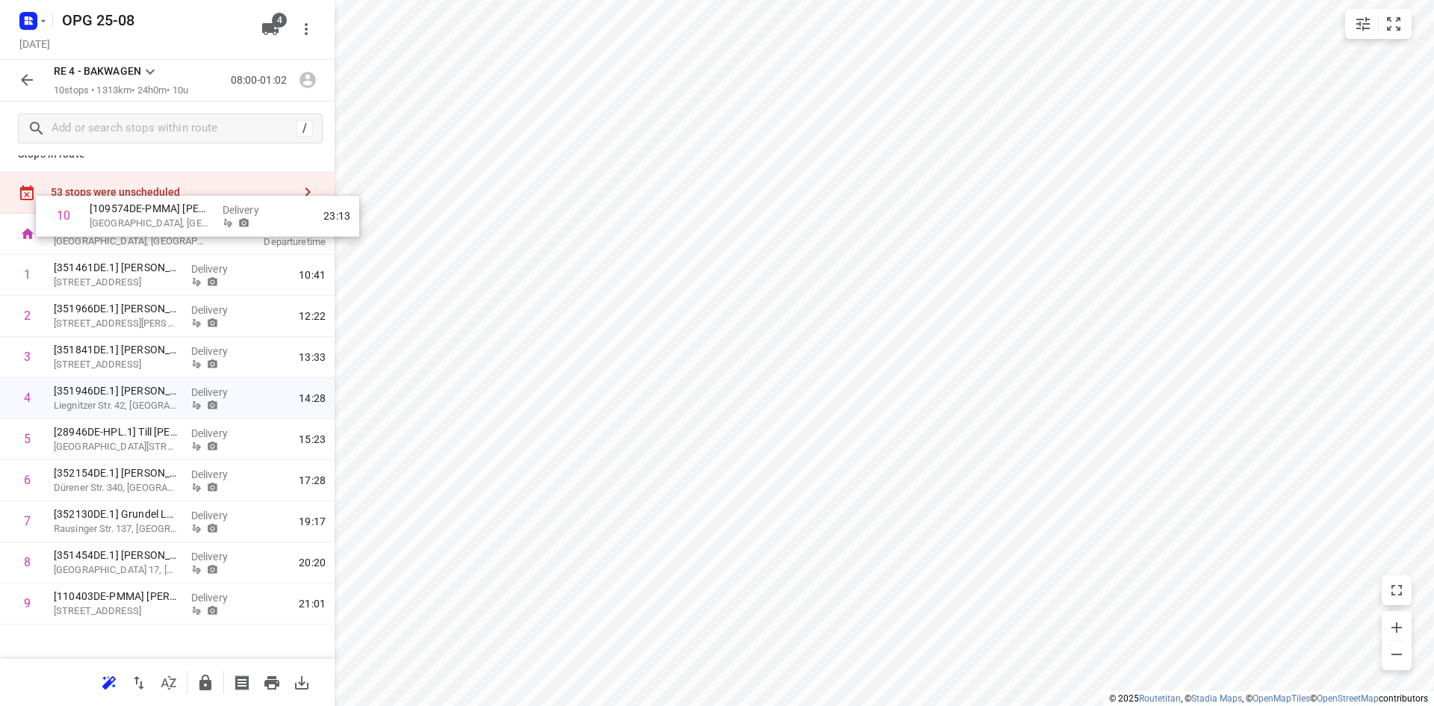
scroll to position [0, 0]
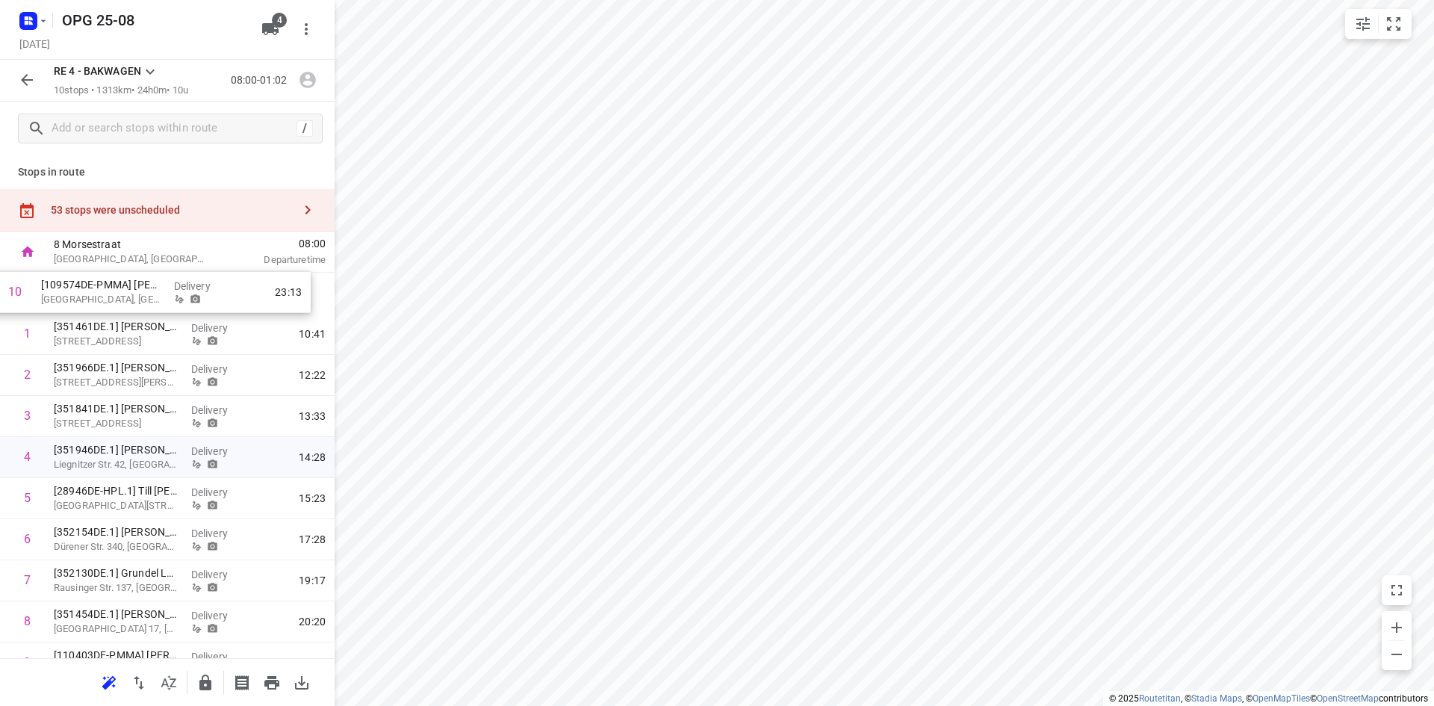
drag, startPoint x: 116, startPoint y: 593, endPoint x: 105, endPoint y: 287, distance: 306.4
click at [105, 287] on div "1 [351461DE.1] [PERSON_NAME] Zur Dombke 12, Arnsberg Delivery 10:41 2 [351966DE…" at bounding box center [167, 478] width 335 height 411
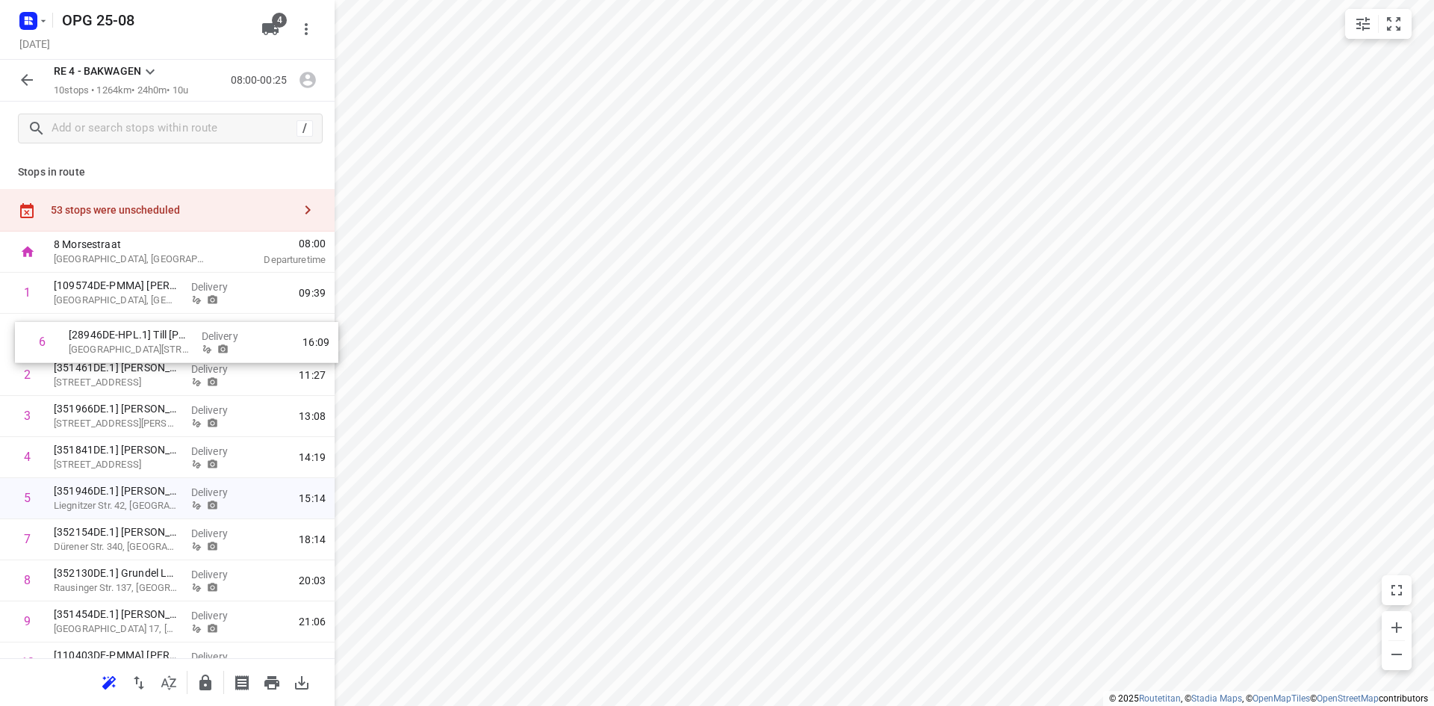
drag, startPoint x: 105, startPoint y: 506, endPoint x: 123, endPoint y: 349, distance: 157.9
click at [123, 349] on div "1 [109574DE-PMMA] [PERSON_NAME] [GEOGRAPHIC_DATA], [GEOGRAPHIC_DATA] Delivery 0…" at bounding box center [167, 478] width 335 height 411
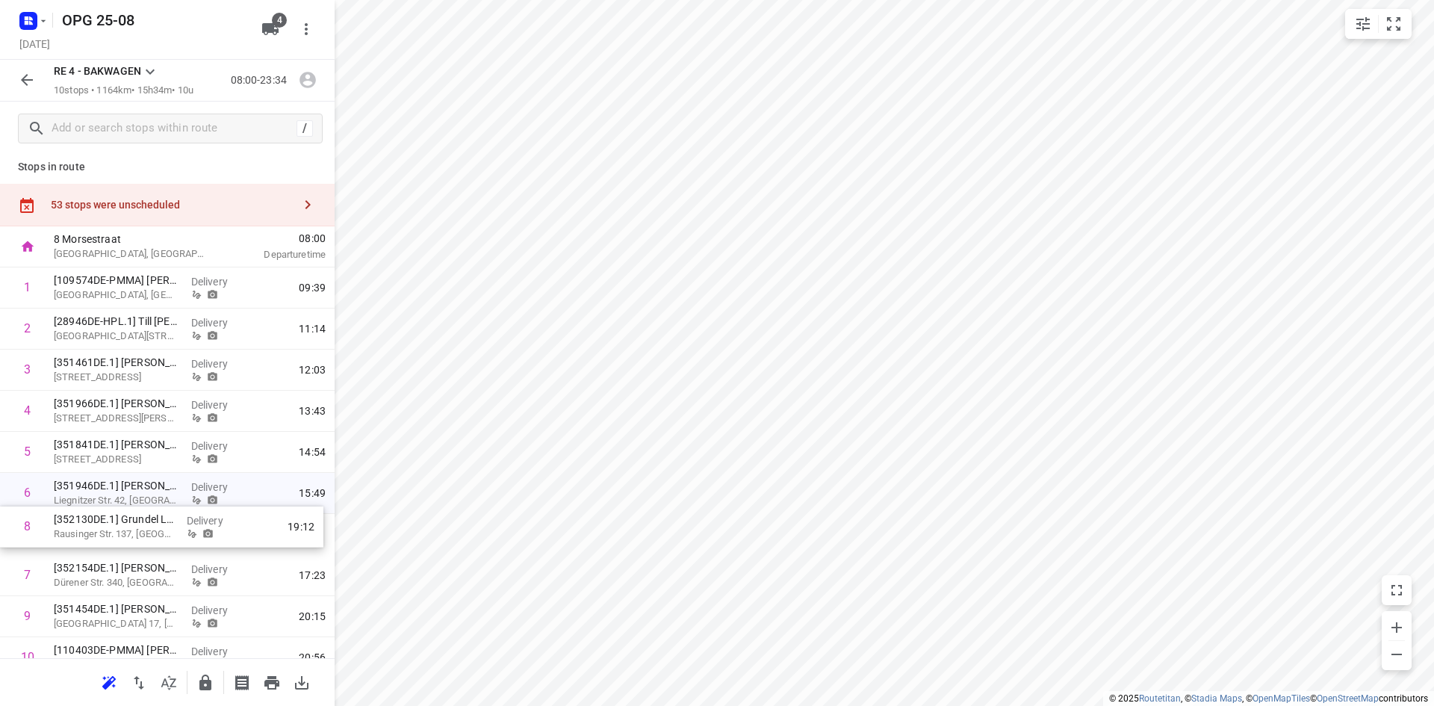
scroll to position [7, 0]
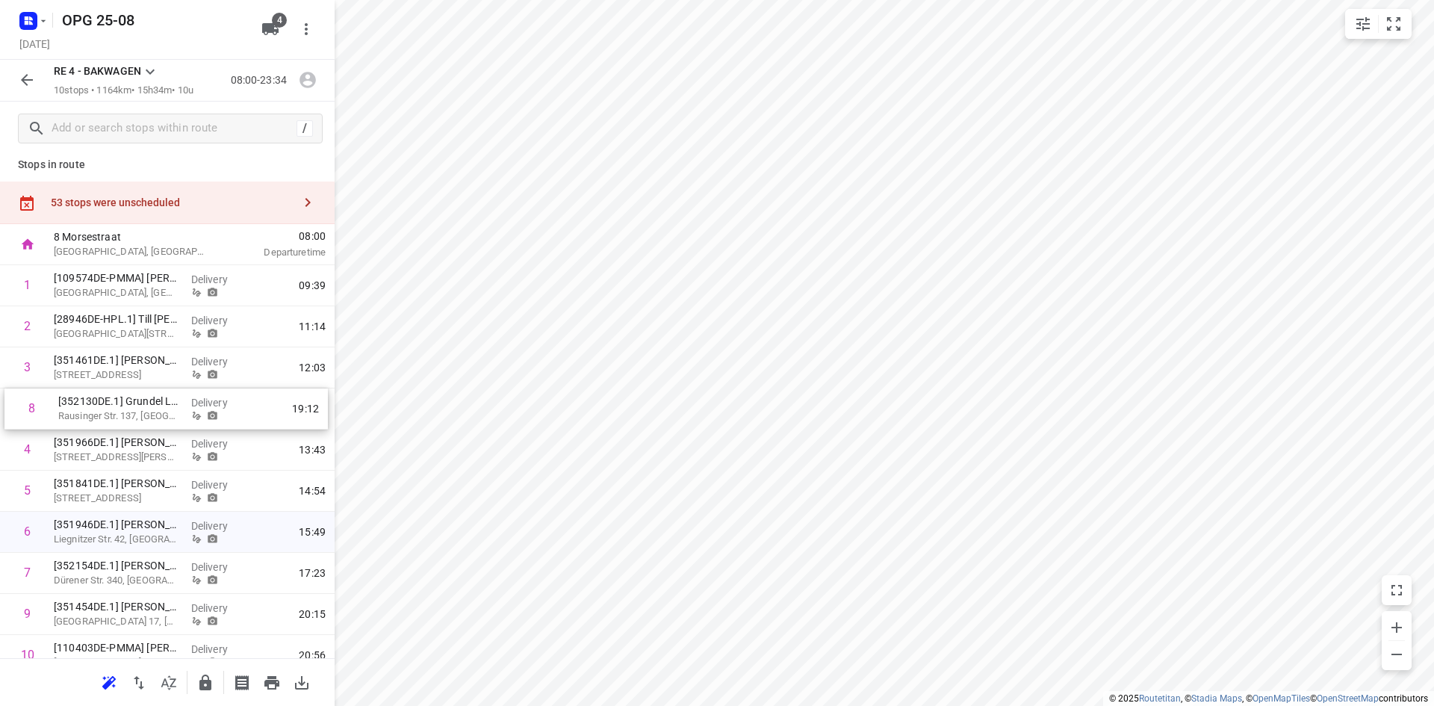
drag, startPoint x: 101, startPoint y: 577, endPoint x: 105, endPoint y: 397, distance: 180.0
click at [105, 397] on div "1 [109574DE-PMMA] [PERSON_NAME] [GEOGRAPHIC_DATA], [GEOGRAPHIC_DATA] Delivery 0…" at bounding box center [167, 470] width 335 height 411
drag, startPoint x: 66, startPoint y: 539, endPoint x: 67, endPoint y: 453, distance: 86.6
click at [67, 453] on div "1 [109574DE-PMMA] [PERSON_NAME] [GEOGRAPHIC_DATA], [GEOGRAPHIC_DATA] Delivery 0…" at bounding box center [167, 469] width 335 height 411
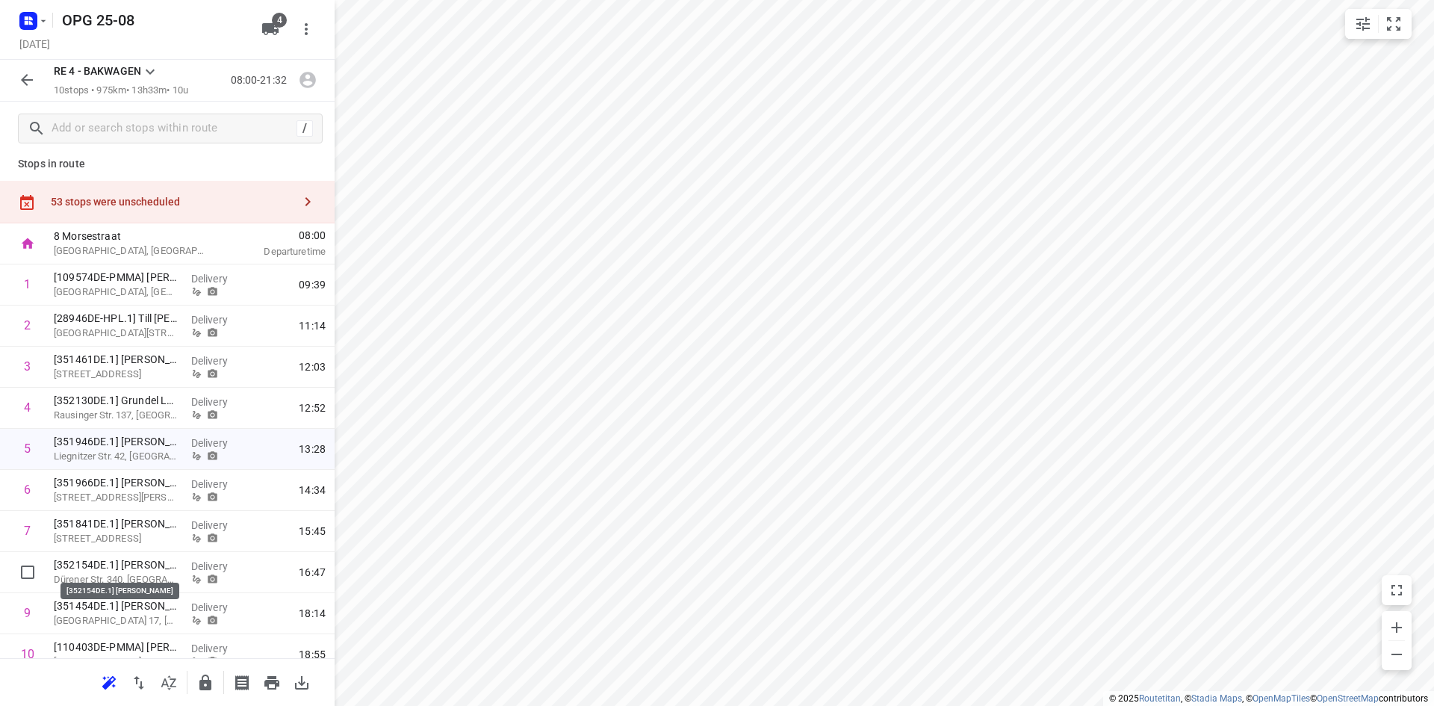
scroll to position [13, 0]
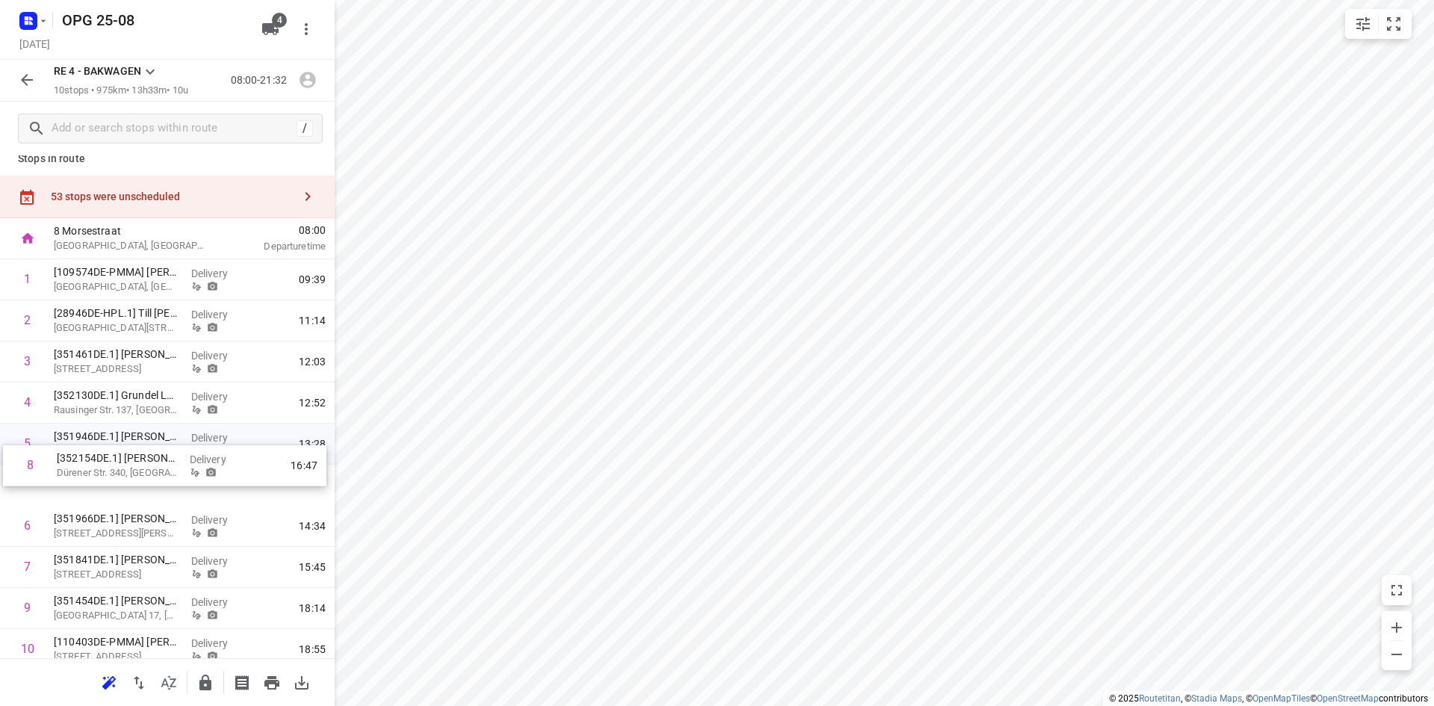
drag, startPoint x: 111, startPoint y: 574, endPoint x: 116, endPoint y: 457, distance: 116.6
click at [116, 457] on div "1 [109574DE-PMMA] [PERSON_NAME] [GEOGRAPHIC_DATA], [GEOGRAPHIC_DATA] Delivery 0…" at bounding box center [167, 464] width 335 height 411
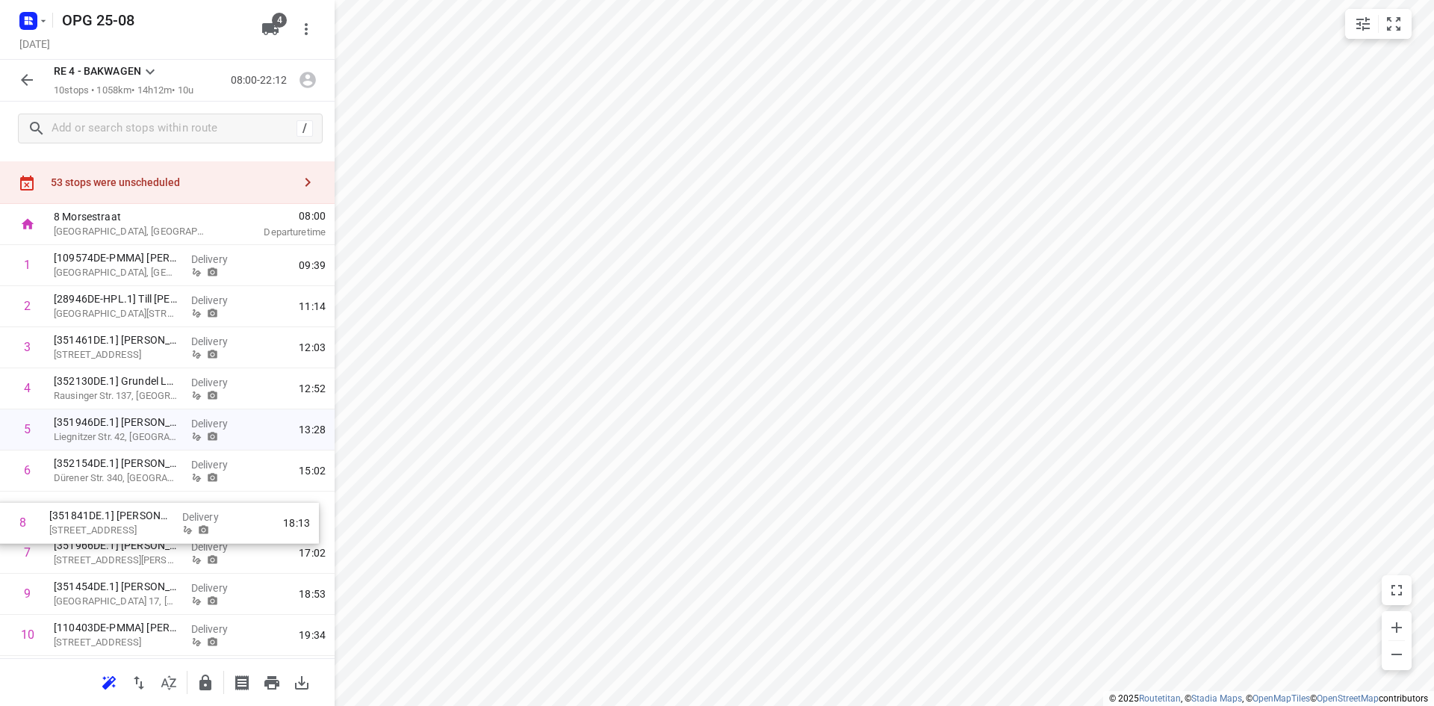
scroll to position [28, 0]
drag, startPoint x: 94, startPoint y: 563, endPoint x: 93, endPoint y: 500, distance: 62.7
click at [93, 500] on div "1 [109574DE-PMMA] [PERSON_NAME] [GEOGRAPHIC_DATA], [GEOGRAPHIC_DATA] Delivery 0…" at bounding box center [167, 450] width 335 height 411
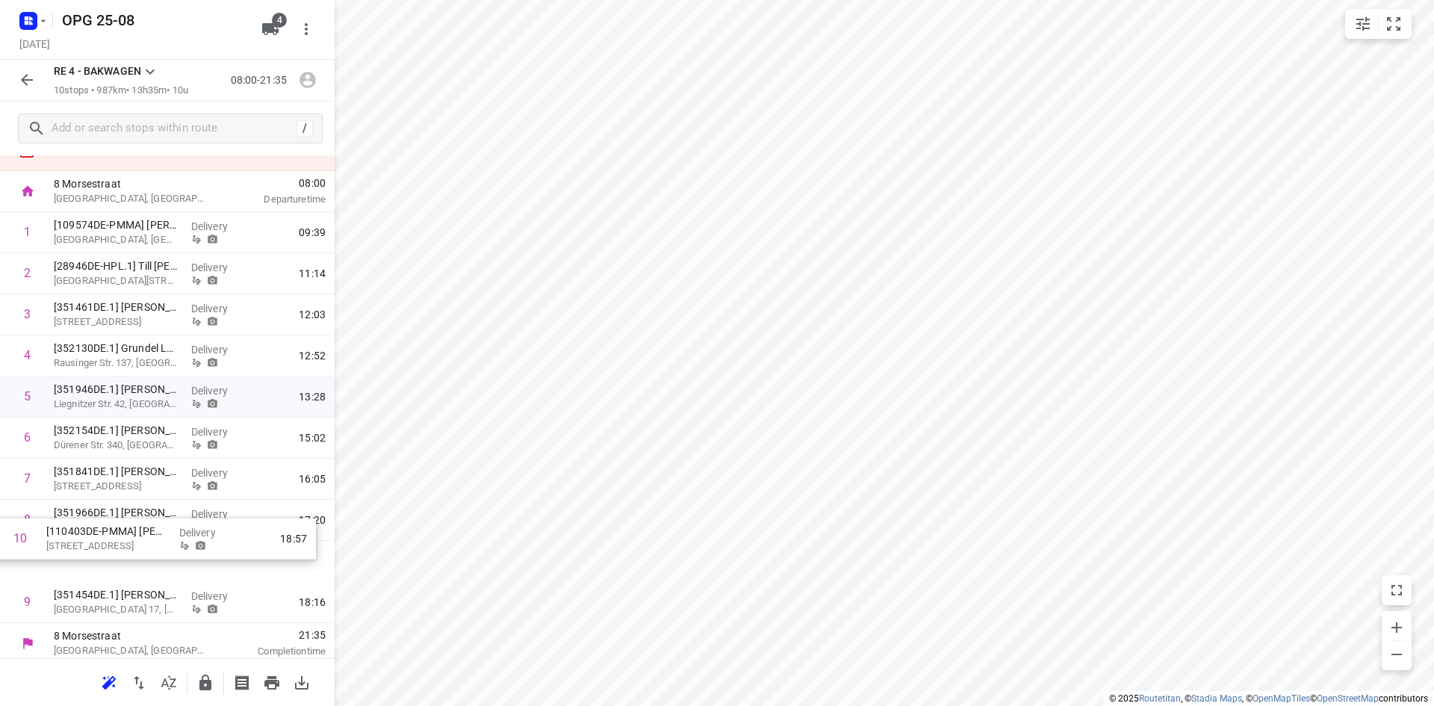
scroll to position [66, 0]
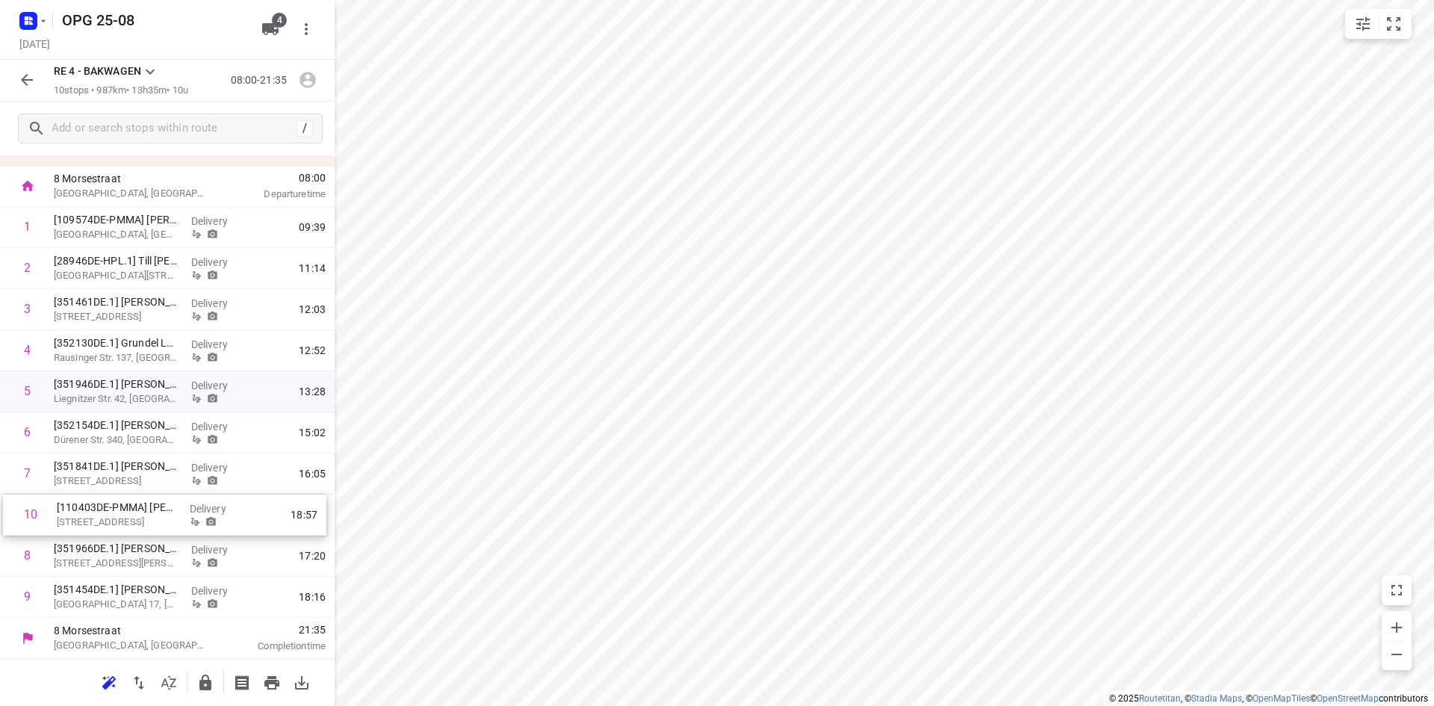
drag, startPoint x: 108, startPoint y: 638, endPoint x: 111, endPoint y: 512, distance: 126.2
click at [111, 512] on div "1 [109574DE-PMMA] [PERSON_NAME] [GEOGRAPHIC_DATA], [GEOGRAPHIC_DATA] Delivery 0…" at bounding box center [167, 412] width 335 height 411
drag, startPoint x: 113, startPoint y: 599, endPoint x: 117, endPoint y: 549, distance: 50.2
click at [117, 549] on div "1 [109574DE-PMMA] [PERSON_NAME] [GEOGRAPHIC_DATA], [GEOGRAPHIC_DATA] Delivery 0…" at bounding box center [167, 412] width 335 height 411
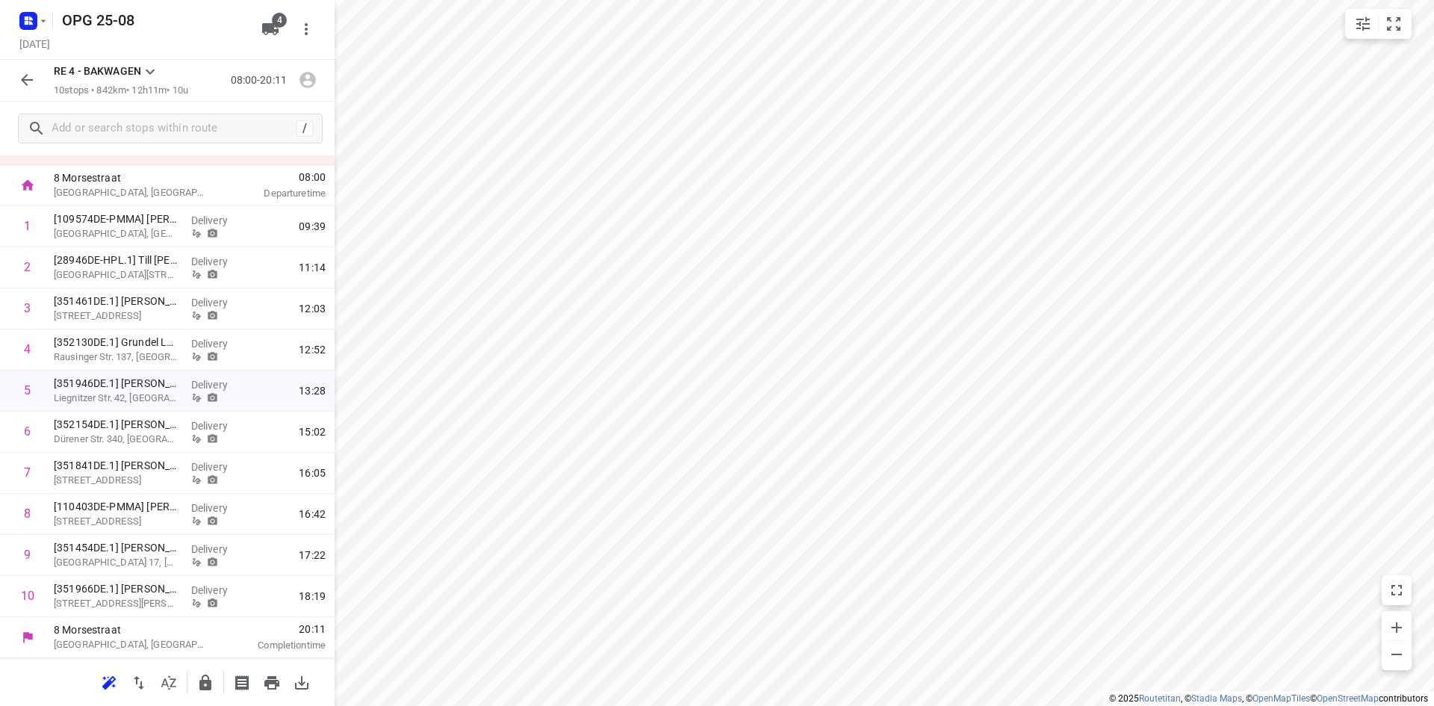
click at [149, 72] on icon at bounding box center [150, 71] width 9 height 5
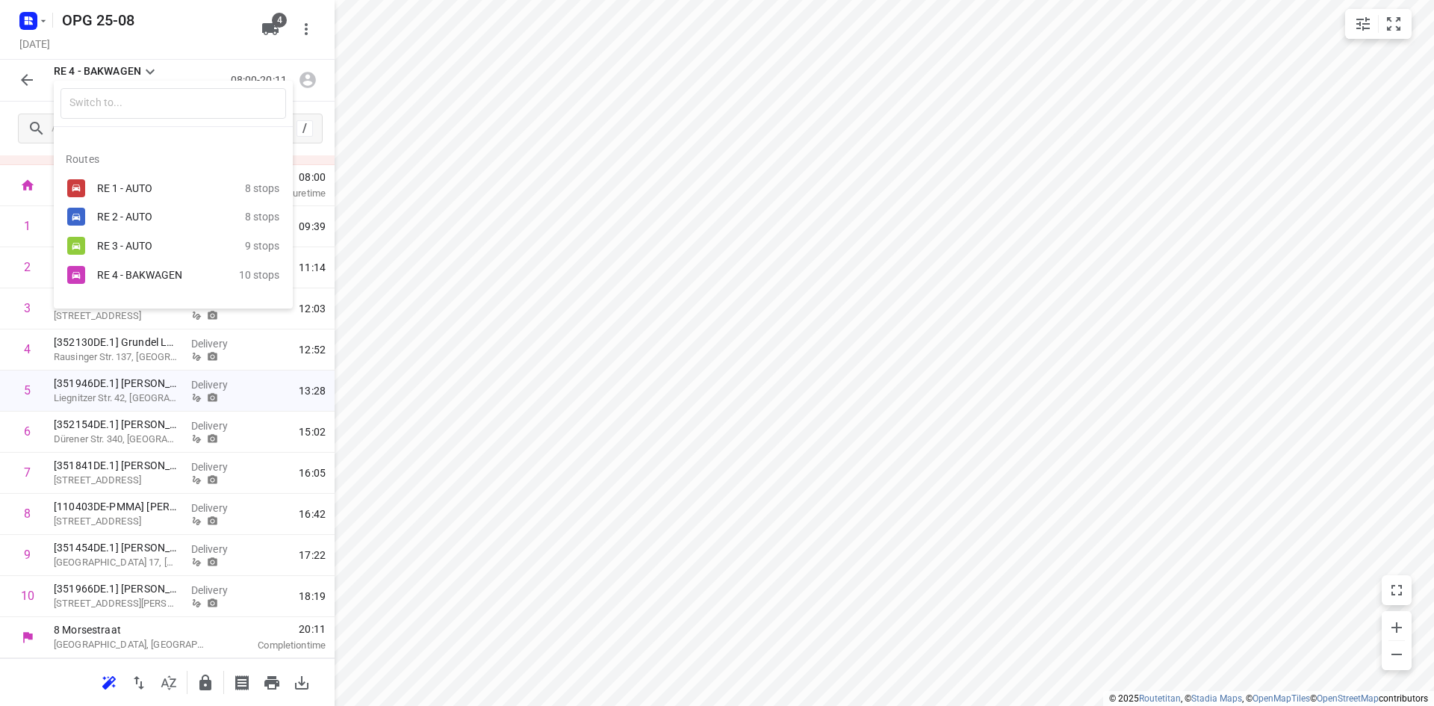
click at [152, 184] on div "RE 1 - AUTO" at bounding box center [160, 188] width 127 height 12
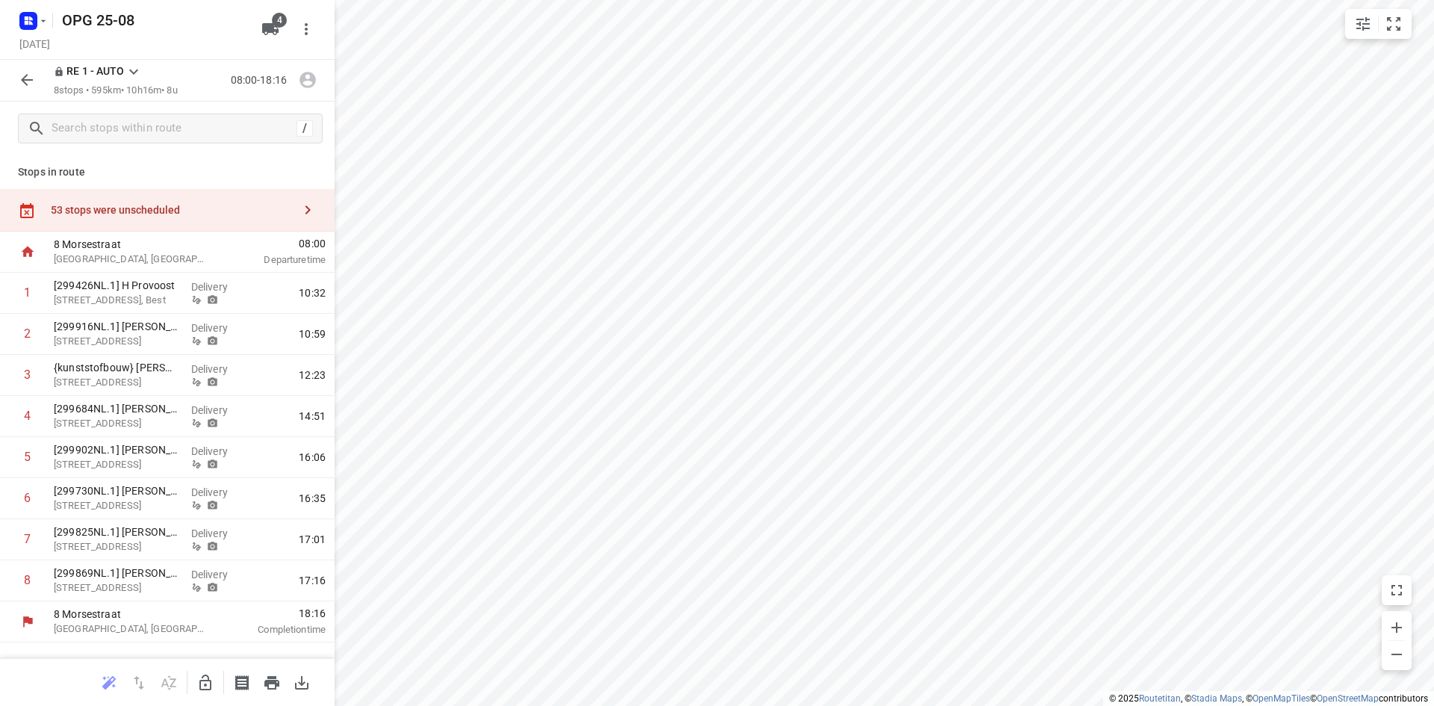
scroll to position [0, 0]
click at [134, 69] on icon at bounding box center [134, 72] width 18 height 18
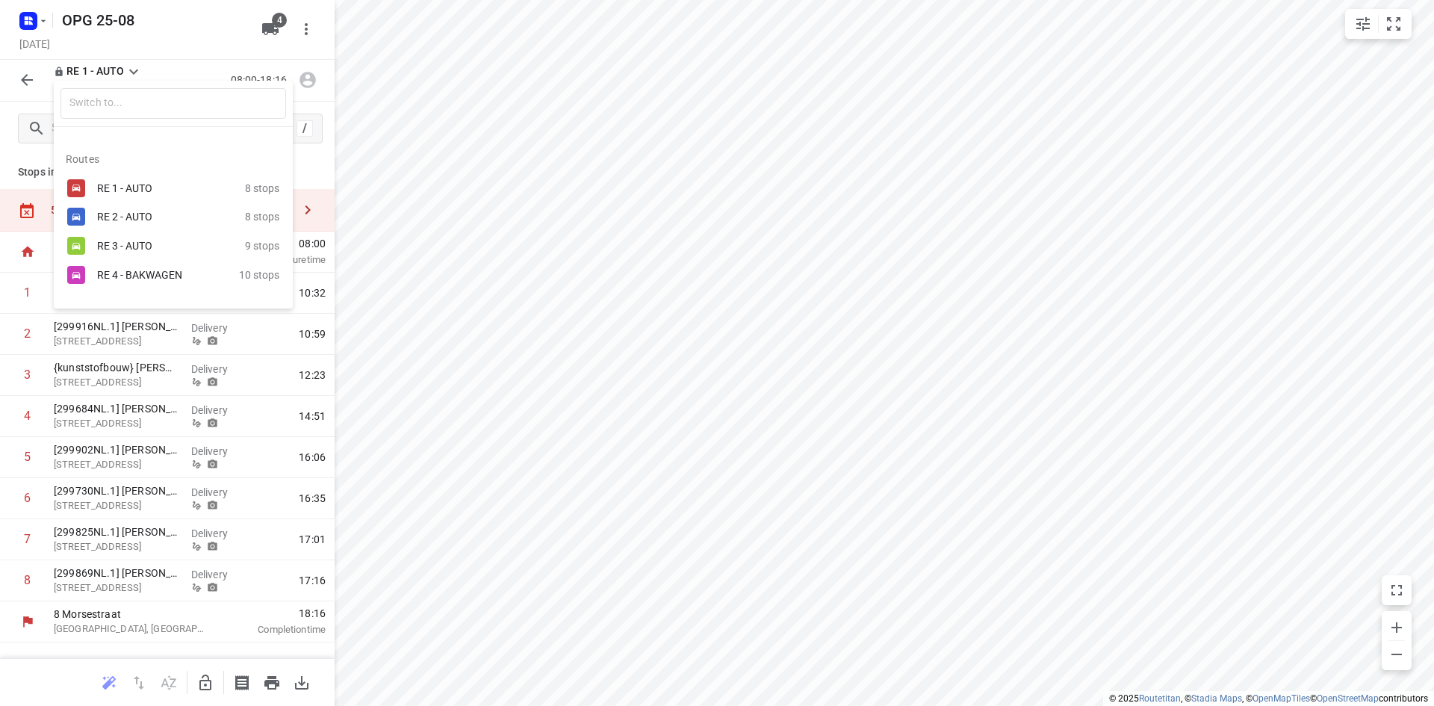
click at [155, 191] on div "RE 1 - AUTO" at bounding box center [160, 188] width 127 height 12
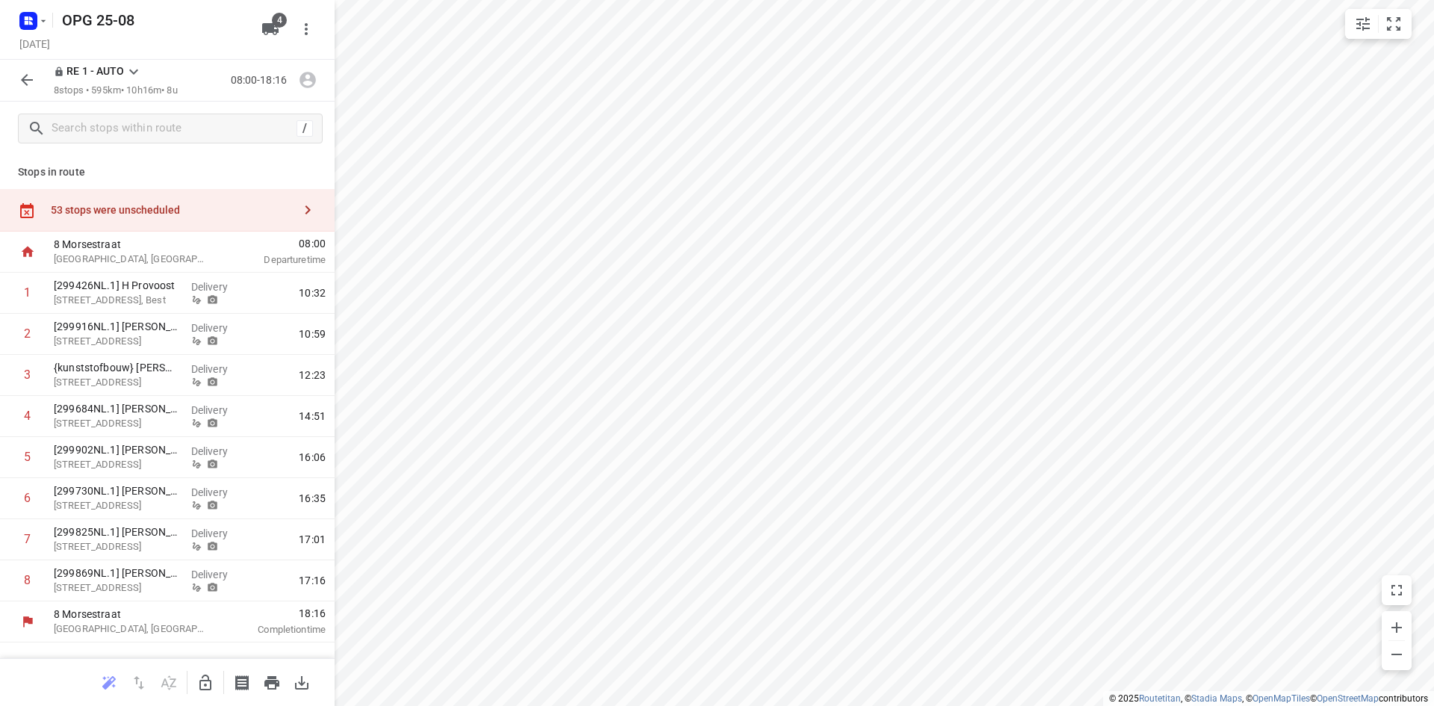
click at [131, 67] on icon at bounding box center [134, 72] width 18 height 18
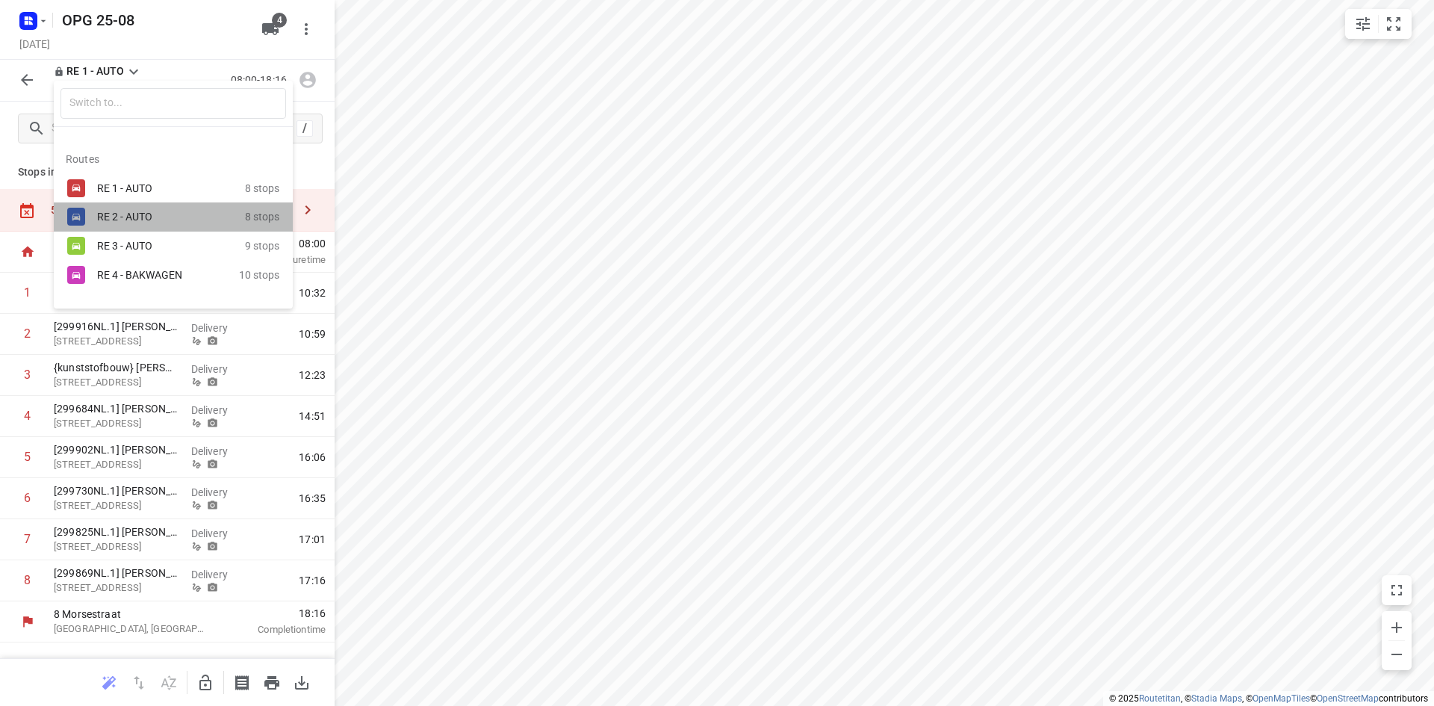
click at [119, 217] on div "RE 2 - AUTO" at bounding box center [160, 217] width 127 height 12
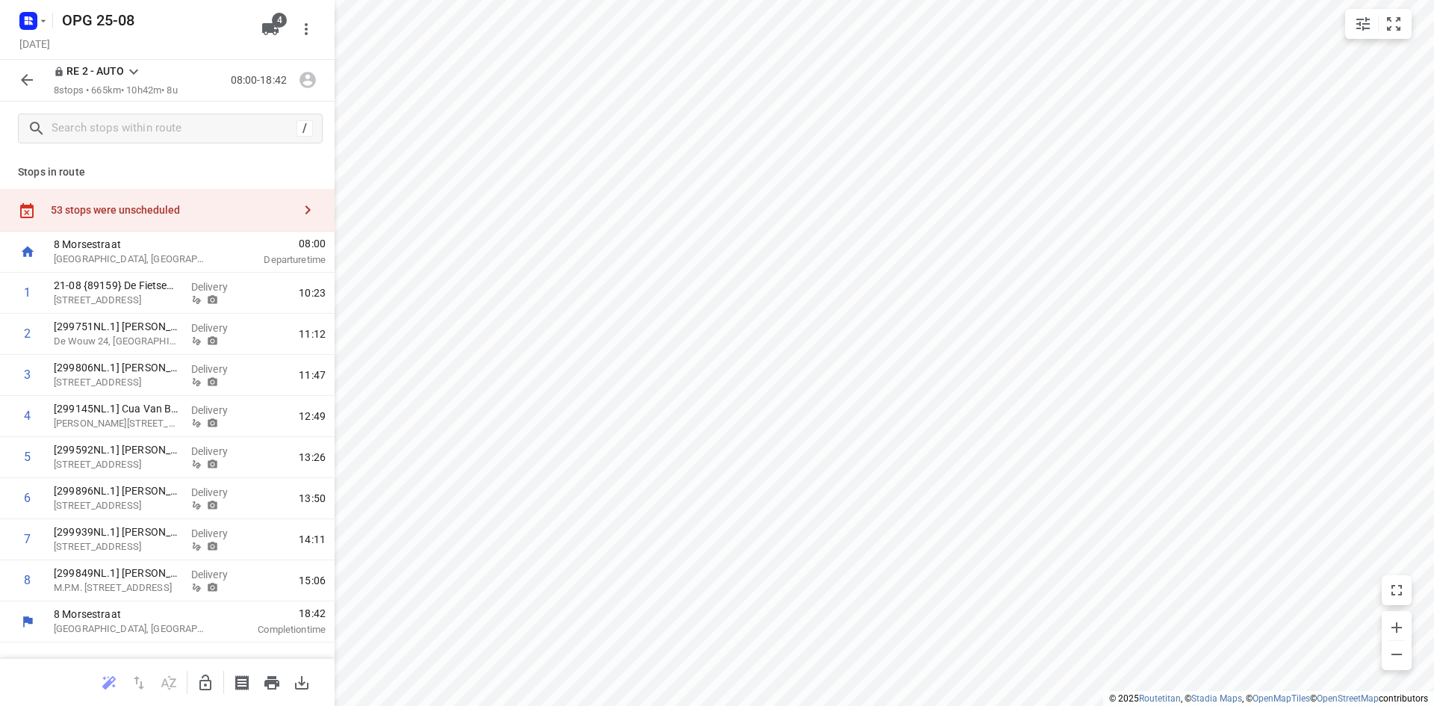
click at [128, 64] on icon at bounding box center [134, 72] width 18 height 18
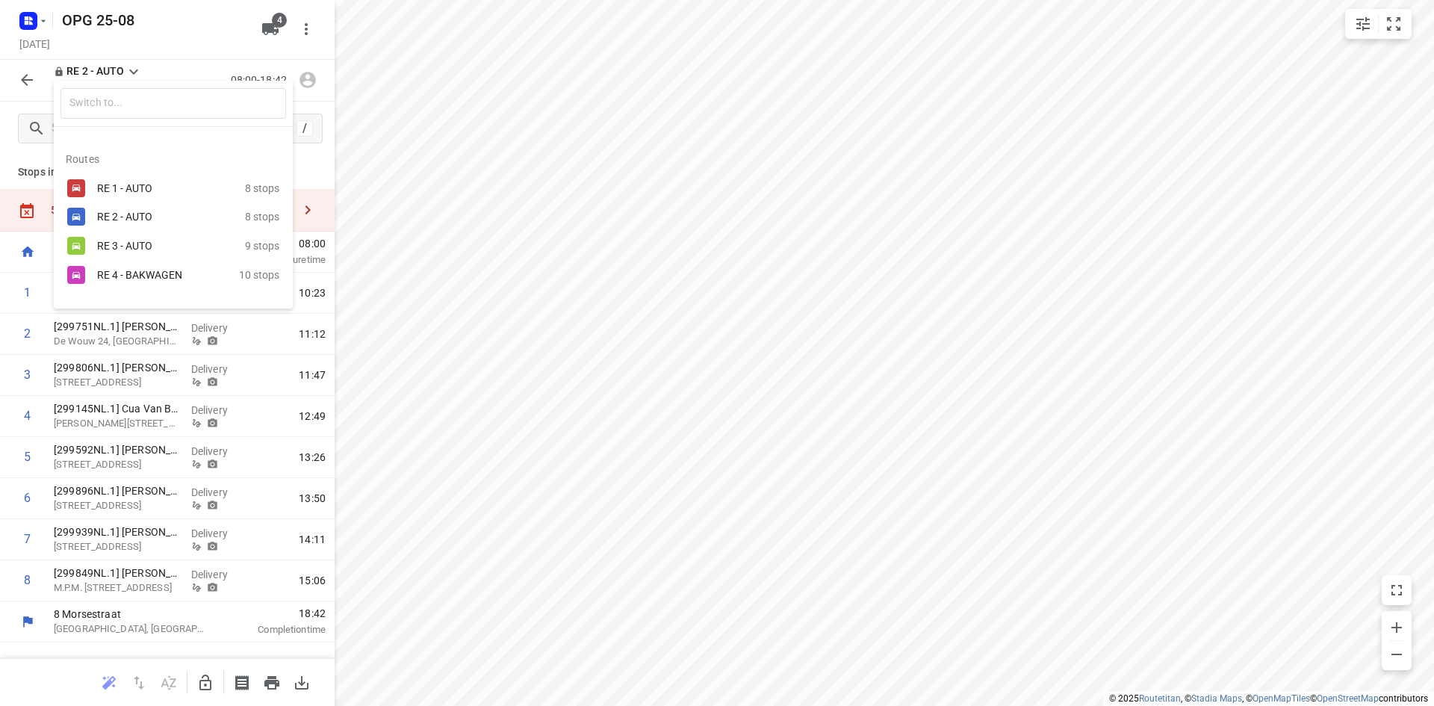
click at [136, 240] on div "RE 3 - AUTO" at bounding box center [160, 246] width 127 height 12
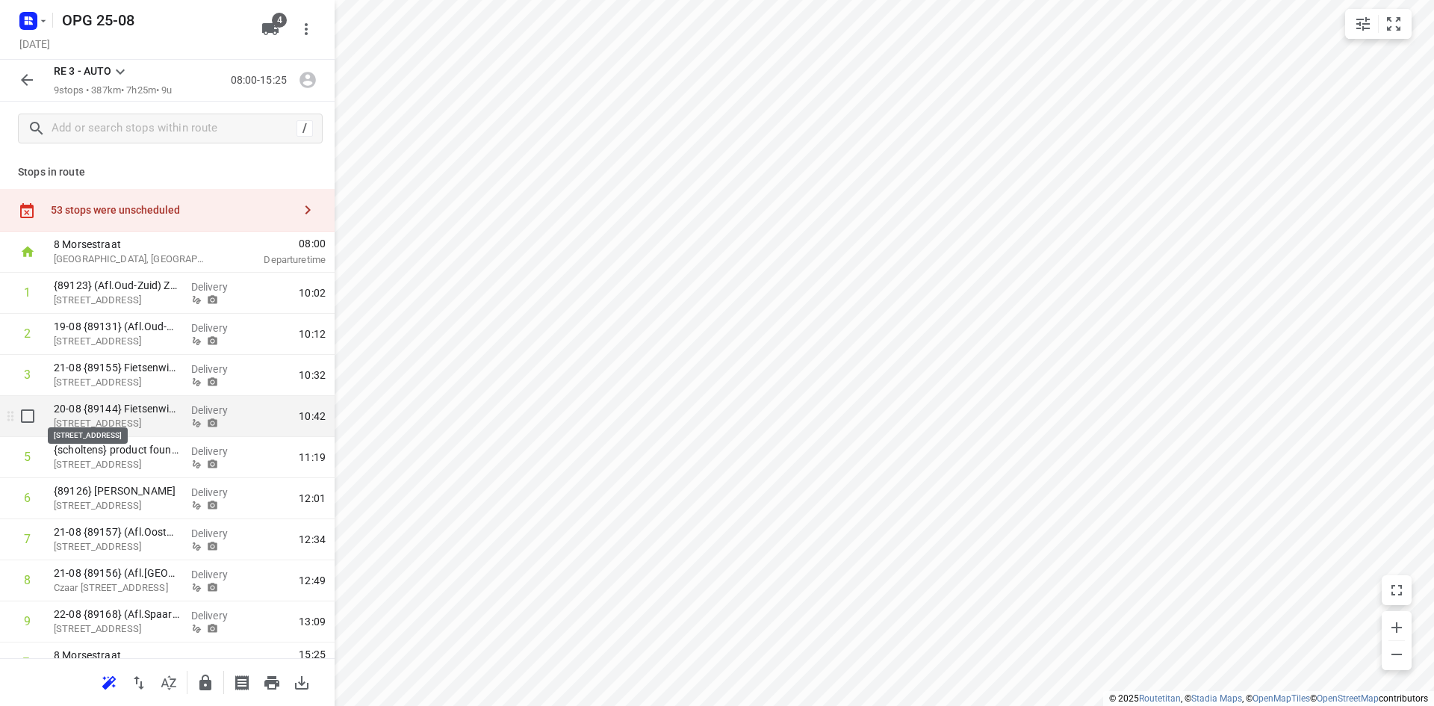
scroll to position [25, 0]
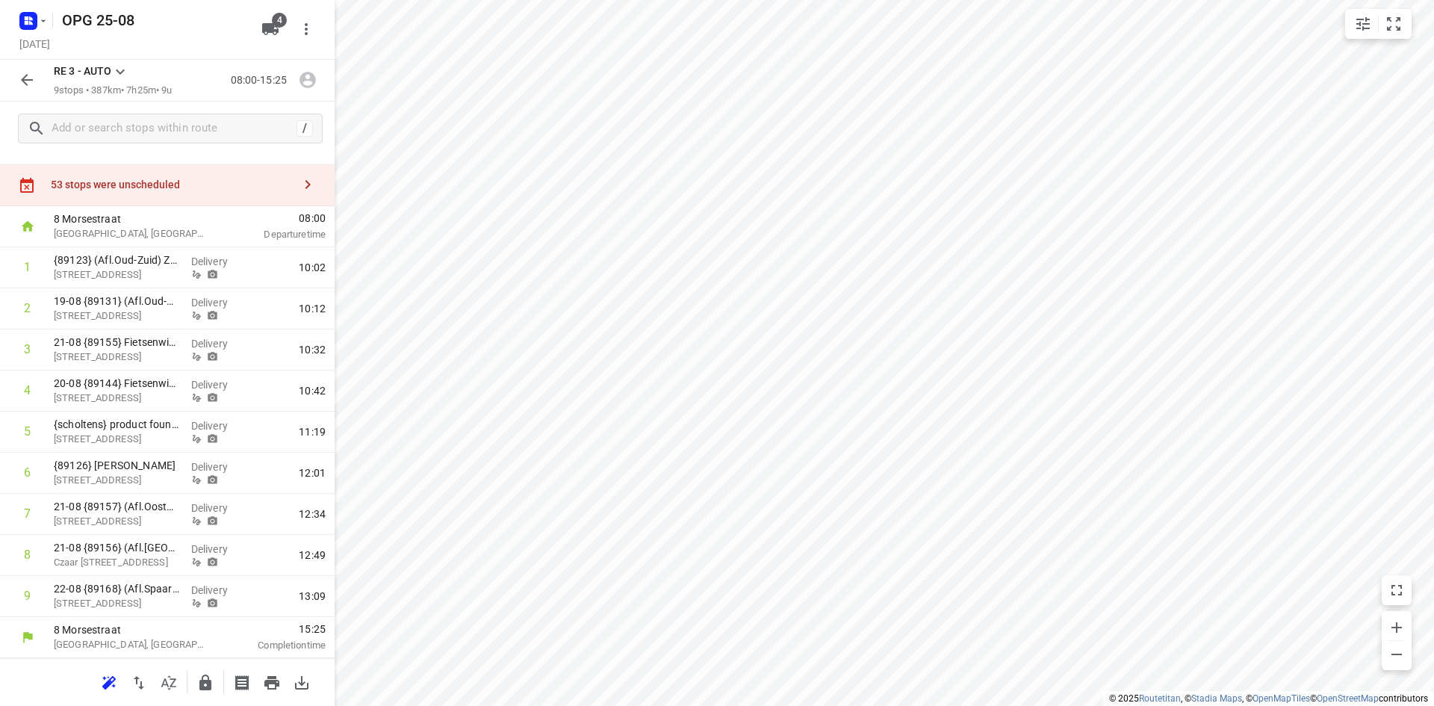
click at [116, 66] on icon at bounding box center [120, 72] width 18 height 18
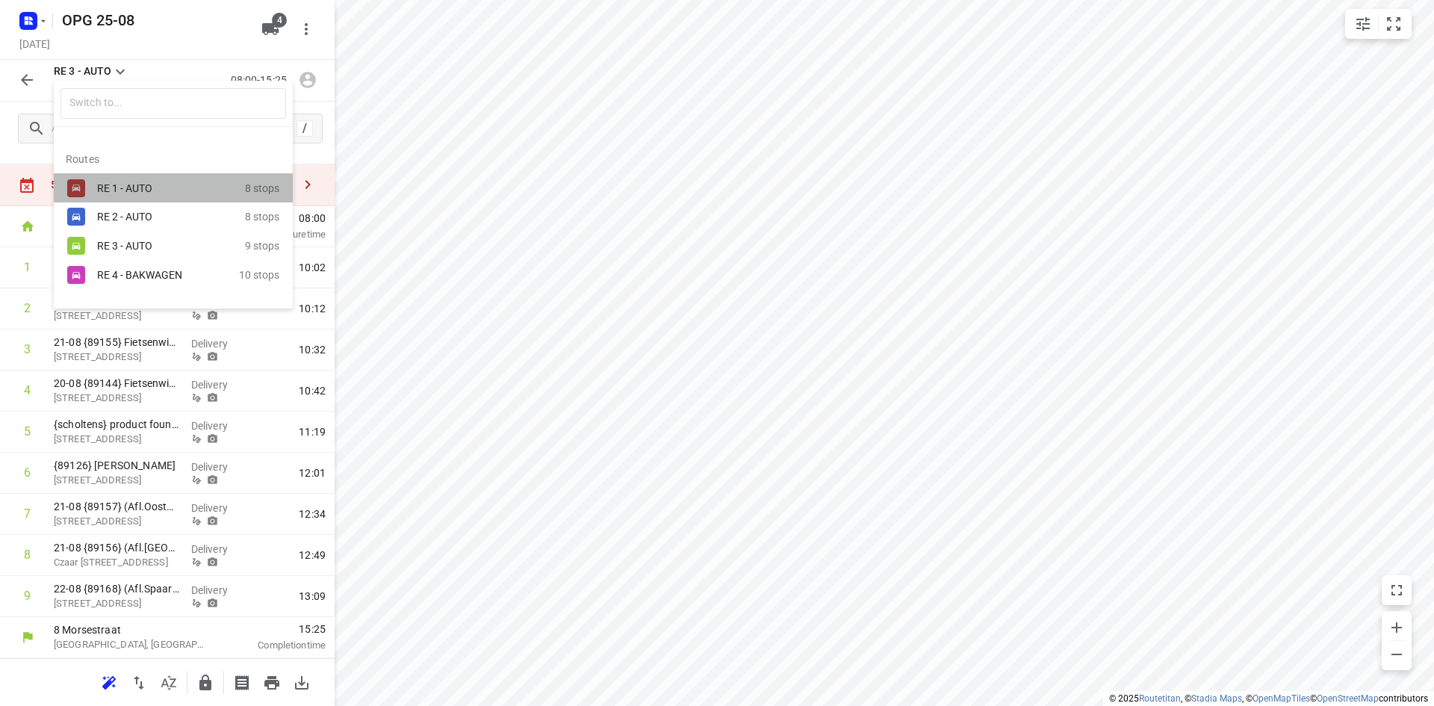
click at [107, 184] on div "RE 1 - AUTO" at bounding box center [160, 188] width 127 height 12
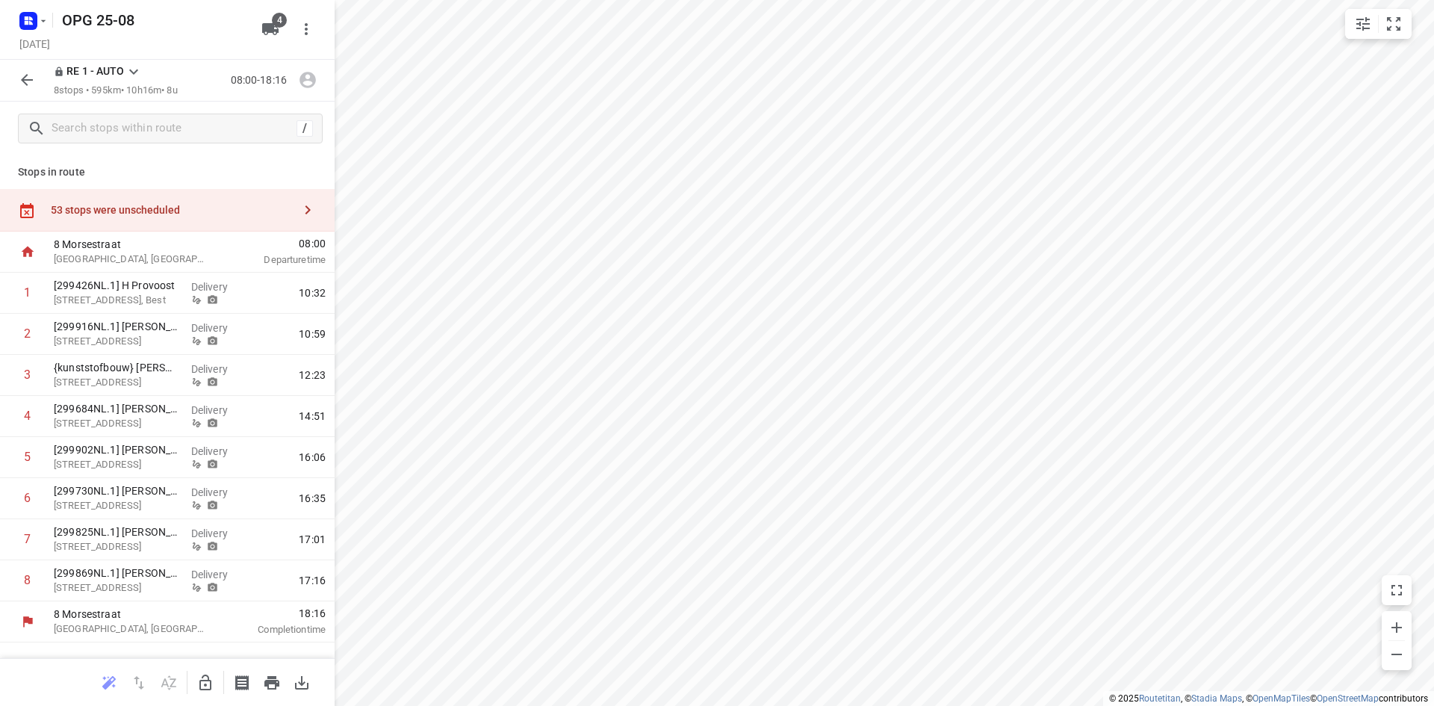
click at [134, 65] on icon at bounding box center [134, 72] width 18 height 18
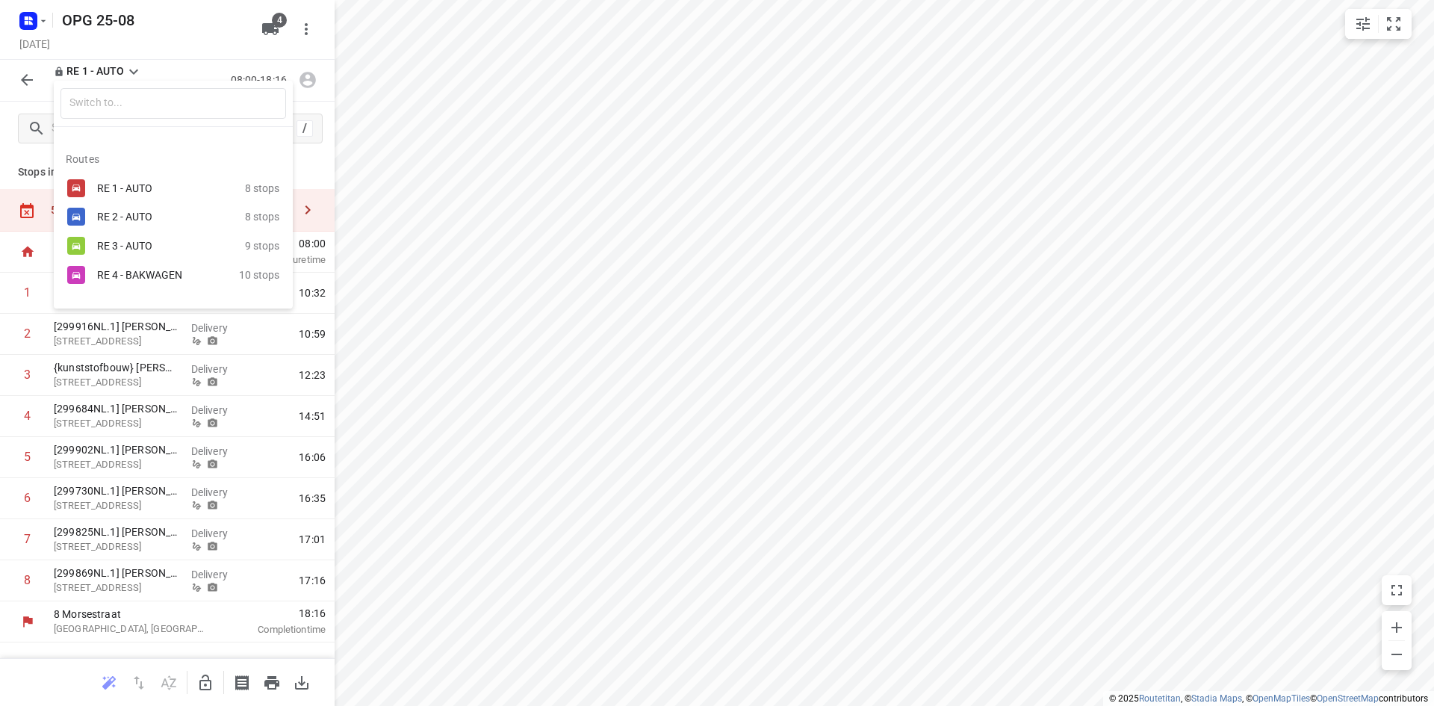
click at [133, 276] on div "RE 4 - BAKWAGEN" at bounding box center [160, 275] width 127 height 12
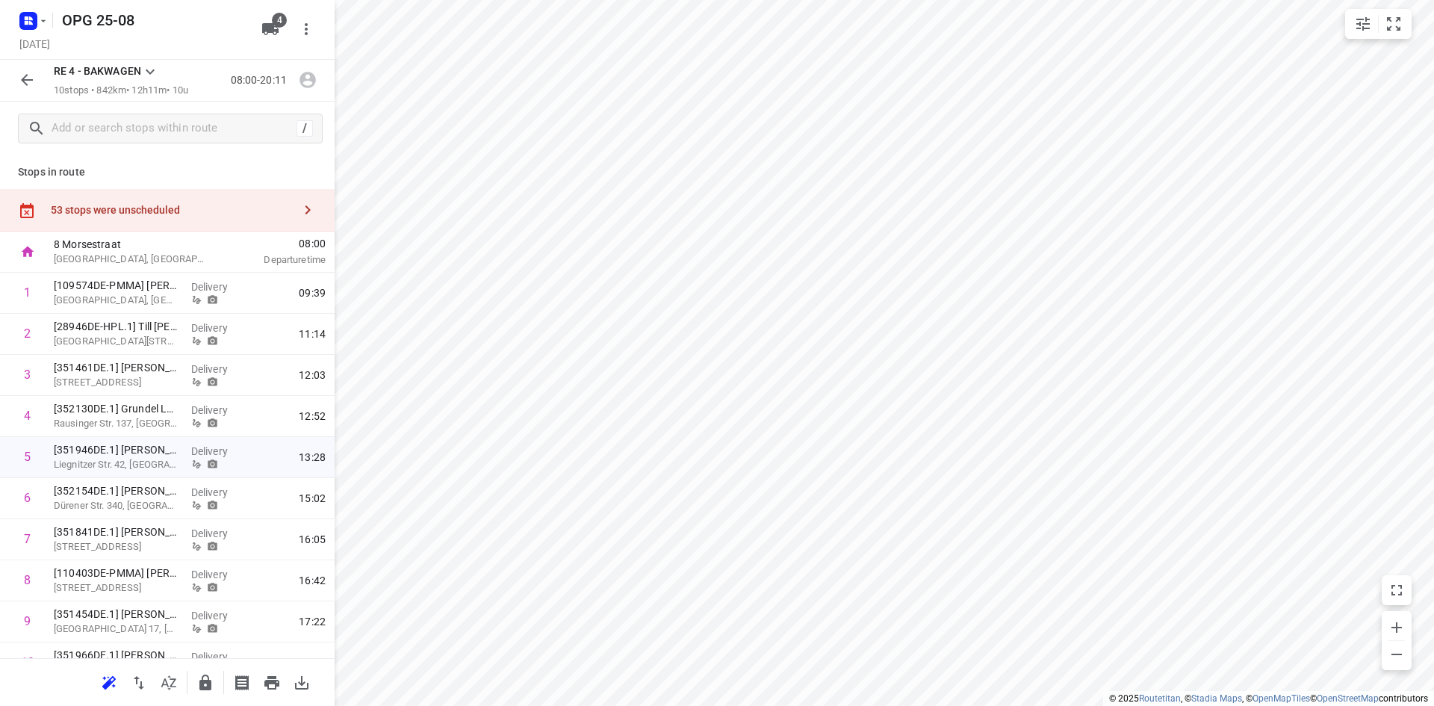
scroll to position [66, 0]
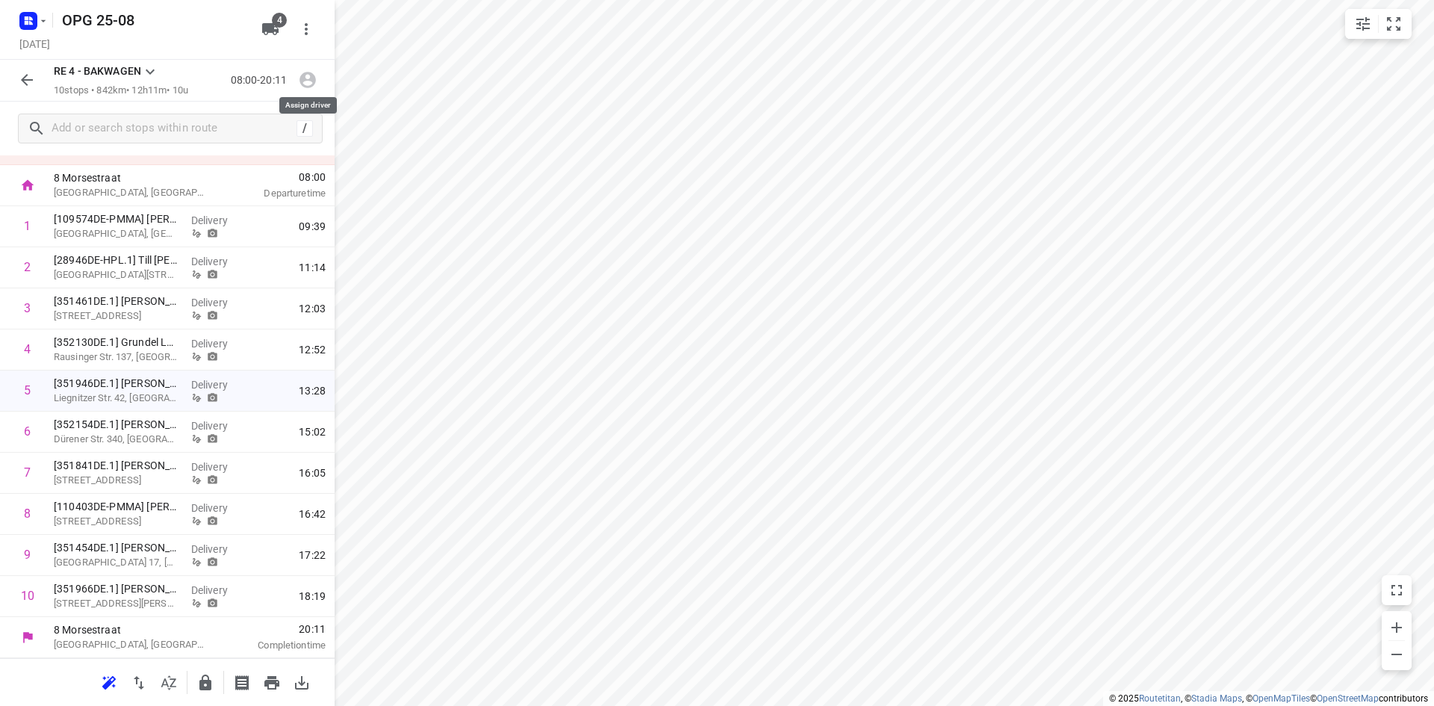
click at [306, 77] on icon "button" at bounding box center [307, 79] width 19 height 19
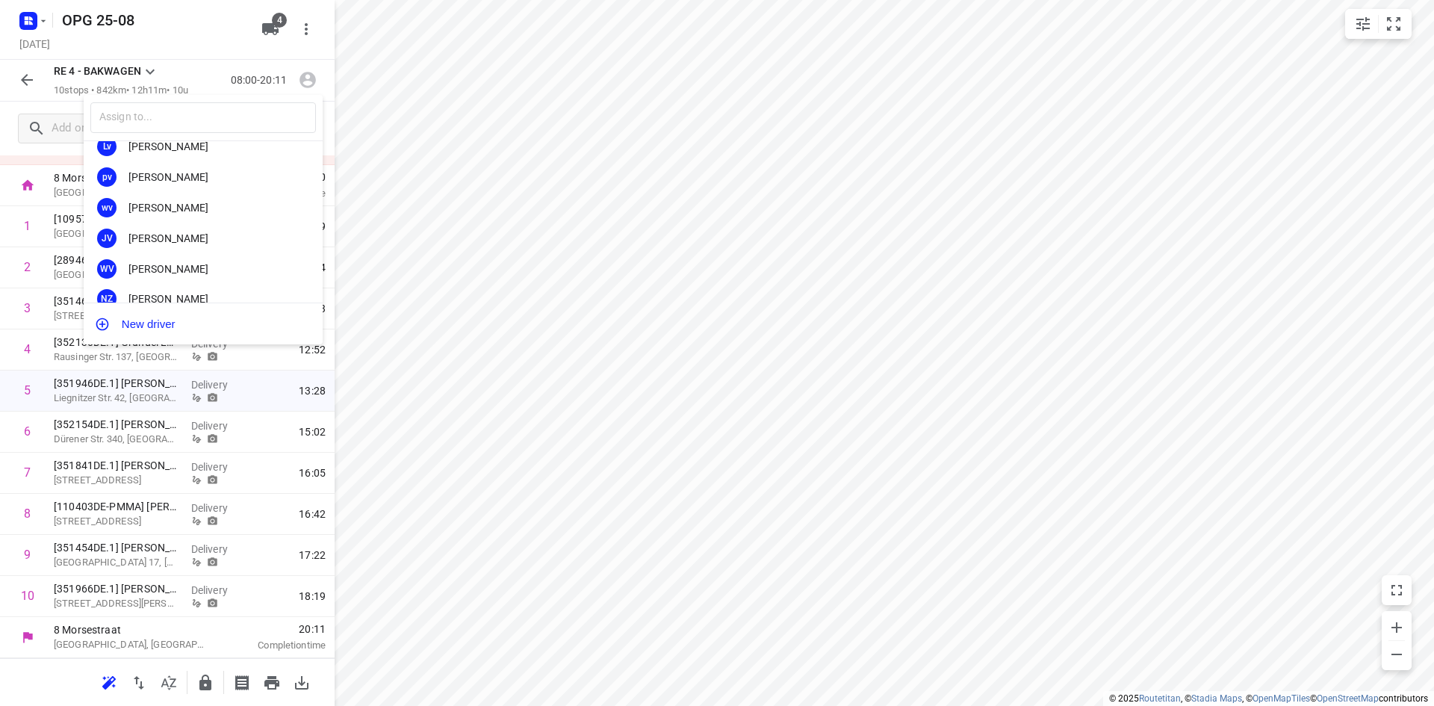
scroll to position [278, 0]
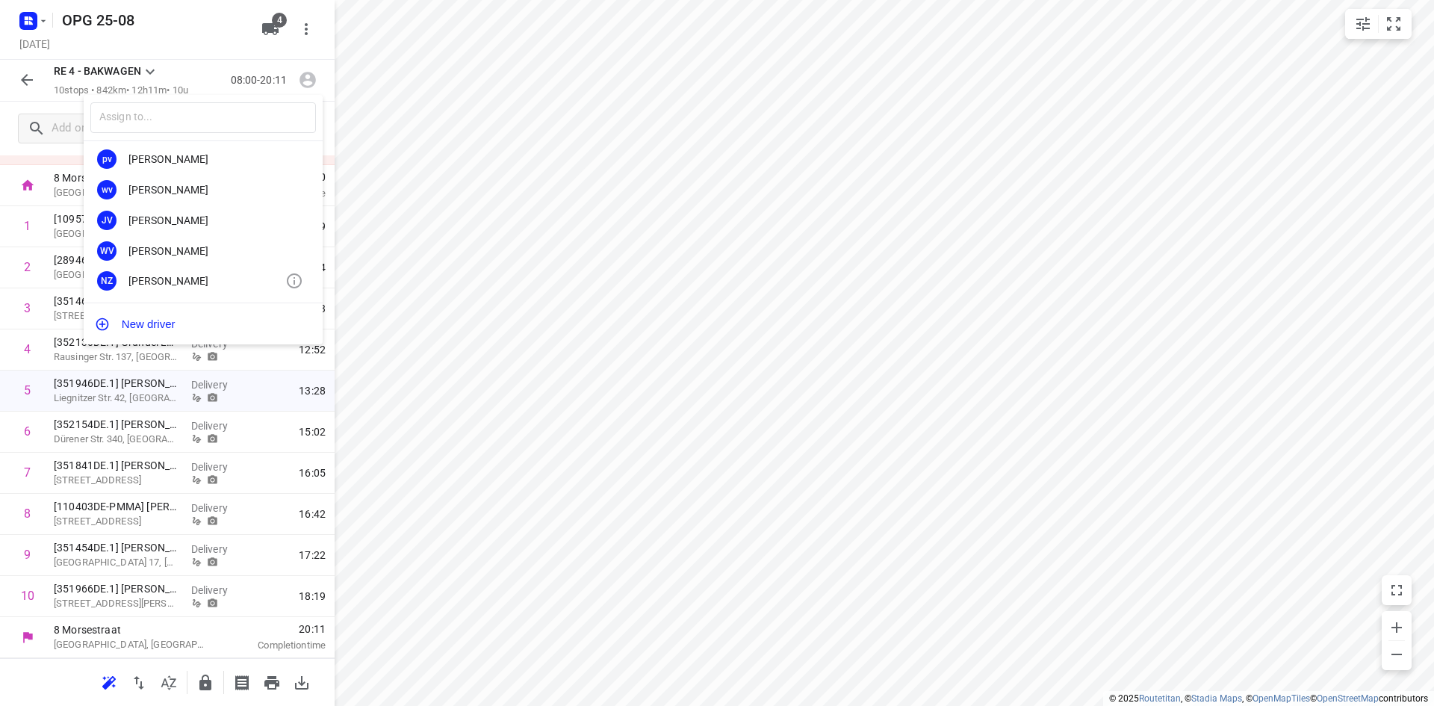
click at [158, 275] on div "[PERSON_NAME]" at bounding box center [206, 281] width 157 height 12
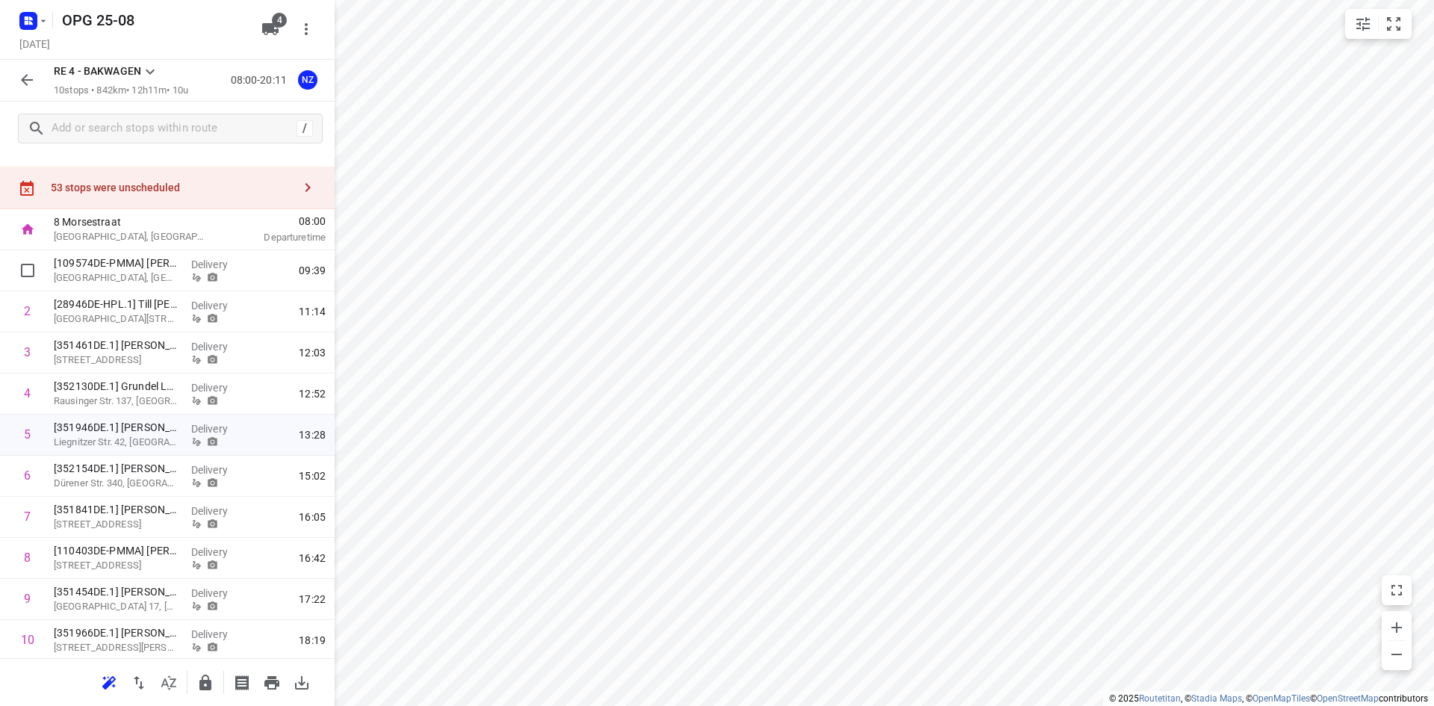
scroll to position [0, 0]
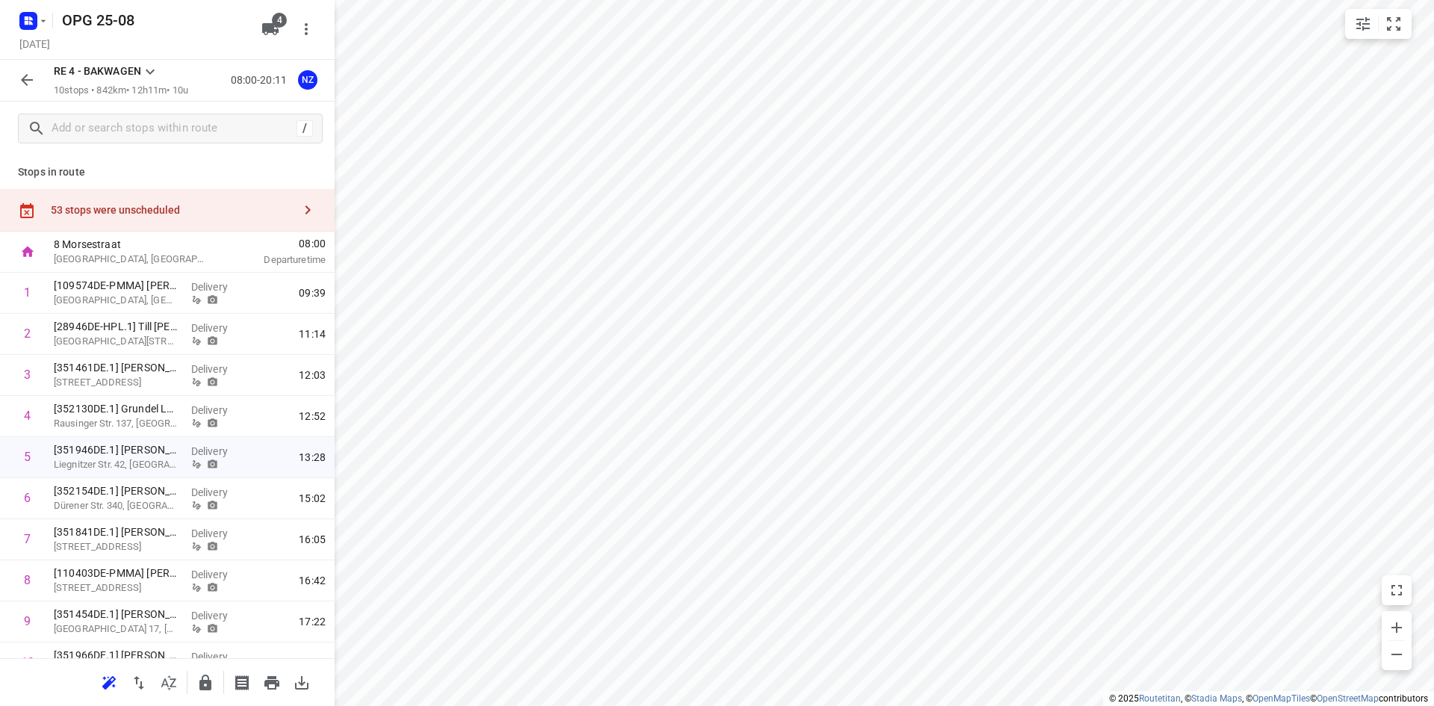
click at [150, 73] on icon at bounding box center [150, 71] width 9 height 5
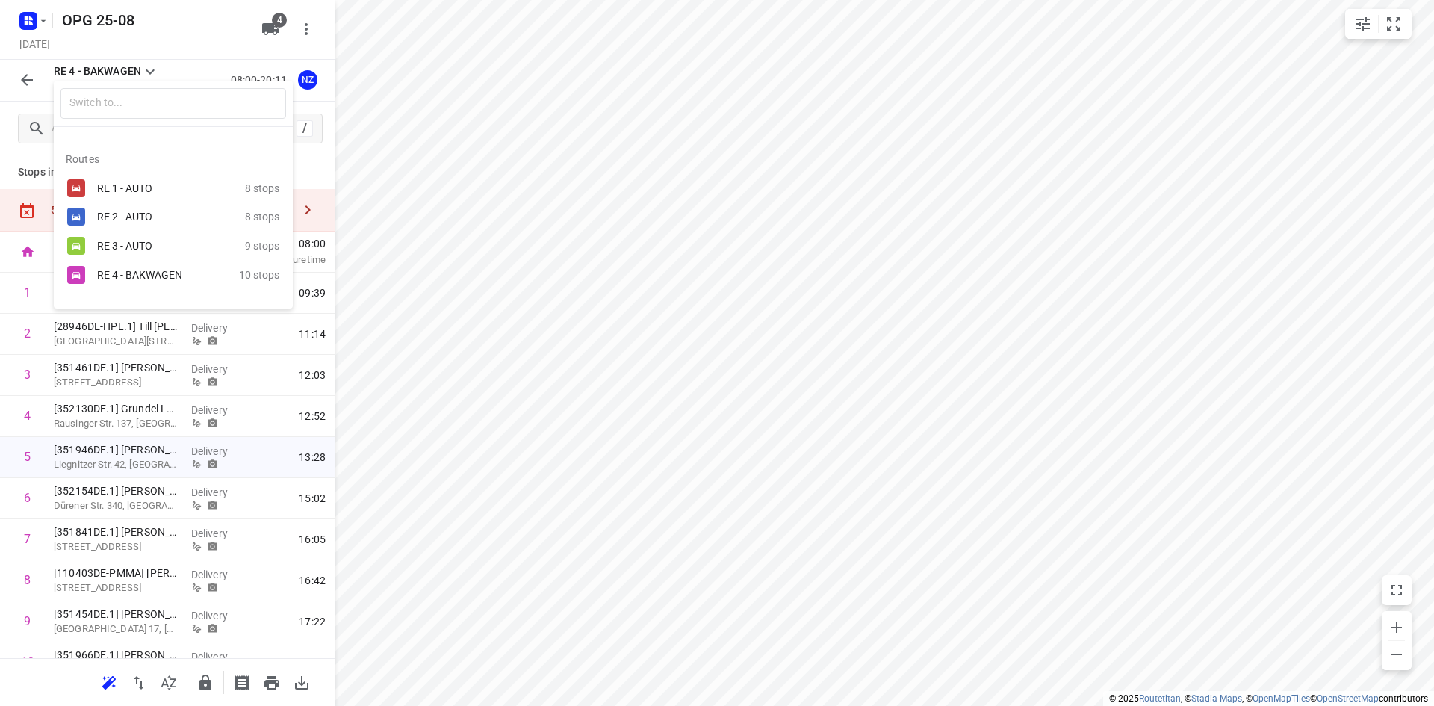
click at [140, 220] on div "RE 2 - AUTO" at bounding box center [160, 217] width 127 height 12
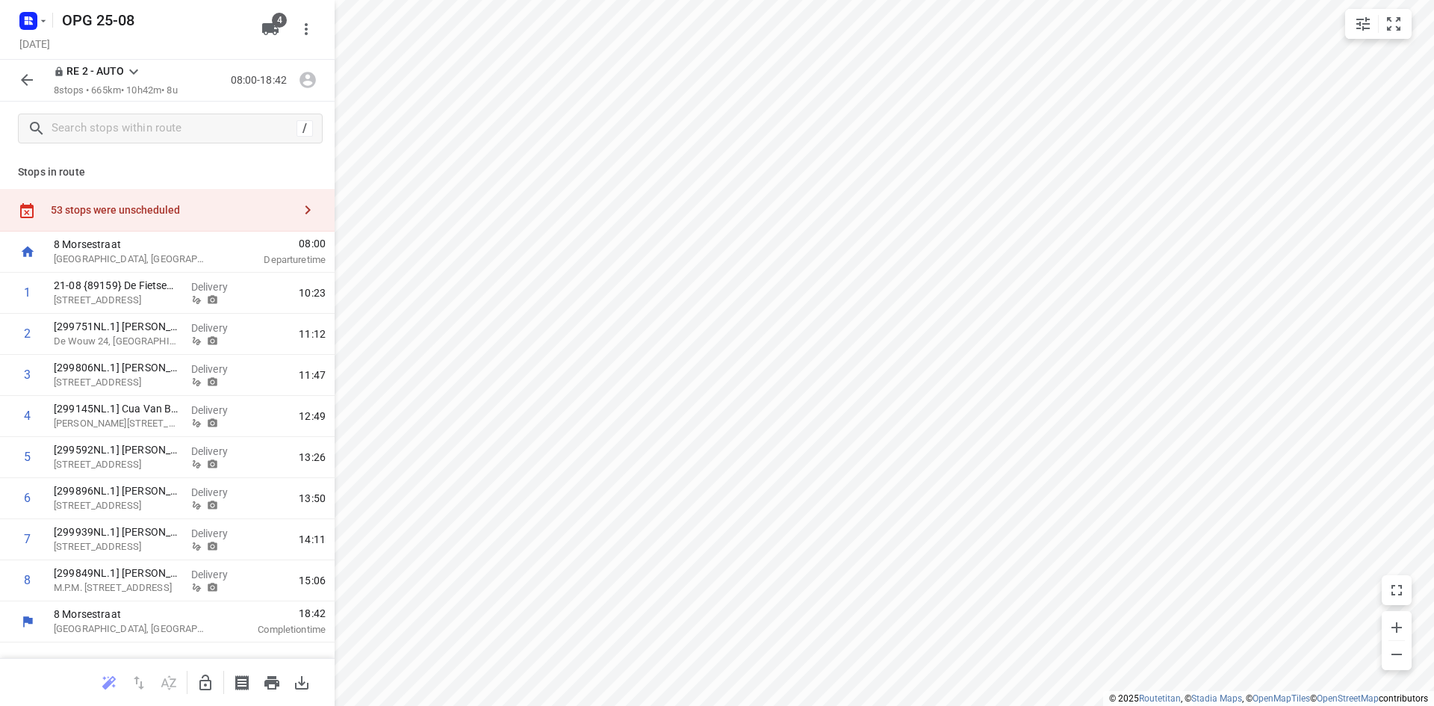
click at [136, 77] on icon at bounding box center [134, 72] width 18 height 18
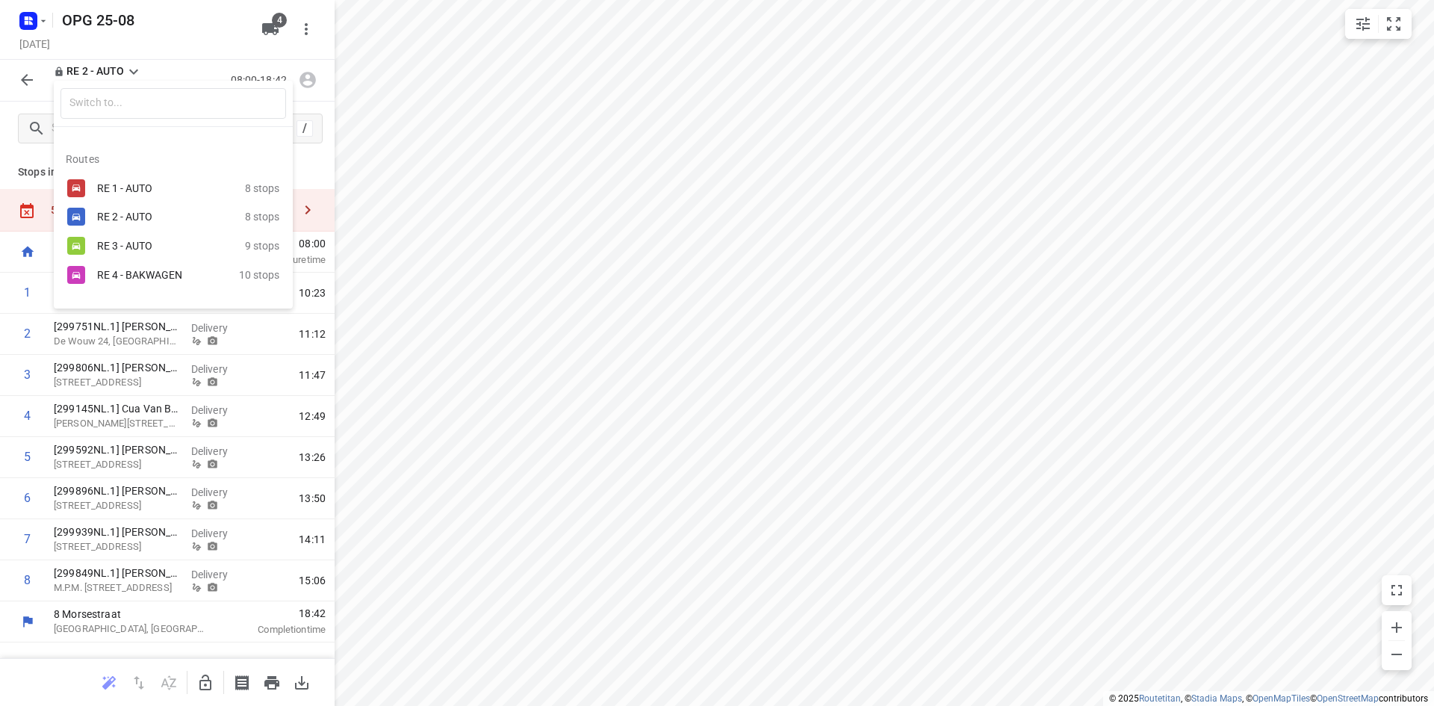
click at [132, 240] on div "RE 3 - AUTO" at bounding box center [160, 246] width 127 height 12
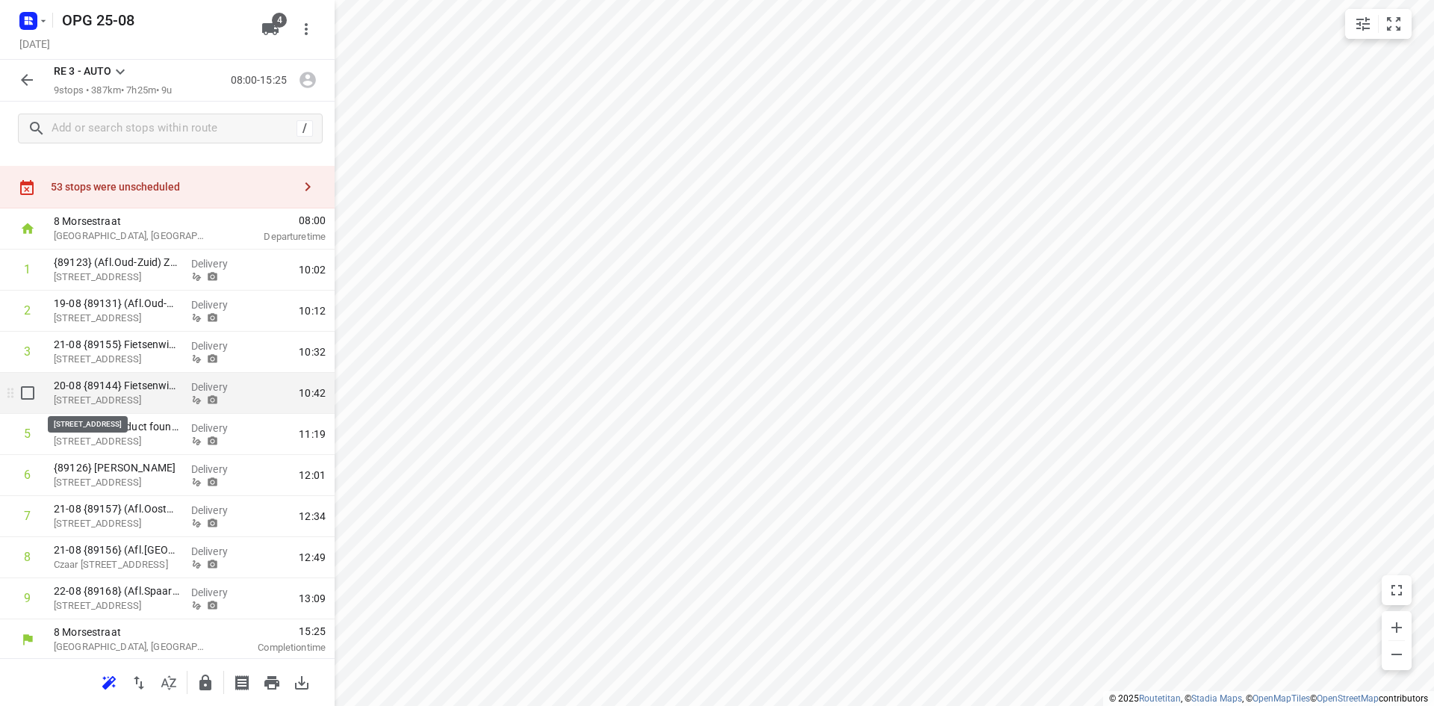
scroll to position [25, 0]
click at [274, 683] on icon "button" at bounding box center [271, 682] width 15 height 13
click at [299, 183] on icon "button" at bounding box center [308, 184] width 18 height 18
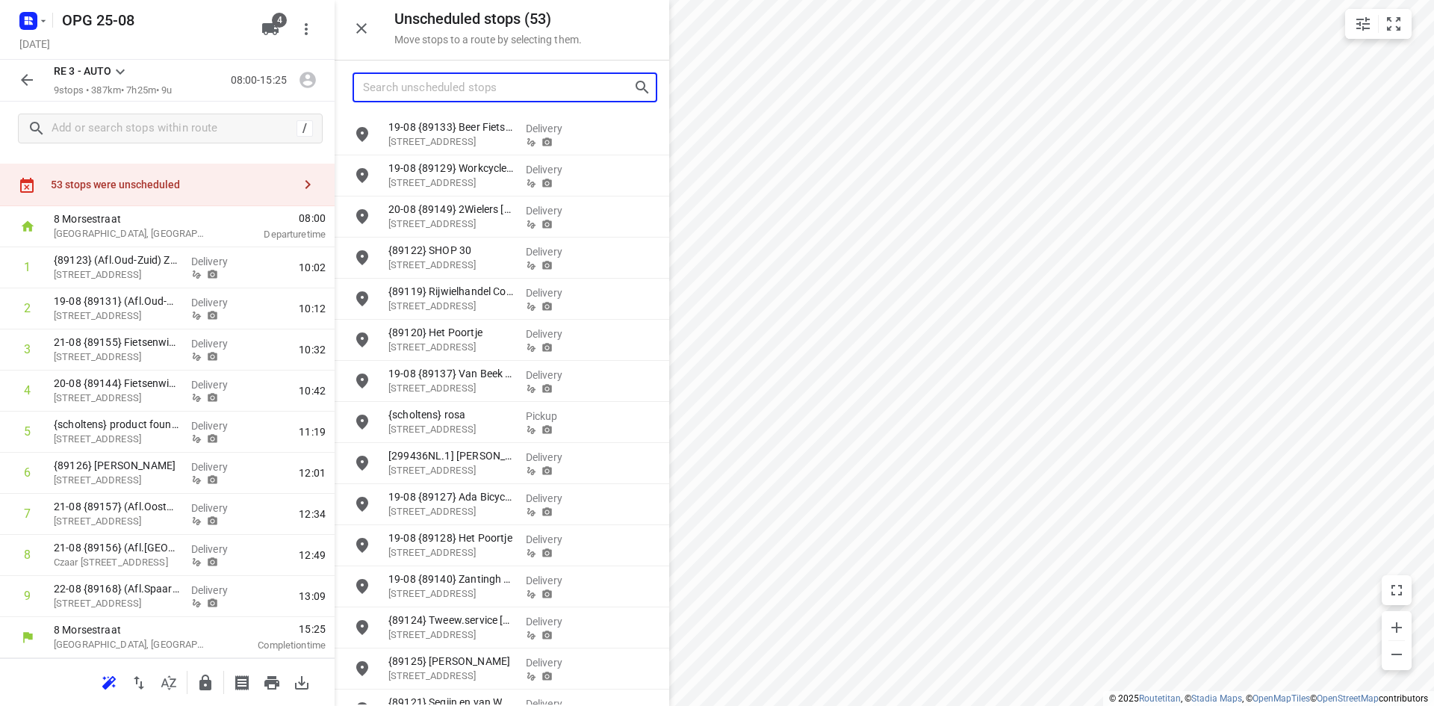
click at [445, 90] on input "Search unscheduled stops" at bounding box center [498, 87] width 270 height 23
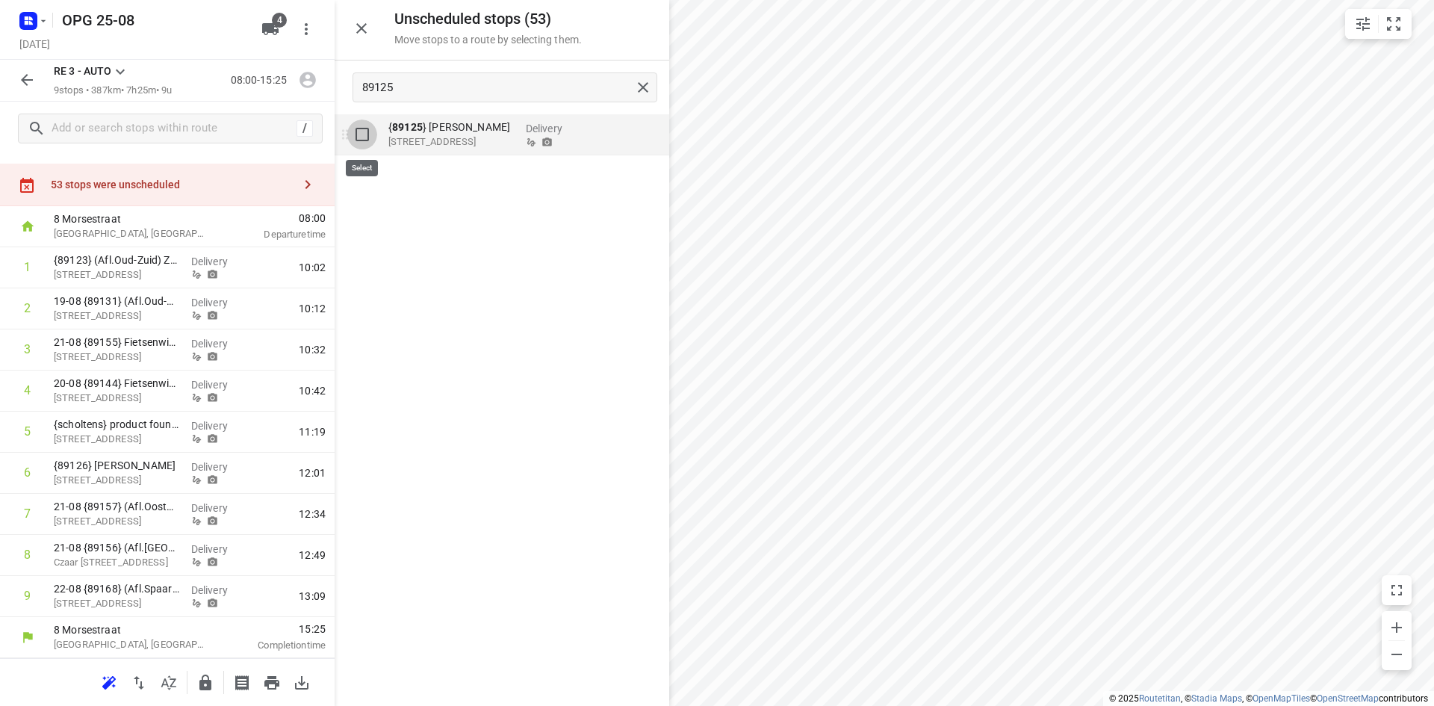
click at [364, 141] on input "grid" at bounding box center [362, 134] width 30 height 30
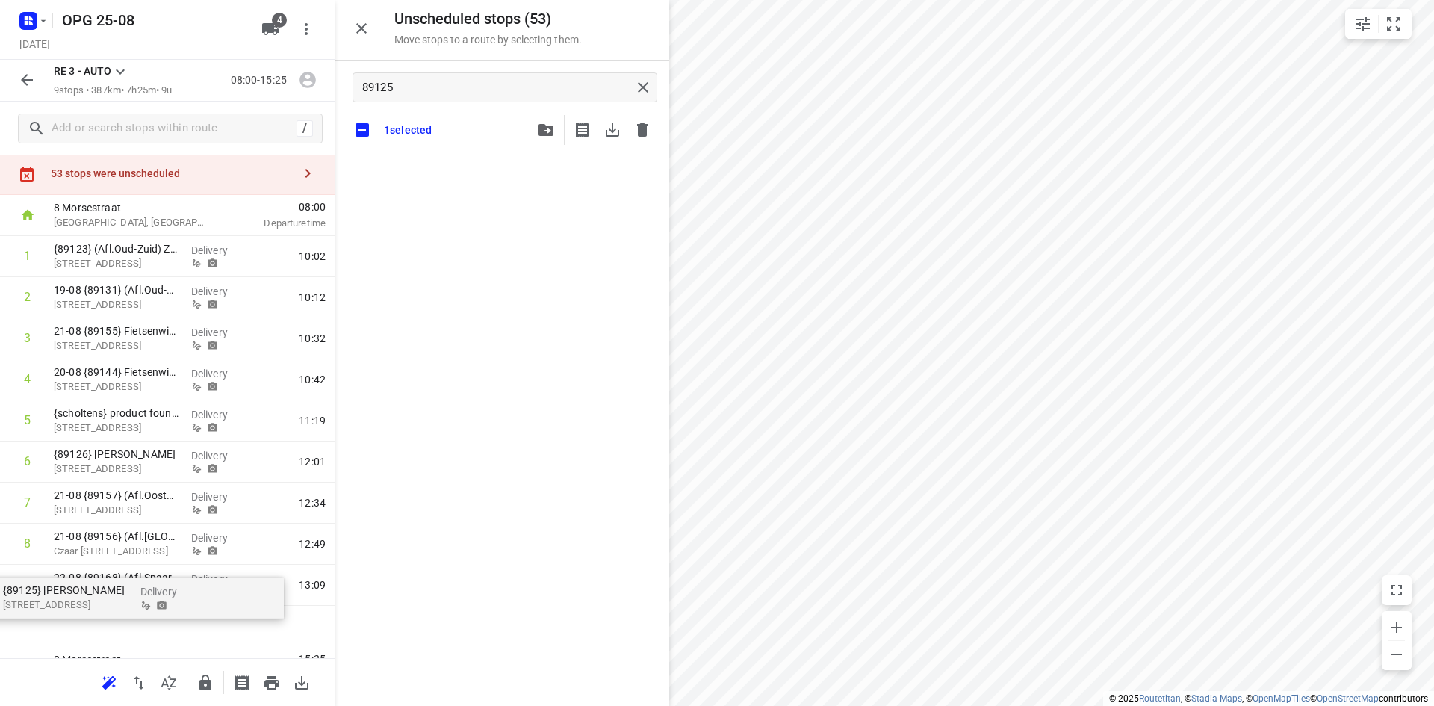
scroll to position [78, 0]
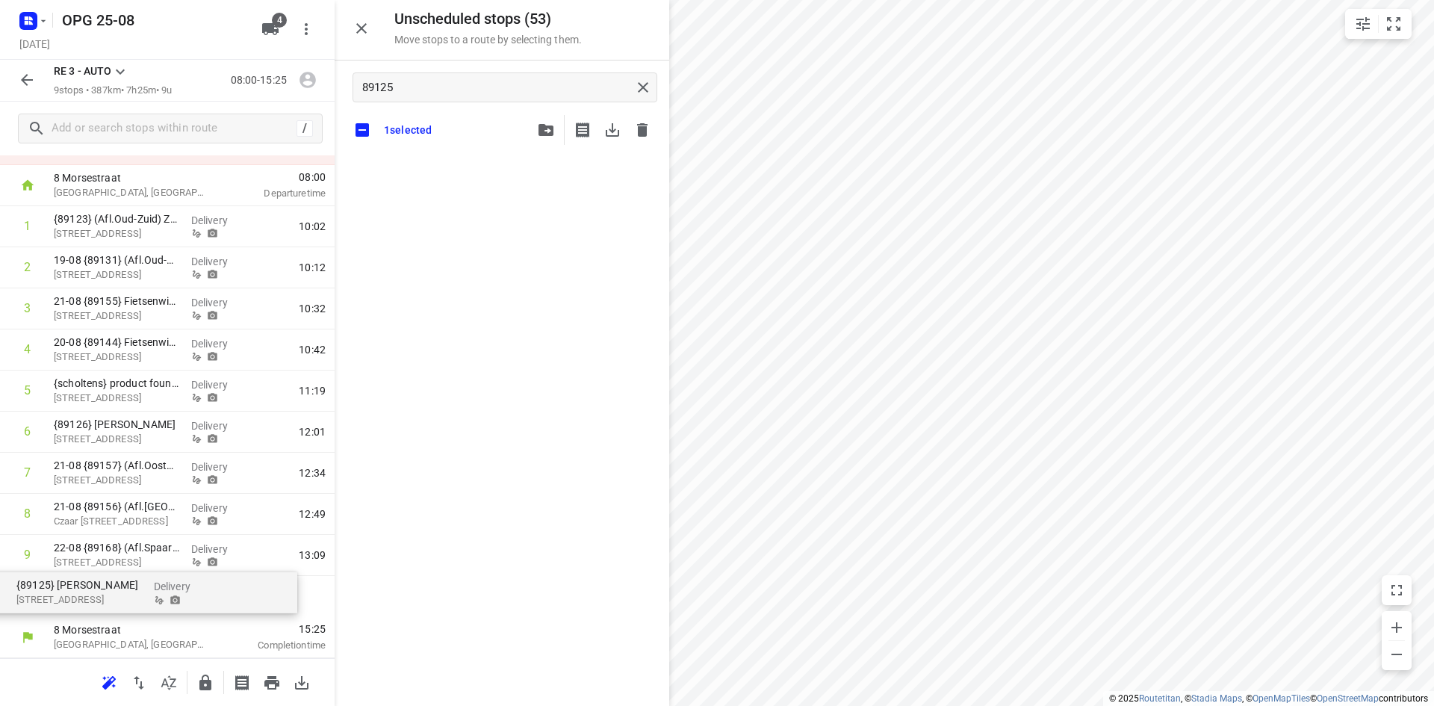
drag, startPoint x: 452, startPoint y: 179, endPoint x: 68, endPoint y: 600, distance: 569.3
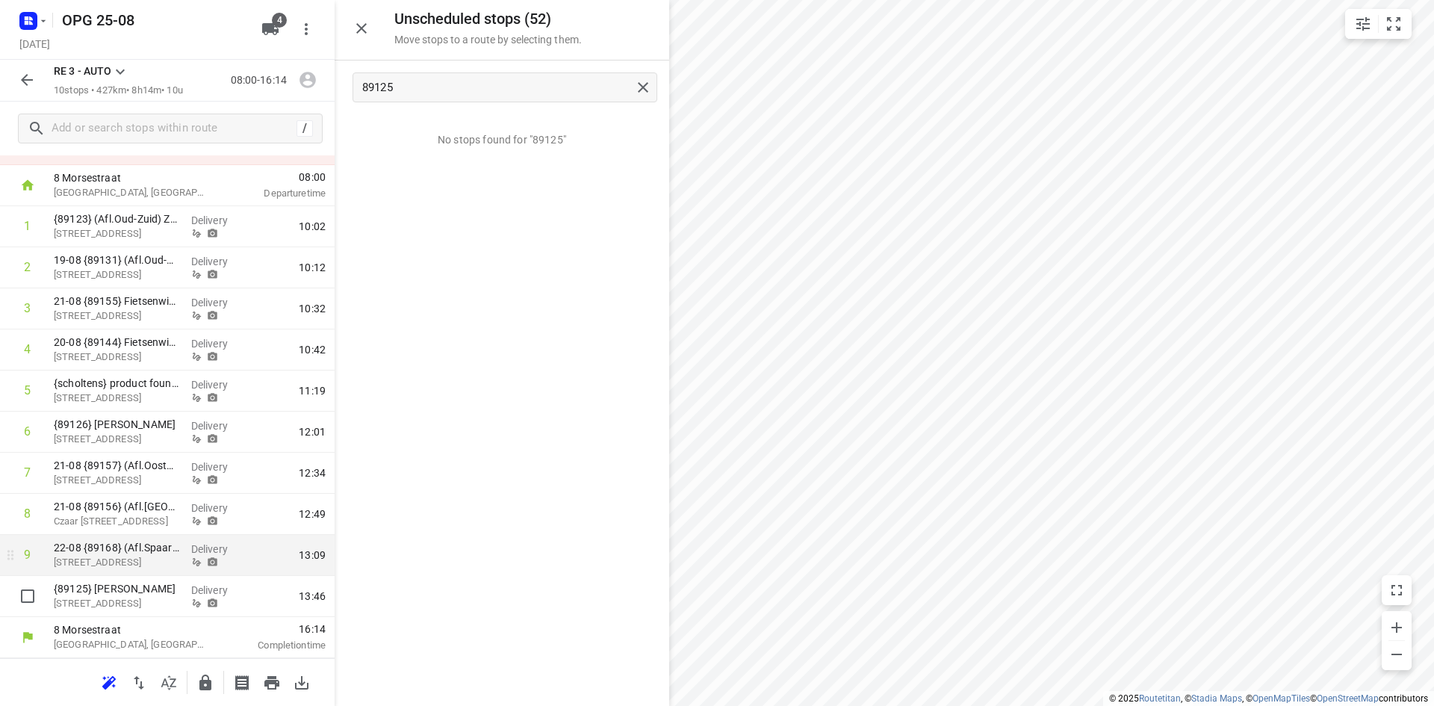
scroll to position [0, 0]
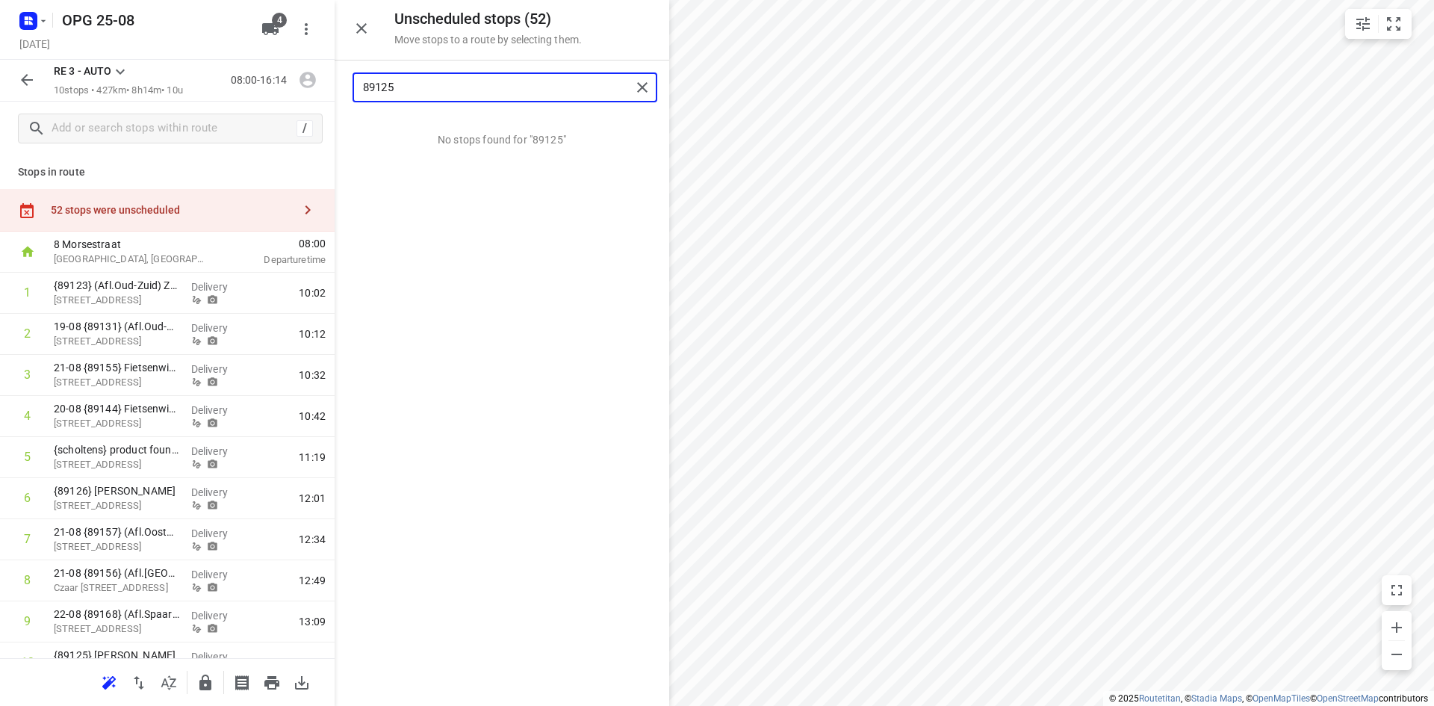
drag, startPoint x: 414, startPoint y: 85, endPoint x: 328, endPoint y: 78, distance: 86.1
click at [329, 87] on div "Unscheduled stops ( 52 ) Move stops to a route by selecting them. 89125 No stop…" at bounding box center [167, 353] width 335 height 706
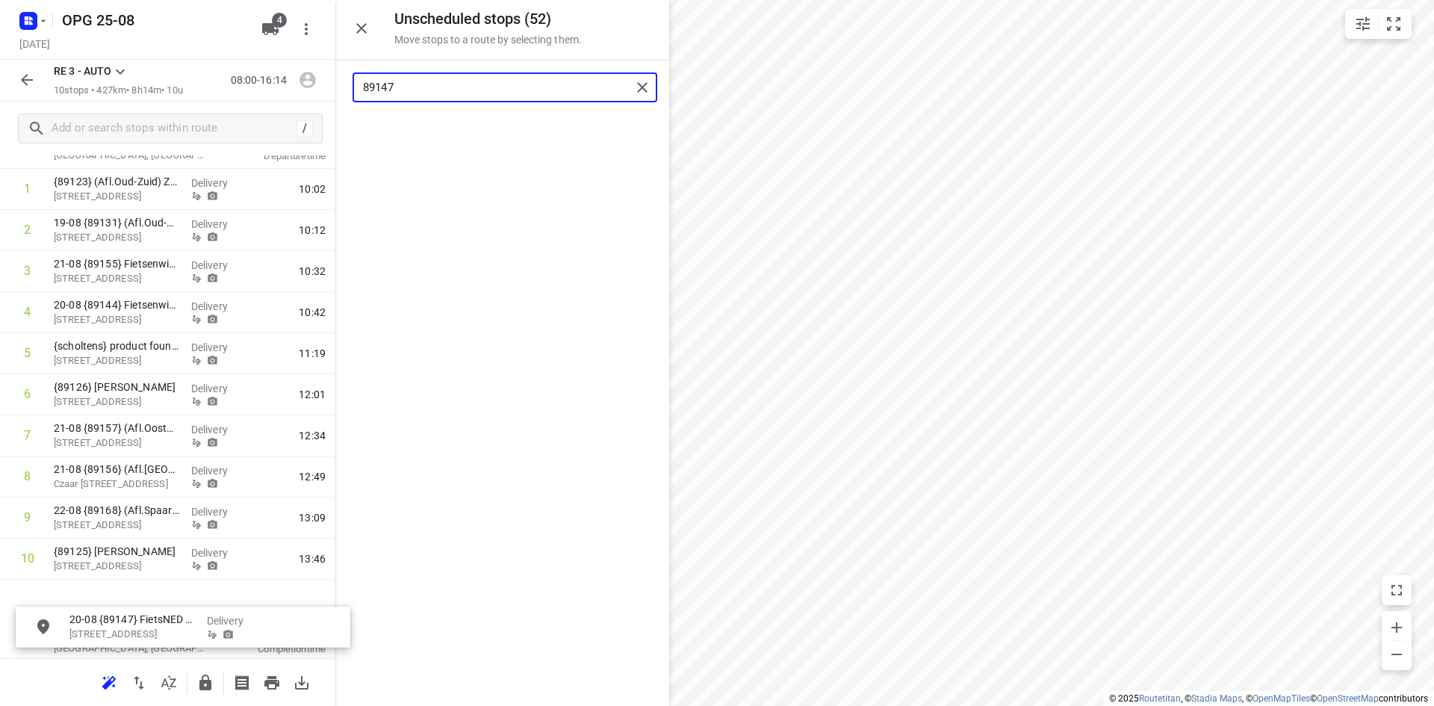
scroll to position [117, 0]
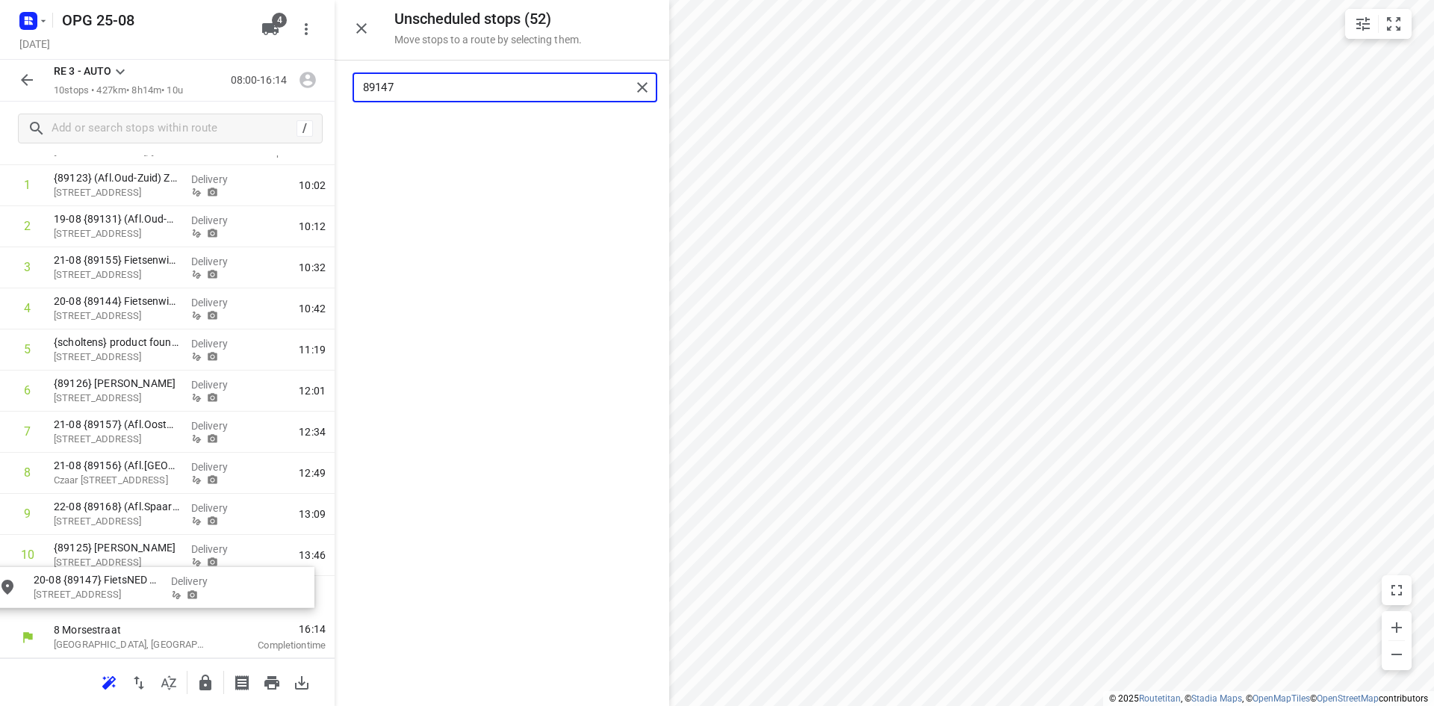
drag, startPoint x: 489, startPoint y: 132, endPoint x: 126, endPoint y: 591, distance: 584.8
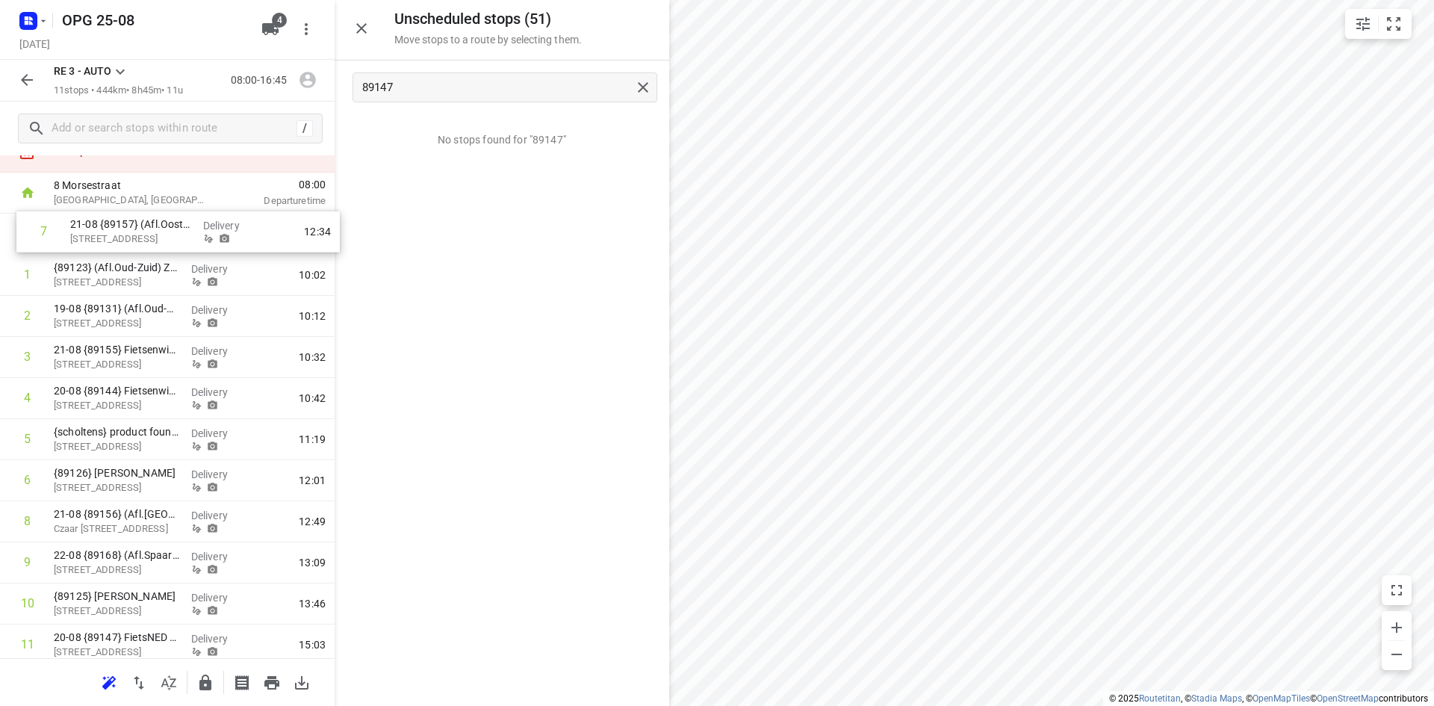
scroll to position [0, 0]
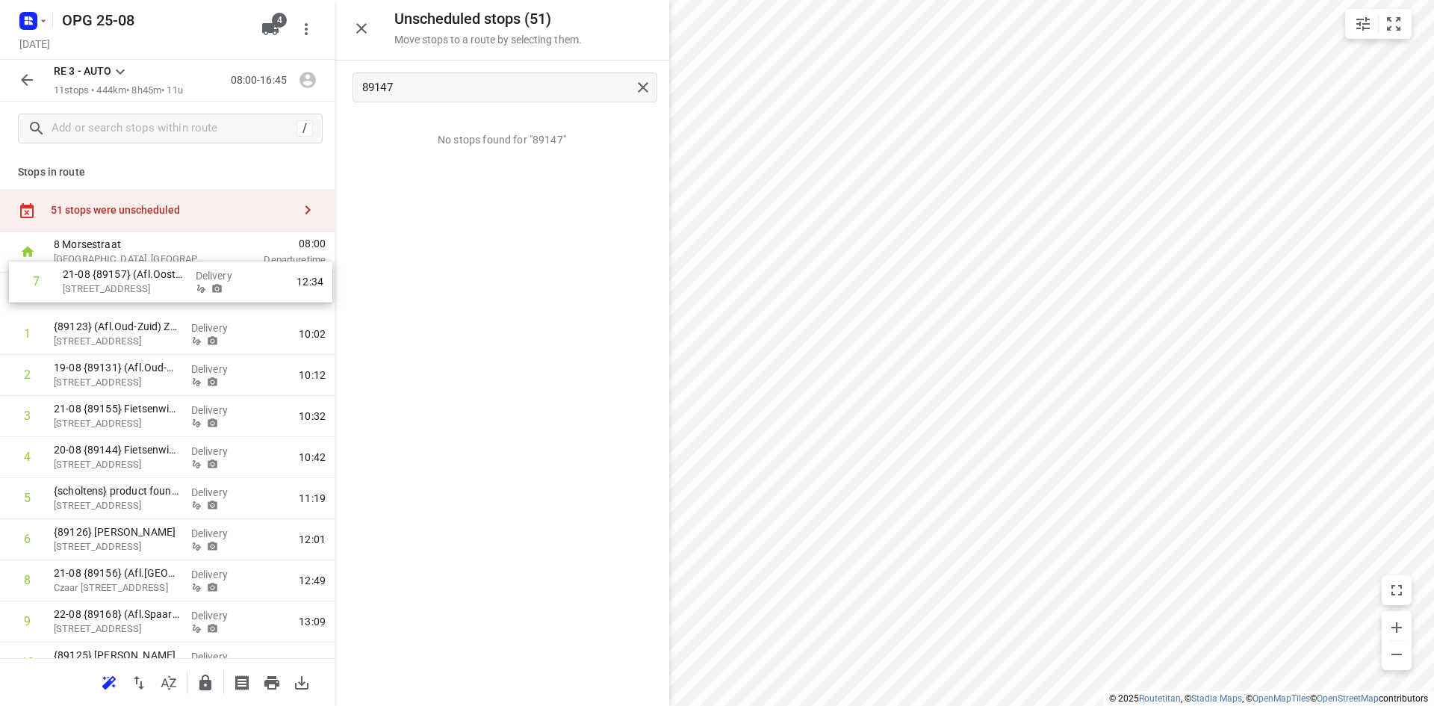
drag, startPoint x: 106, startPoint y: 437, endPoint x: 119, endPoint y: 286, distance: 151.4
click at [119, 286] on div "1 {89123} (Afl.Oud-Zuid) ZFP [STREET_ADDRESS] Delivery 10:02 2 19-08 {89131} (A…" at bounding box center [167, 499] width 335 height 452
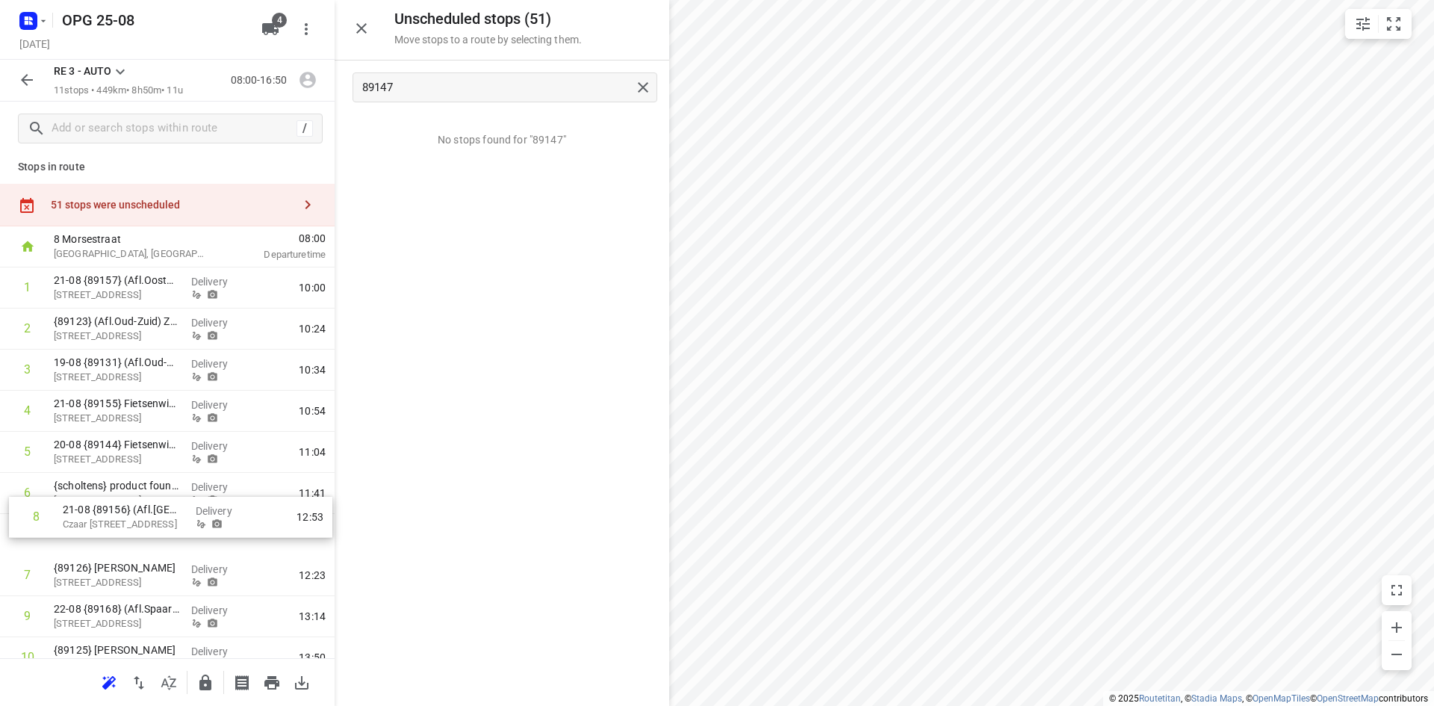
scroll to position [7, 0]
drag, startPoint x: 119, startPoint y: 595, endPoint x: 136, endPoint y: 345, distance: 250.8
click at [136, 345] on div "1 21-08 {89157} (Afl.Oostpoort) ZFP [STREET_ADDRESS] Delivery 10:00 2 {89123} (…" at bounding box center [167, 491] width 335 height 452
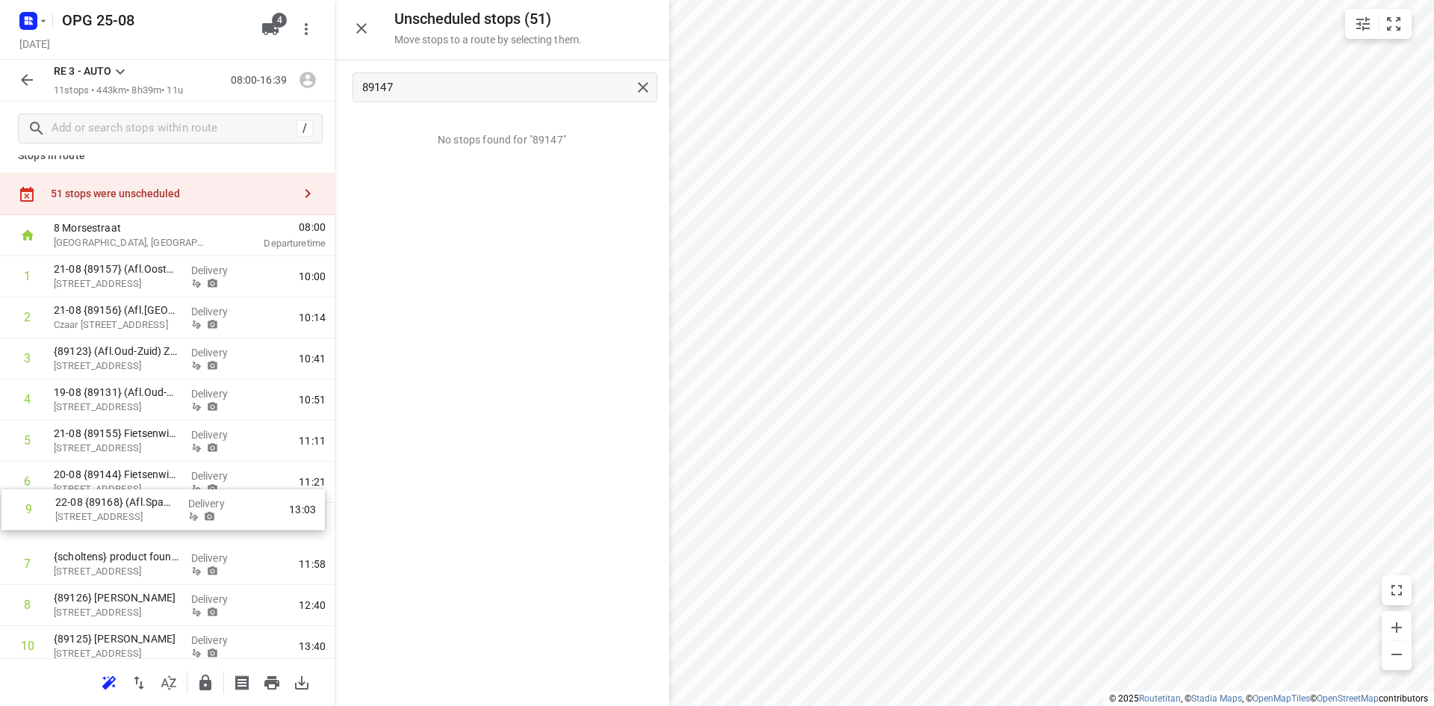
scroll to position [16, 0]
drag, startPoint x: 104, startPoint y: 617, endPoint x: 112, endPoint y: 358, distance: 259.3
click at [112, 358] on div "1 21-08 {89157} (Afl.Oostpoort) ZFP [STREET_ADDRESS] Delivery 10:00 2 21-08 {89…" at bounding box center [167, 482] width 335 height 452
click at [110, 680] on icon "button" at bounding box center [108, 682] width 13 height 12
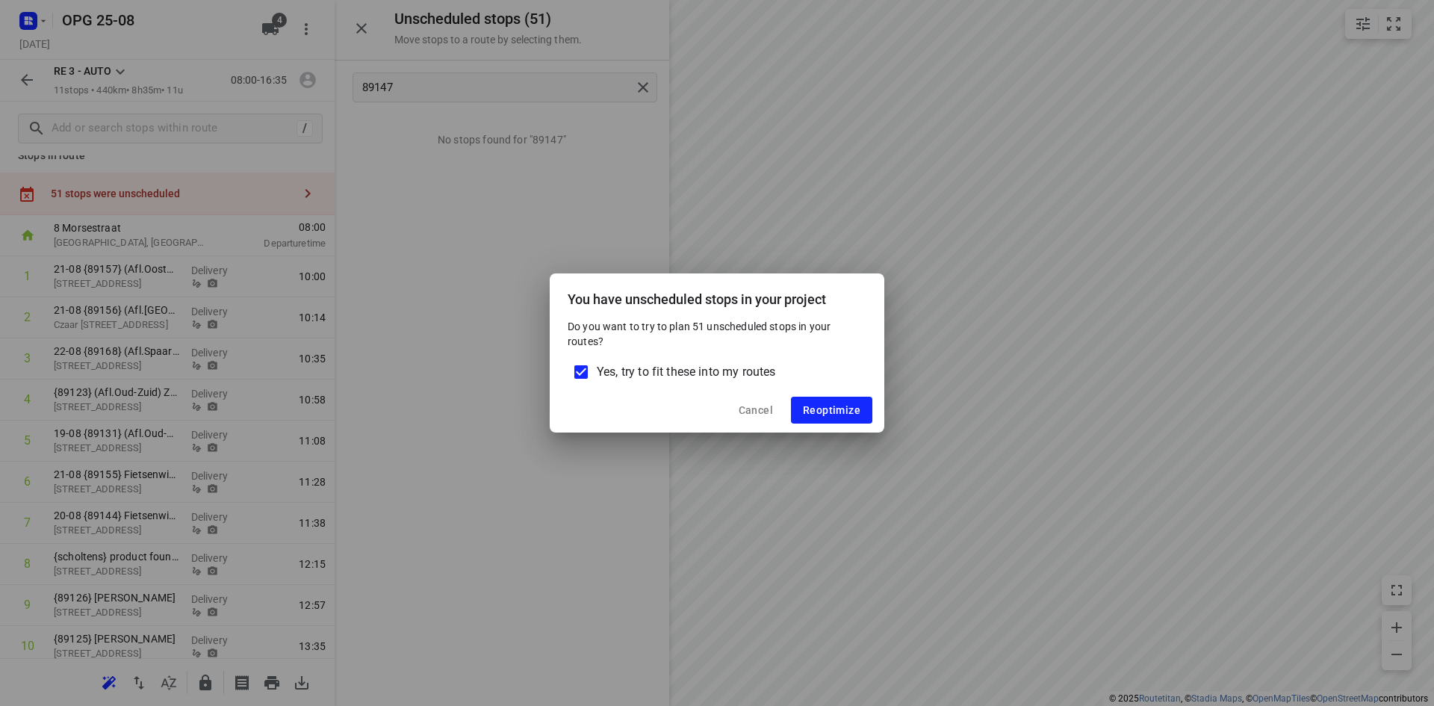
click at [584, 372] on input "Yes, try to fit these into my routes" at bounding box center [580, 371] width 31 height 31
click at [403, 474] on div "You have unscheduled stops in your project Do you want to try to plan 51 unsche…" at bounding box center [717, 353] width 1434 height 706
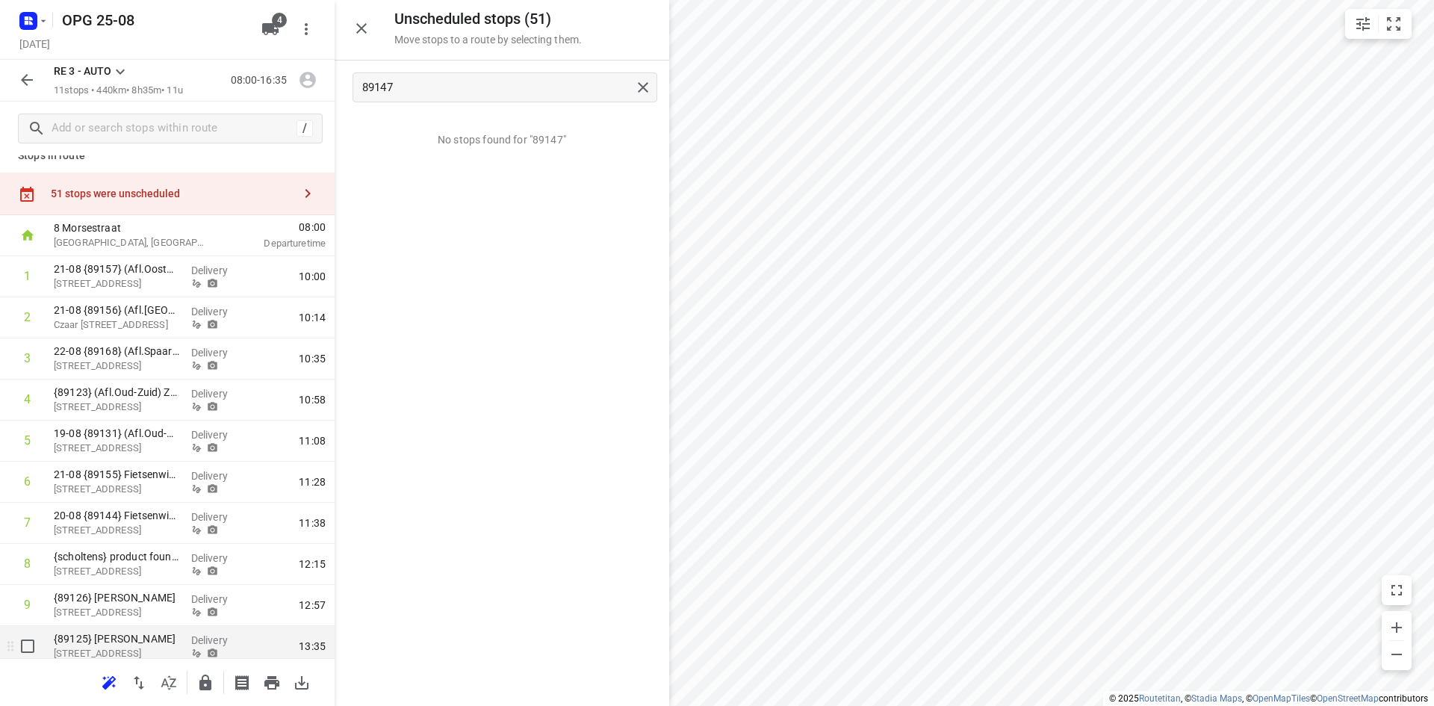
click at [119, 652] on p "[STREET_ADDRESS]" at bounding box center [116, 653] width 125 height 15
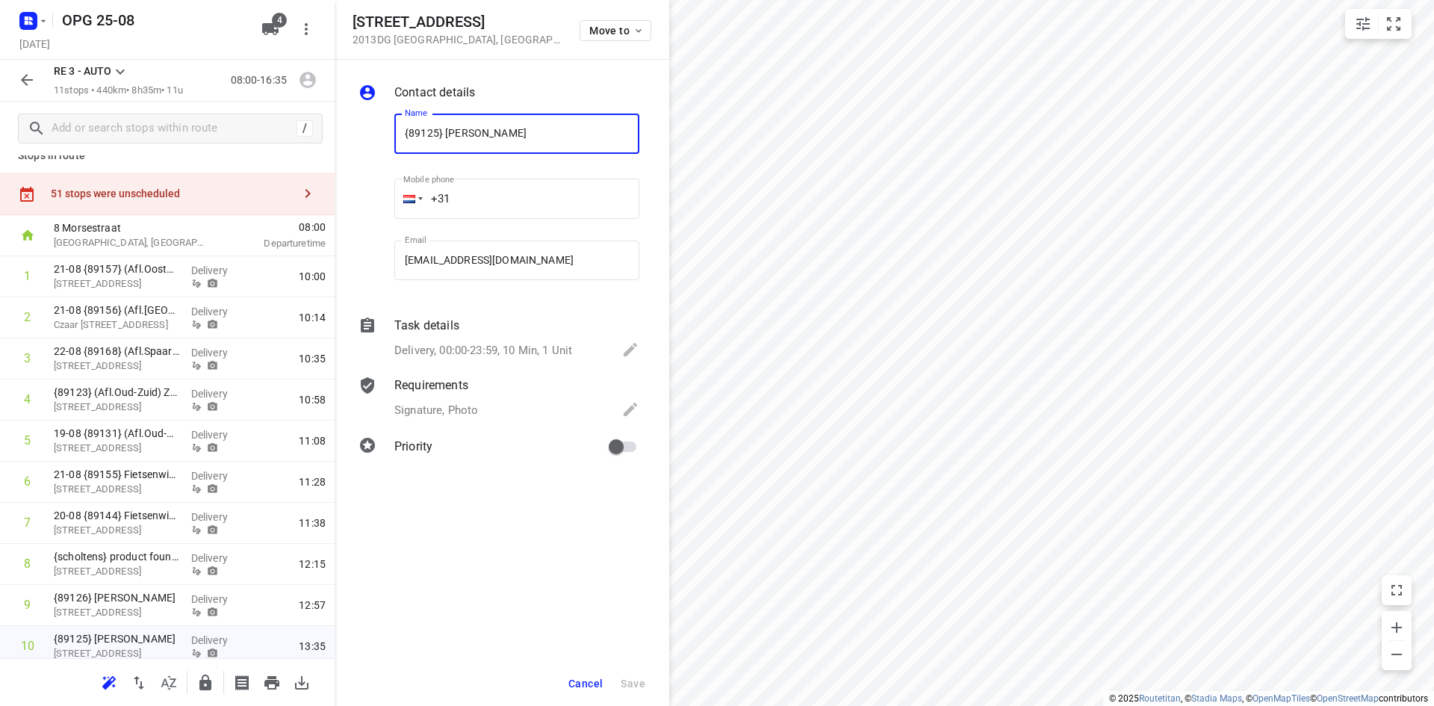
click at [438, 351] on p "Delivery, 00:00-23:59, 10 Min, 1 Unit" at bounding box center [483, 350] width 178 height 17
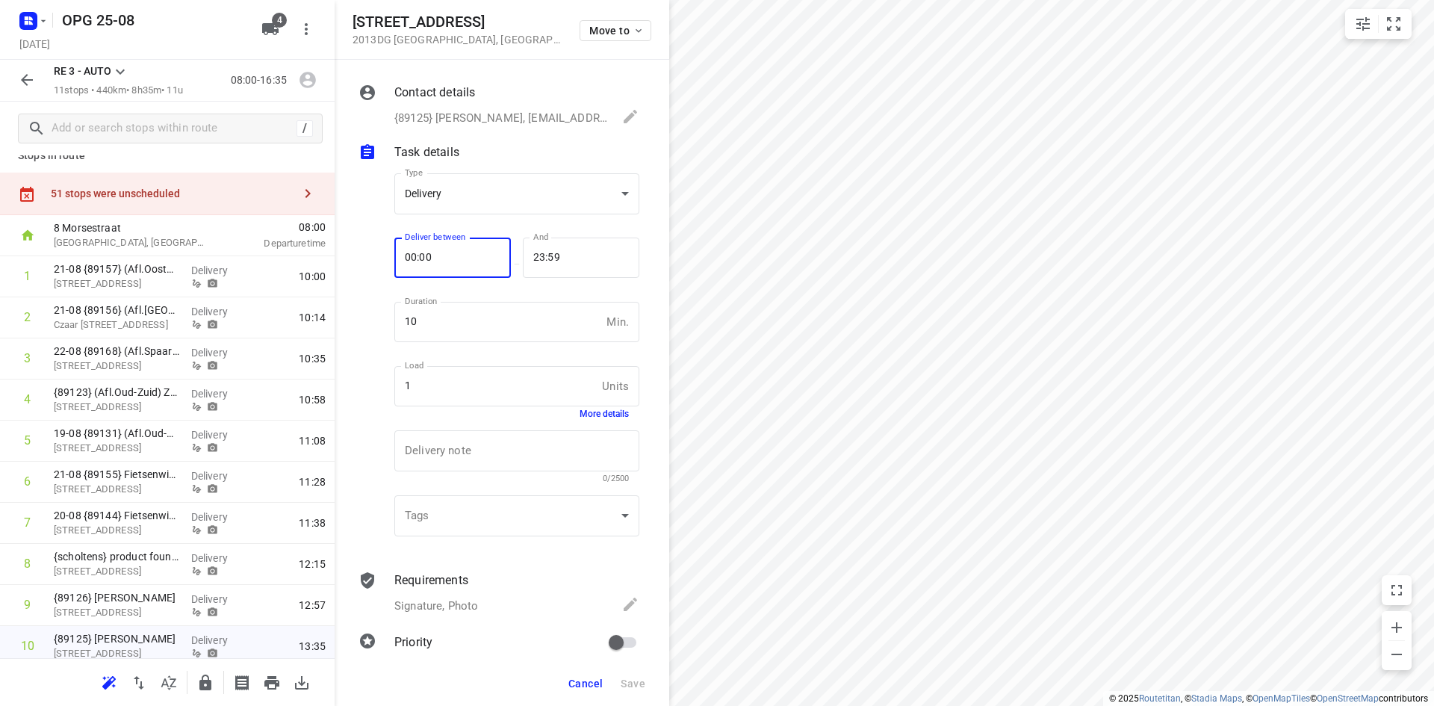
drag, startPoint x: 444, startPoint y: 261, endPoint x: 382, endPoint y: 258, distance: 62.1
click at [385, 258] on div "Type Delivery delivery Type Deliver between 00:00 Deliver between — And 23:59 A…" at bounding box center [498, 357] width 287 height 392
click at [624, 686] on span "Save" at bounding box center [633, 683] width 25 height 12
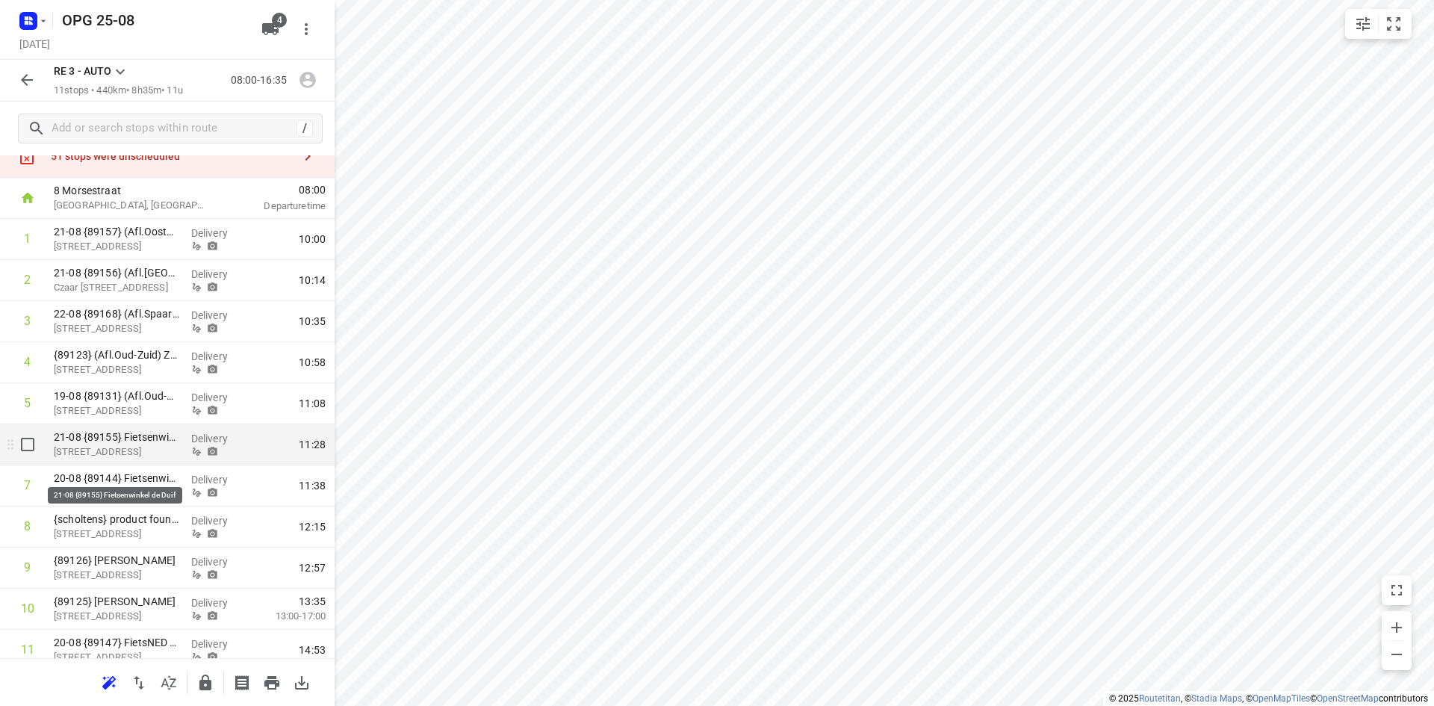
scroll to position [108, 0]
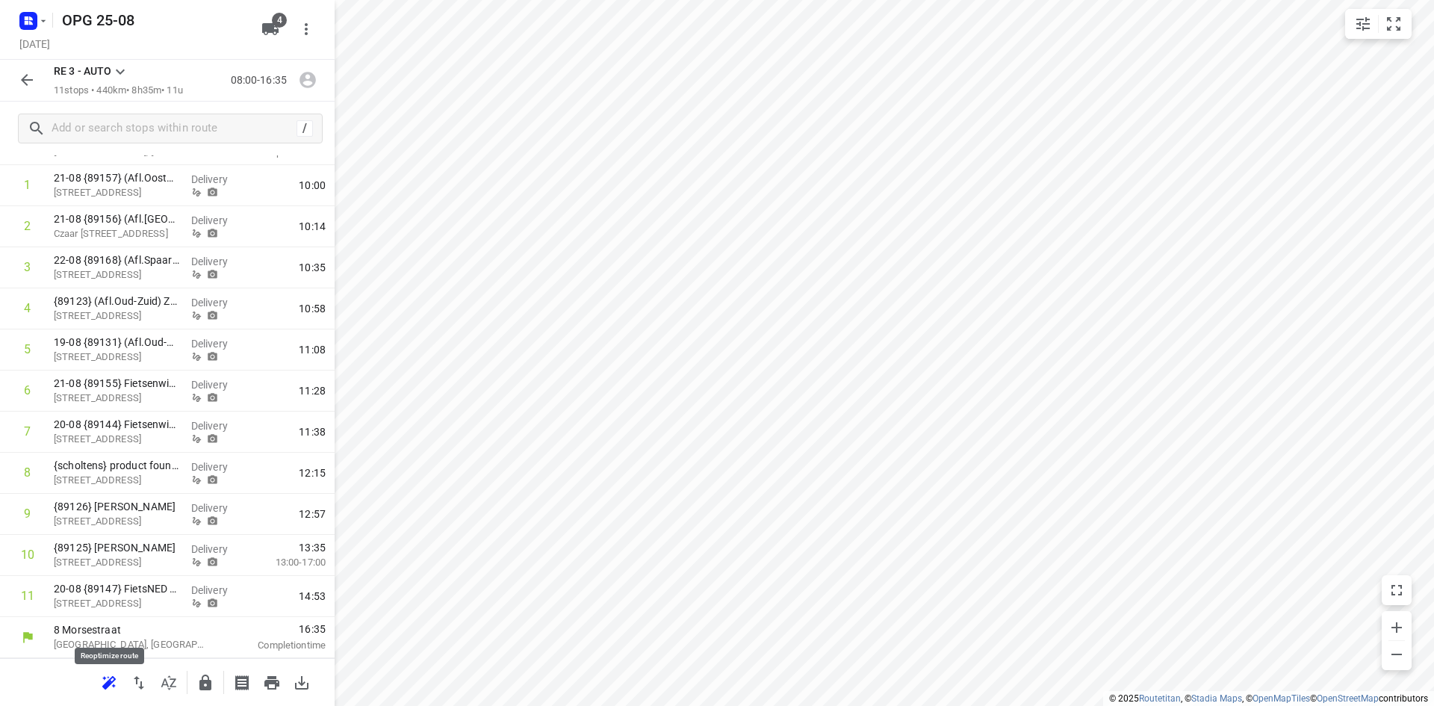
click at [110, 680] on icon "button" at bounding box center [108, 682] width 13 height 12
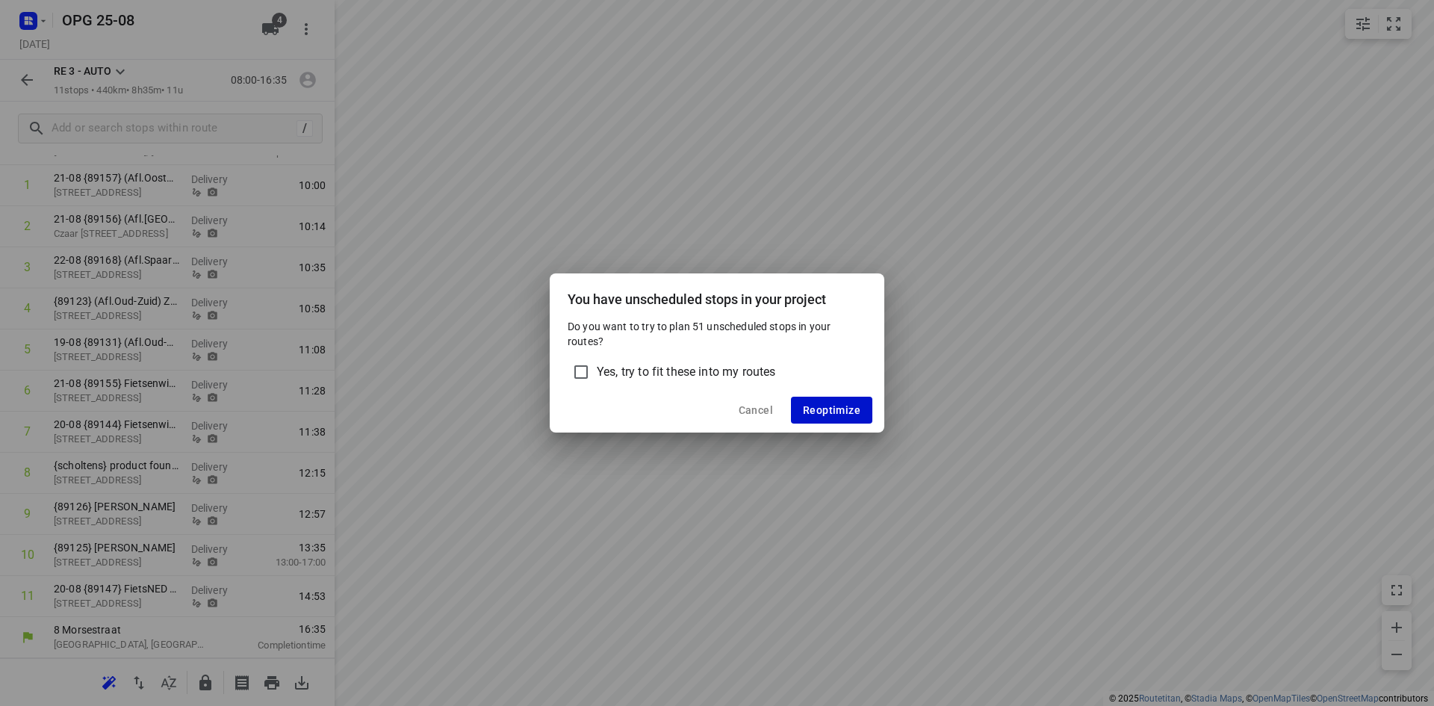
click at [828, 412] on span "Reoptimize" at bounding box center [832, 410] width 58 height 12
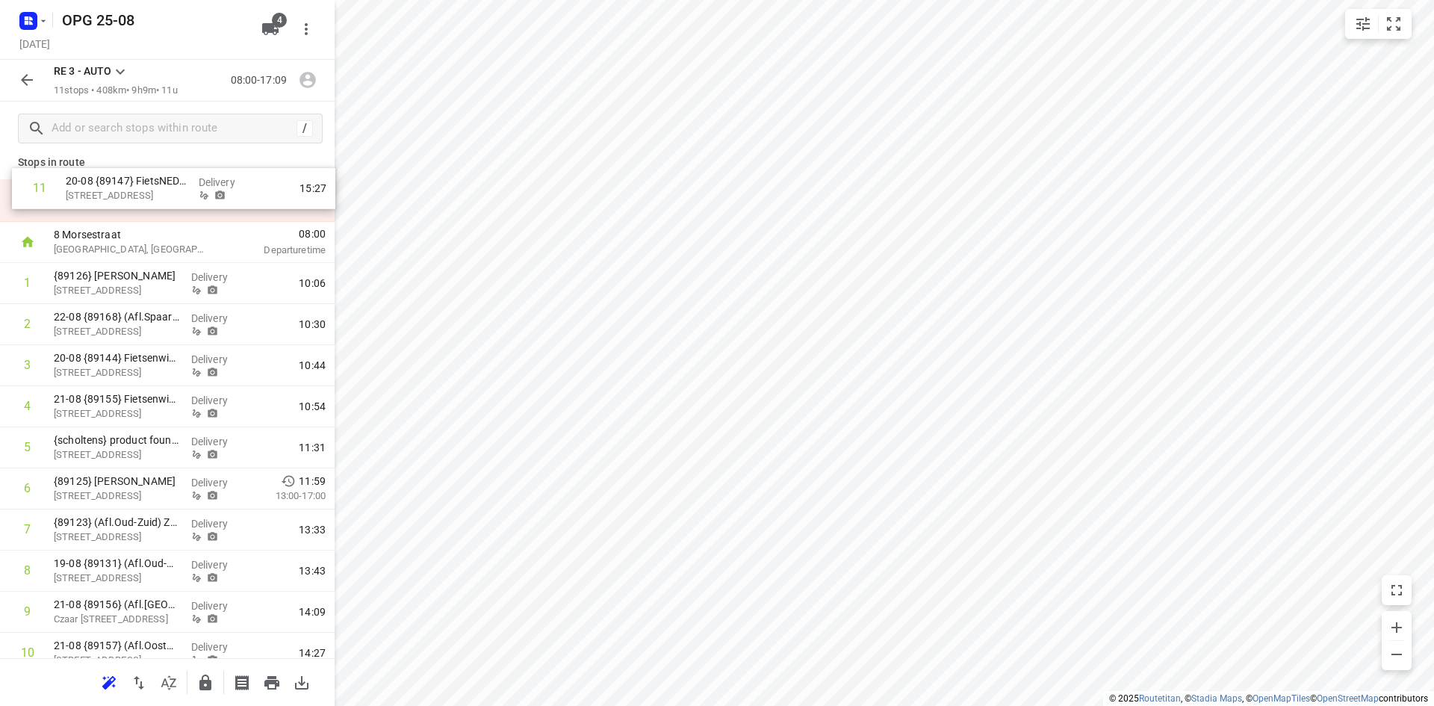
scroll to position [0, 0]
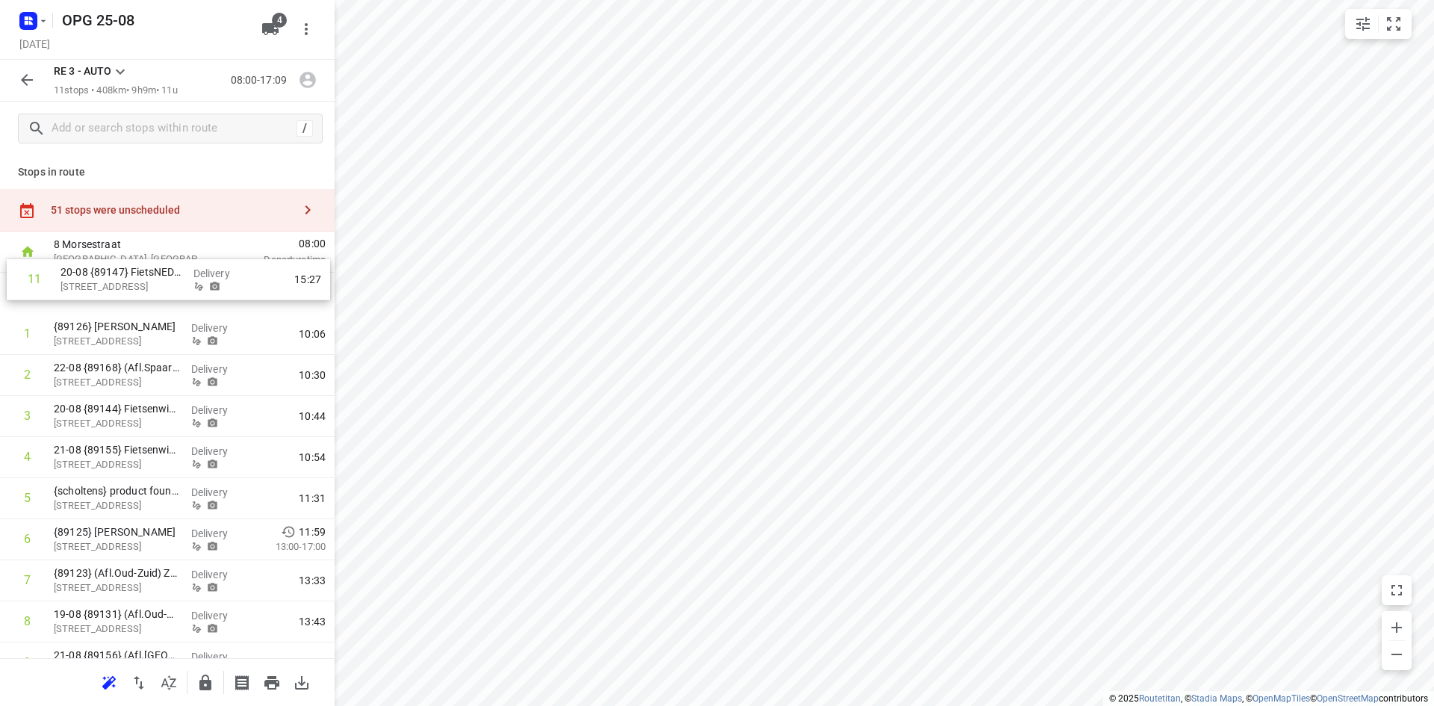
drag, startPoint x: 154, startPoint y: 588, endPoint x: 161, endPoint y: 263, distance: 324.9
click at [161, 263] on div "[GEOGRAPHIC_DATA], [GEOGRAPHIC_DATA] 08:00 Departure time 1 {89126} [PERSON_NAM…" at bounding box center [167, 498] width 335 height 534
drag, startPoint x: 165, startPoint y: 600, endPoint x: 167, endPoint y: 336, distance: 264.4
click at [167, 336] on div "1 20-08 {89147} FietsNED [PERSON_NAME] (E-031) [STREET_ADDRESS] Delivery 09:32 …" at bounding box center [167, 499] width 335 height 452
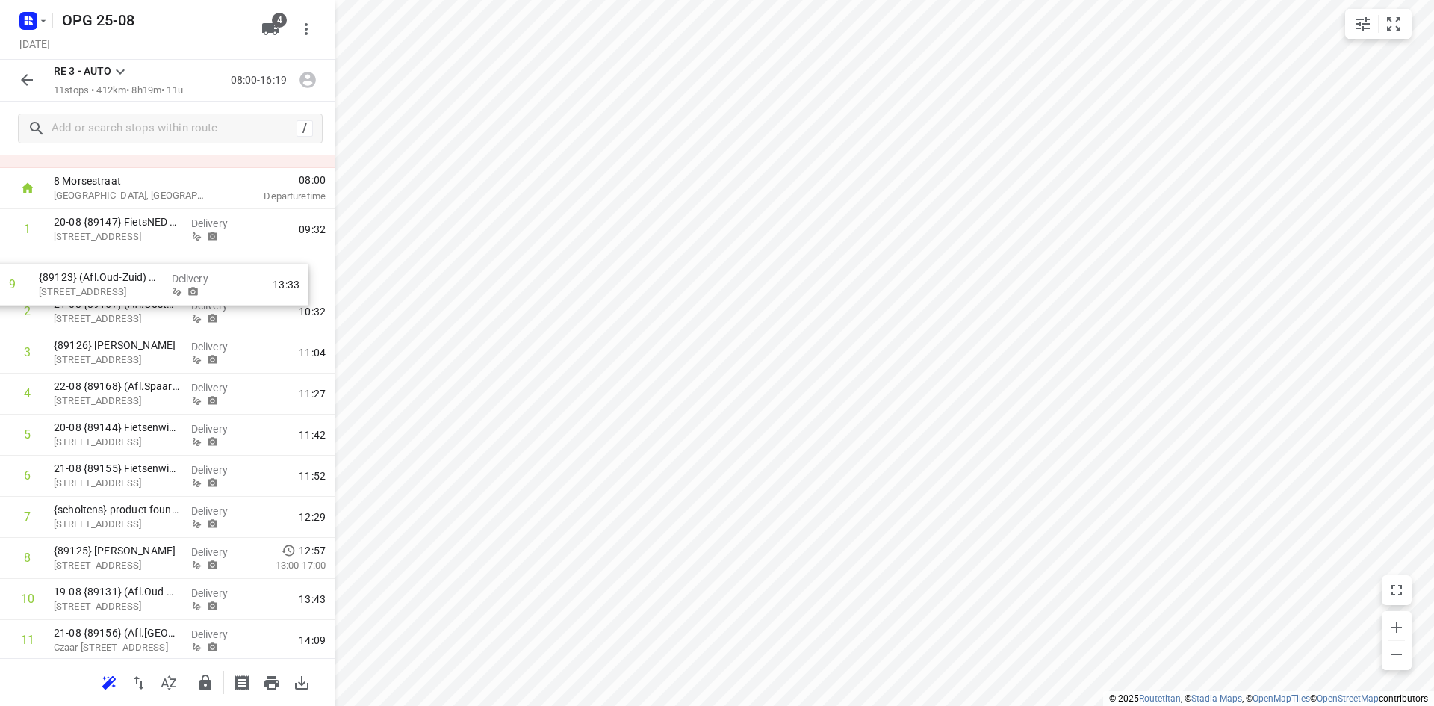
scroll to position [63, 0]
drag, startPoint x: 125, startPoint y: 525, endPoint x: 114, endPoint y: 319, distance: 206.5
click at [114, 319] on div "1 20-08 {89147} FietsNED [PERSON_NAME] (E-031) [STREET_ADDRESS] Delivery 09:32 …" at bounding box center [167, 435] width 335 height 452
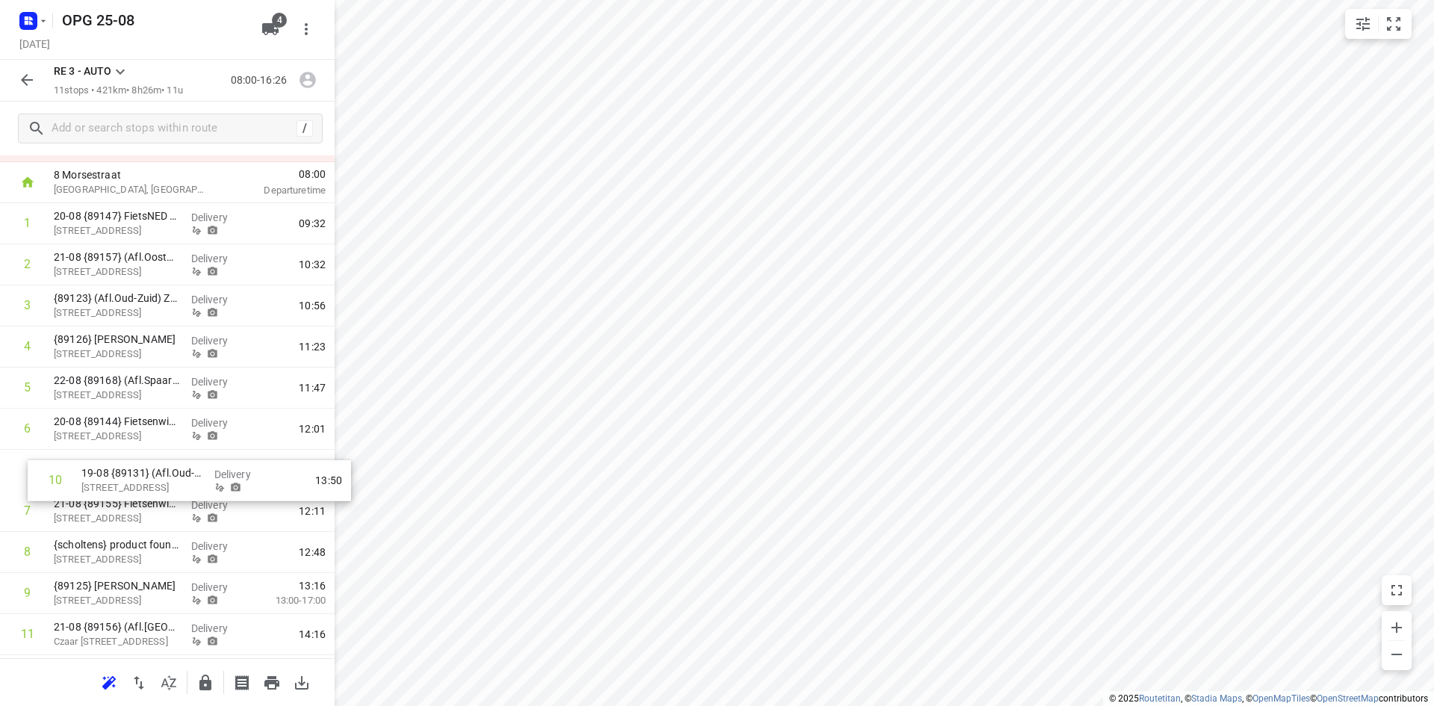
scroll to position [70, 0]
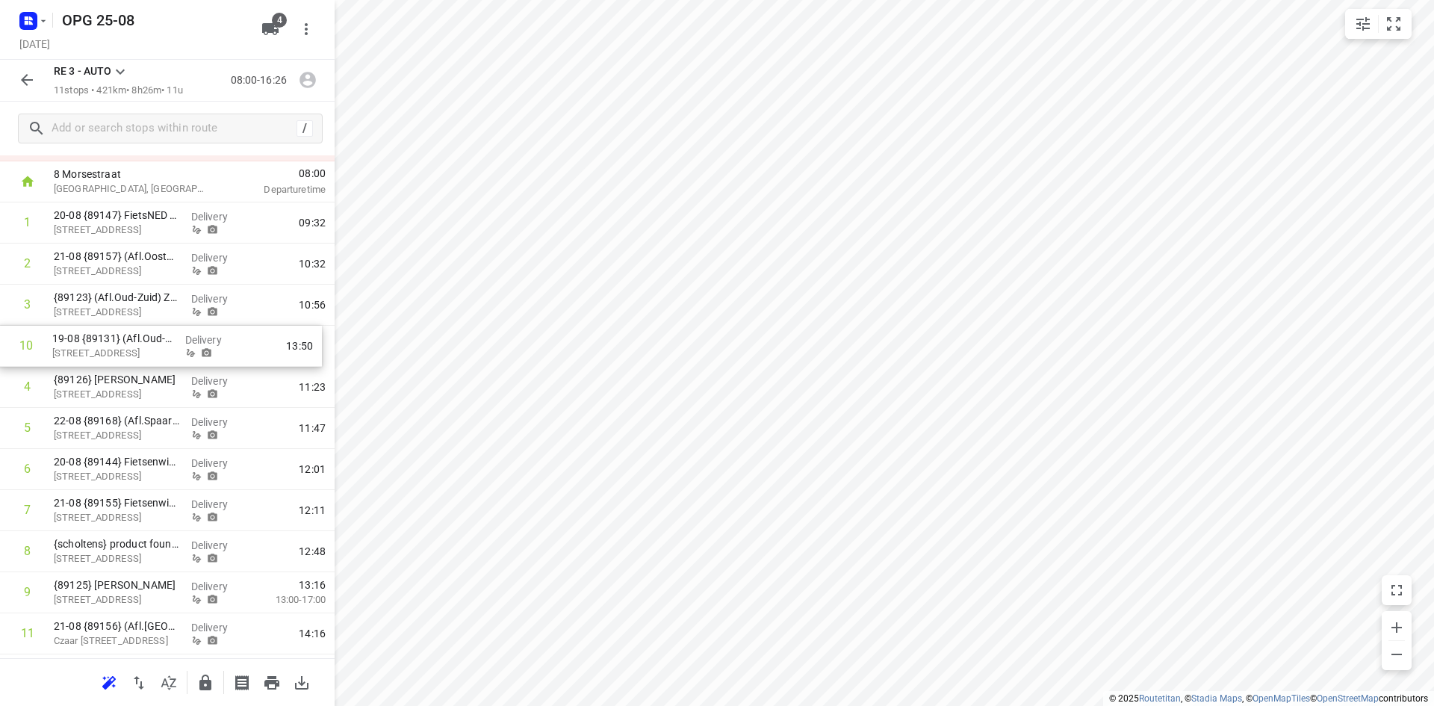
drag, startPoint x: 150, startPoint y: 609, endPoint x: 154, endPoint y: 355, distance: 253.9
click at [154, 355] on div "1 20-08 {89147} FietsNED [PERSON_NAME] (E-031) [STREET_ADDRESS] Delivery 09:32 …" at bounding box center [167, 428] width 335 height 452
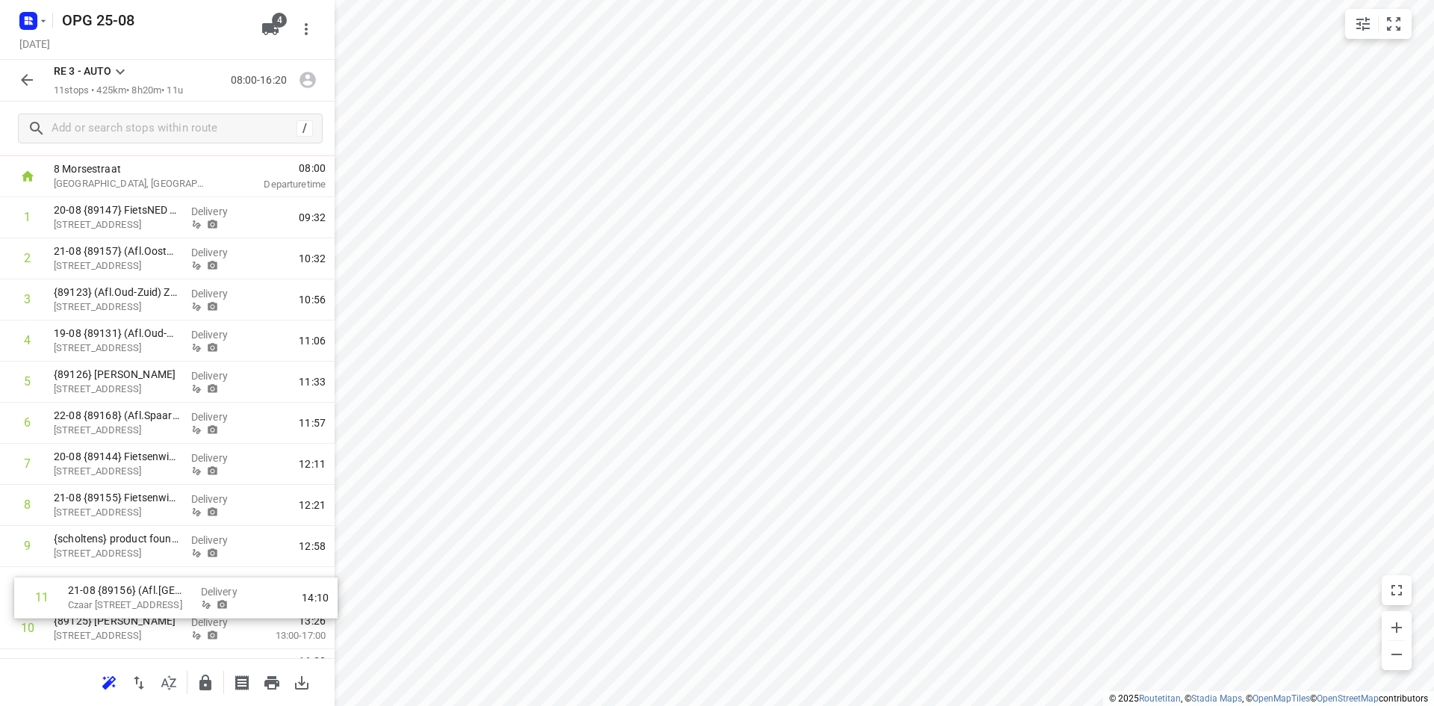
scroll to position [77, 0]
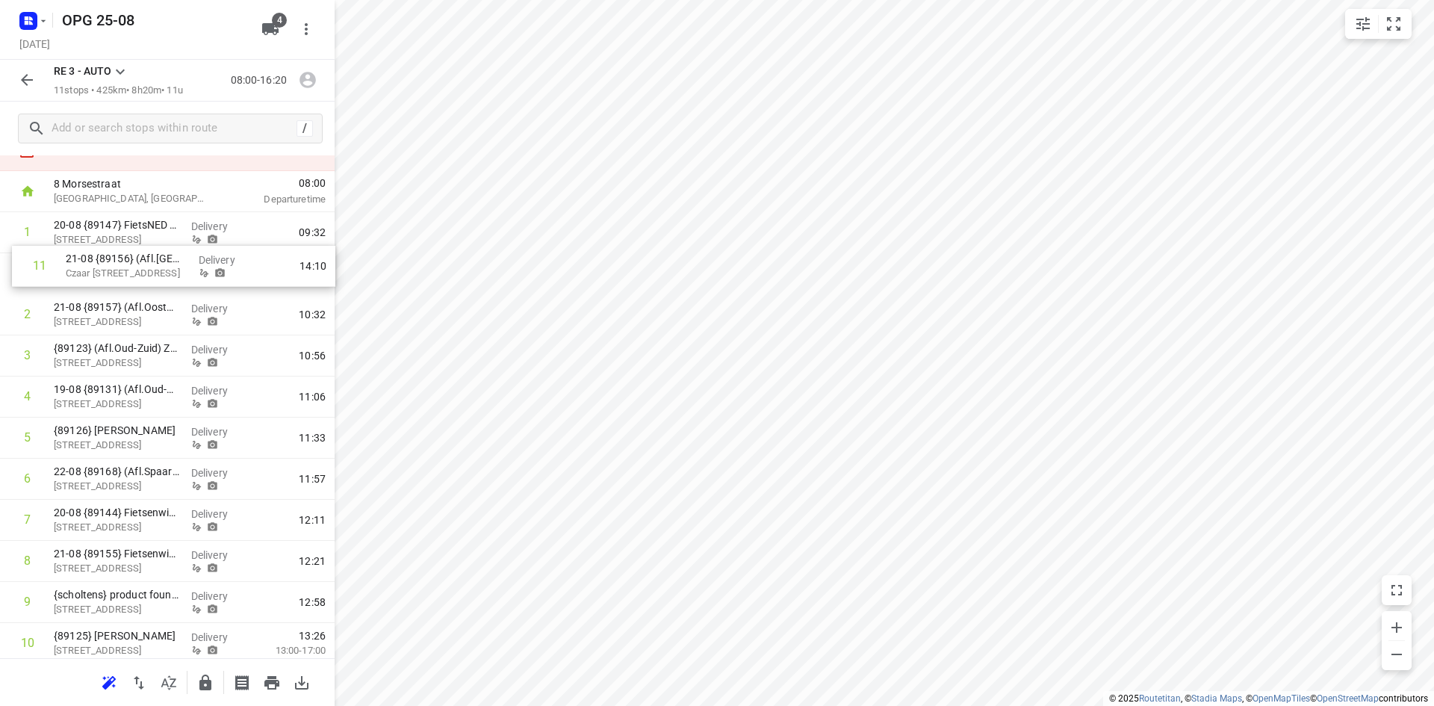
drag, startPoint x: 138, startPoint y: 630, endPoint x: 151, endPoint y: 255, distance: 375.8
click at [151, 255] on div "1 20-08 {89147} FietsNED [PERSON_NAME] (E-031) [STREET_ADDRESS] Delivery 09:32 …" at bounding box center [167, 438] width 335 height 452
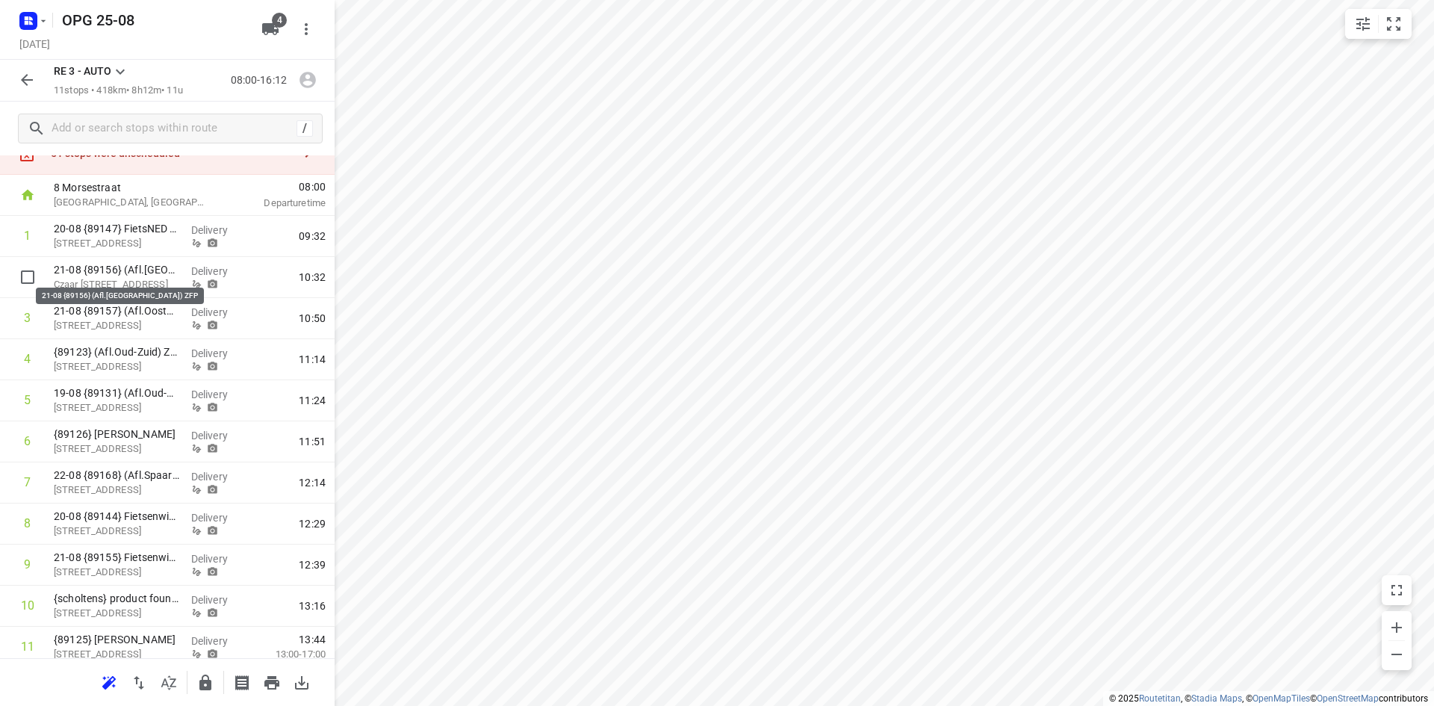
scroll to position [56, 0]
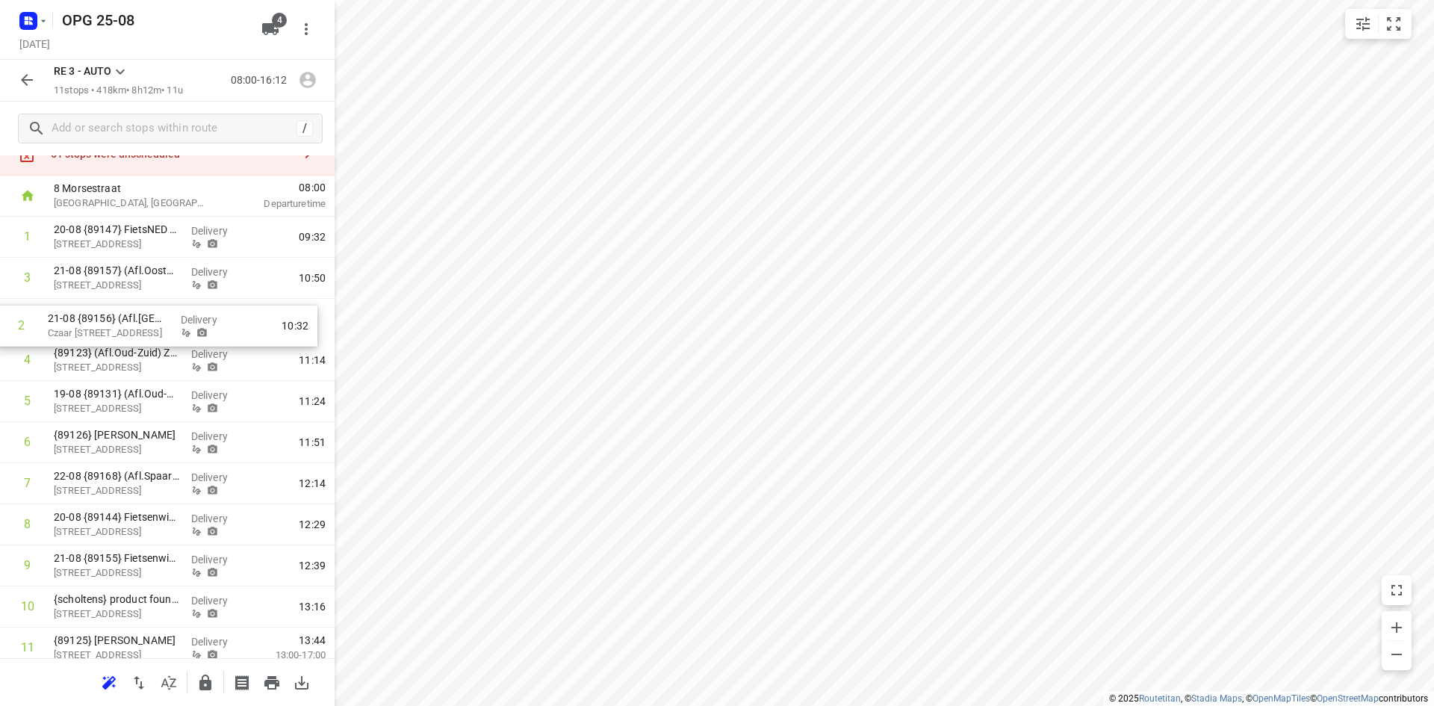
drag, startPoint x: 114, startPoint y: 276, endPoint x: 108, endPoint y: 329, distance: 53.4
click at [108, 329] on div "1 20-08 {89147} FietsNED [PERSON_NAME] (E-031) [STREET_ADDRESS] Delivery 09:32 …" at bounding box center [167, 443] width 335 height 452
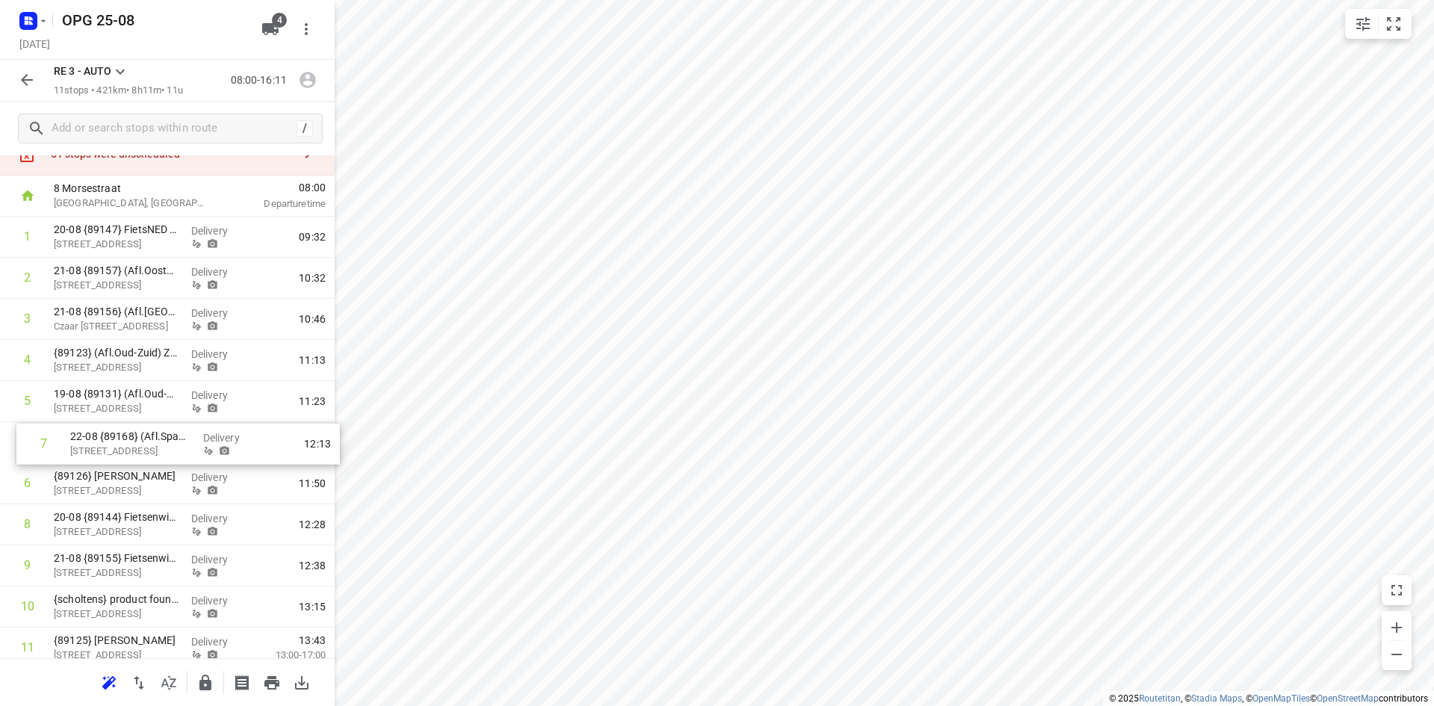
drag, startPoint x: 110, startPoint y: 490, endPoint x: 129, endPoint y: 447, distance: 47.5
click at [129, 447] on div "1 20-08 {89147} FietsNED [PERSON_NAME] (E-031) [STREET_ADDRESS] Delivery 09:32 …" at bounding box center [167, 443] width 335 height 452
drag, startPoint x: 144, startPoint y: 449, endPoint x: 149, endPoint y: 407, distance: 42.1
click at [149, 407] on div "1 20-08 {89147} FietsNED [PERSON_NAME] (E-031) [STREET_ADDRESS] Delivery 09:32 …" at bounding box center [167, 443] width 335 height 452
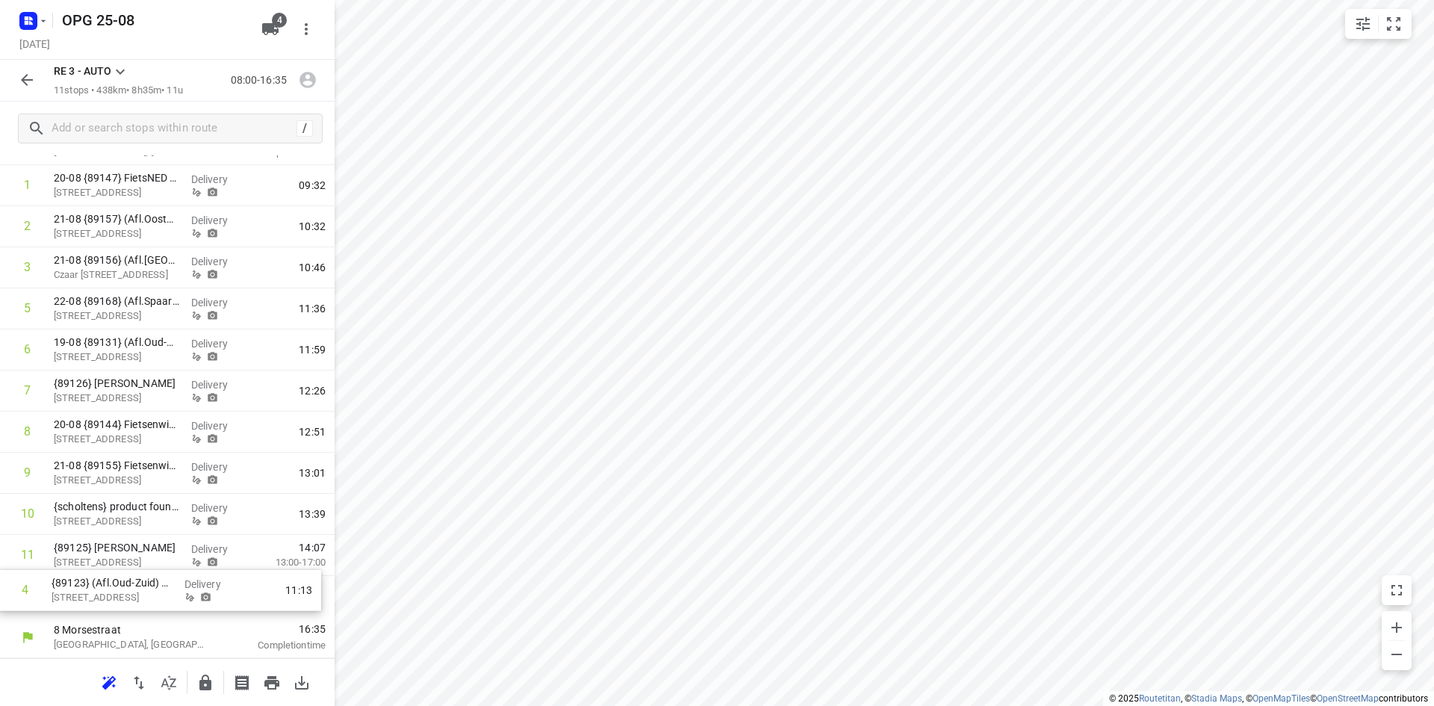
scroll to position [108, 0]
drag, startPoint x: 128, startPoint y: 364, endPoint x: 143, endPoint y: 606, distance: 242.4
click at [143, 606] on div "1 20-08 {89147} FietsNED [PERSON_NAME] (E-031) [STREET_ADDRESS] Delivery 09:32 …" at bounding box center [167, 391] width 335 height 452
drag, startPoint x: 146, startPoint y: 426, endPoint x: 145, endPoint y: 607, distance: 180.7
click at [145, 607] on div "1 20-08 {89147} FietsNED [PERSON_NAME] (E-031) [STREET_ADDRESS] Delivery 09:32 …" at bounding box center [167, 391] width 335 height 452
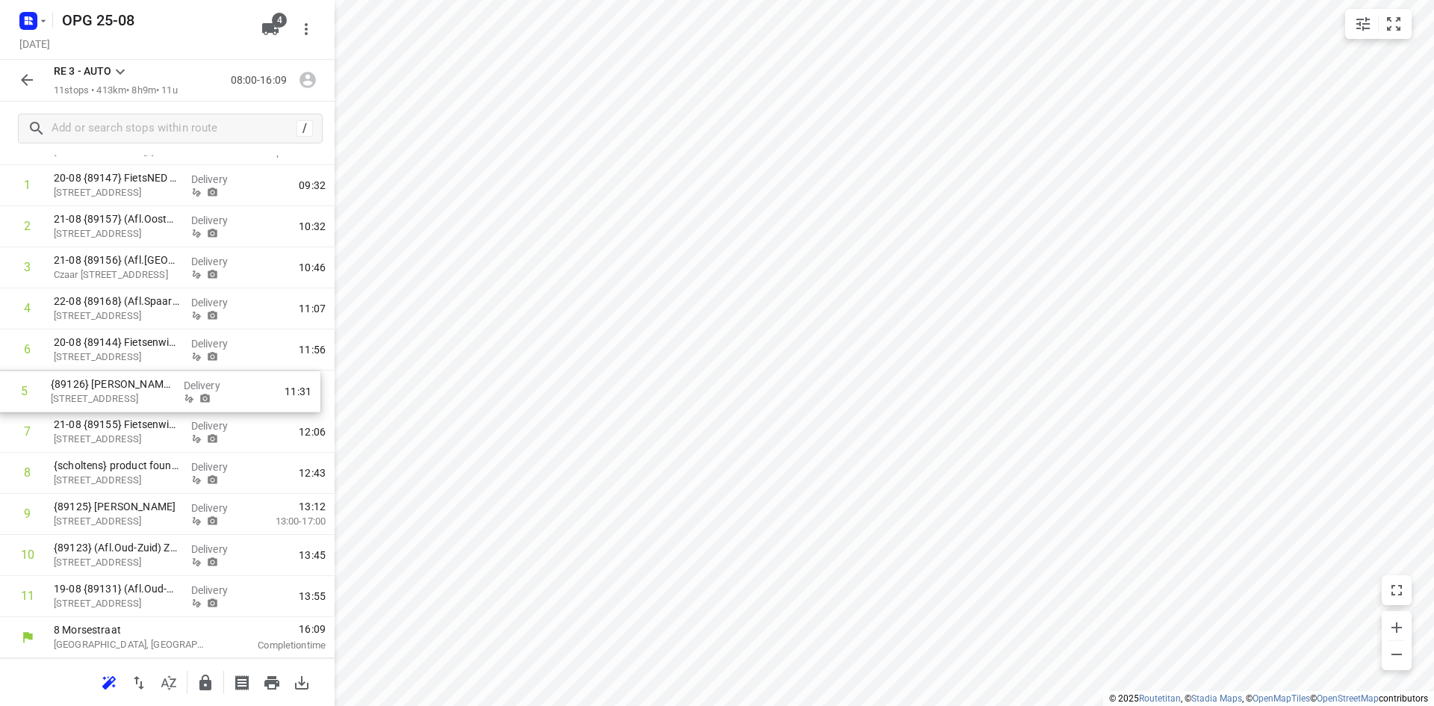
drag, startPoint x: 149, startPoint y: 352, endPoint x: 146, endPoint y: 398, distance: 45.6
click at [146, 398] on div "1 20-08 {89147} FietsNED [PERSON_NAME] (E-031) [STREET_ADDRESS] Delivery 09:32 …" at bounding box center [167, 391] width 335 height 452
drag, startPoint x: 158, startPoint y: 429, endPoint x: 177, endPoint y: 385, distance: 48.1
click at [177, 385] on div "1 20-08 {89147} FietsNED [PERSON_NAME] (E-031) [STREET_ADDRESS] Delivery 09:32 …" at bounding box center [167, 391] width 335 height 452
click at [266, 674] on icon "button" at bounding box center [272, 683] width 18 height 18
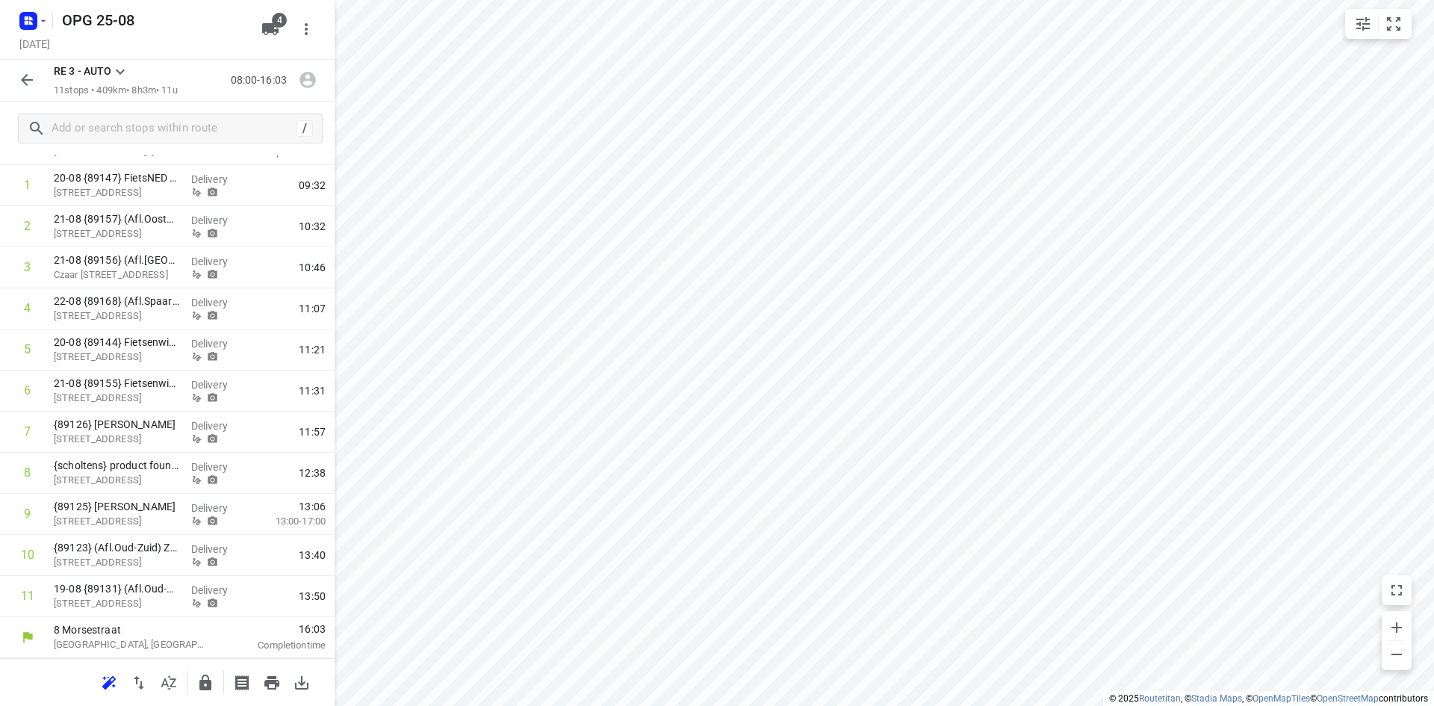
scroll to position [0, 0]
click at [122, 72] on icon at bounding box center [120, 72] width 18 height 18
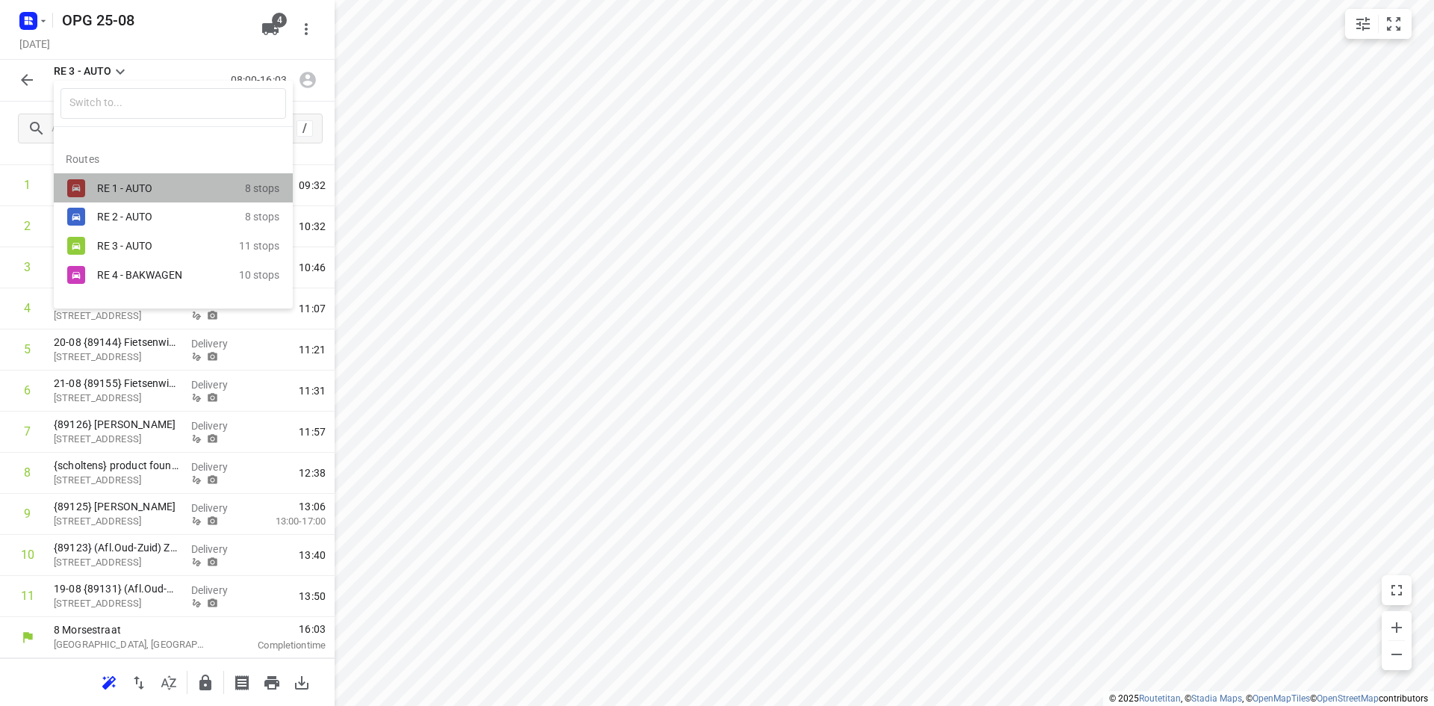
click at [135, 187] on div "RE 1 - AUTO" at bounding box center [160, 188] width 127 height 12
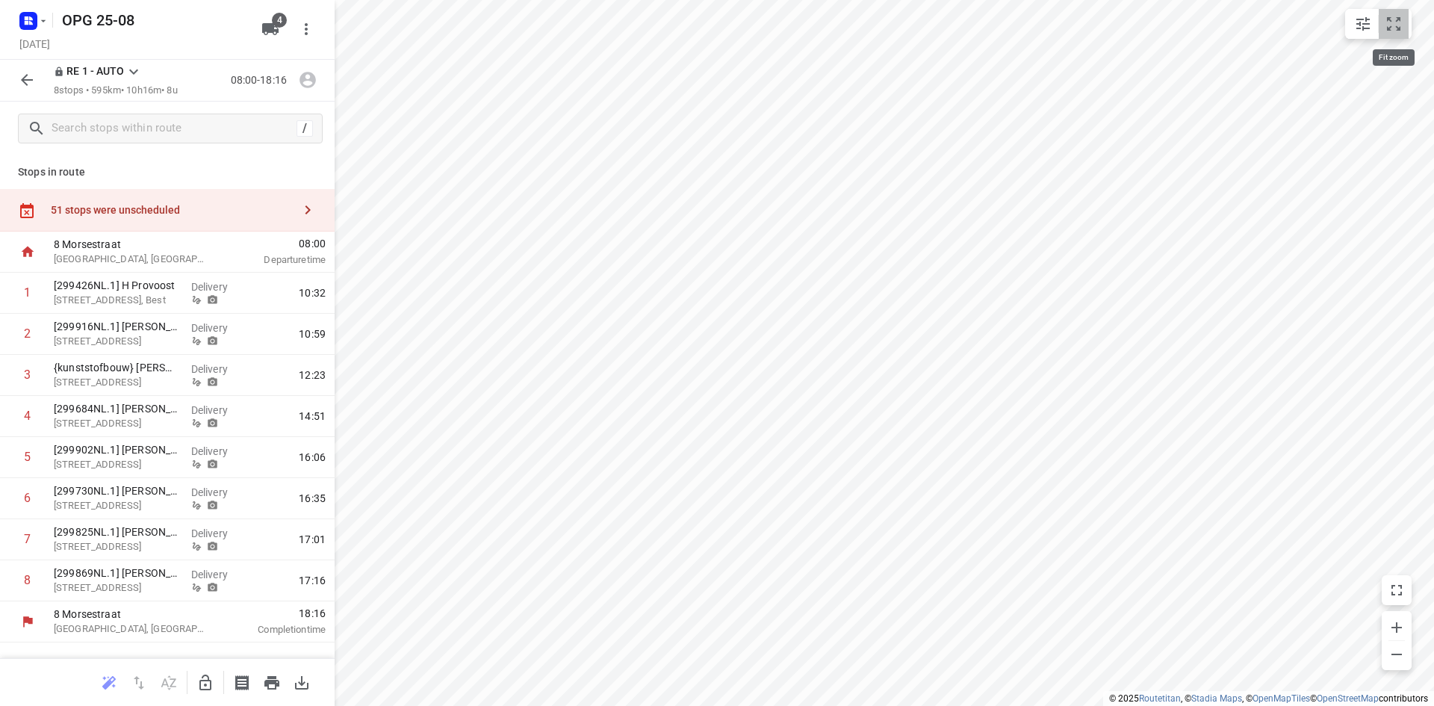
click at [1396, 22] on icon "small contained button group" at bounding box center [1393, 24] width 18 height 18
click at [268, 683] on icon "button" at bounding box center [271, 682] width 15 height 13
click at [137, 69] on icon at bounding box center [134, 72] width 18 height 18
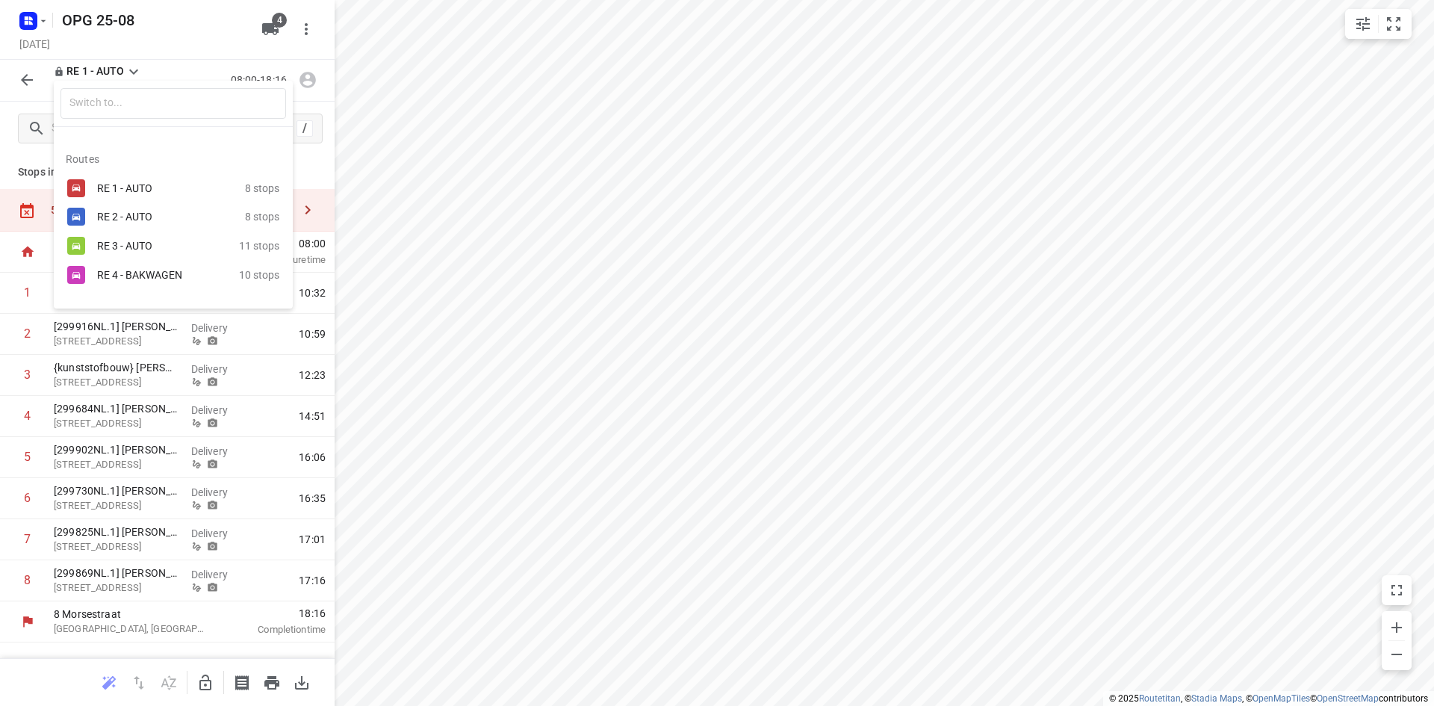
click at [124, 214] on div "RE 2 - AUTO" at bounding box center [160, 217] width 127 height 12
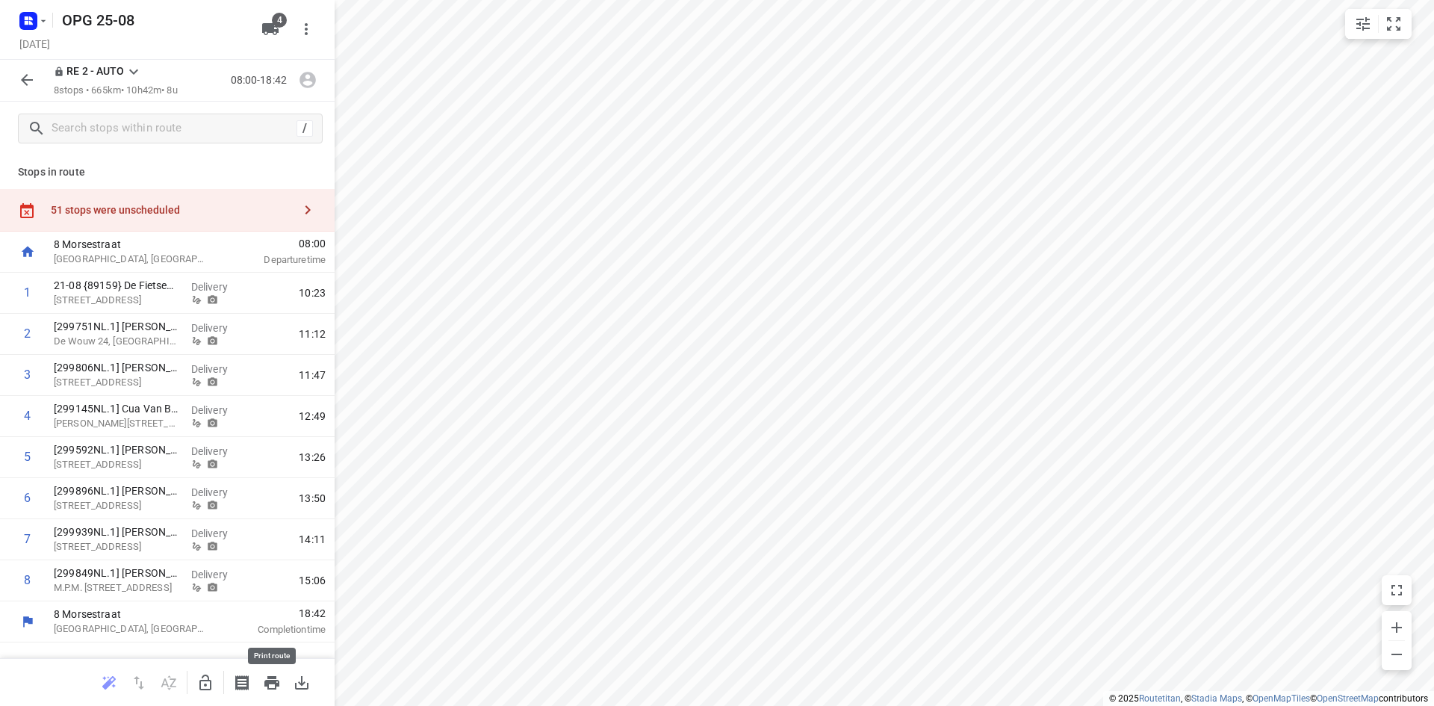
click at [272, 676] on icon "button" at bounding box center [271, 682] width 15 height 13
click at [129, 66] on icon at bounding box center [134, 72] width 18 height 18
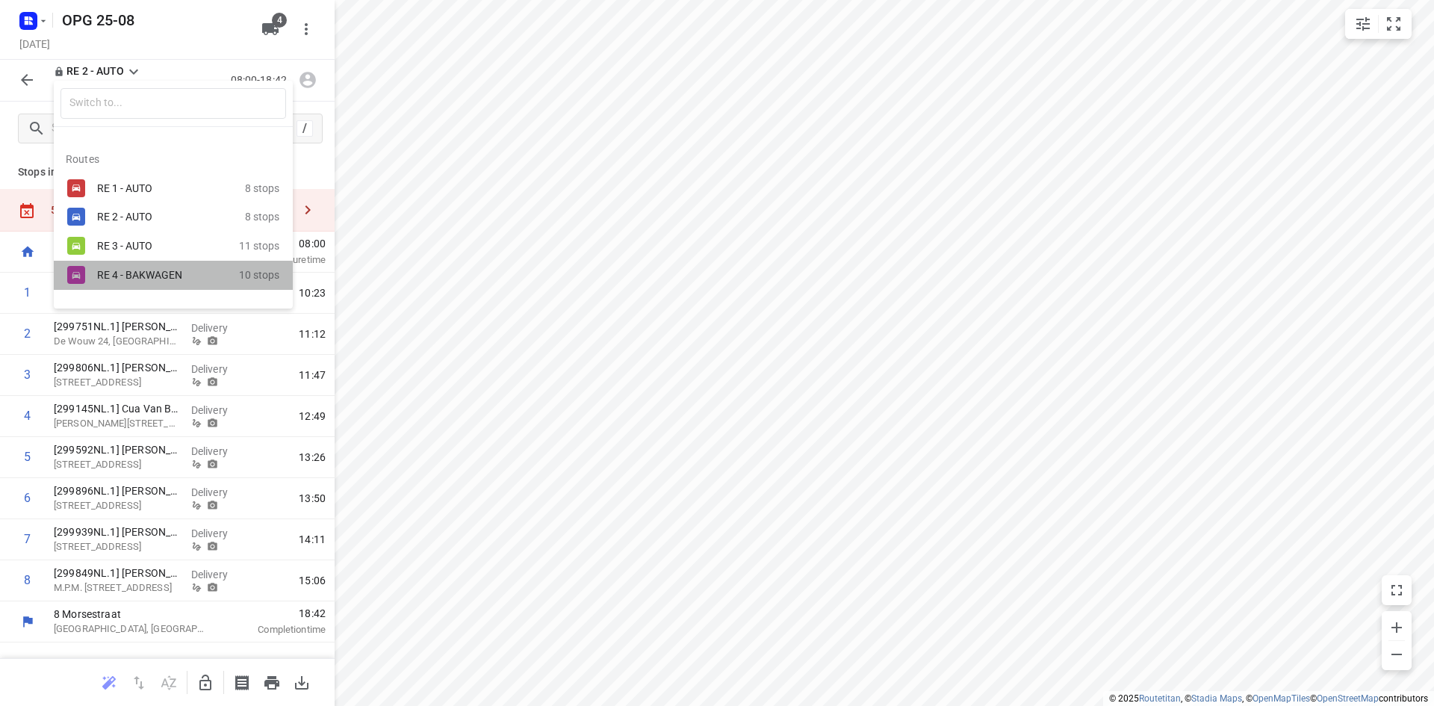
click at [131, 270] on div "RE 4 - BAKWAGEN" at bounding box center [160, 275] width 127 height 12
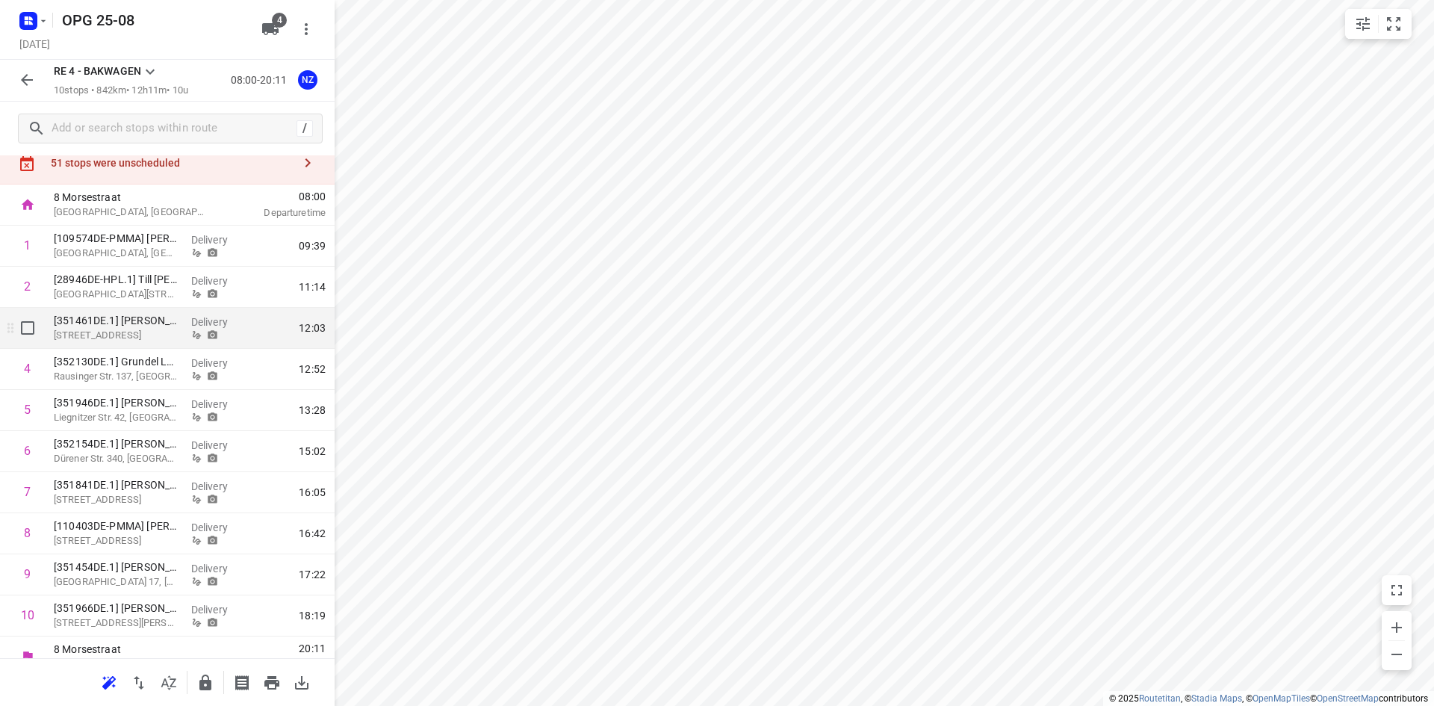
scroll to position [66, 0]
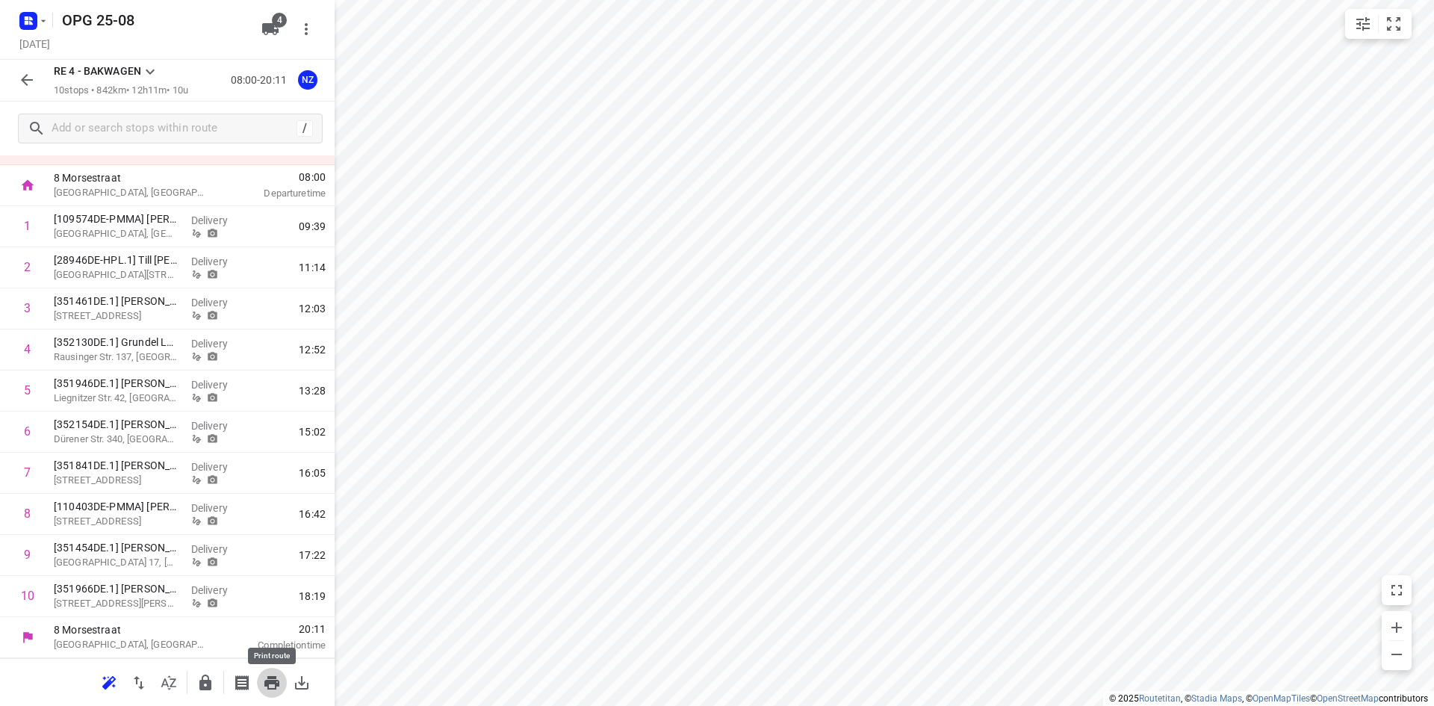
click at [279, 675] on icon "button" at bounding box center [272, 683] width 18 height 18
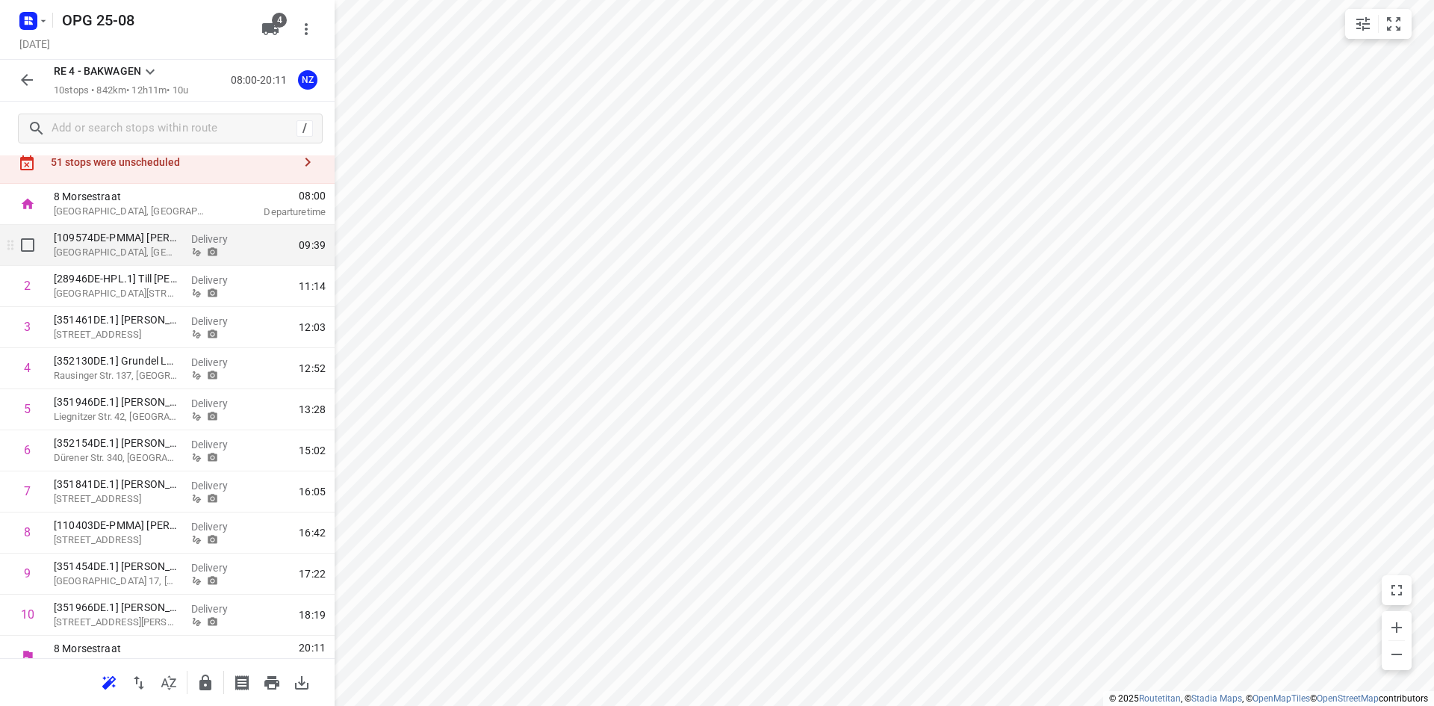
scroll to position [0, 0]
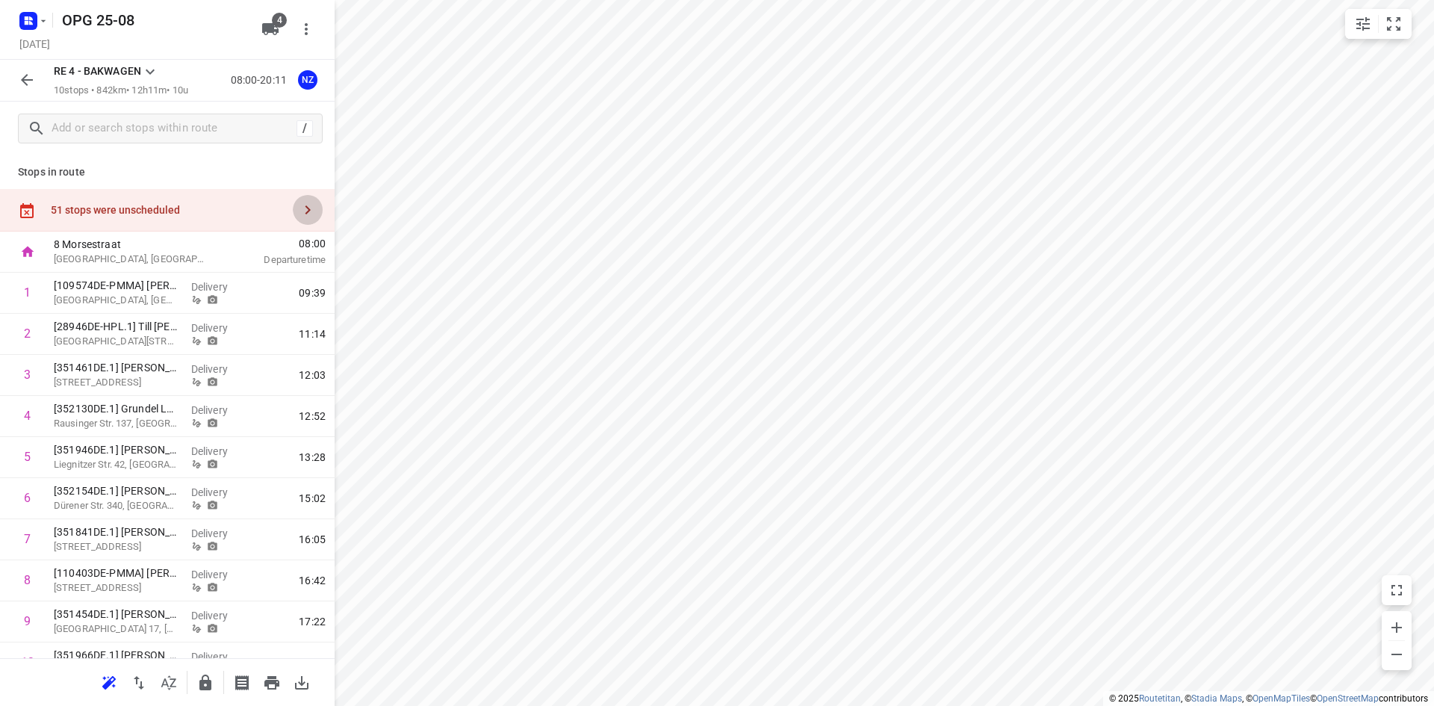
click at [299, 214] on icon "button" at bounding box center [308, 210] width 18 height 18
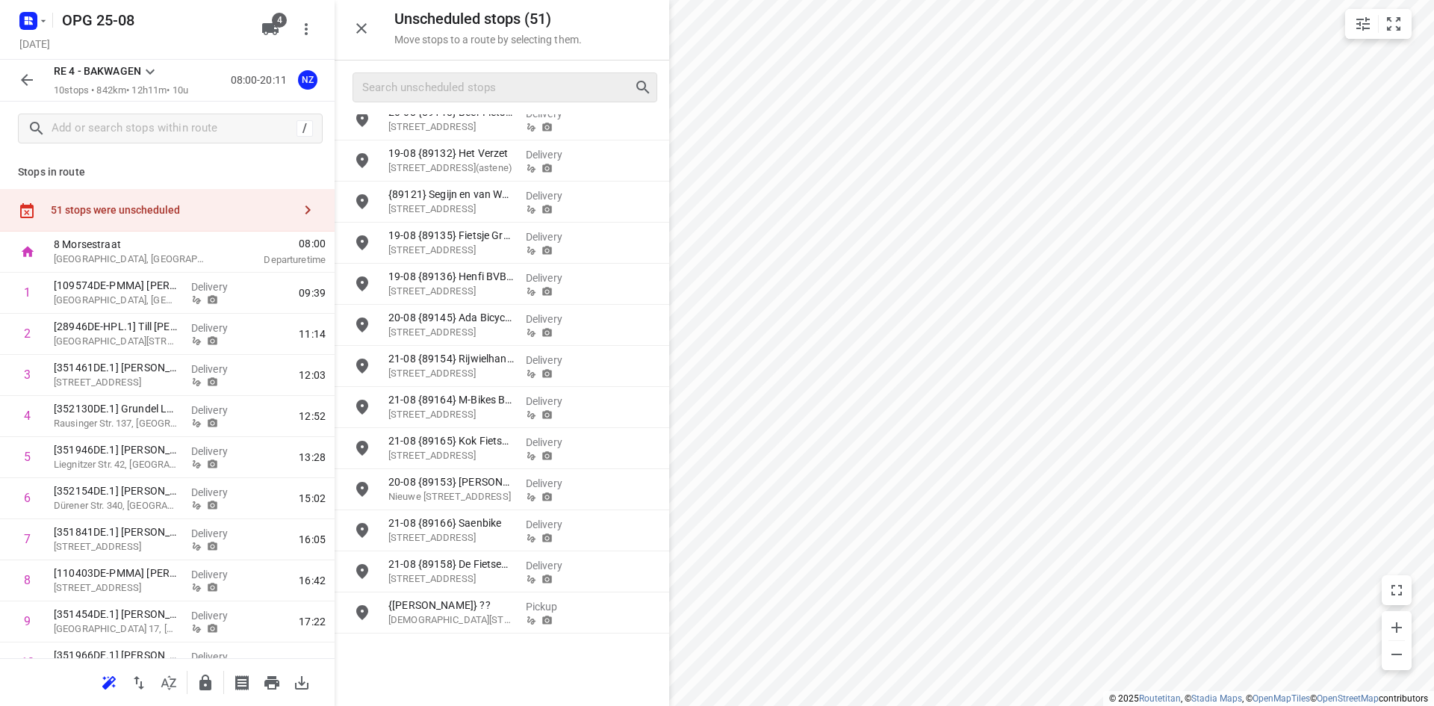
scroll to position [747, 0]
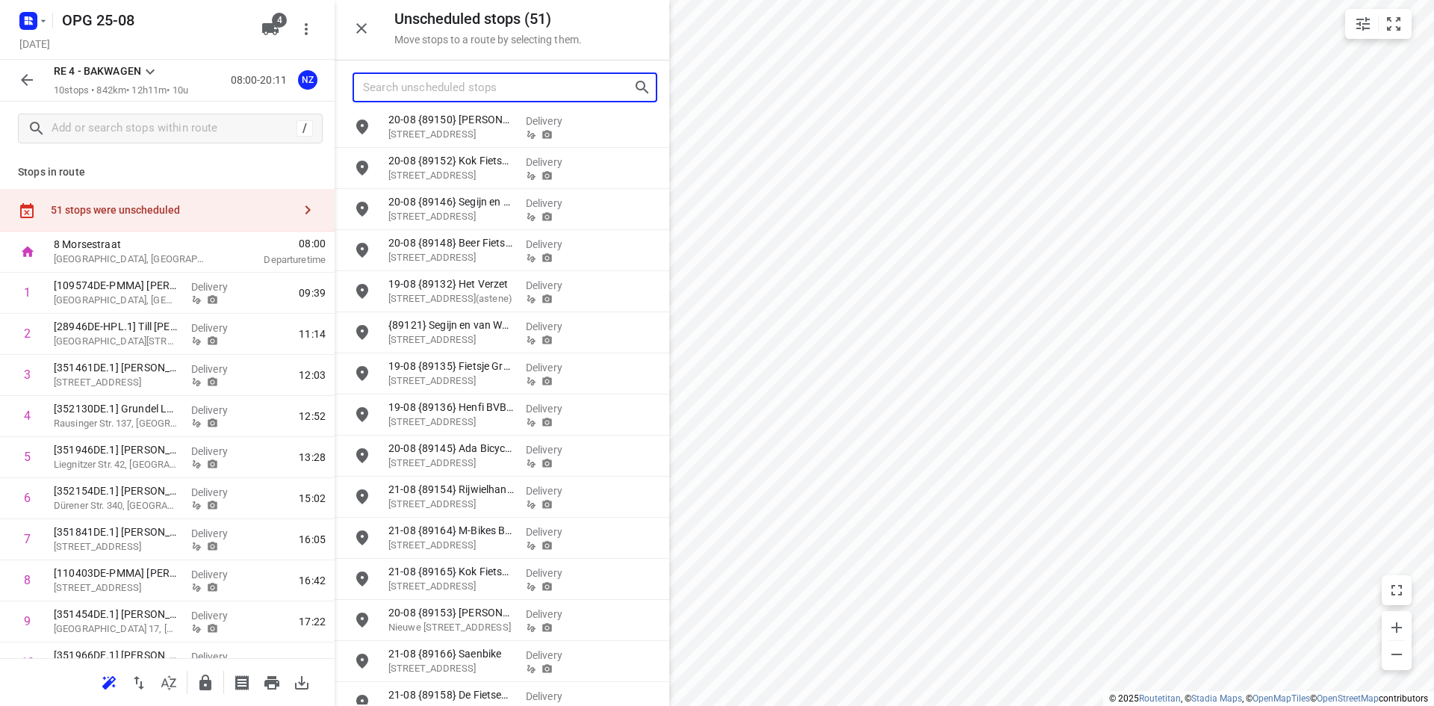
click at [469, 79] on input "Search unscheduled stops" at bounding box center [498, 87] width 270 height 23
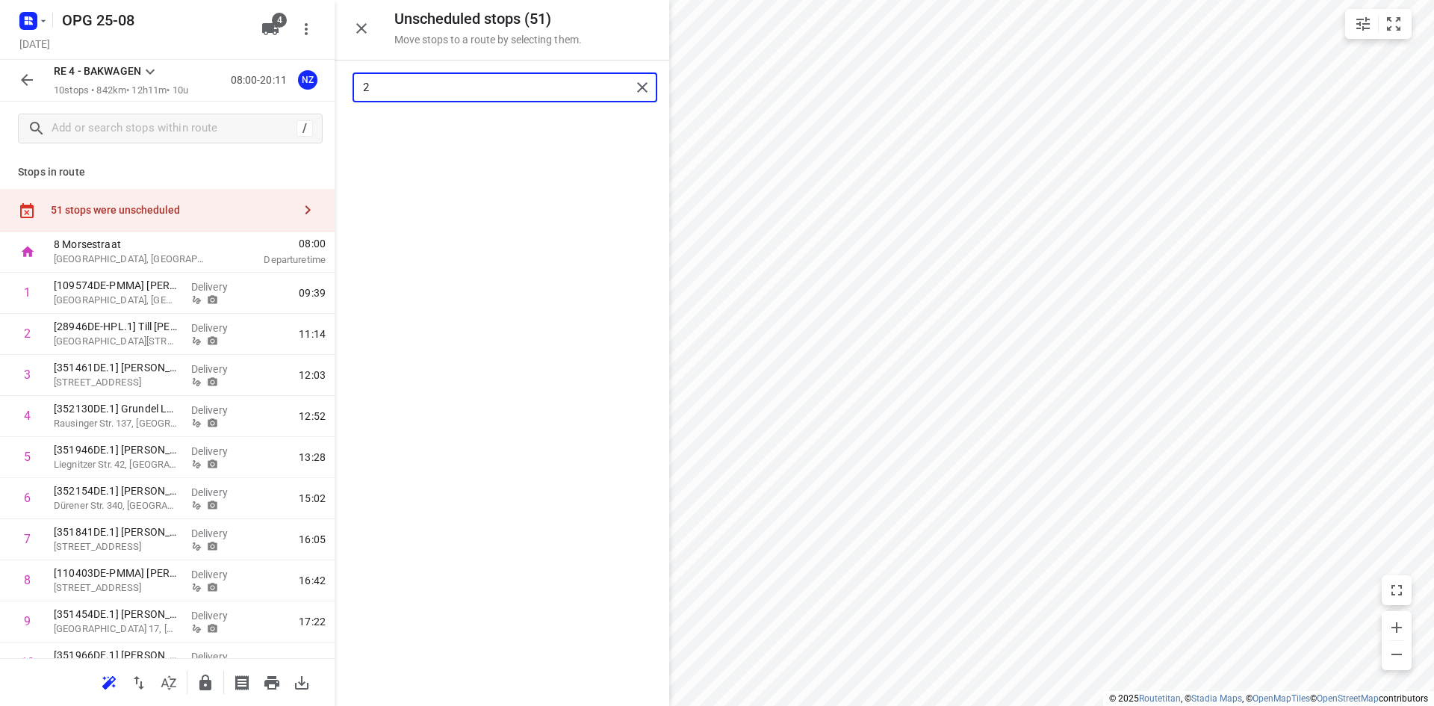
scroll to position [0, 0]
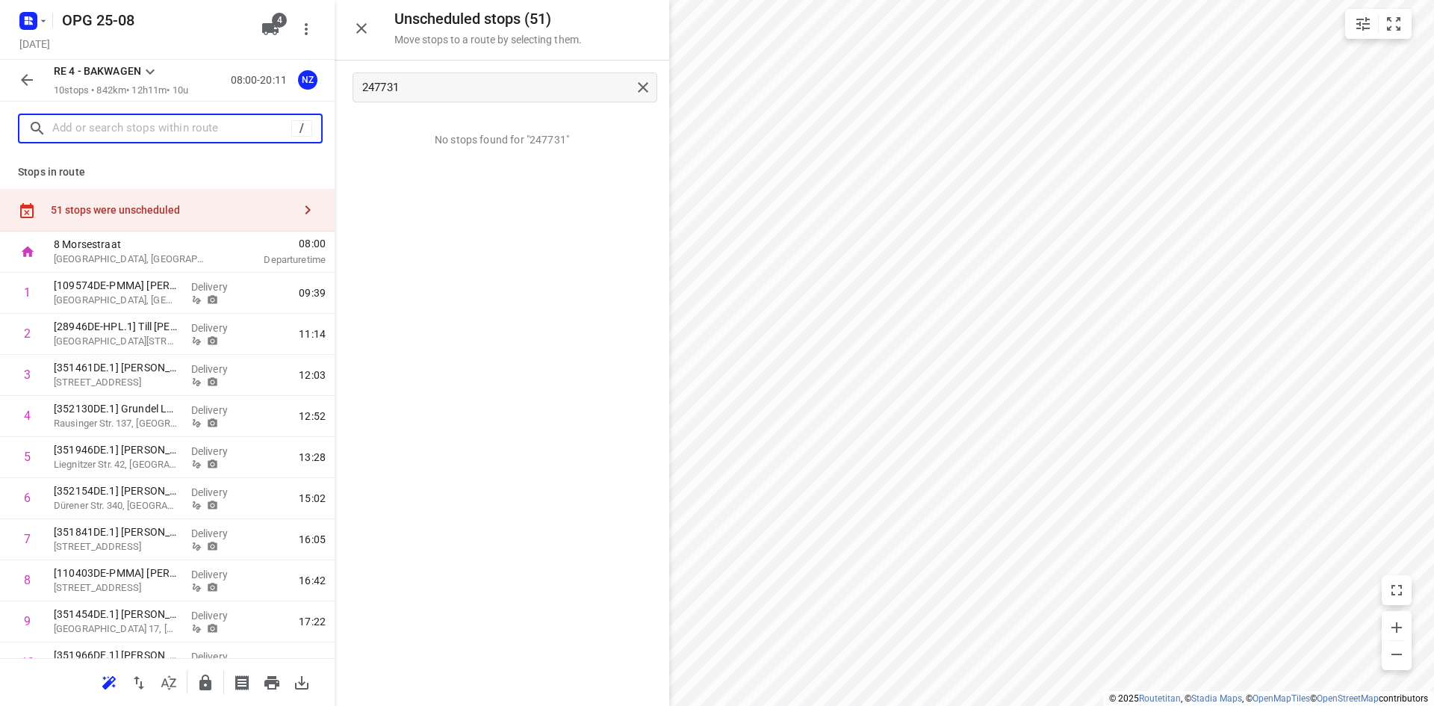
click at [92, 132] on input "text" at bounding box center [171, 128] width 239 height 23
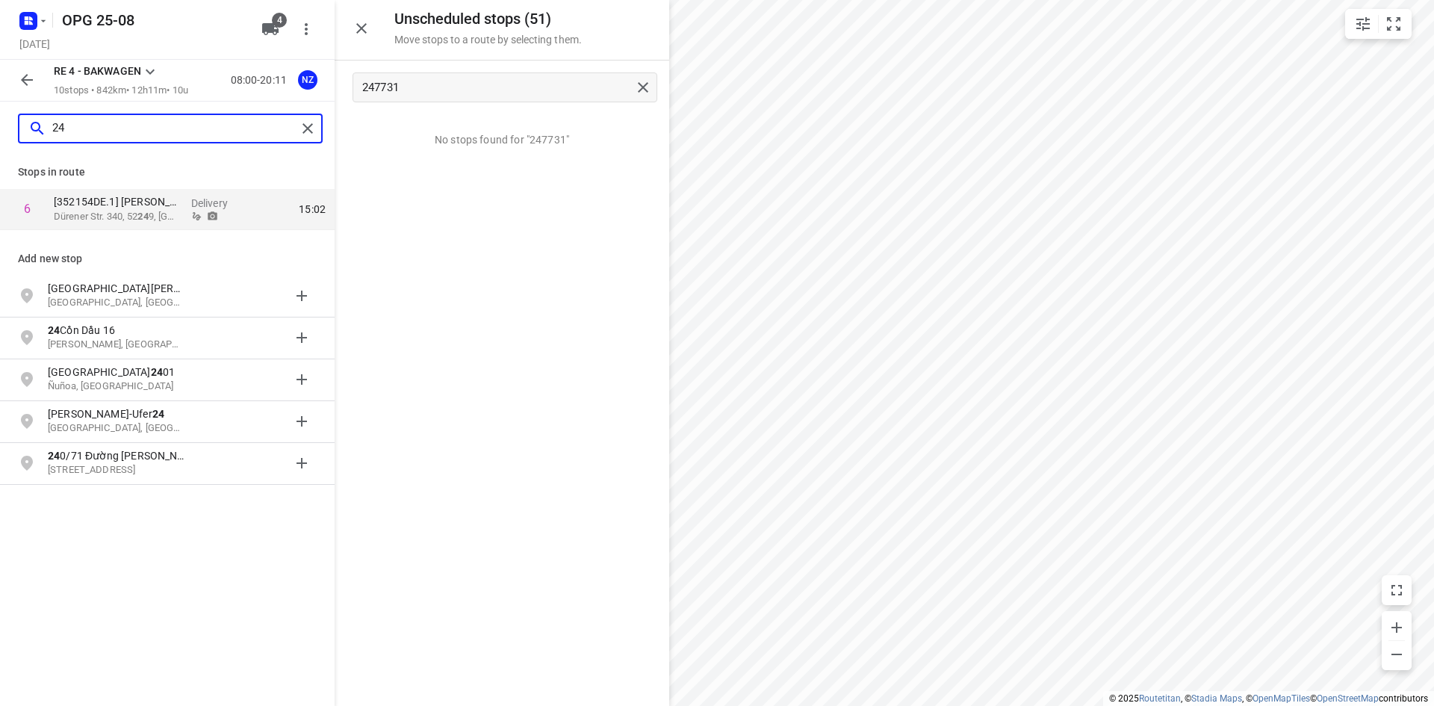
drag, startPoint x: 117, startPoint y: 135, endPoint x: 16, endPoint y: 130, distance: 100.9
click at [16, 130] on div "24" at bounding box center [167, 129] width 335 height 54
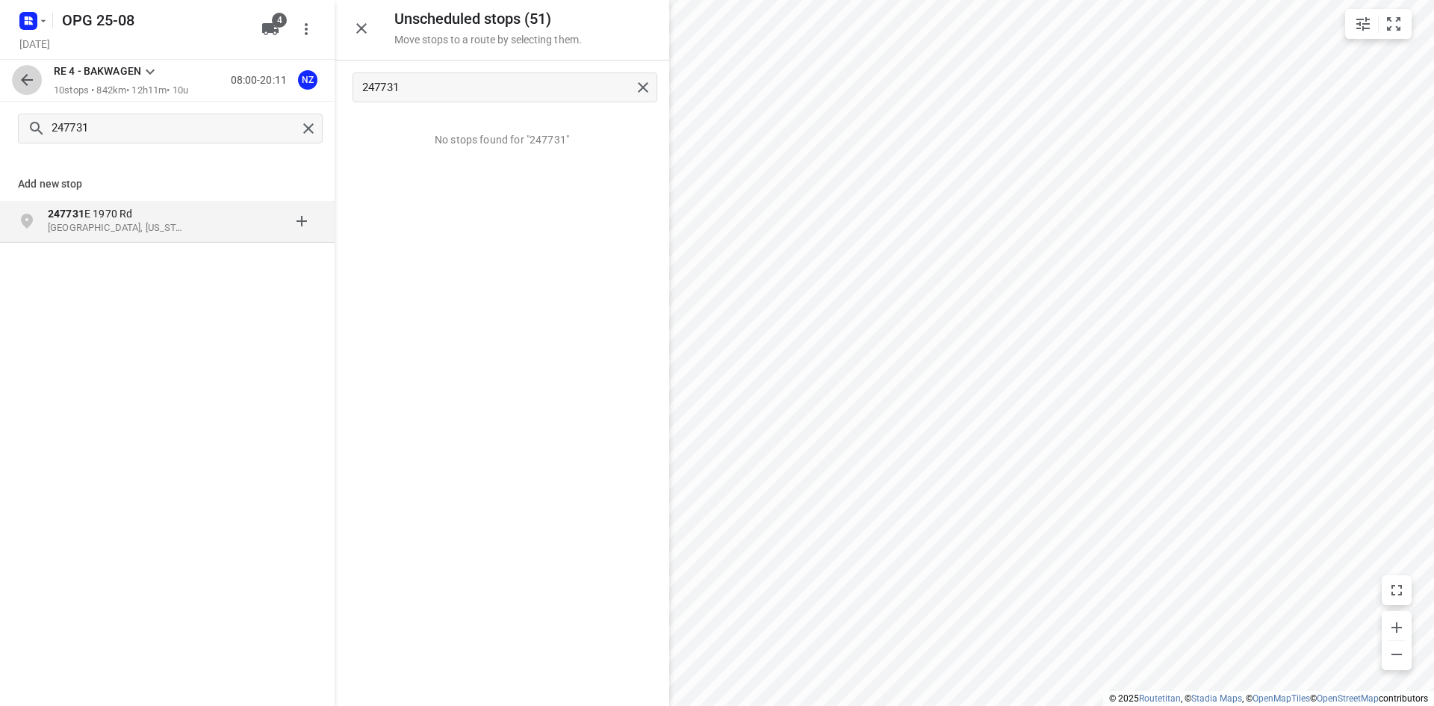
click at [23, 72] on icon "button" at bounding box center [27, 80] width 18 height 18
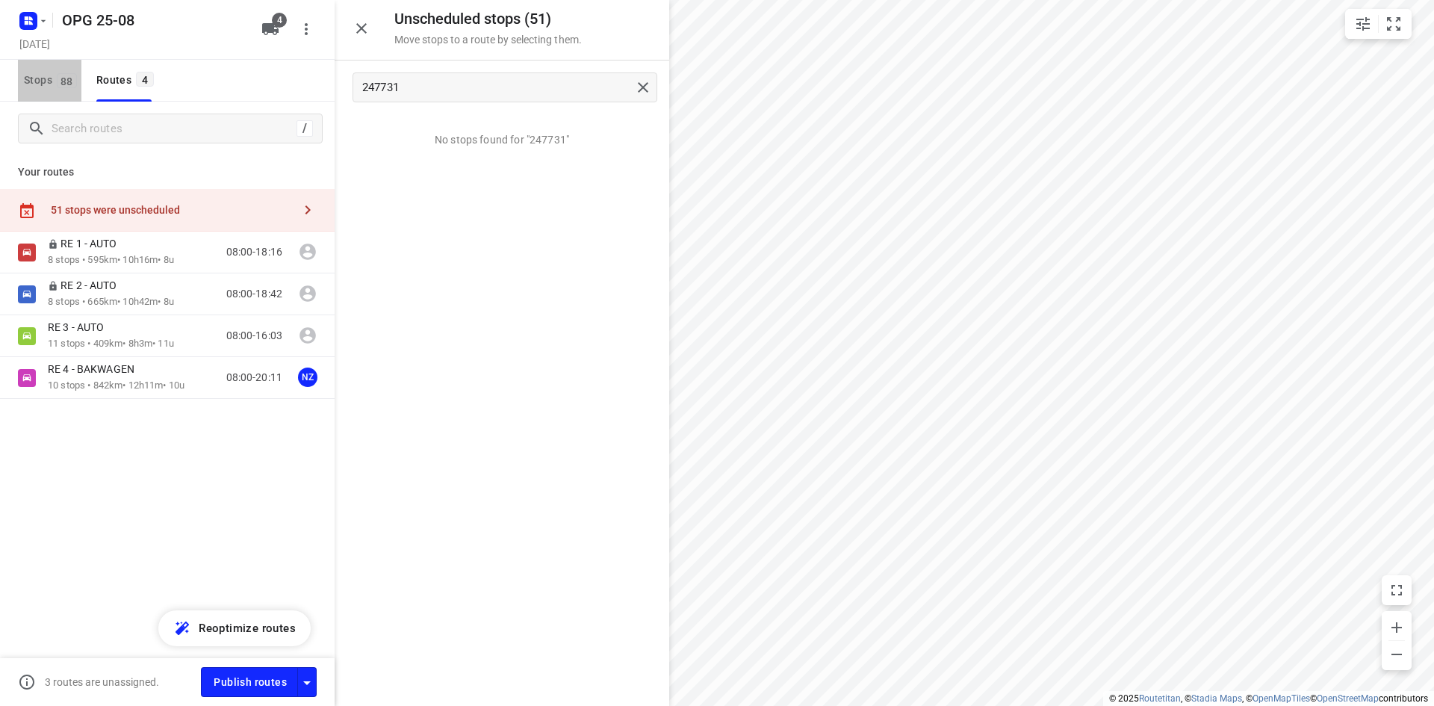
click at [63, 80] on span "88" at bounding box center [67, 80] width 20 height 15
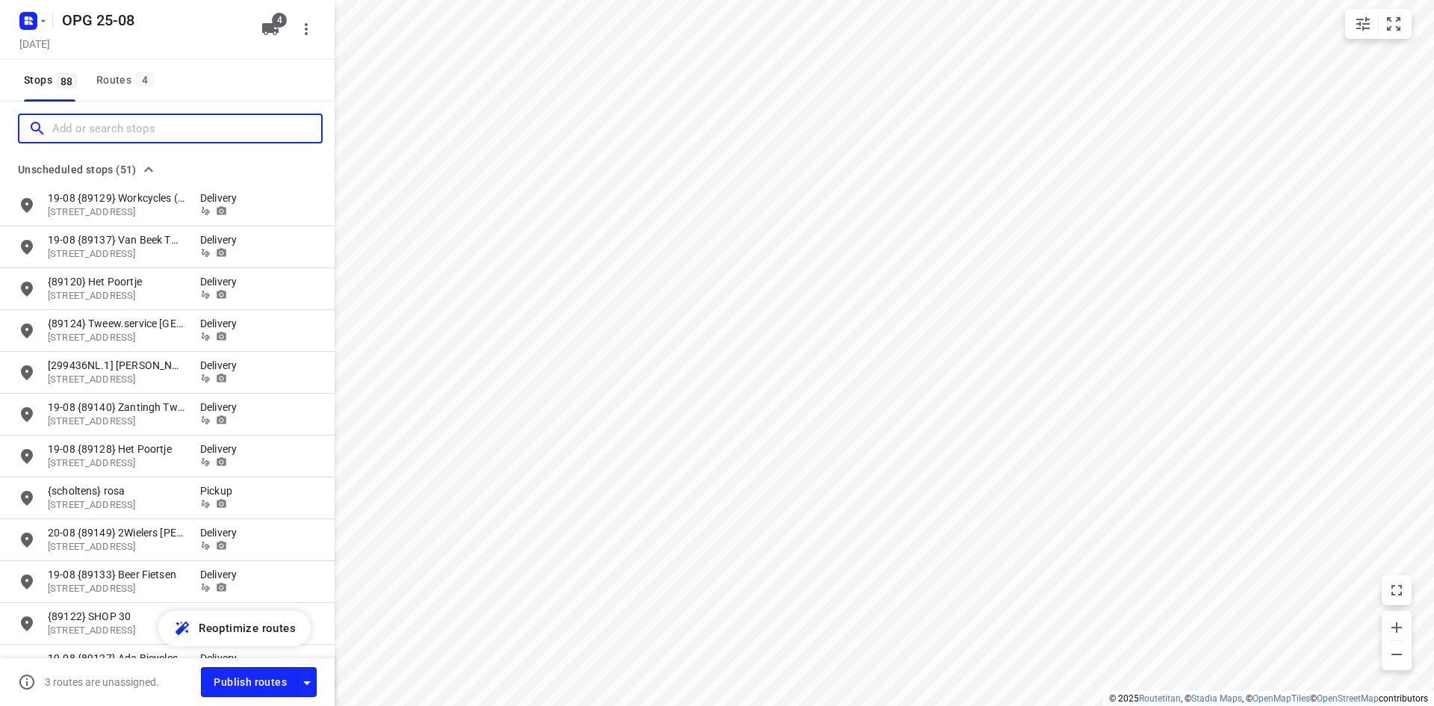
click at [122, 121] on input "Add or search stops" at bounding box center [186, 128] width 269 height 23
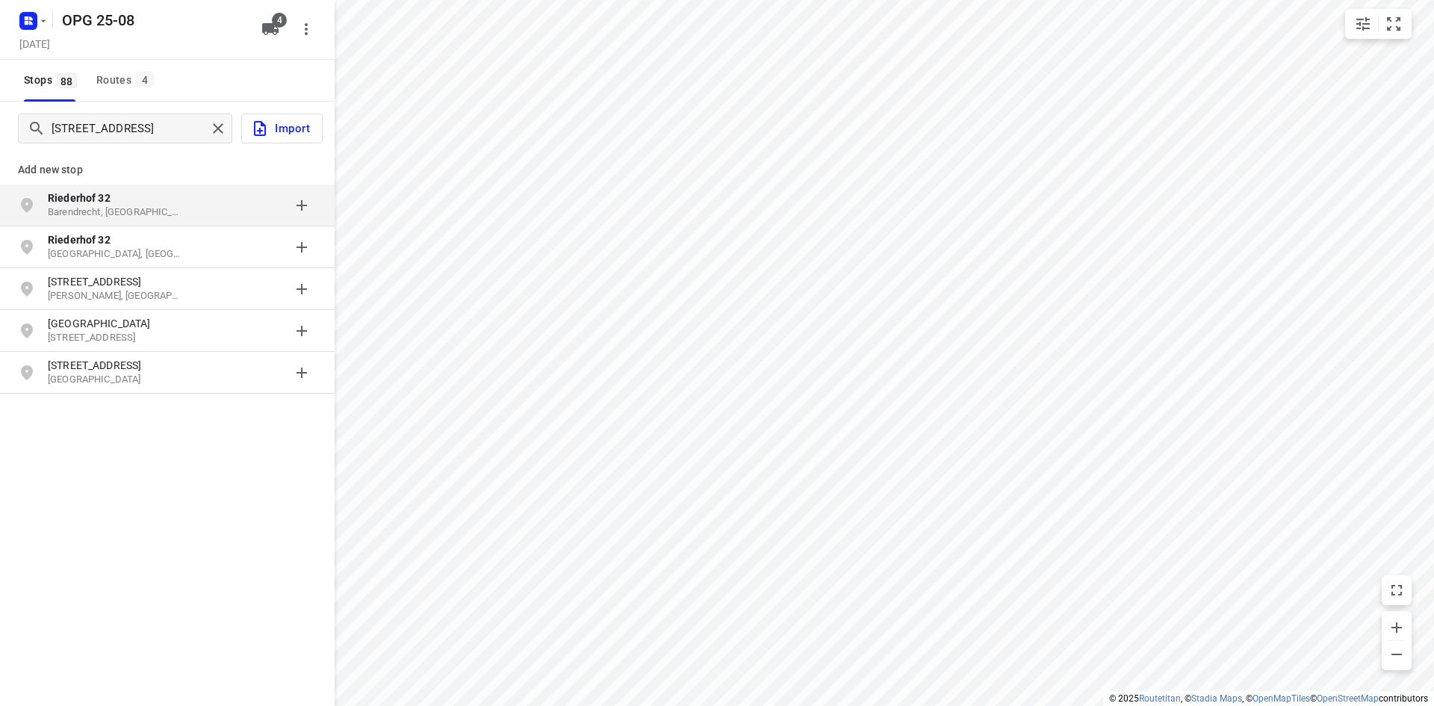
click at [135, 205] on p "Barendrecht, [GEOGRAPHIC_DATA]" at bounding box center [116, 212] width 137 height 14
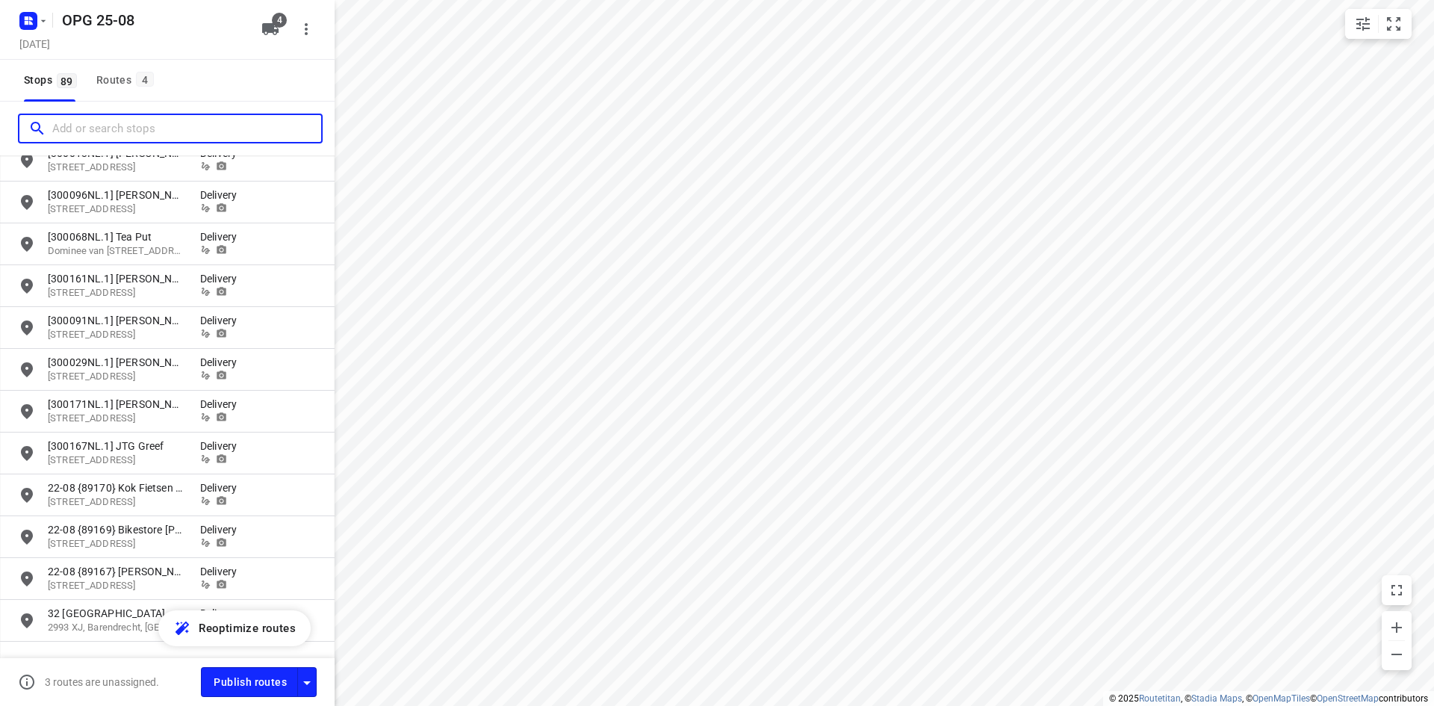
scroll to position [1792, 0]
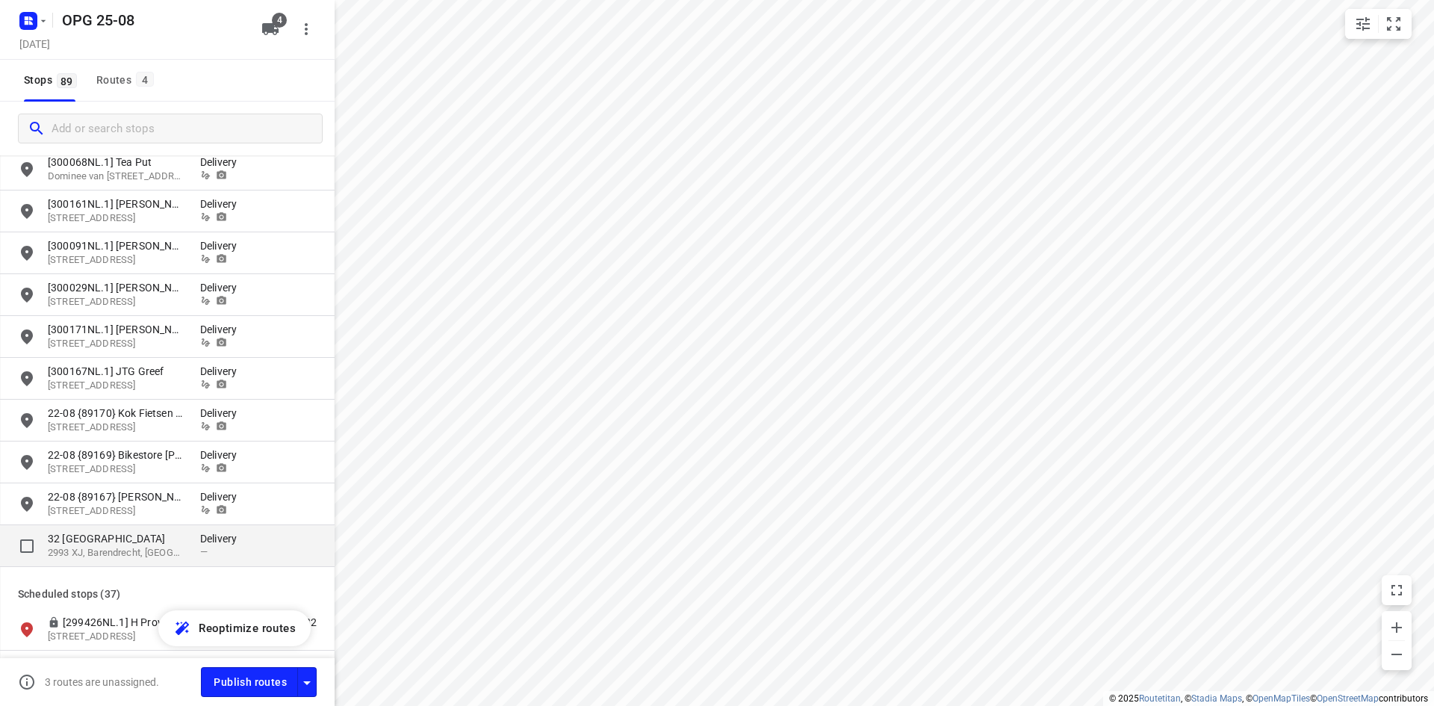
click at [99, 554] on p "2993 XJ, Barendrecht, [GEOGRAPHIC_DATA]" at bounding box center [116, 553] width 137 height 14
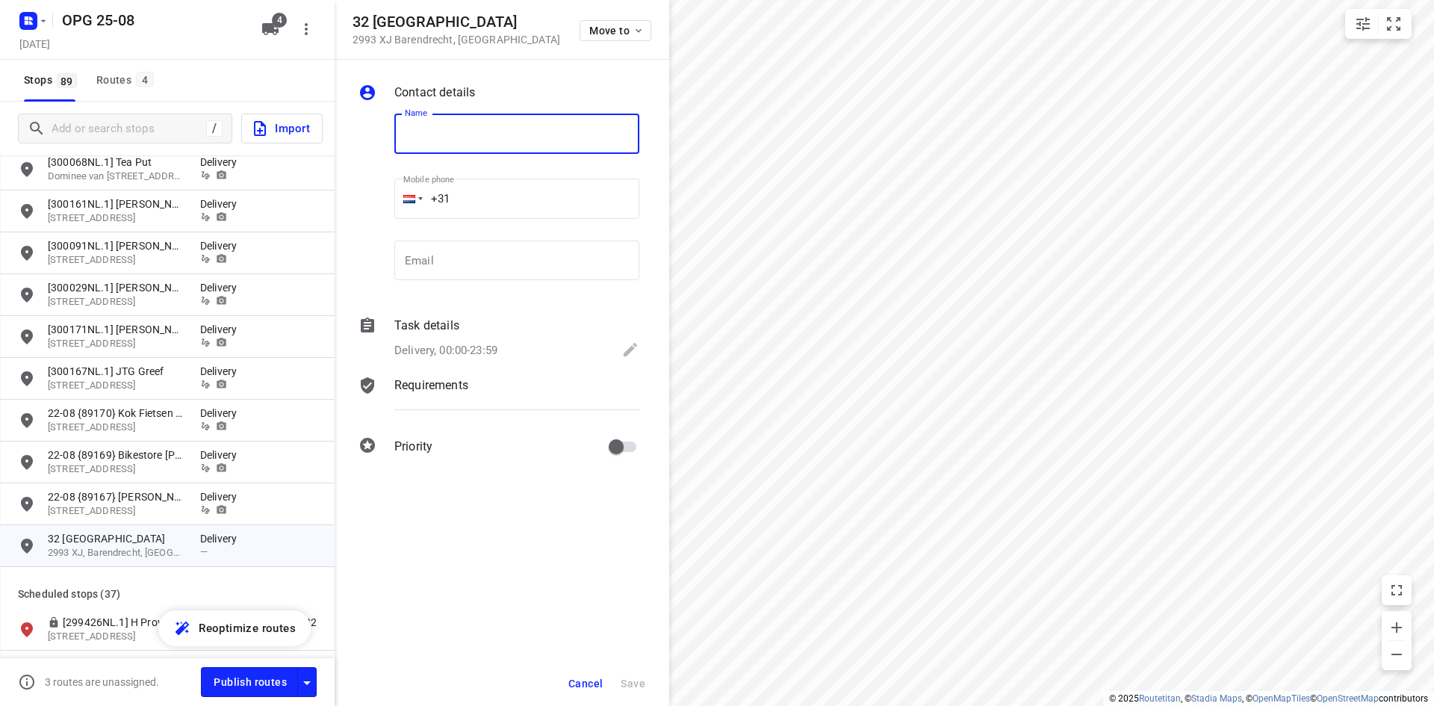
click at [481, 129] on input "text" at bounding box center [516, 134] width 245 height 40
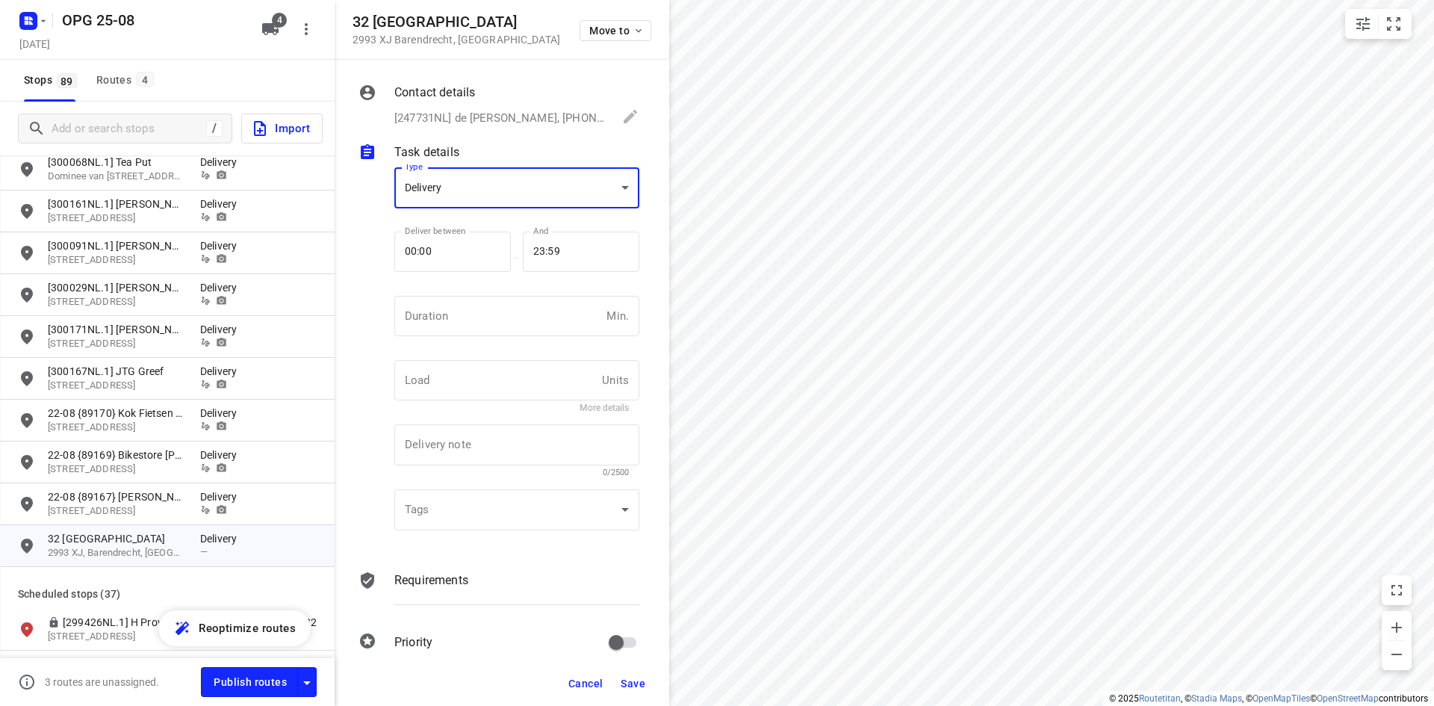
scroll to position [6, 0]
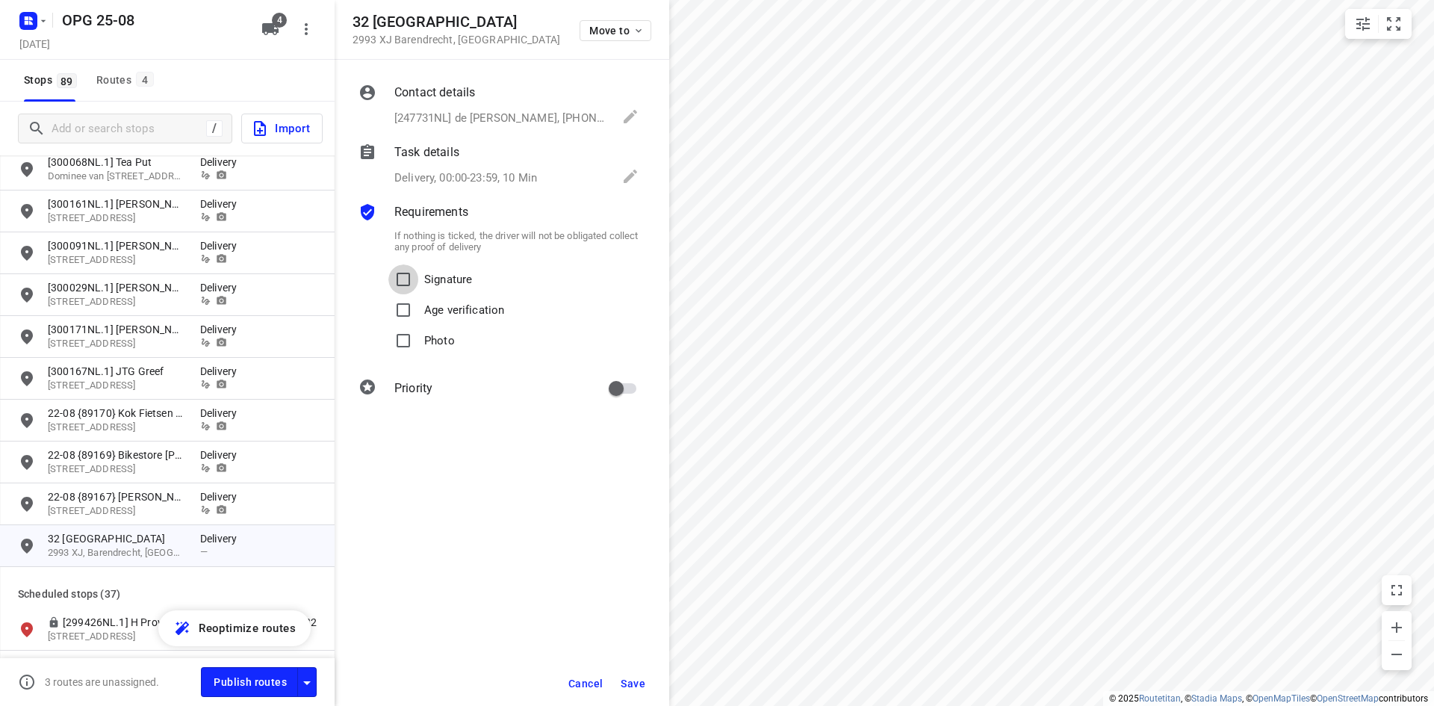
click at [388, 264] on input "Signature" at bounding box center [403, 279] width 30 height 30
click at [388, 326] on input "Photo" at bounding box center [403, 341] width 30 height 30
click at [634, 678] on span "Save" at bounding box center [633, 683] width 25 height 12
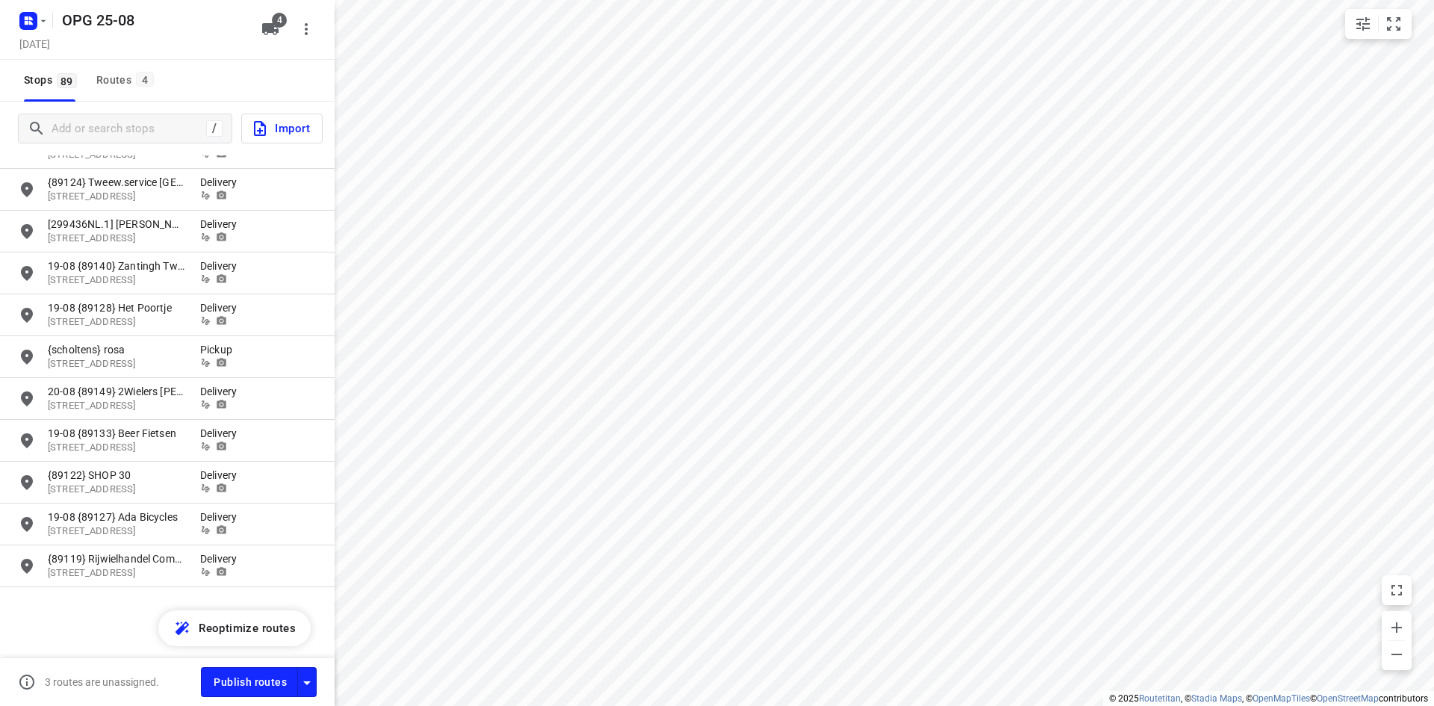
scroll to position [0, 0]
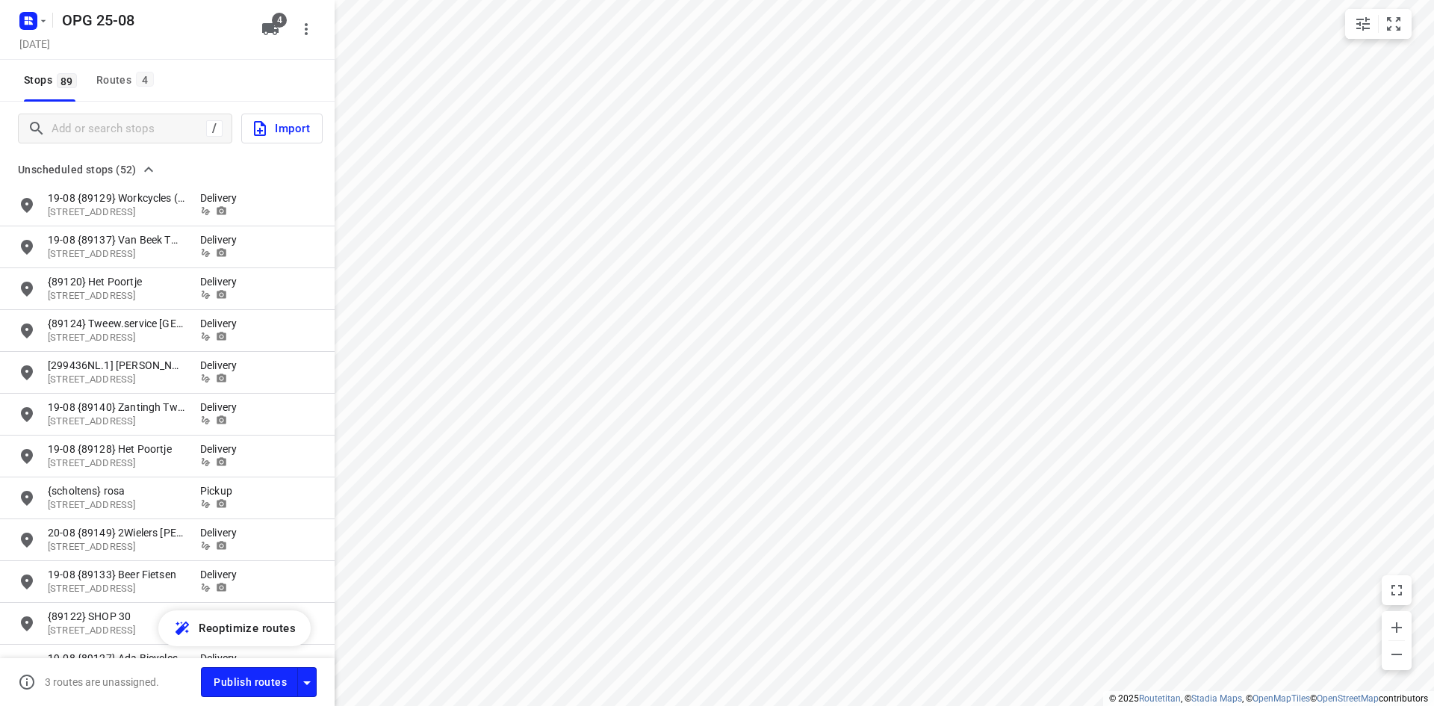
click at [147, 168] on icon "grid" at bounding box center [148, 169] width 9 height 5
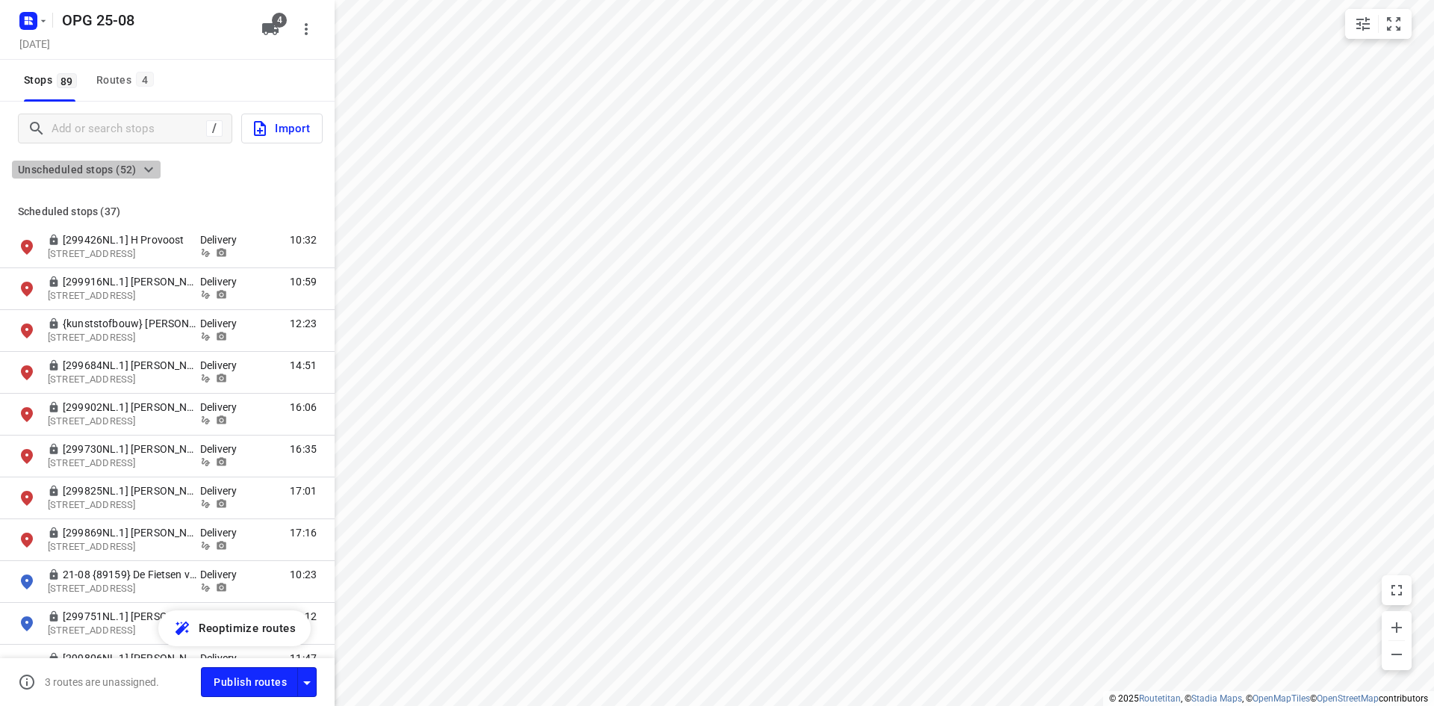
click at [147, 168] on icon "grid" at bounding box center [149, 170] width 18 height 18
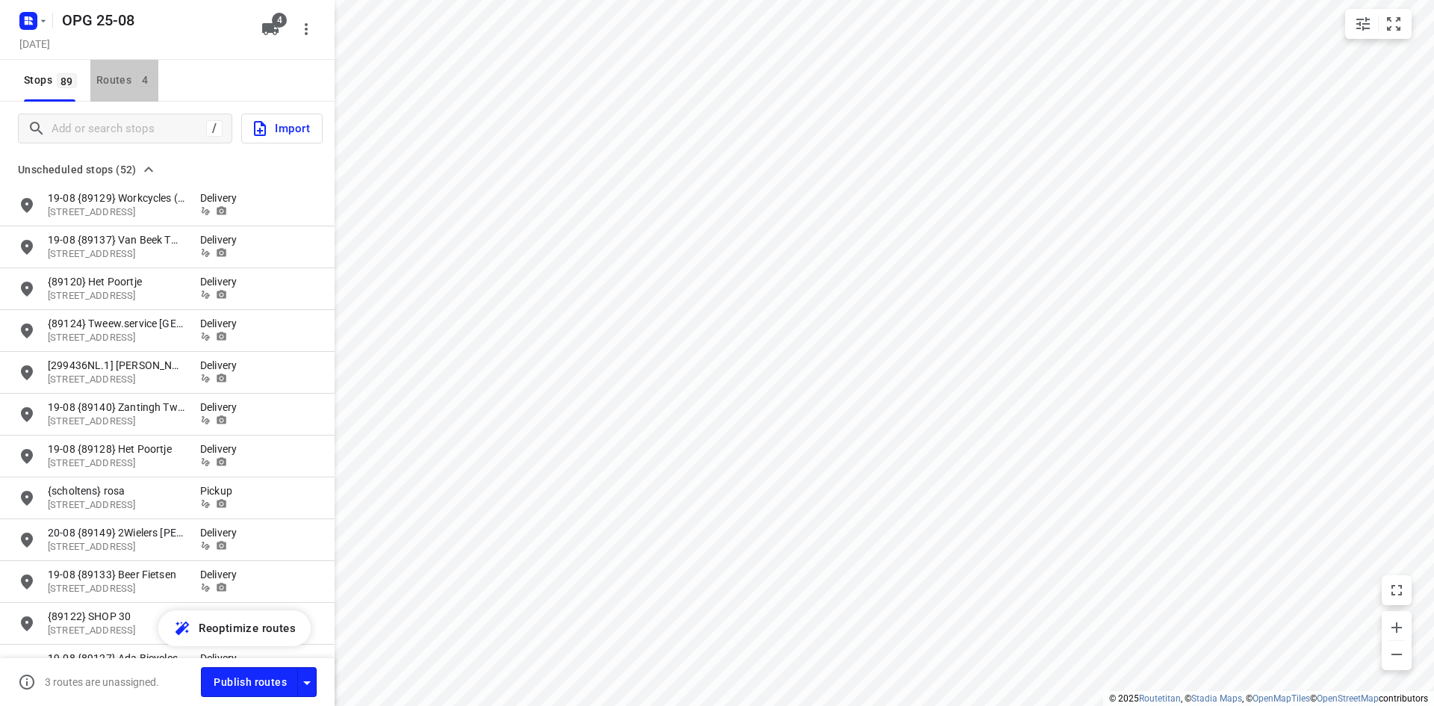
click at [126, 69] on button "Routes 4" at bounding box center [124, 81] width 68 height 42
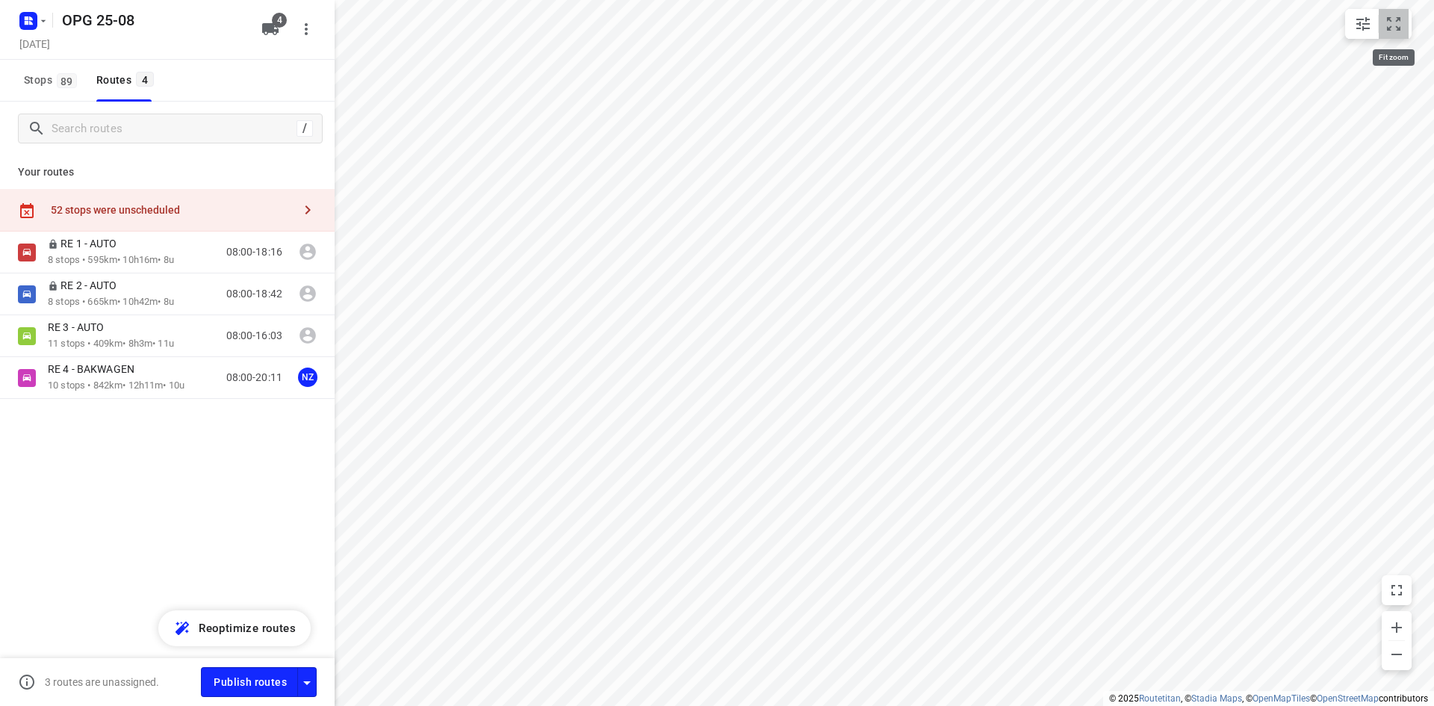
click at [1391, 26] on icon "small contained button group" at bounding box center [1393, 24] width 18 height 18
click at [143, 293] on div "RE 2 - AUTO" at bounding box center [111, 287] width 126 height 16
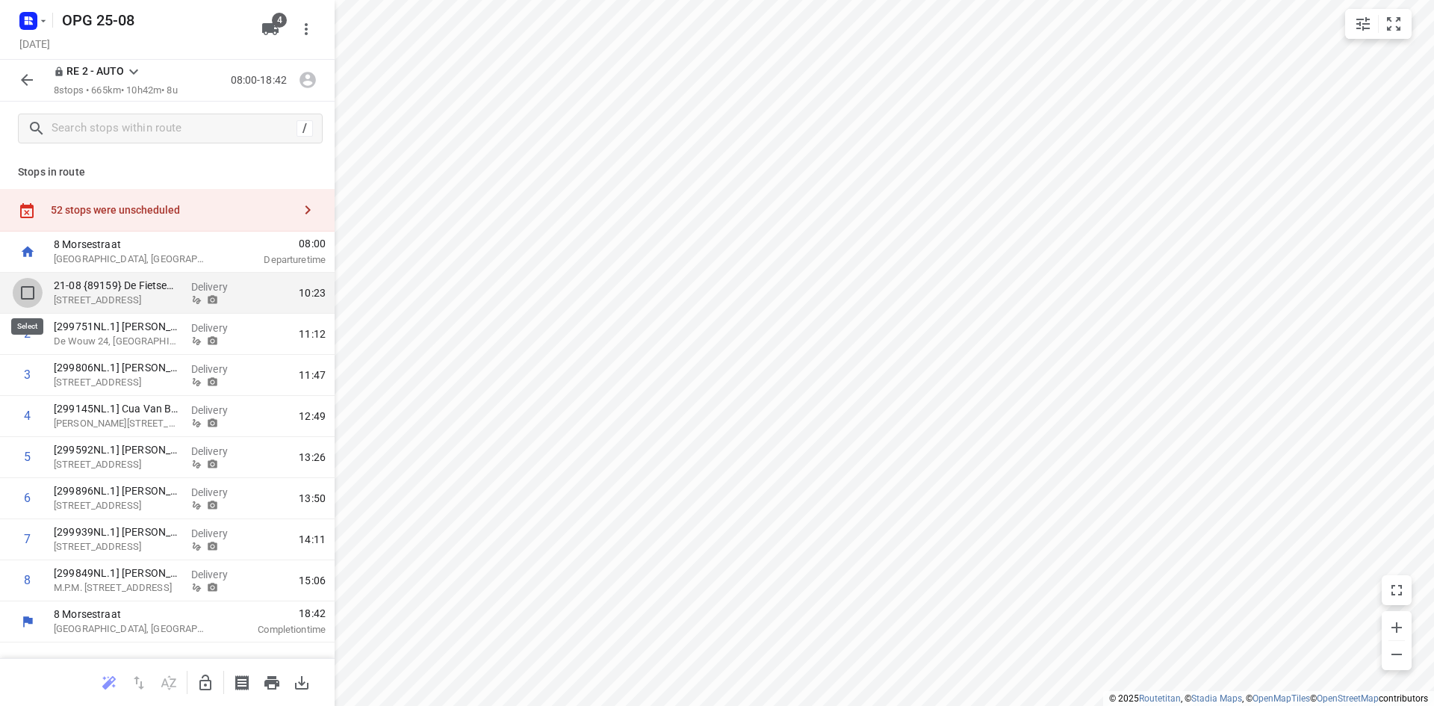
click at [27, 292] on input "checkbox" at bounding box center [28, 293] width 30 height 30
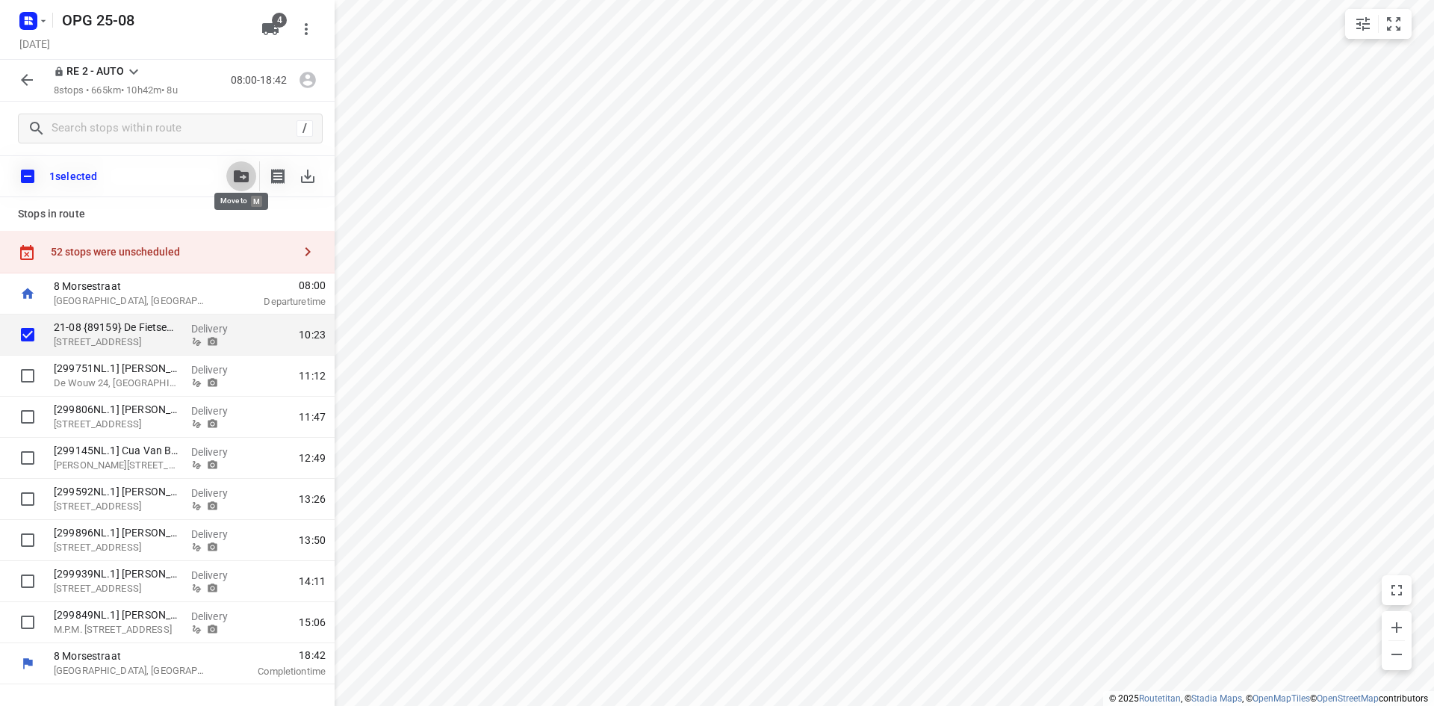
click at [244, 178] on icon "button" at bounding box center [241, 176] width 15 height 12
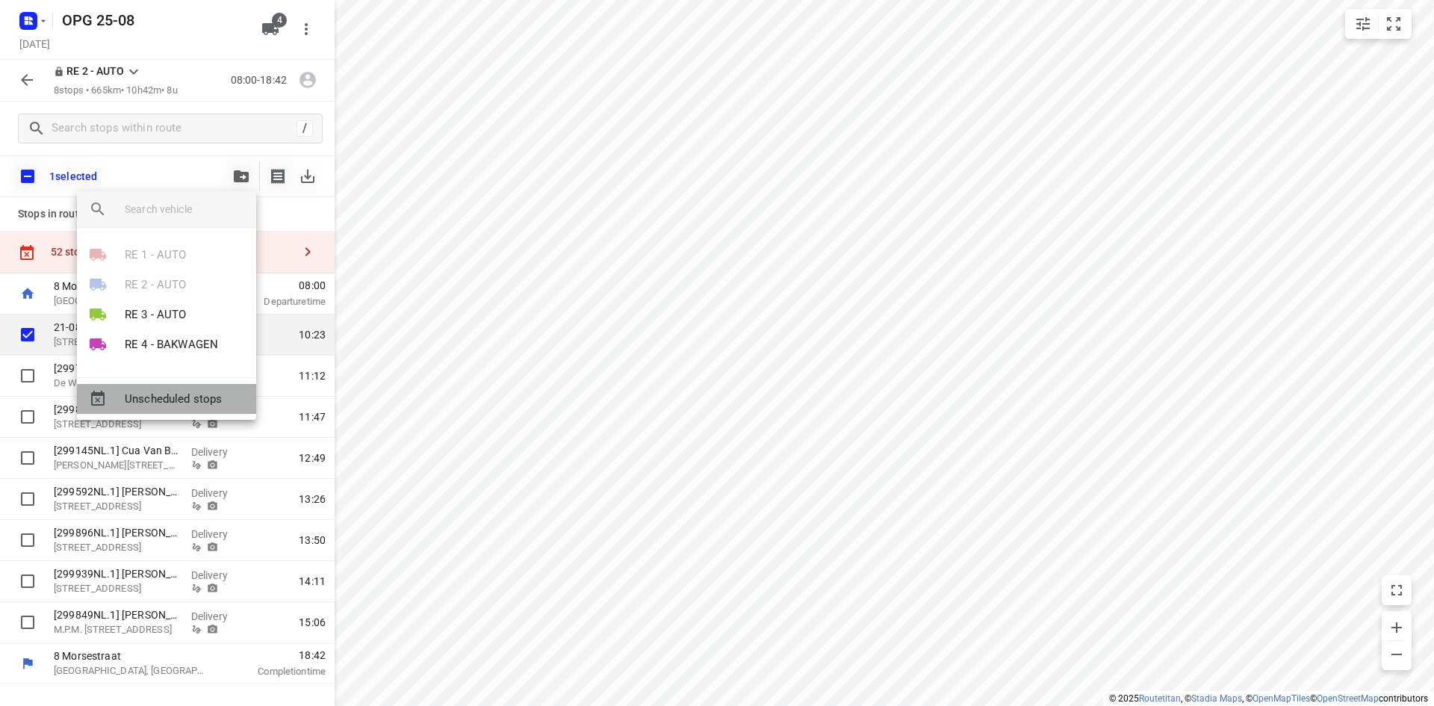
click at [214, 394] on span "Unscheduled stops" at bounding box center [184, 399] width 119 height 17
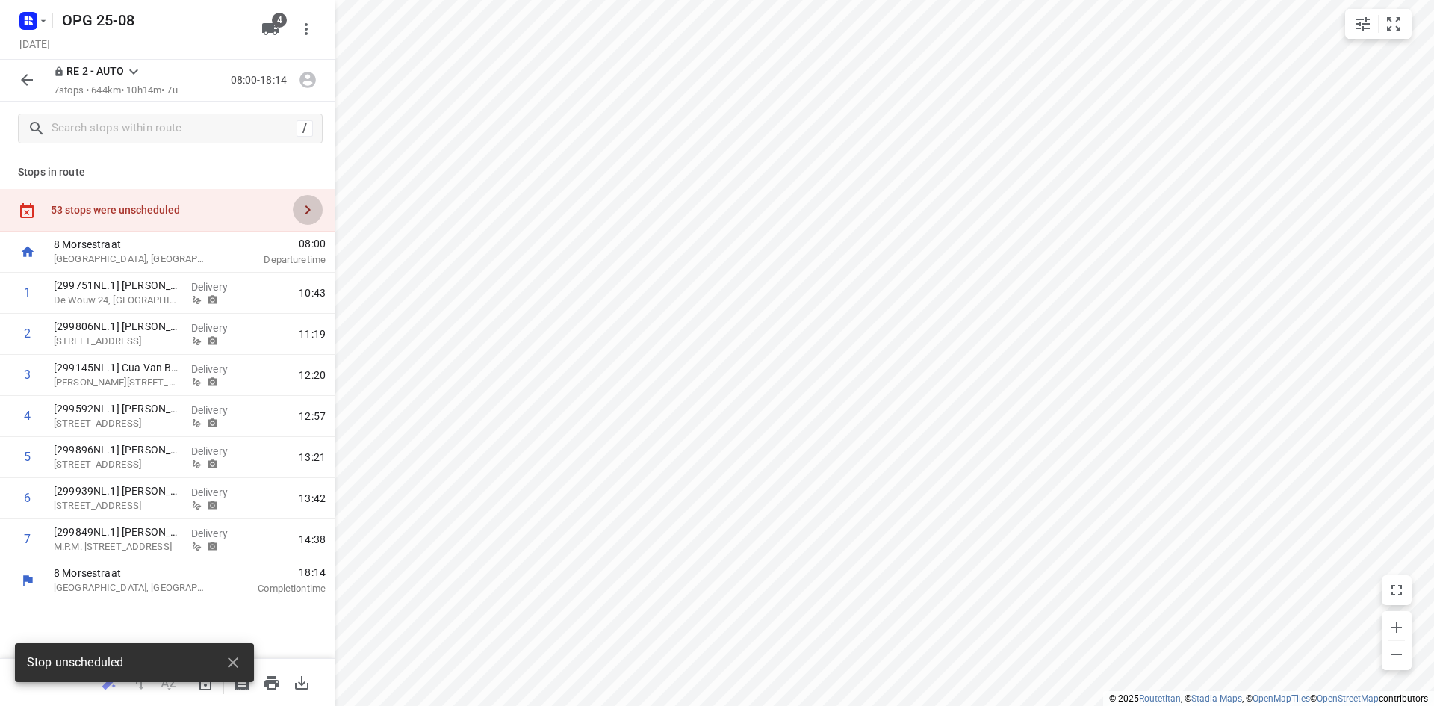
click at [308, 211] on icon "button" at bounding box center [307, 209] width 5 height 9
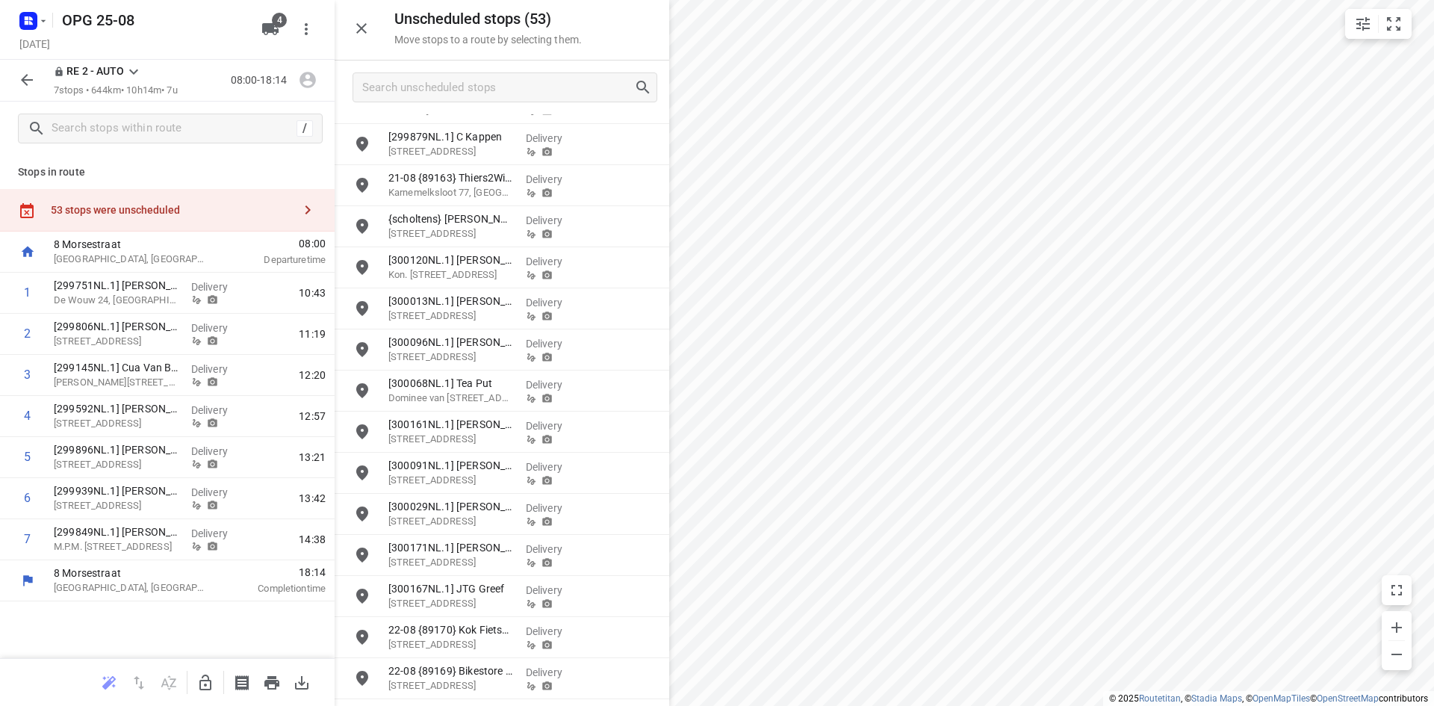
scroll to position [1589, 0]
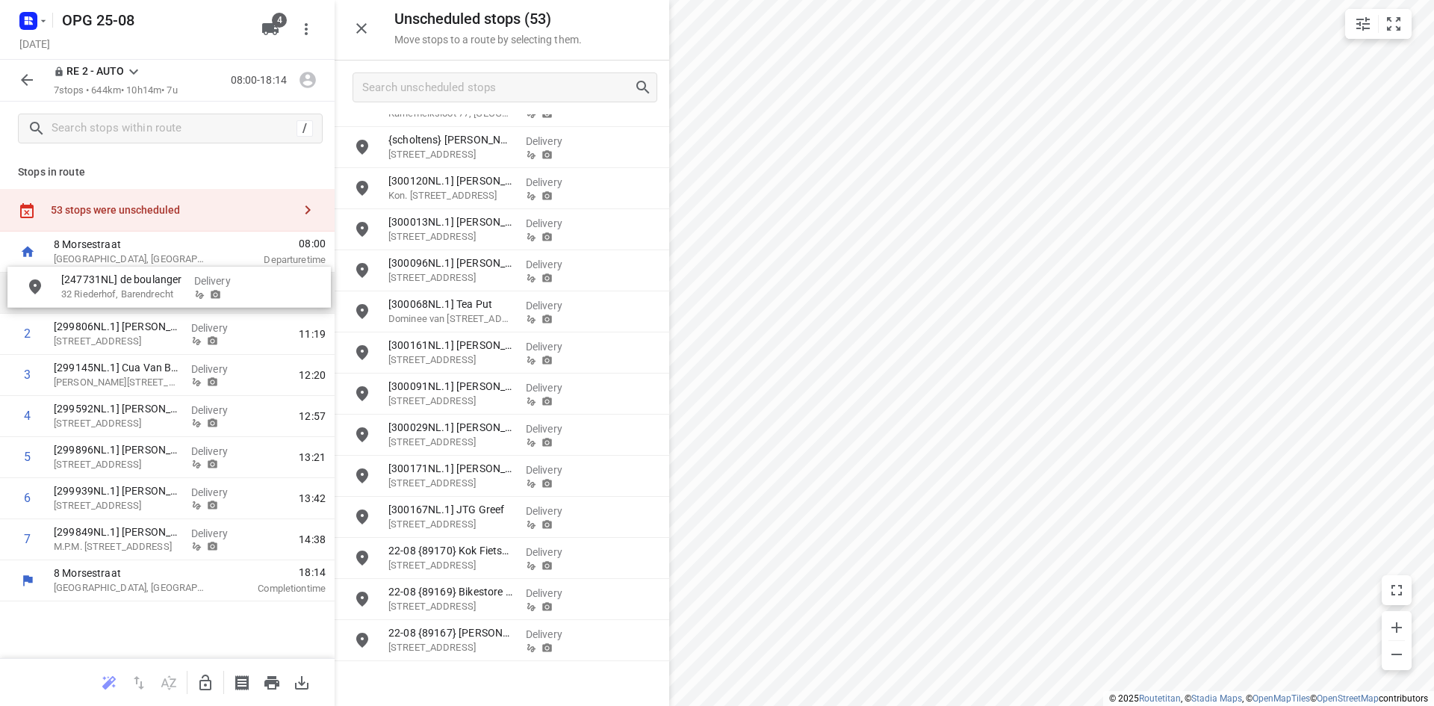
drag, startPoint x: 476, startPoint y: 689, endPoint x: 146, endPoint y: 288, distance: 519.4
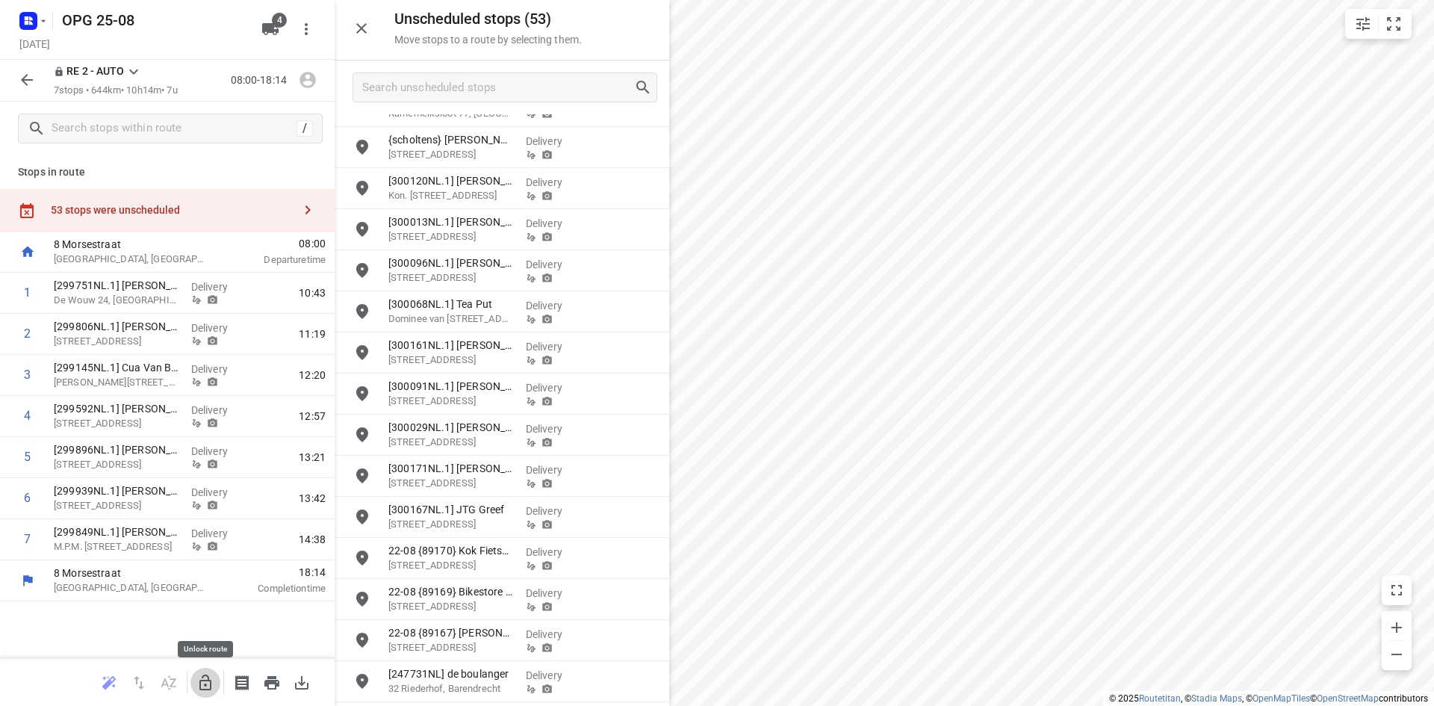
click at [206, 682] on icon "button" at bounding box center [205, 683] width 18 height 18
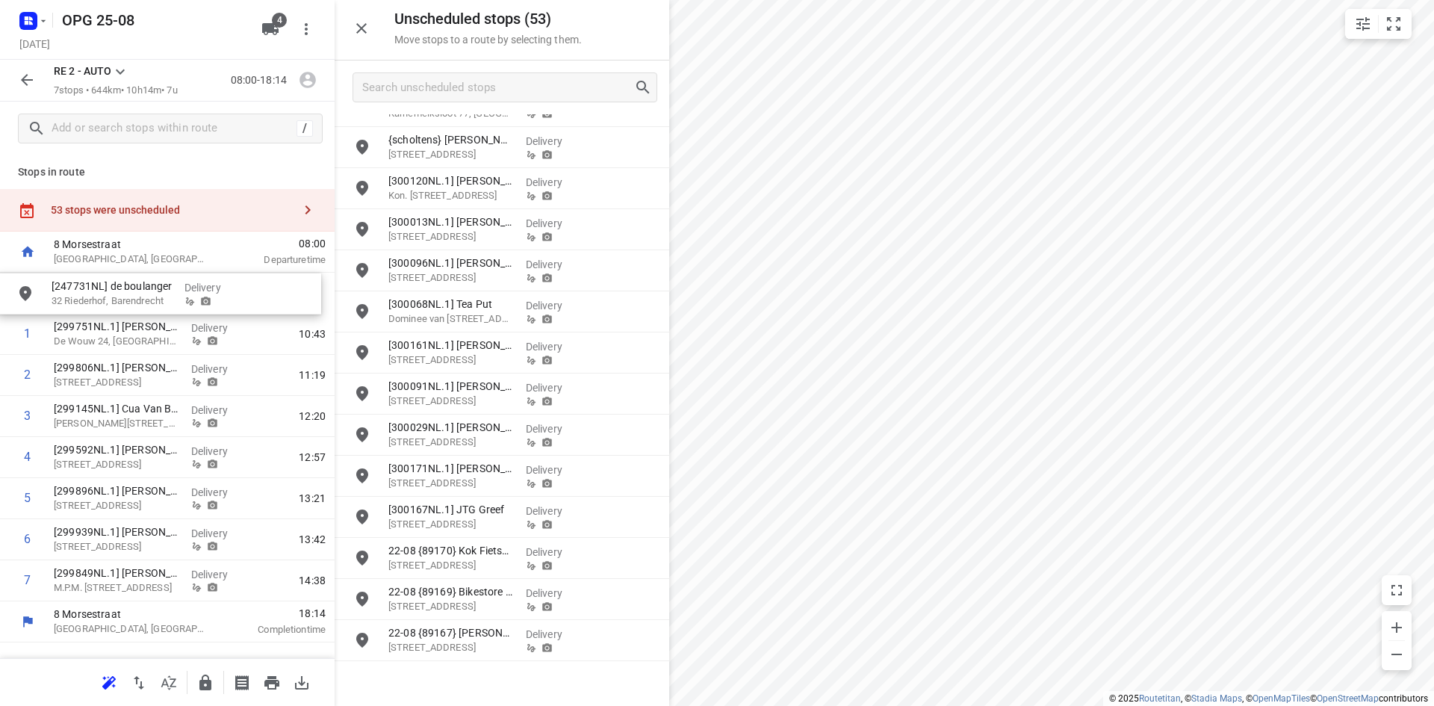
drag, startPoint x: 463, startPoint y: 680, endPoint x: 119, endPoint y: 282, distance: 525.7
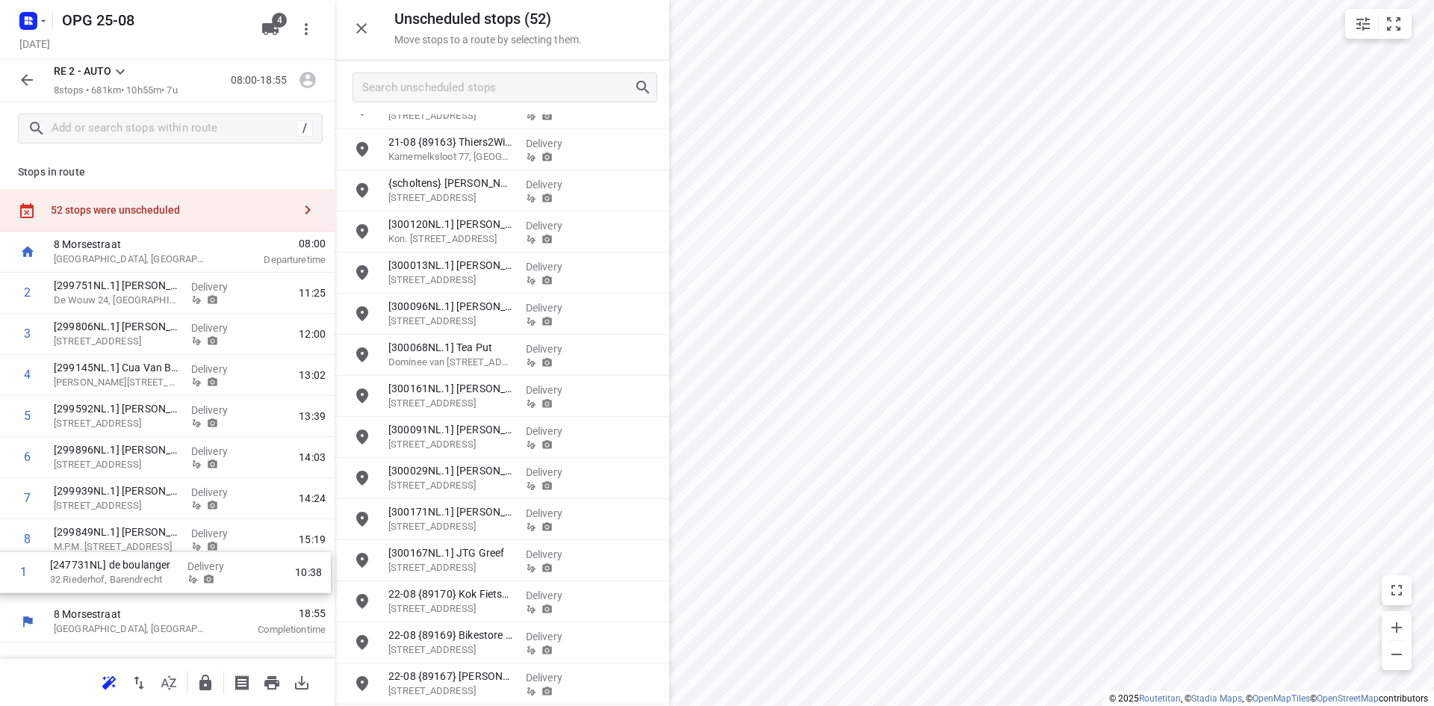
drag, startPoint x: 134, startPoint y: 285, endPoint x: 129, endPoint y: 570, distance: 284.5
click at [129, 570] on div "1 [247731NL] de boulanger 32 [GEOGRAPHIC_DATA], Barendrecht Delivery 10:38 2 [2…" at bounding box center [167, 437] width 335 height 329
click at [317, 77] on icon "button" at bounding box center [307, 79] width 19 height 19
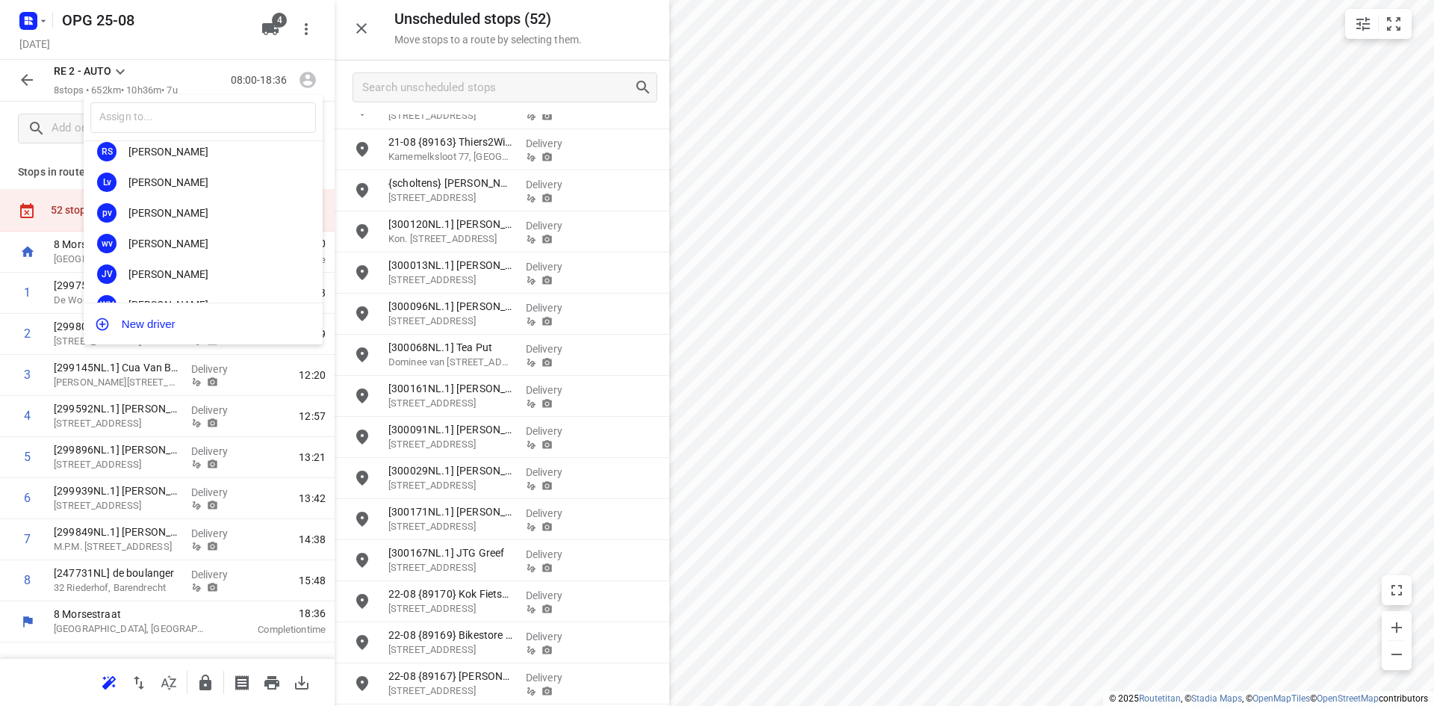
scroll to position [278, 0]
click at [176, 220] on div "[PERSON_NAME]" at bounding box center [206, 220] width 157 height 12
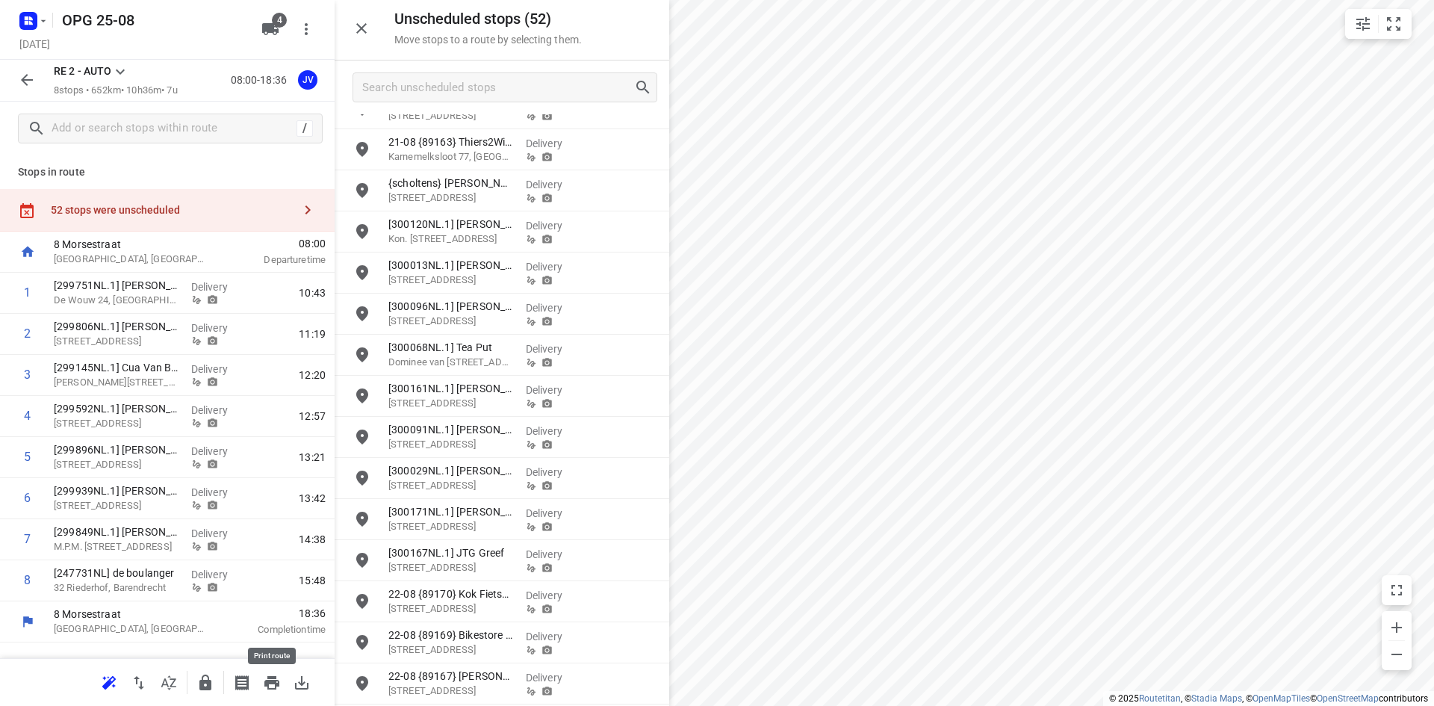
click at [269, 684] on icon "button" at bounding box center [271, 682] width 15 height 13
click at [117, 72] on icon at bounding box center [120, 72] width 18 height 18
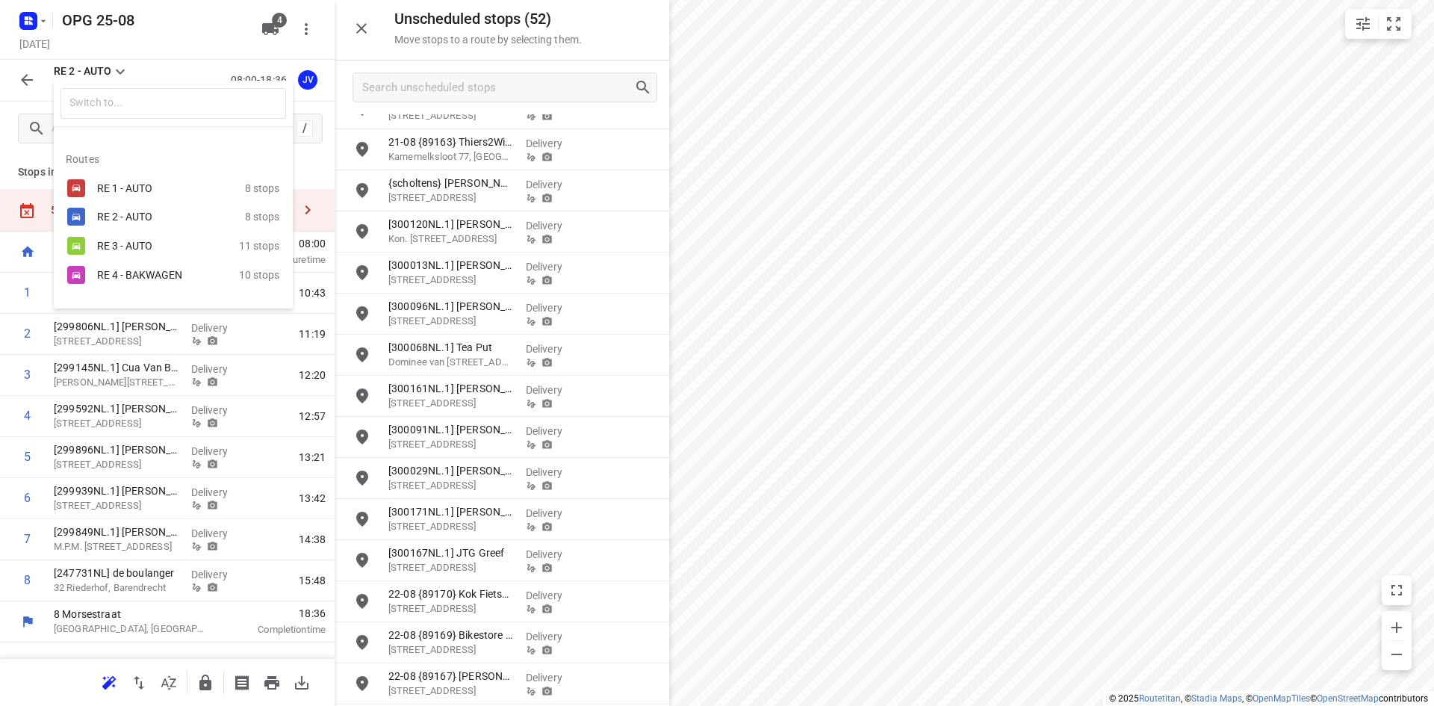
click at [135, 193] on div "RE 1 - AUTO" at bounding box center [160, 188] width 127 height 12
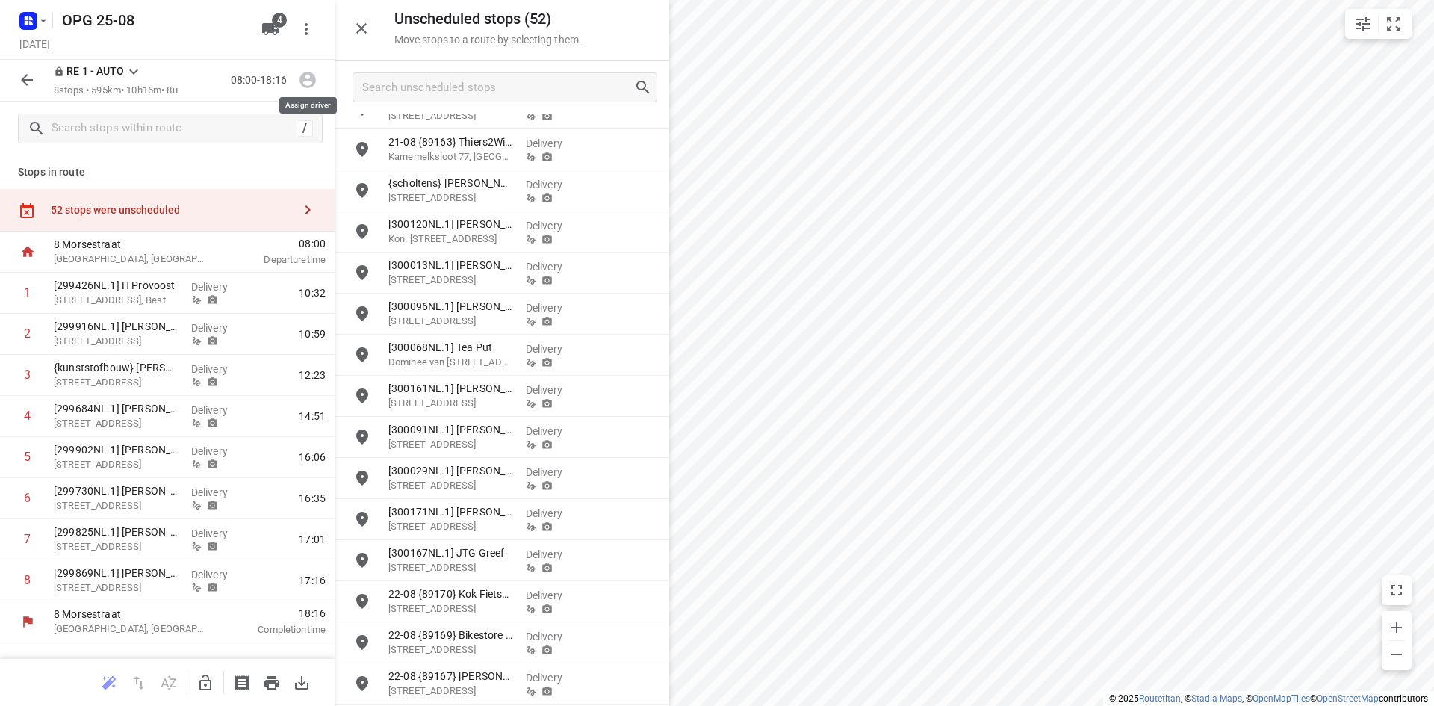
click at [307, 77] on icon "button" at bounding box center [307, 79] width 19 height 19
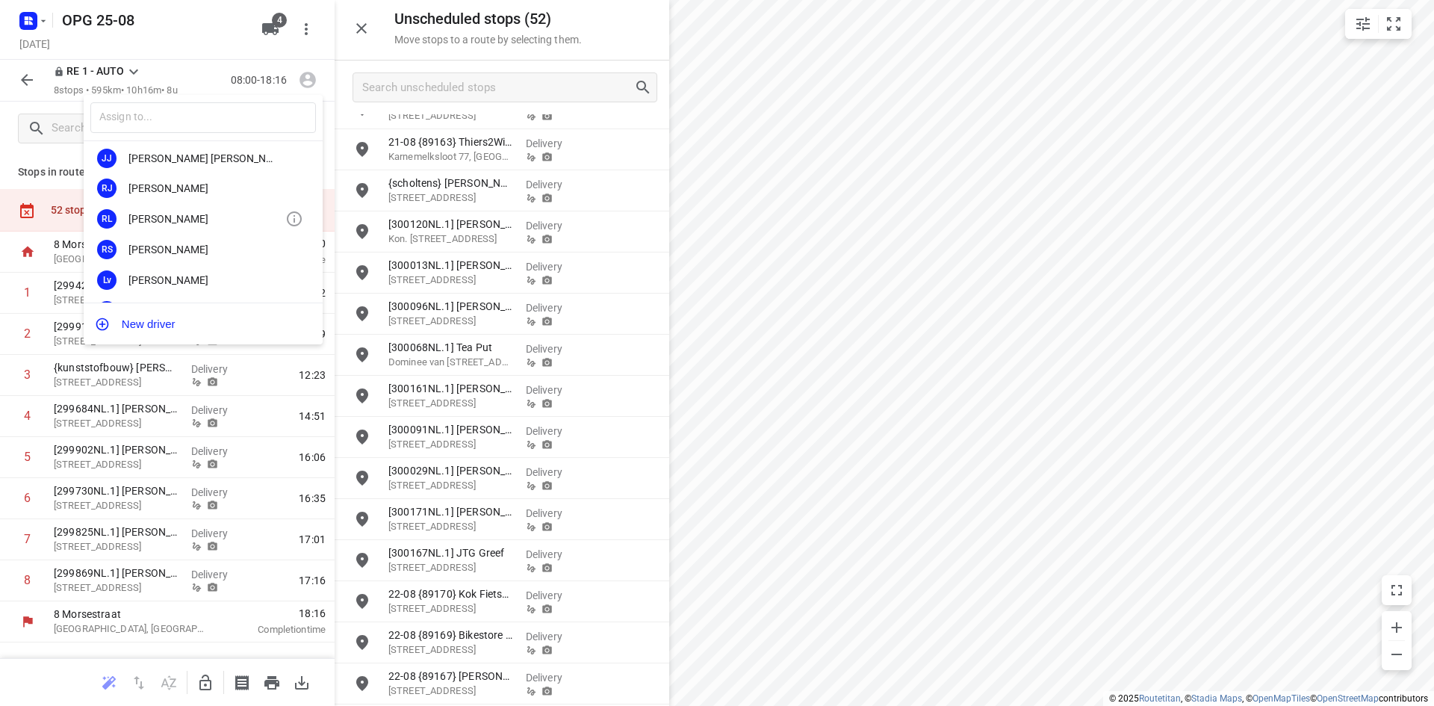
scroll to position [149, 0]
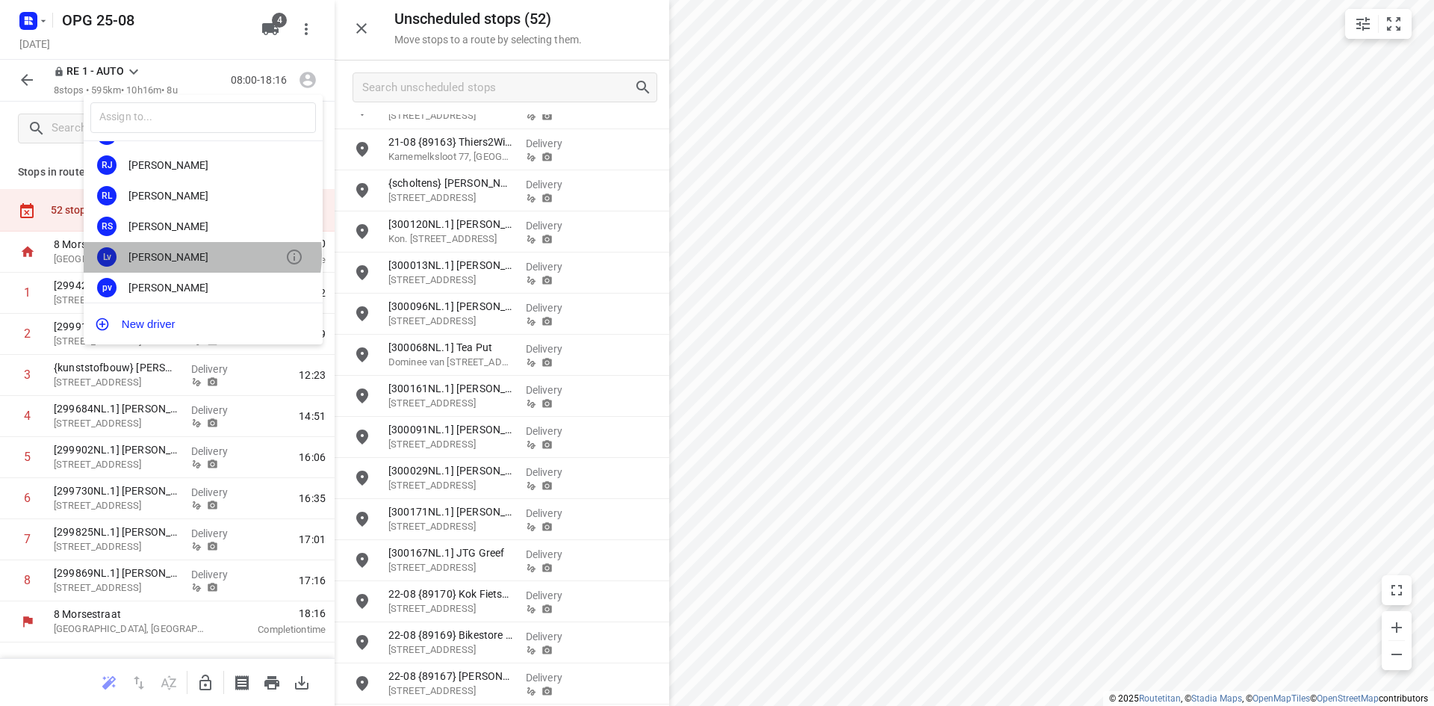
click at [202, 255] on div "[PERSON_NAME]" at bounding box center [206, 257] width 157 height 12
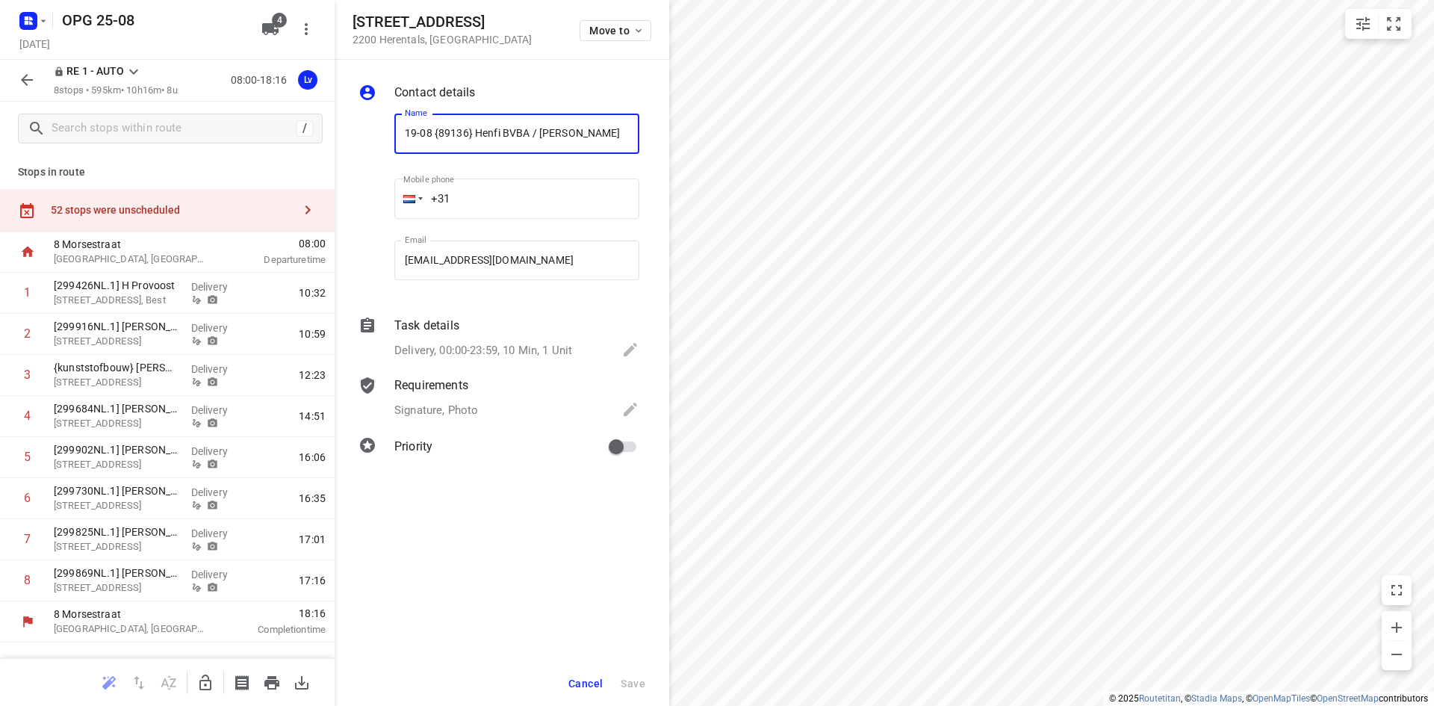
click at [606, 679] on button "Cancel" at bounding box center [585, 683] width 46 height 27
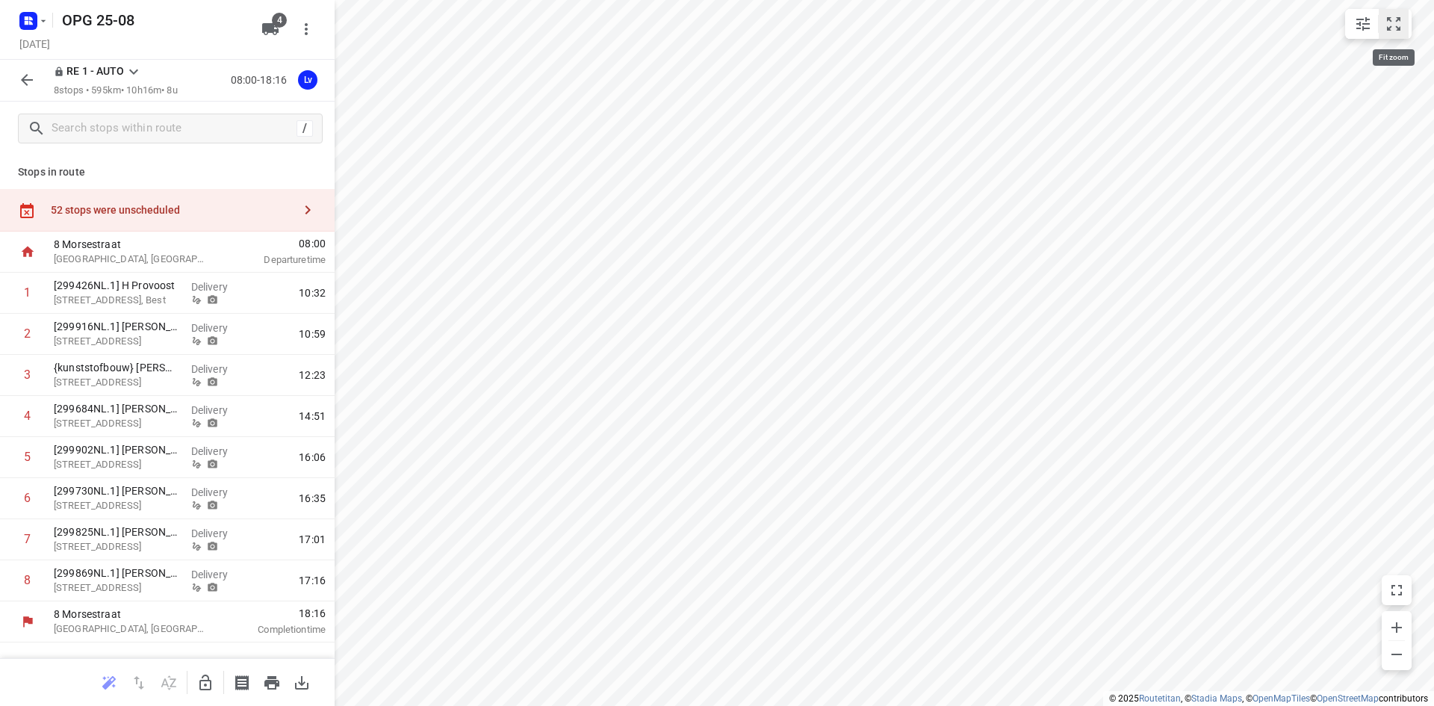
click at [1388, 23] on icon "small contained button group" at bounding box center [1393, 24] width 18 height 18
click at [275, 684] on icon "button" at bounding box center [271, 682] width 15 height 13
click at [137, 68] on icon at bounding box center [134, 72] width 18 height 18
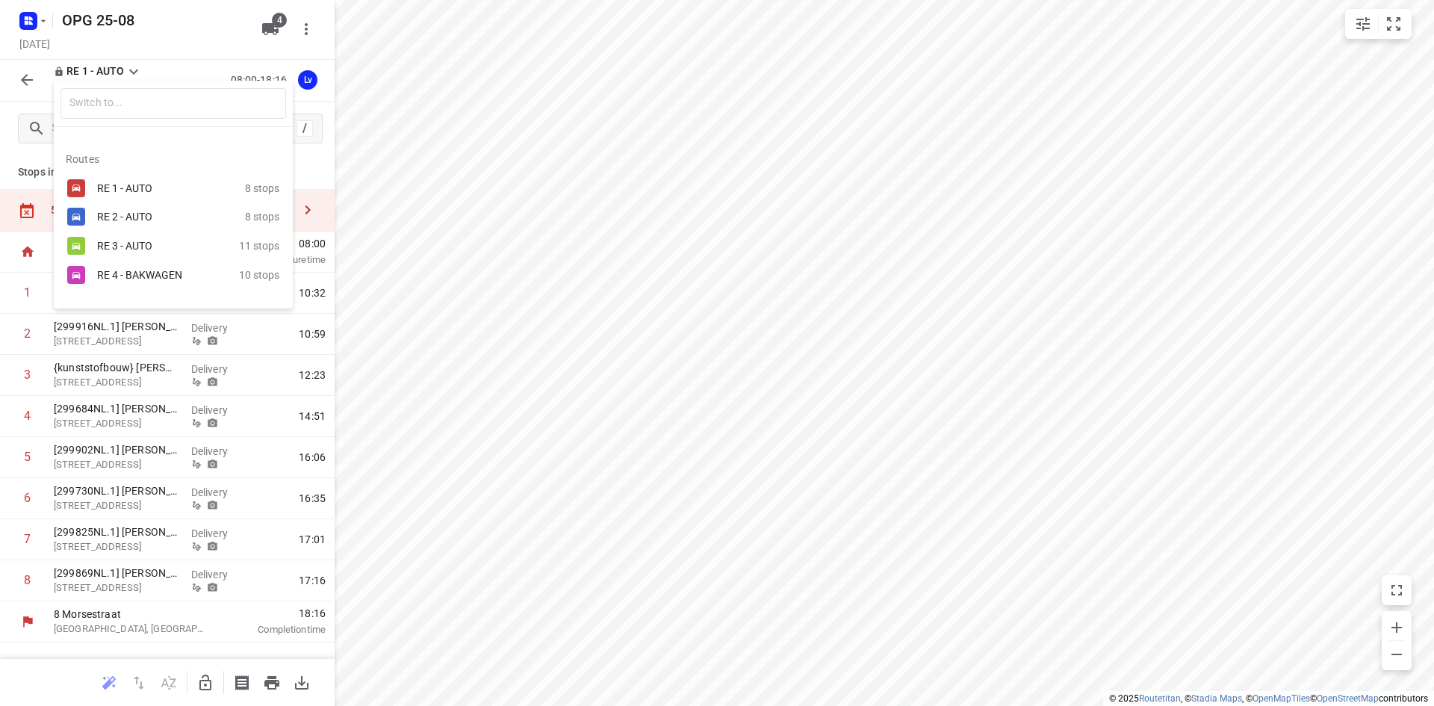
click at [126, 243] on div "RE 3 - AUTO" at bounding box center [160, 246] width 127 height 12
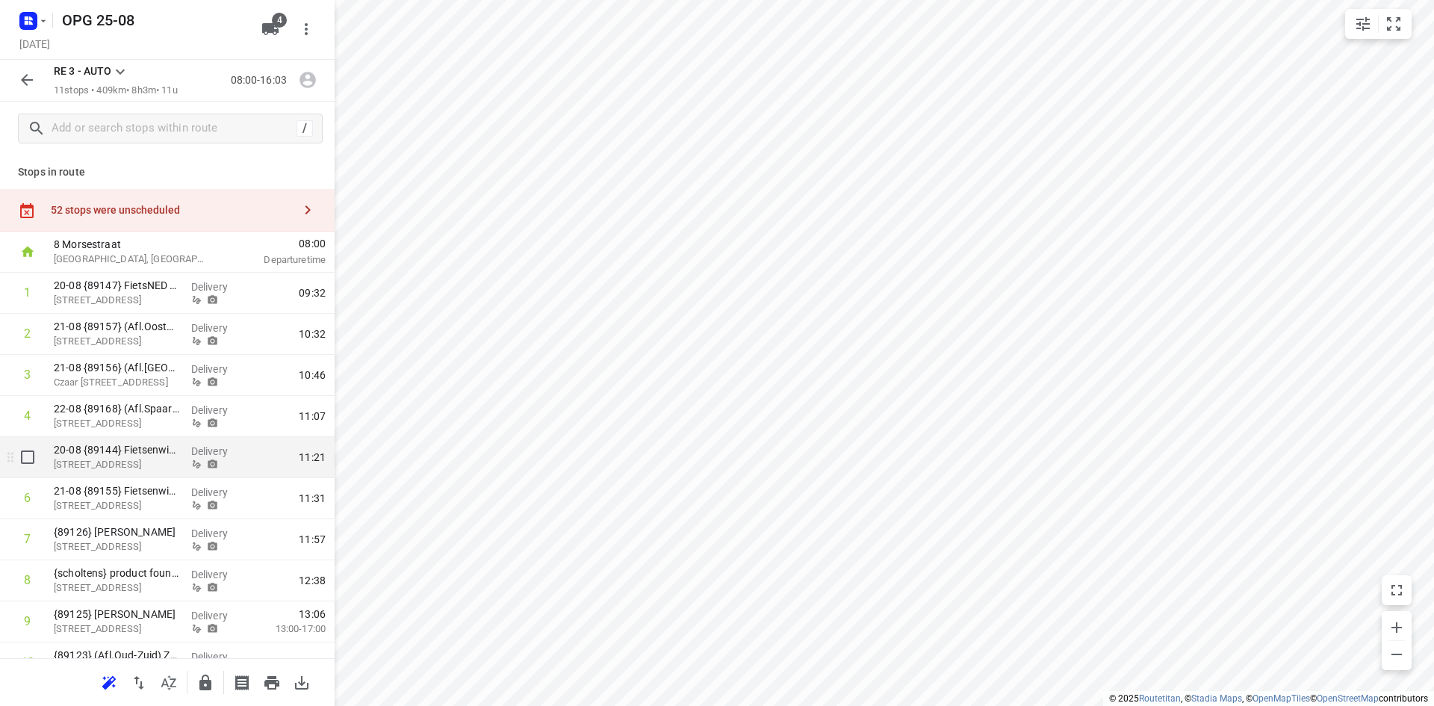
scroll to position [108, 0]
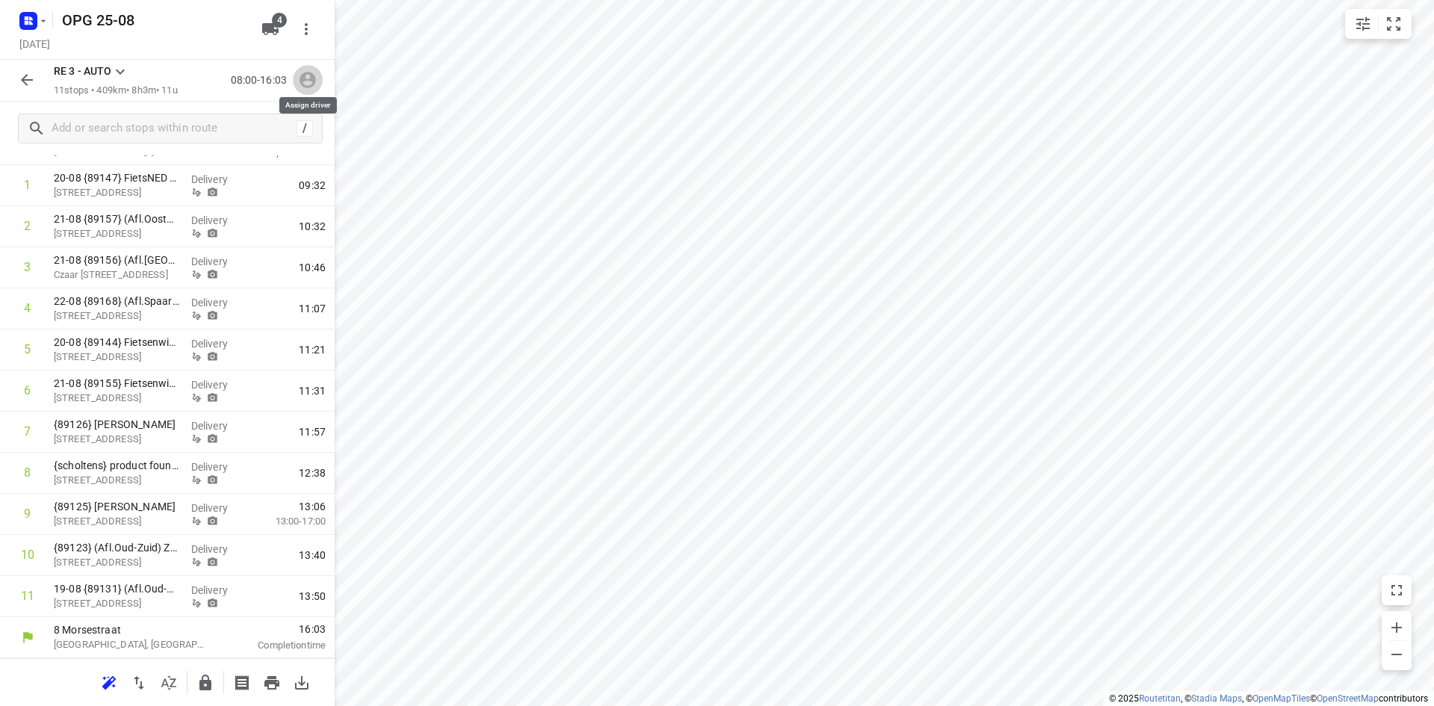
click at [314, 80] on icon "button" at bounding box center [307, 80] width 16 height 16
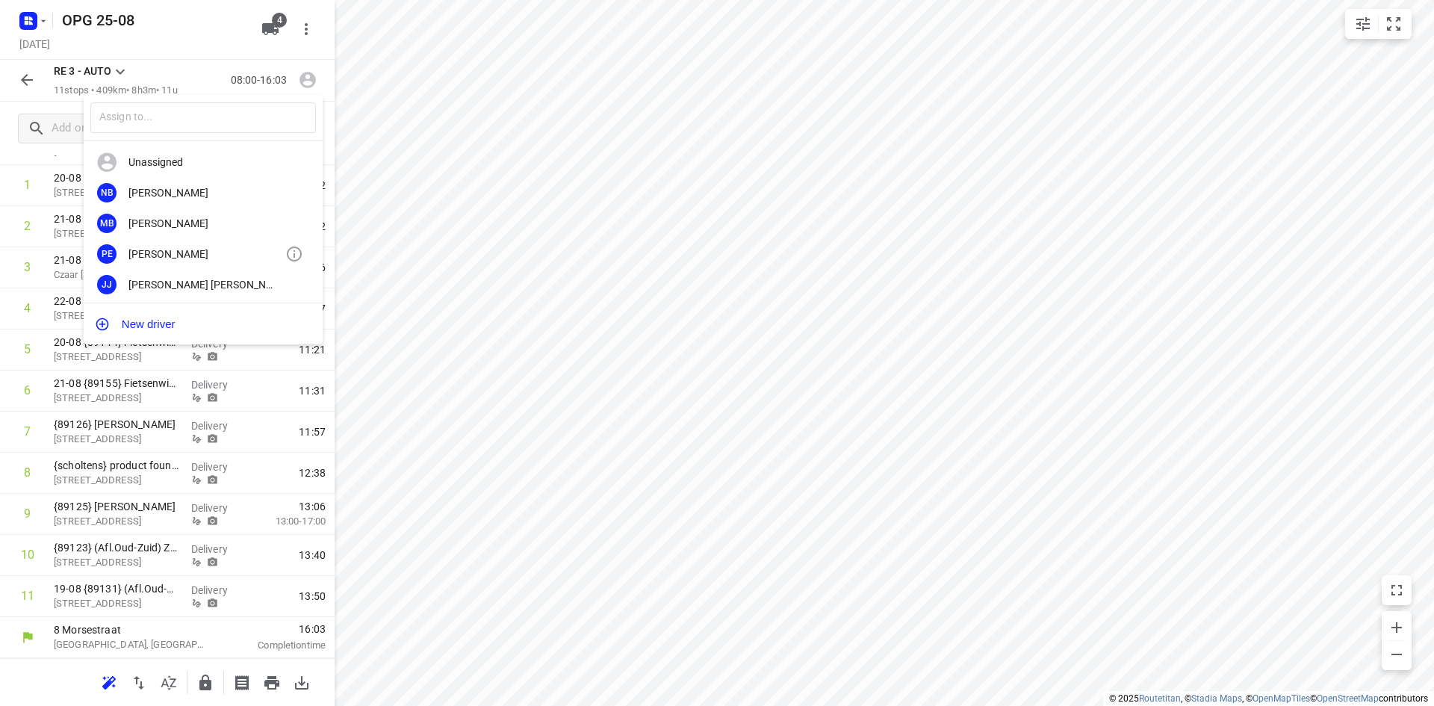
click at [211, 255] on div "[PERSON_NAME]" at bounding box center [206, 254] width 157 height 12
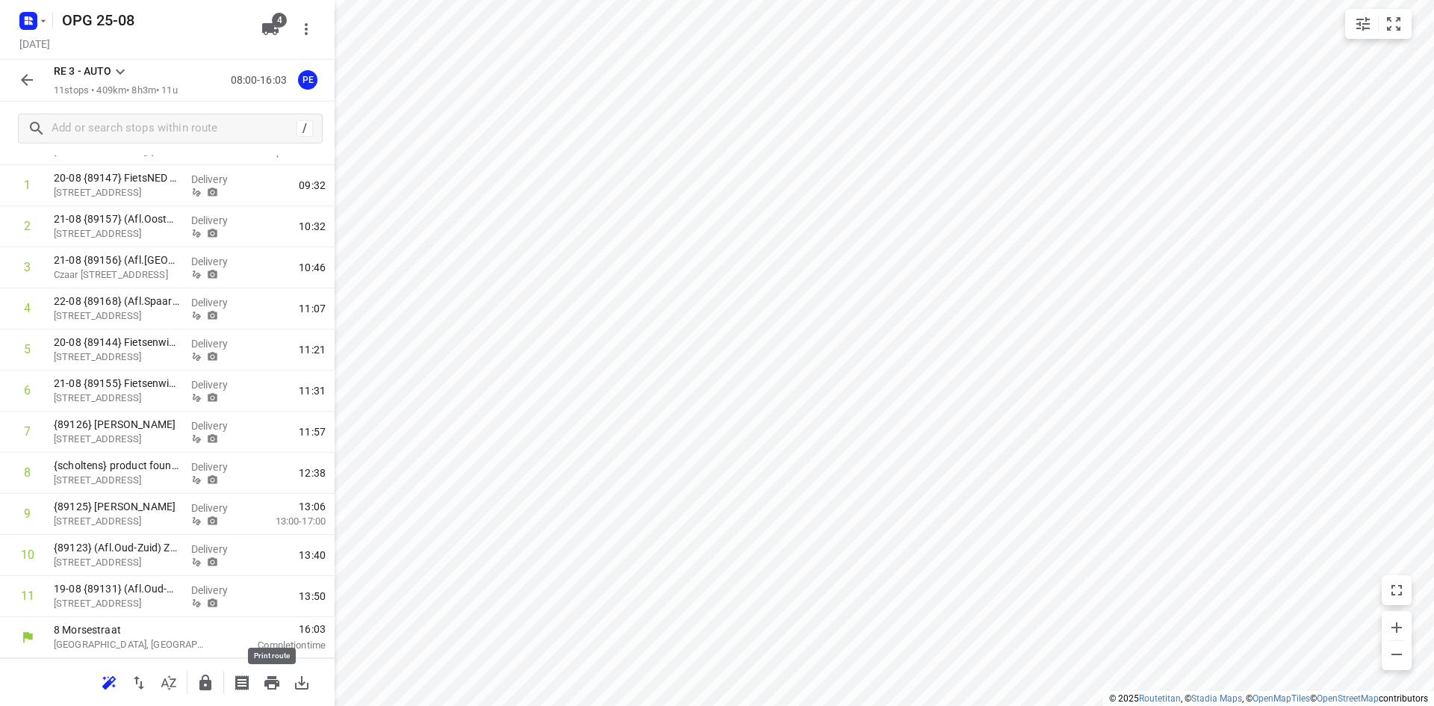
click at [273, 678] on icon "button" at bounding box center [271, 682] width 15 height 13
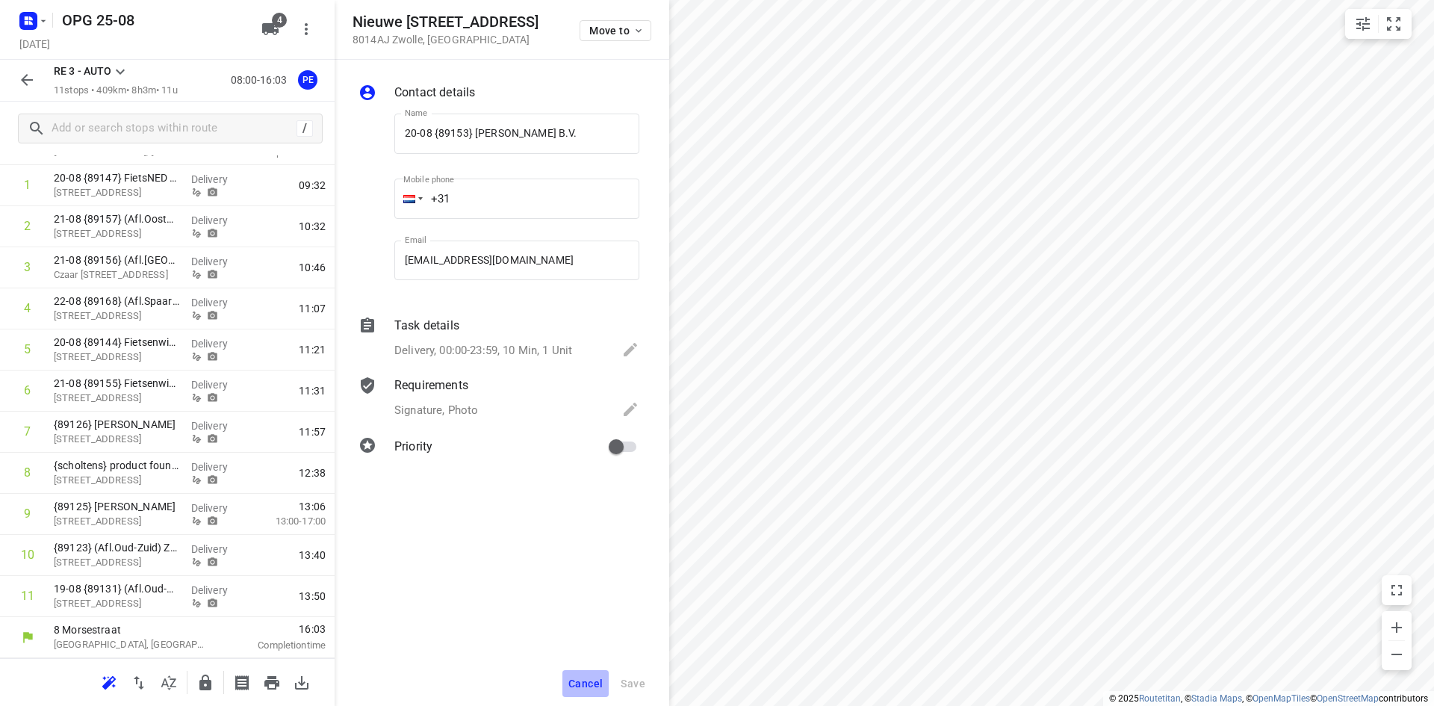
click at [598, 682] on span "Cancel" at bounding box center [585, 683] width 34 height 12
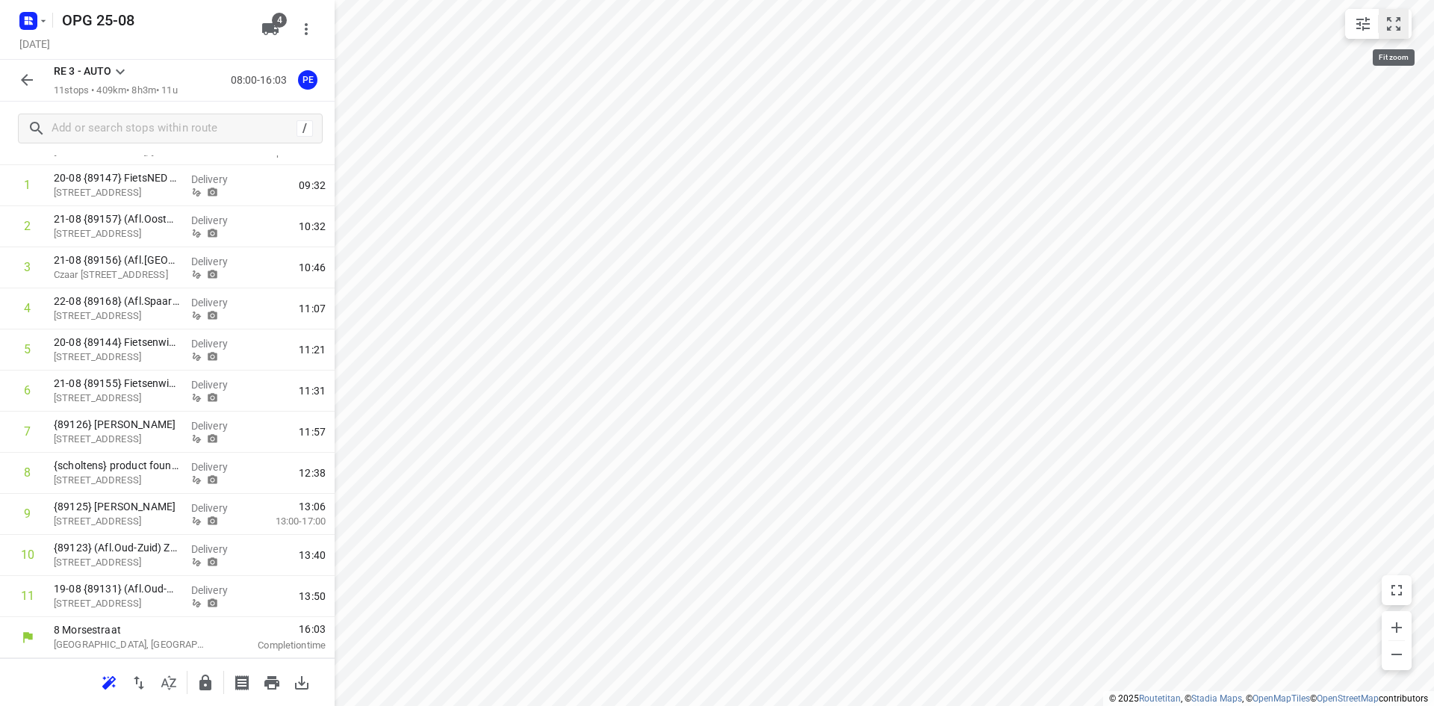
click at [1392, 22] on icon "small contained button group" at bounding box center [1393, 24] width 18 height 18
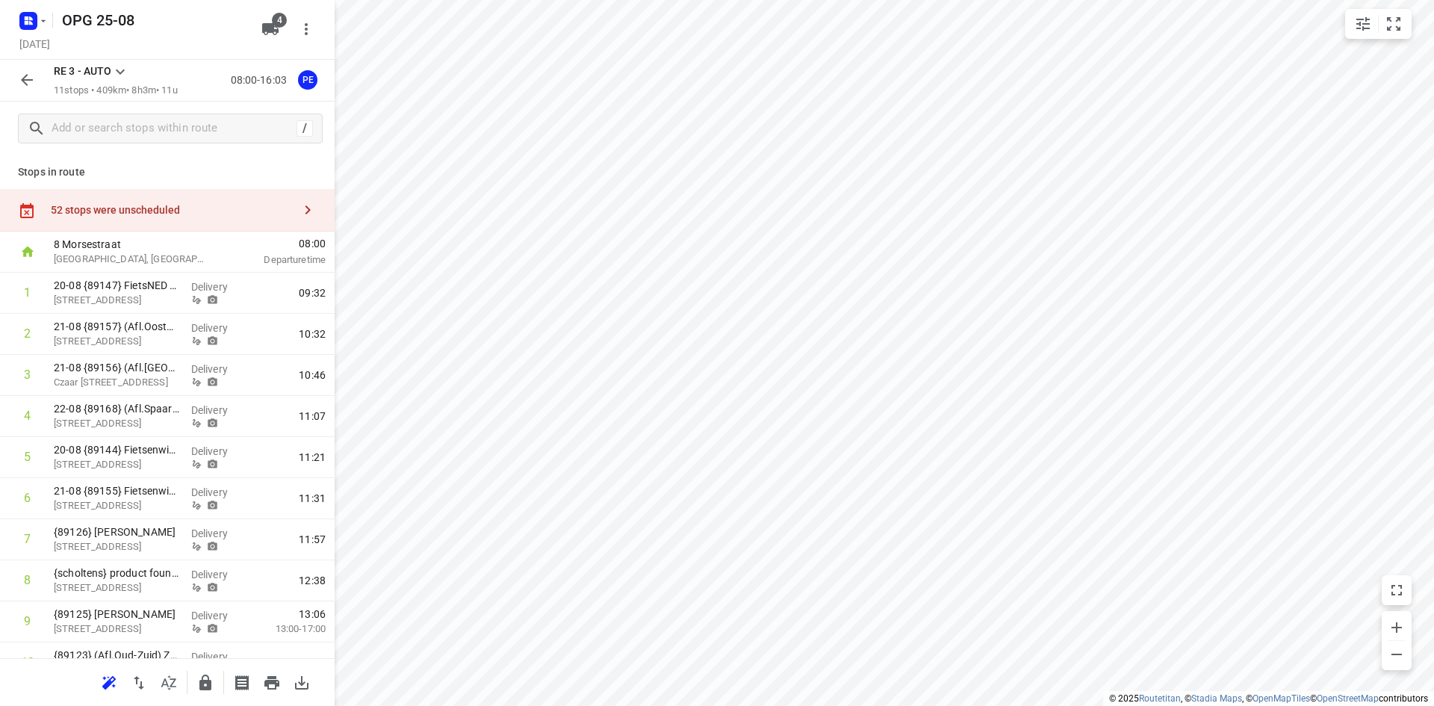
click at [299, 208] on icon "button" at bounding box center [308, 210] width 18 height 18
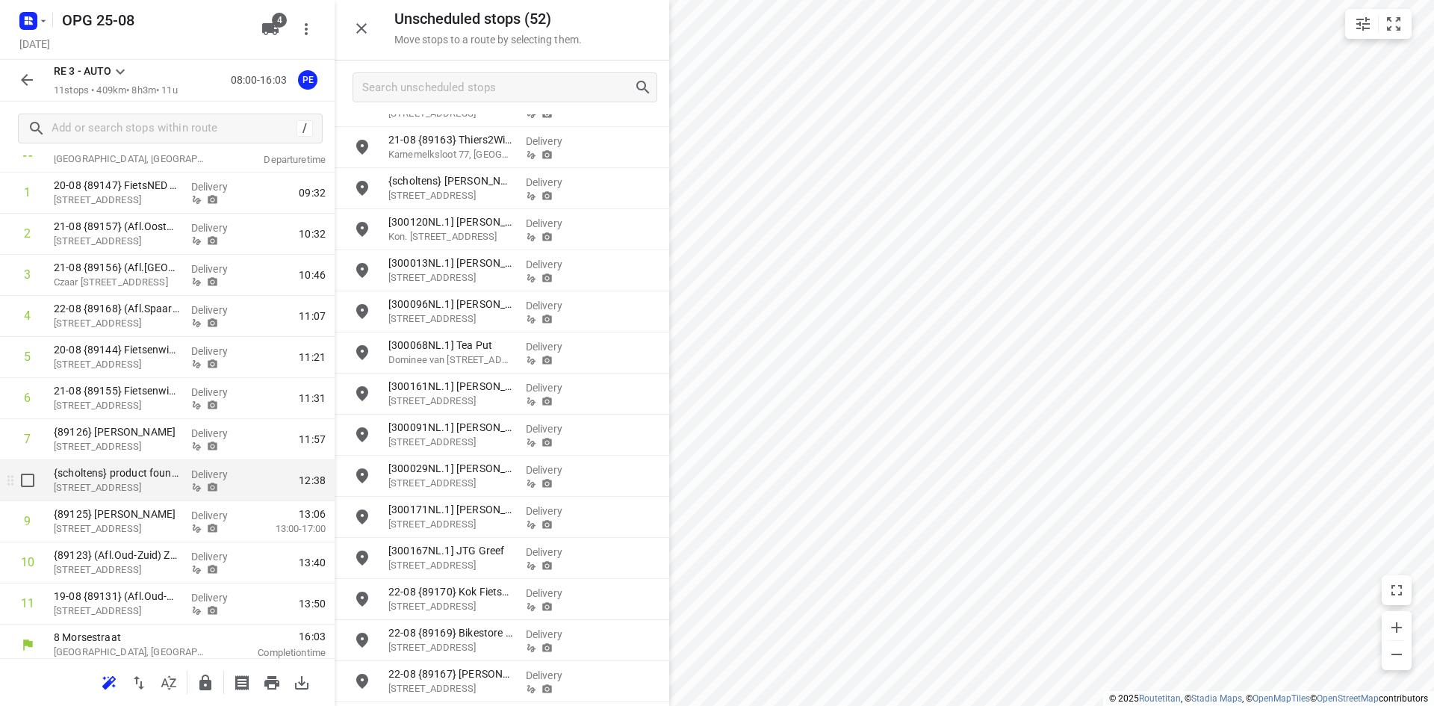
scroll to position [108, 0]
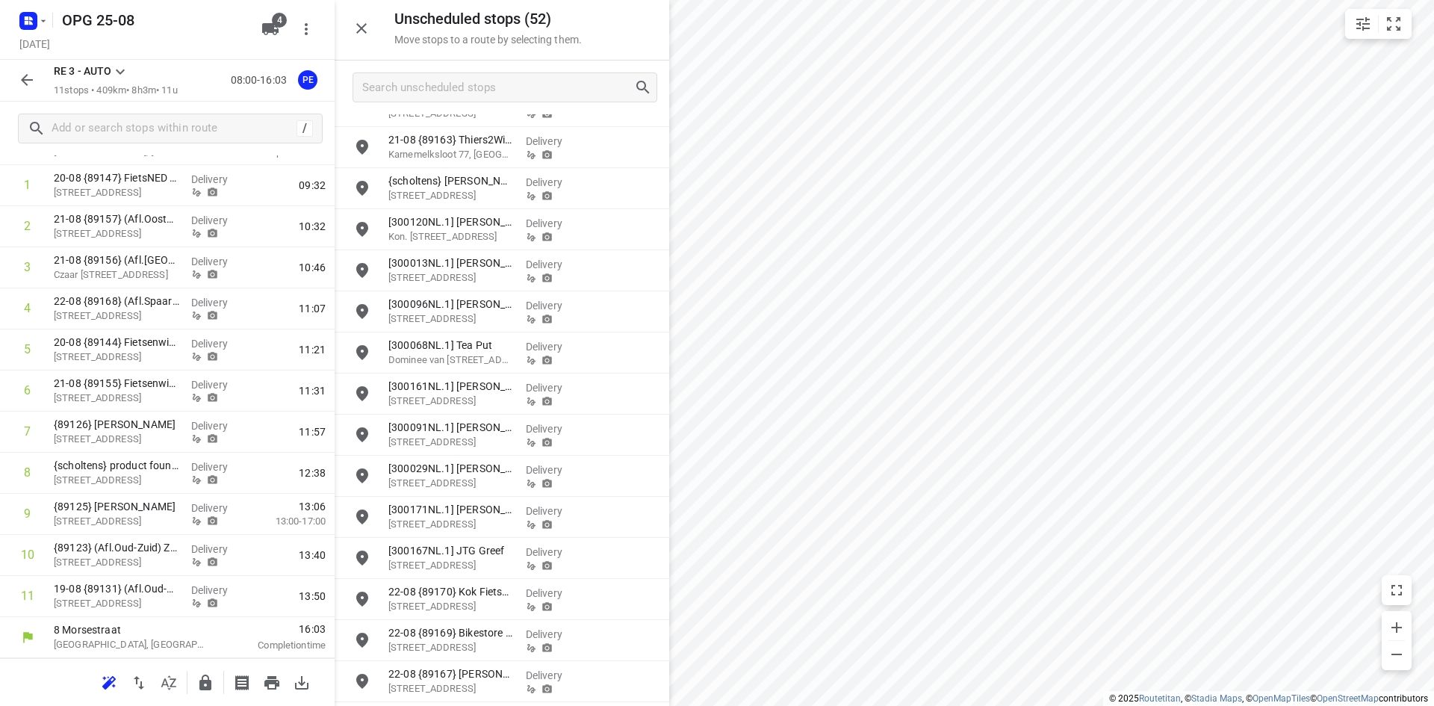
click at [122, 74] on icon at bounding box center [120, 72] width 18 height 18
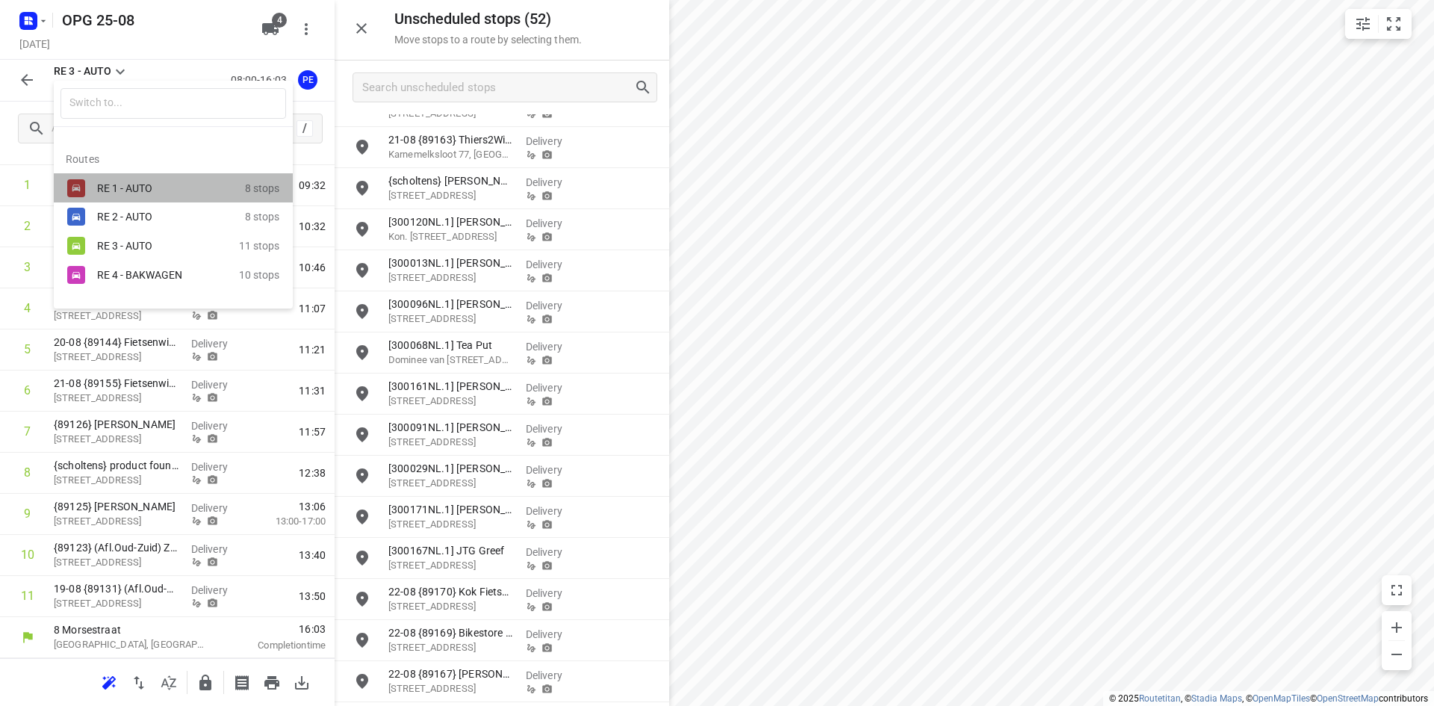
click at [96, 181] on div "RE 1 - AUTO 8 stops" at bounding box center [173, 187] width 239 height 29
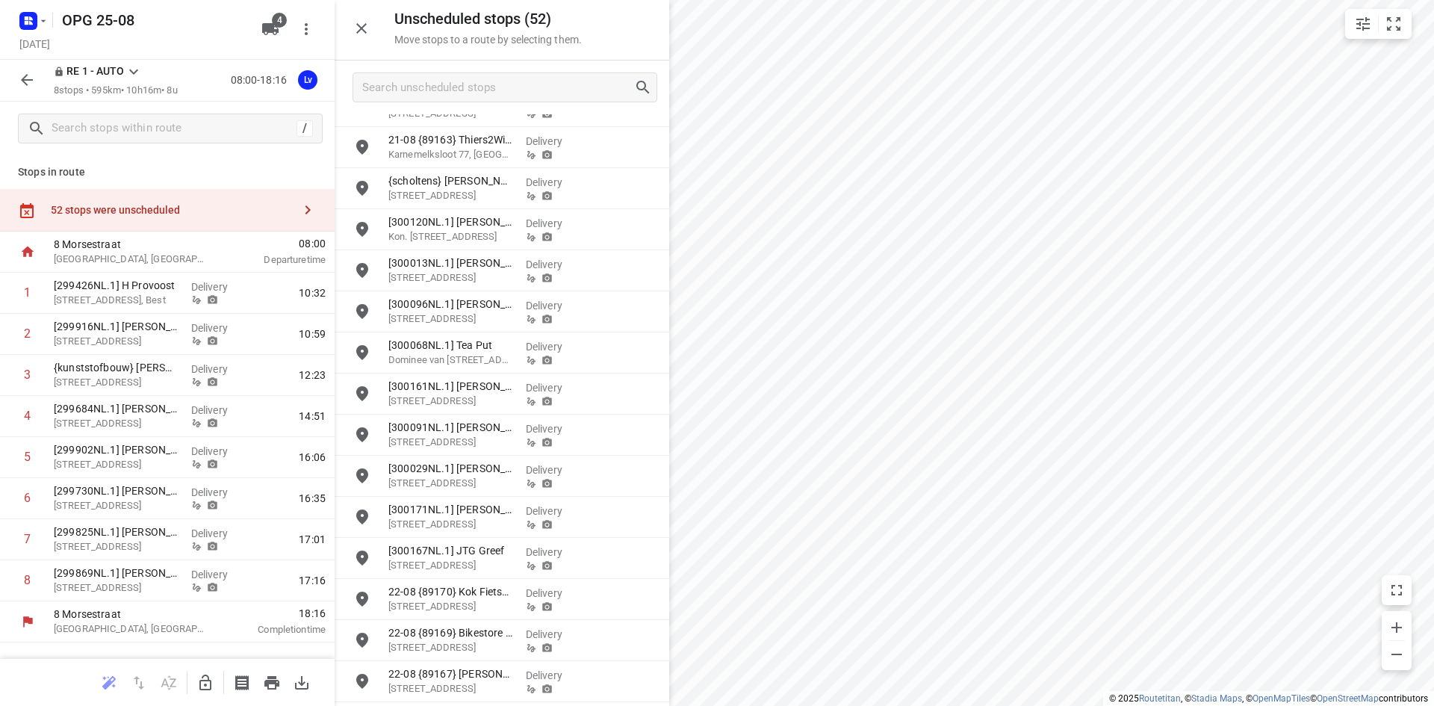
scroll to position [0, 0]
click at [108, 349] on div "[299916NL.1] [PERSON_NAME] [STREET_ADDRESS]" at bounding box center [116, 334] width 137 height 41
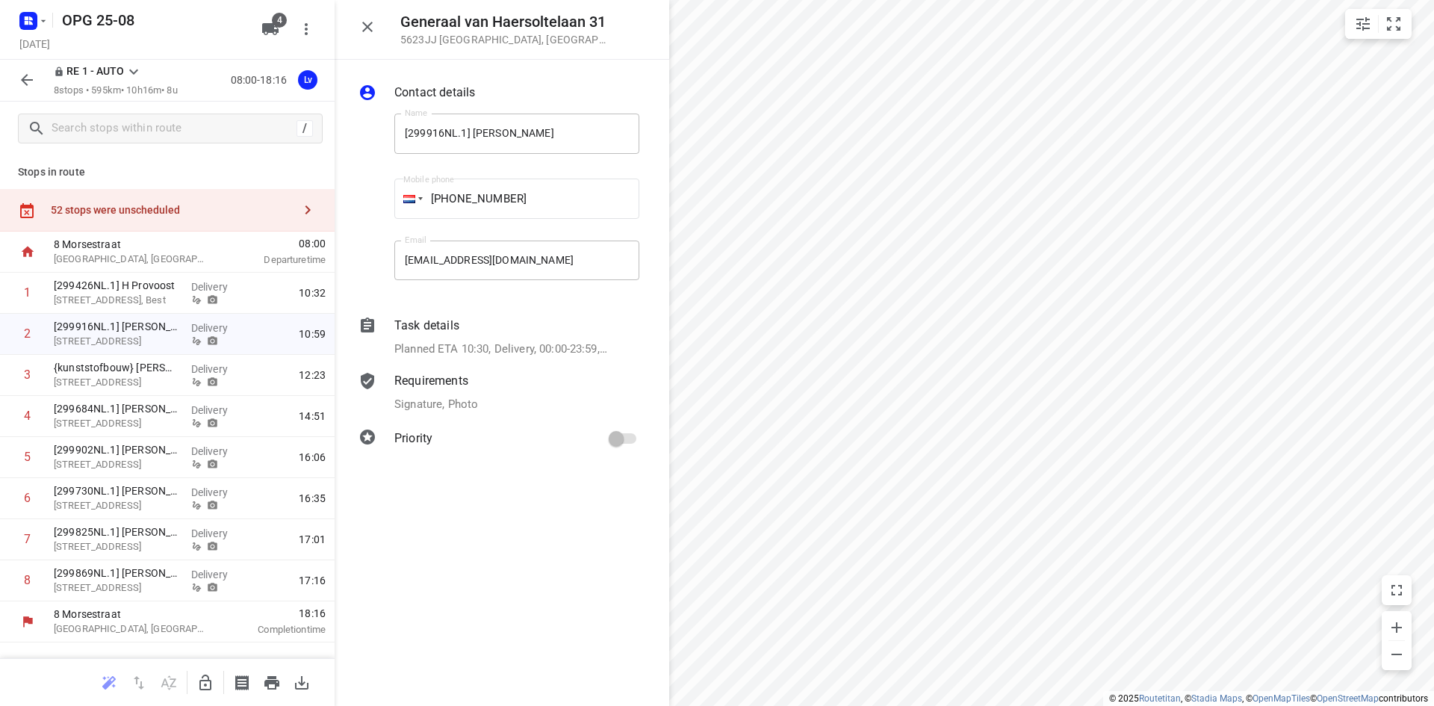
click at [26, 75] on icon "button" at bounding box center [27, 80] width 18 height 18
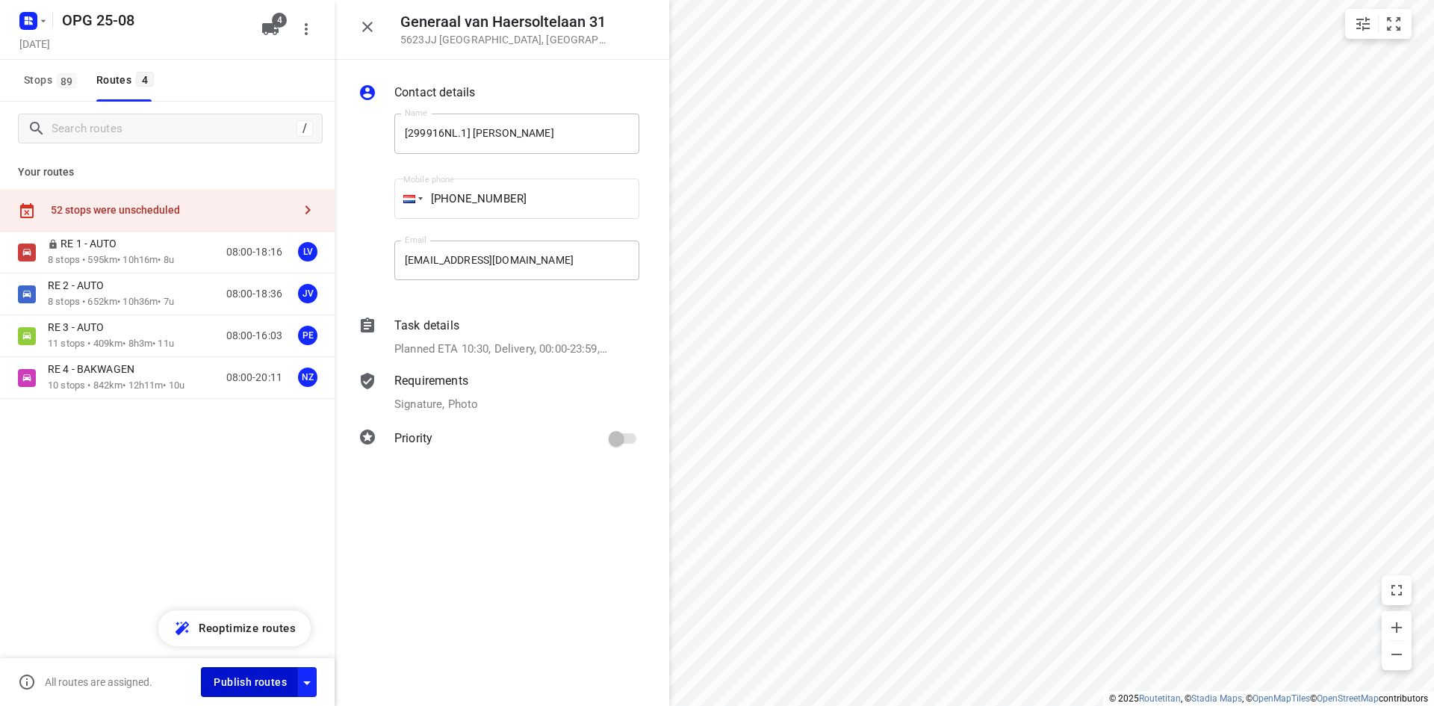
click at [269, 687] on span "Publish routes" at bounding box center [250, 682] width 73 height 19
